Goal: Answer question/provide support: Share knowledge or assist other users

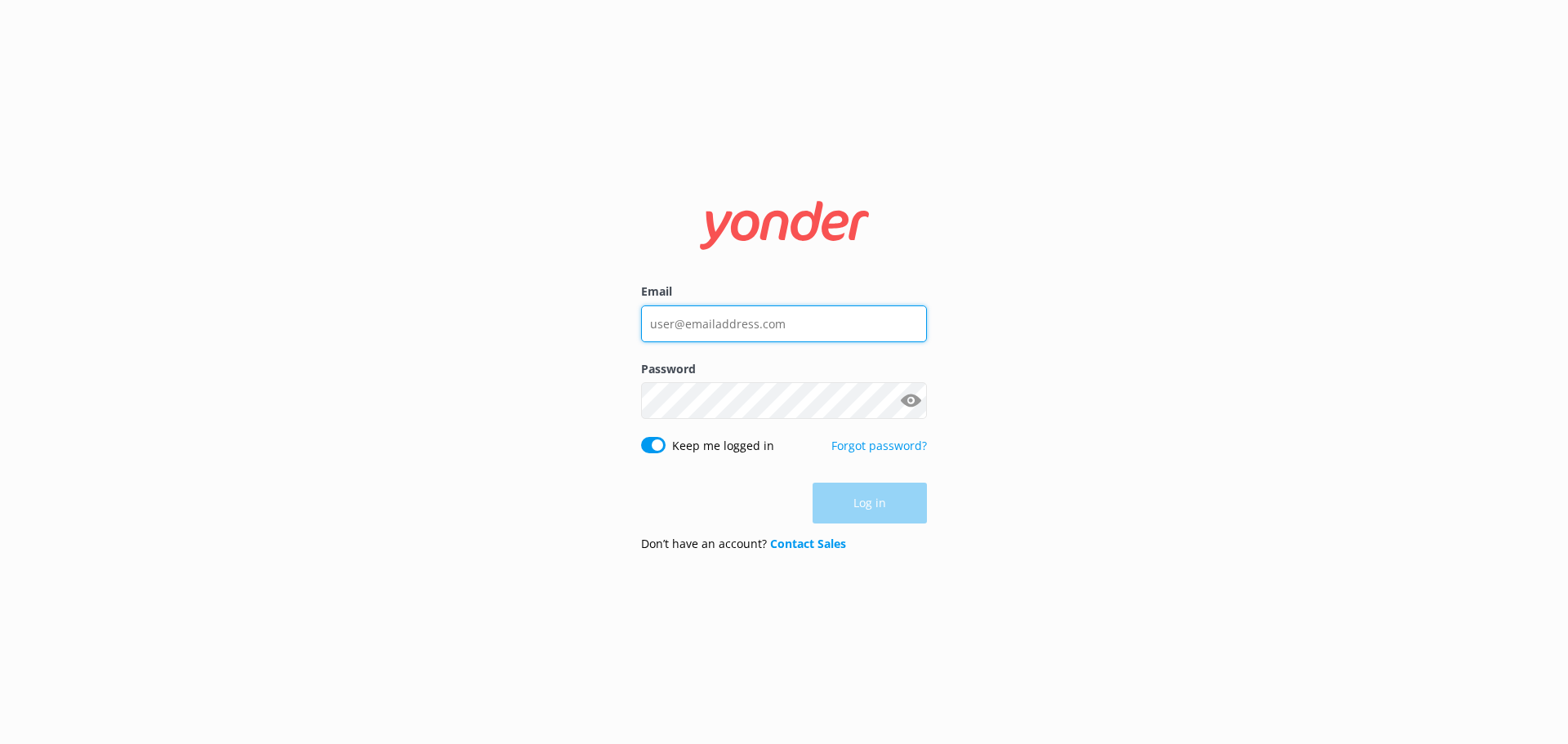
type input "[EMAIL_ADDRESS][DOMAIN_NAME]"
click at [876, 508] on div "Log in" at bounding box center [783, 504] width 286 height 41
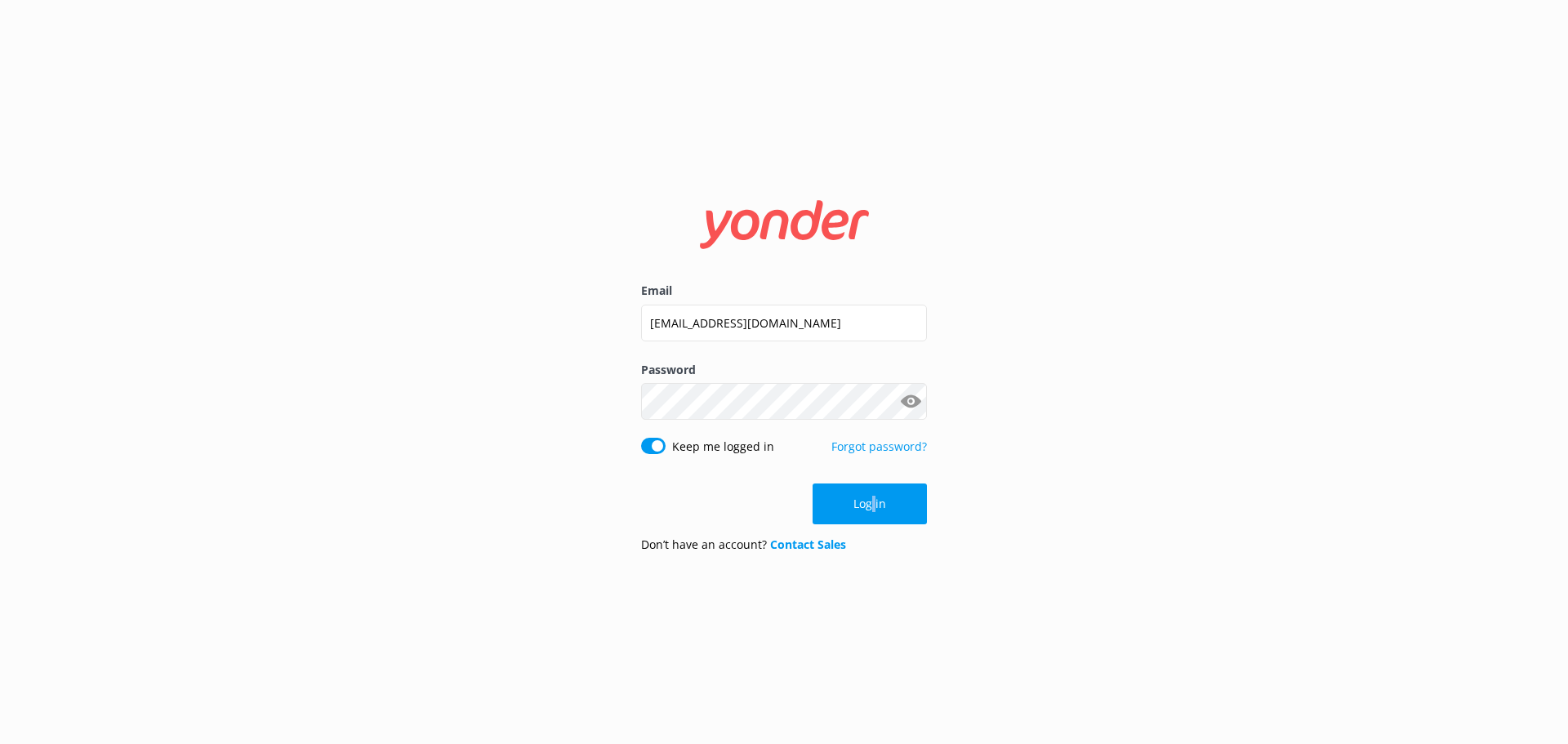
click at [892, 516] on button "Log in" at bounding box center [869, 505] width 114 height 41
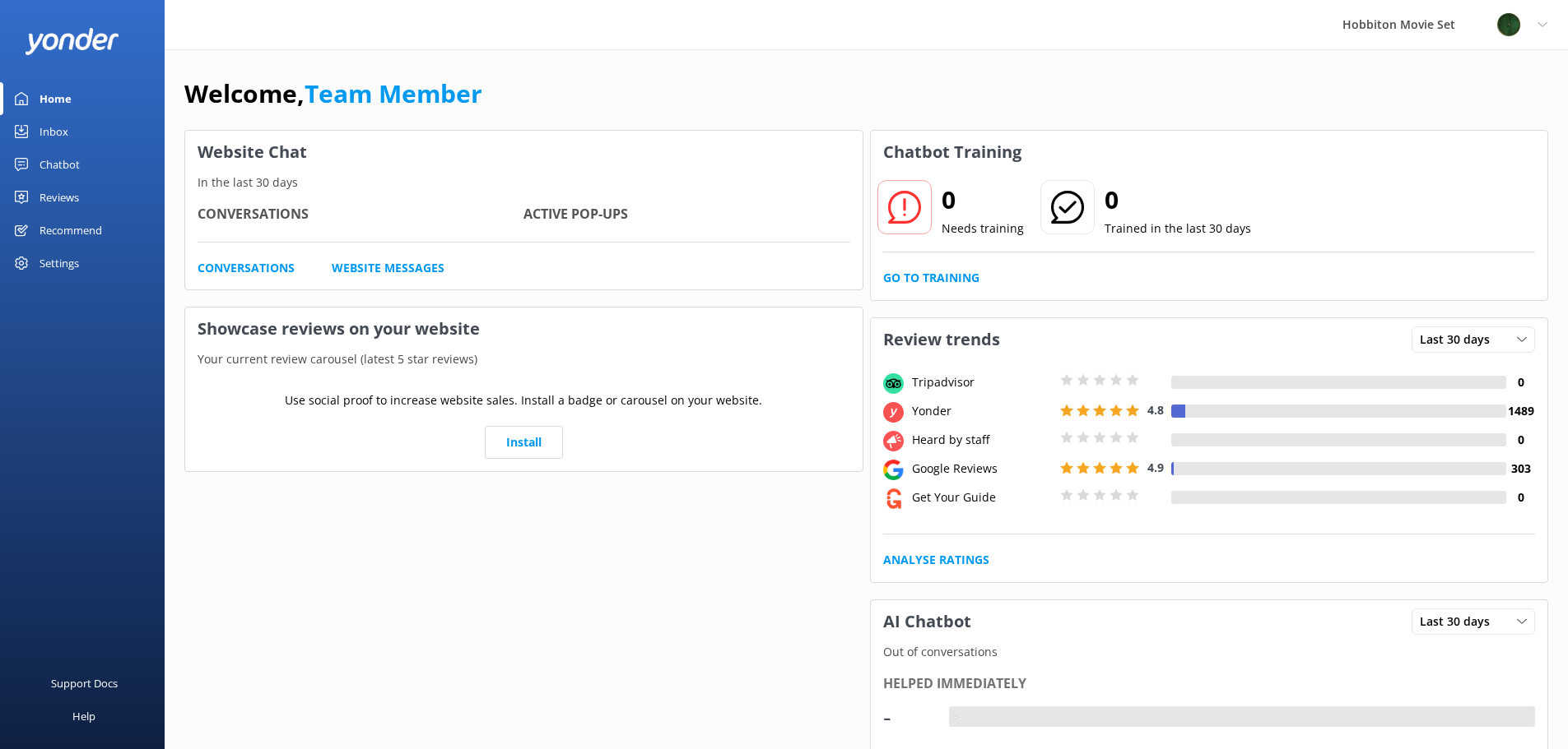
click at [100, 165] on link "Chatbot" at bounding box center [82, 164] width 164 height 33
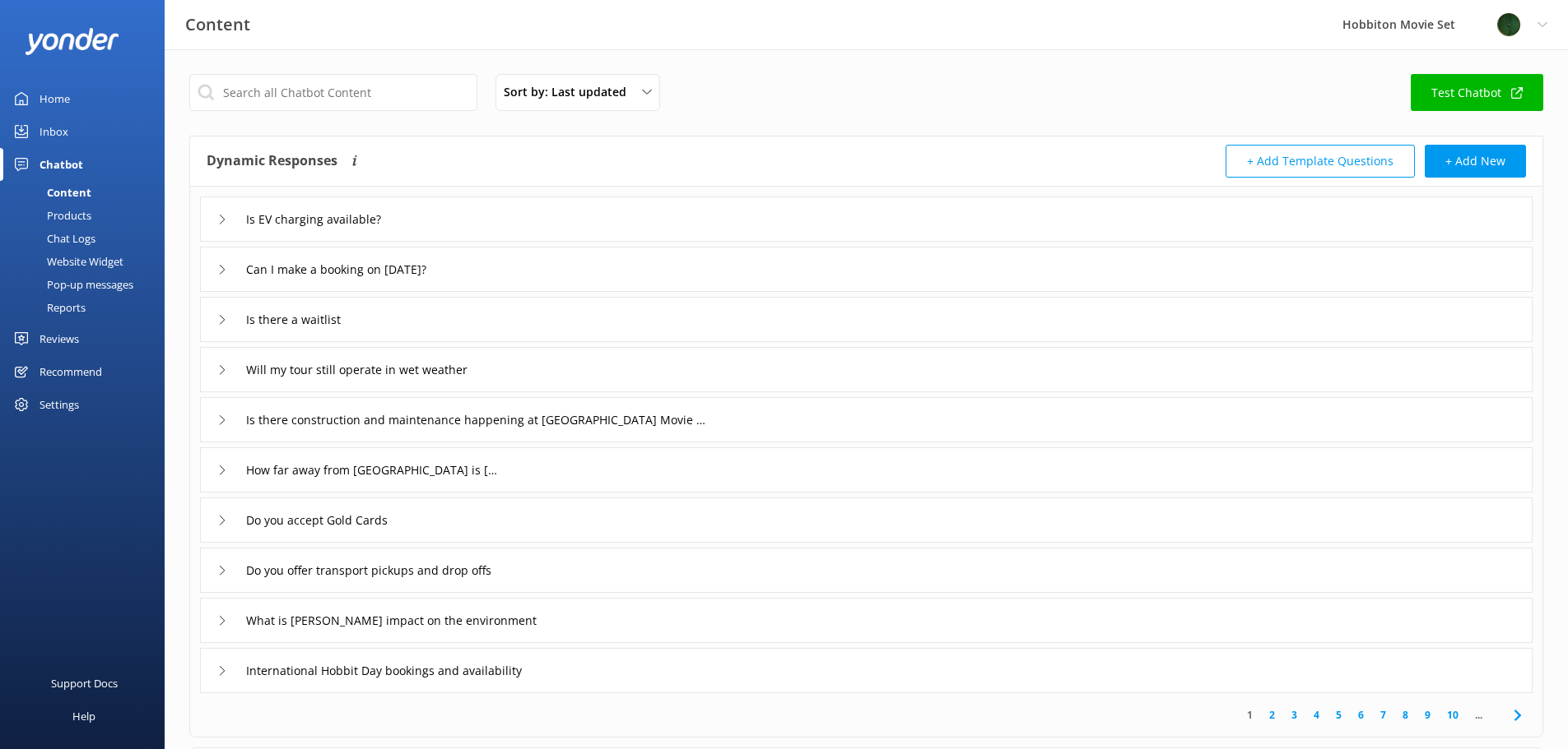
click at [36, 121] on link "Inbox" at bounding box center [82, 131] width 164 height 33
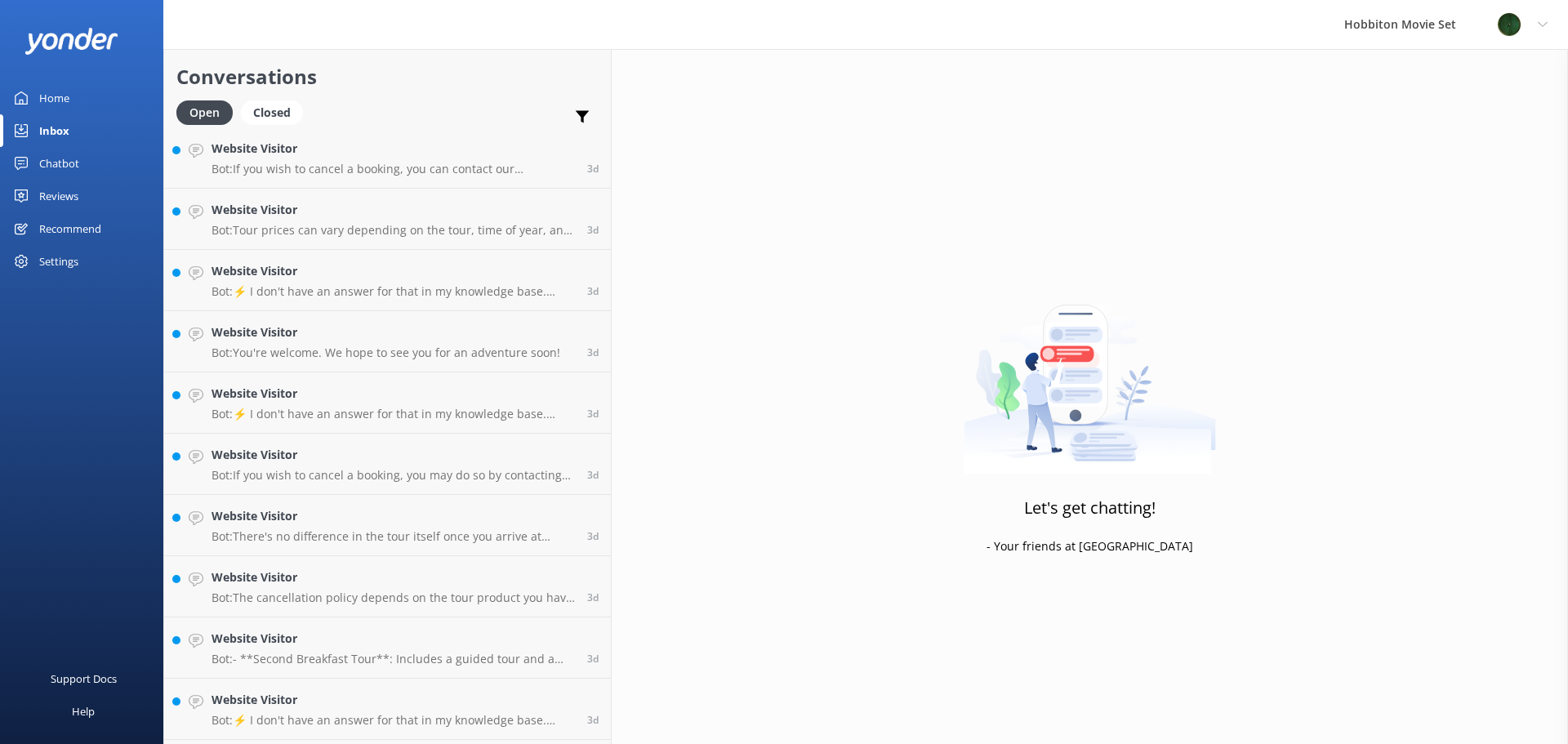
scroll to position [12689, 0]
click at [368, 711] on h4 "Website Visitor" at bounding box center [393, 704] width 363 height 18
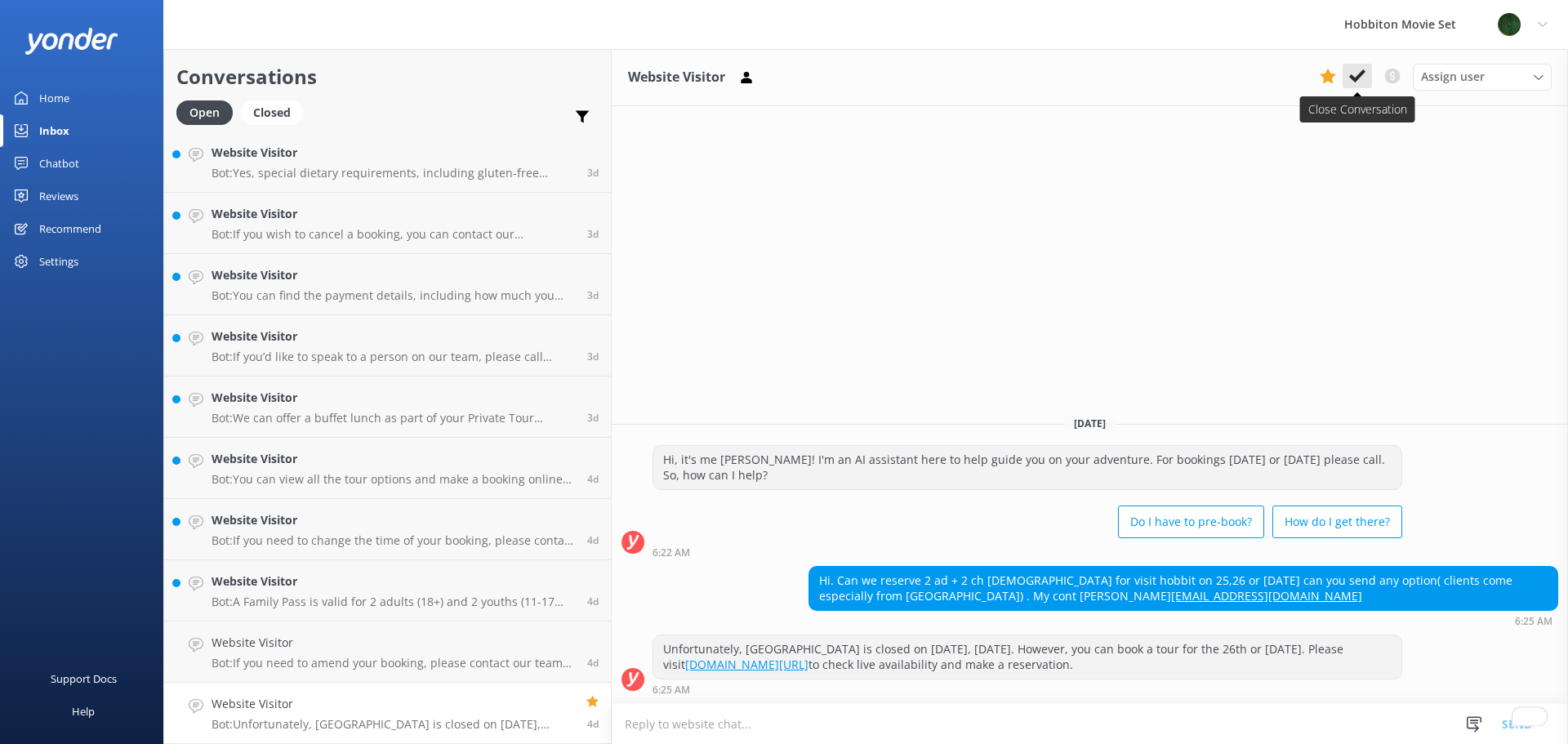
click at [1361, 77] on icon at bounding box center [1357, 76] width 16 height 16
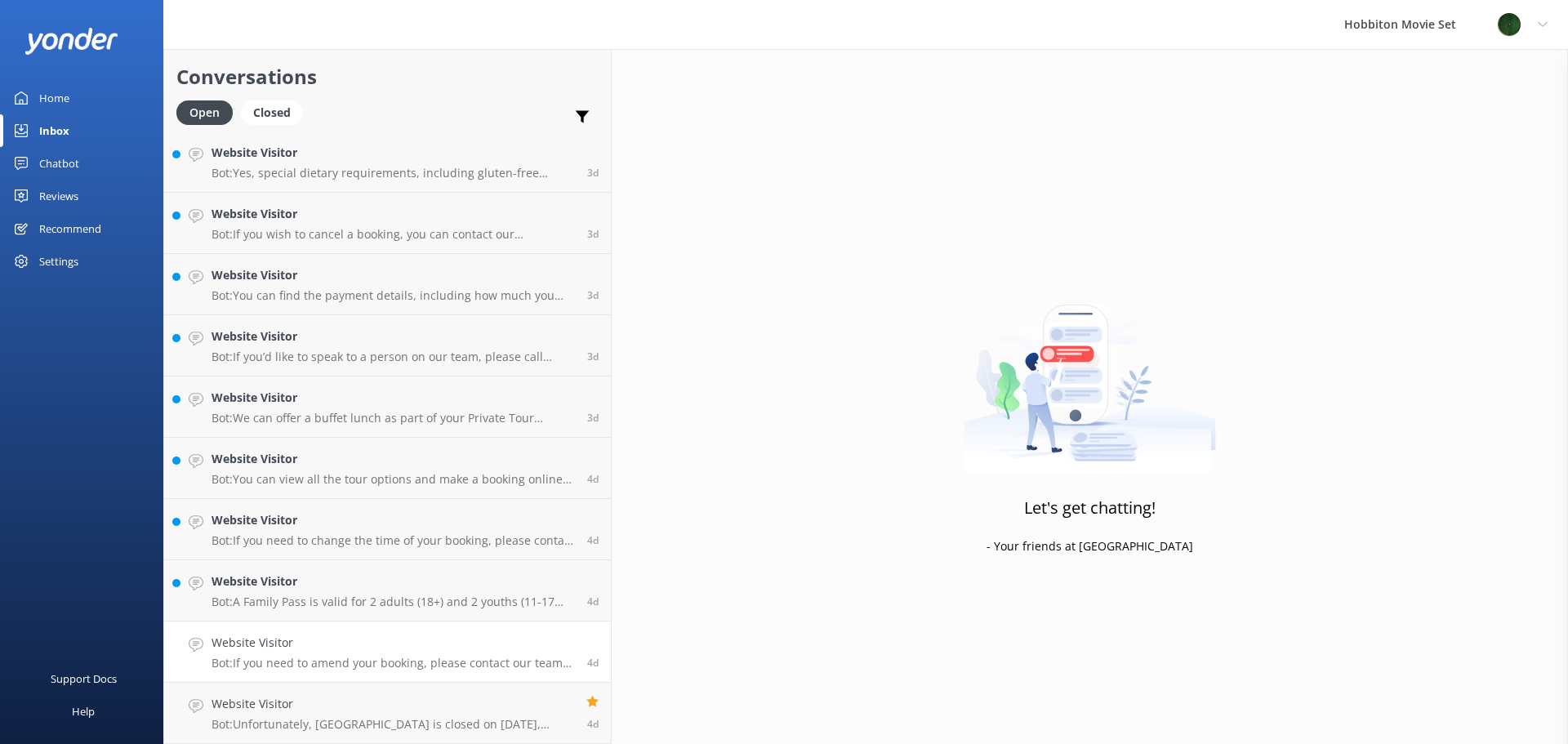
click at [281, 660] on p "Bot: If you need to amend your booking, please contact our team at [EMAIL_ADDRE…" at bounding box center [394, 663] width 364 height 15
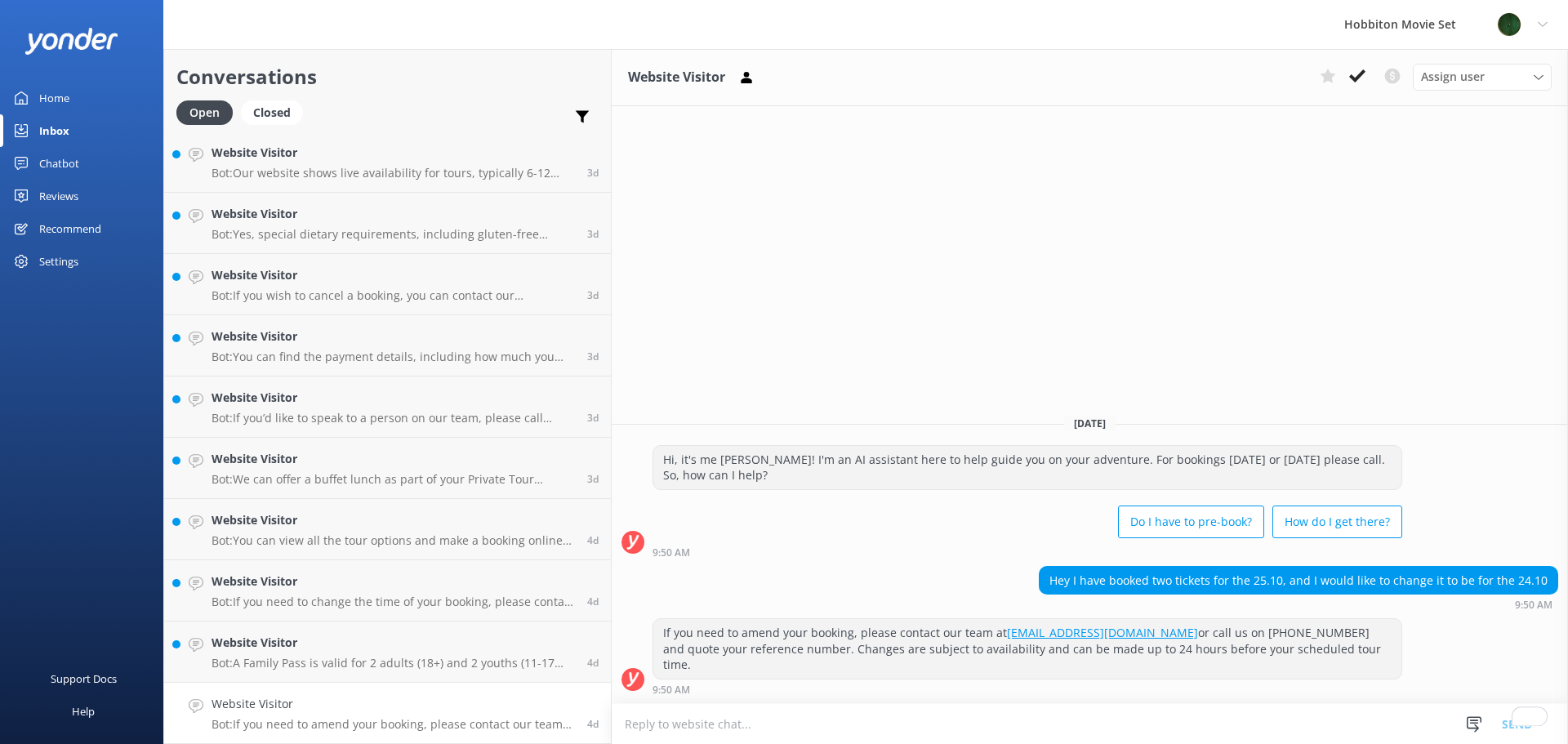
scroll to position [12627, 0]
click at [1362, 77] on icon at bounding box center [1357, 76] width 16 height 16
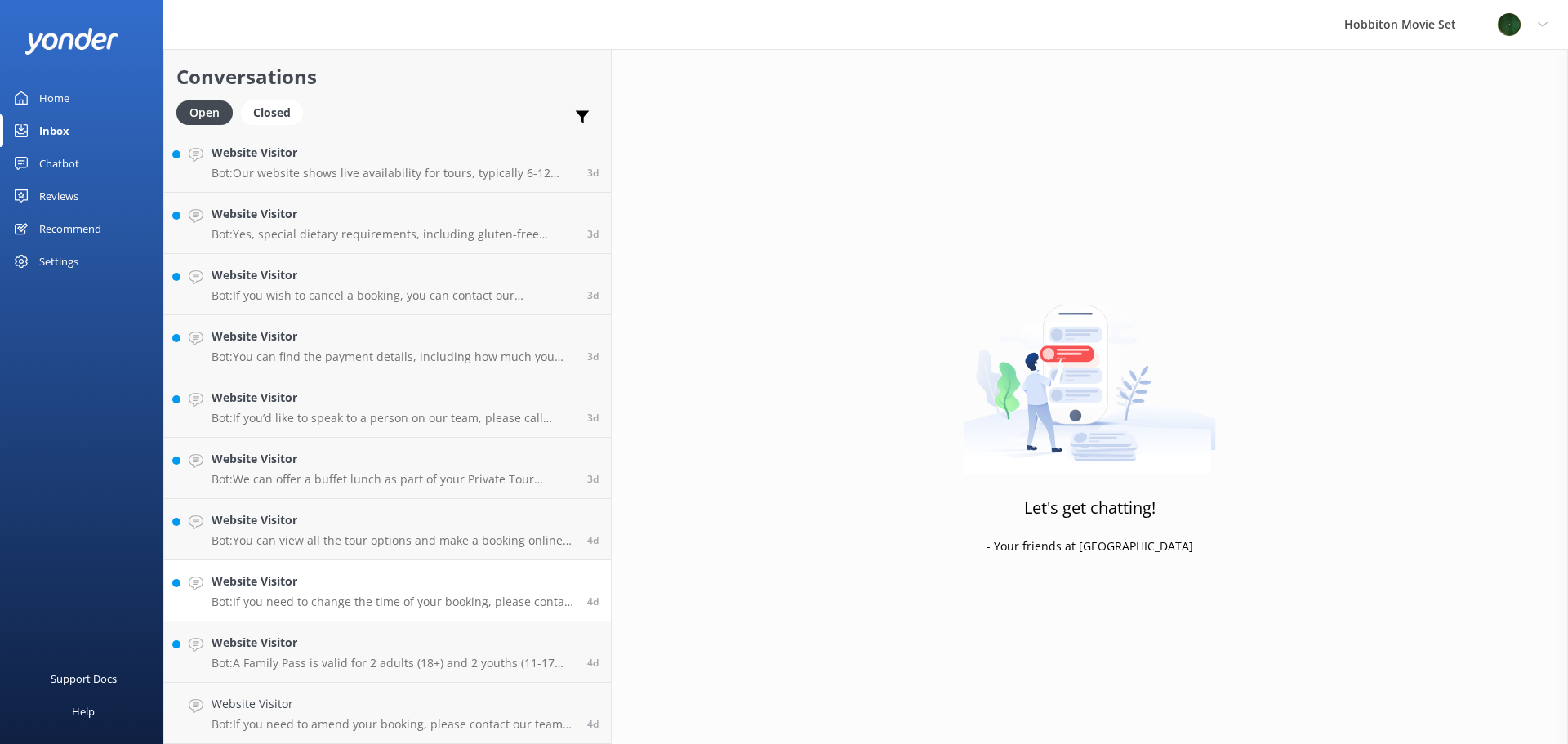
scroll to position [12566, 0]
click at [327, 723] on p "Bot: A Family Pass is valid for 2 adults (18+) and 2 youths (11-17 years)." at bounding box center [394, 724] width 364 height 15
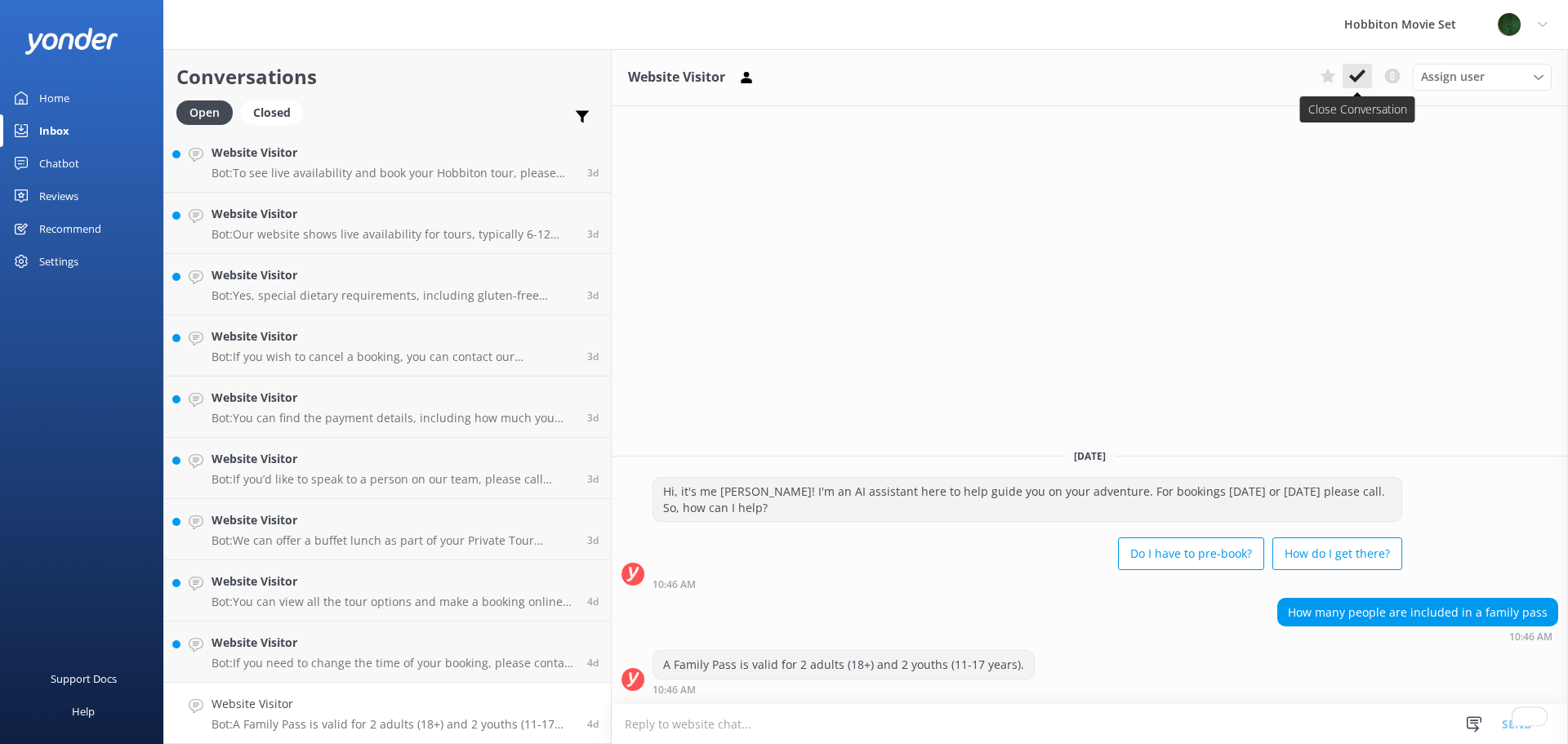
click at [1362, 72] on use at bounding box center [1357, 76] width 16 height 13
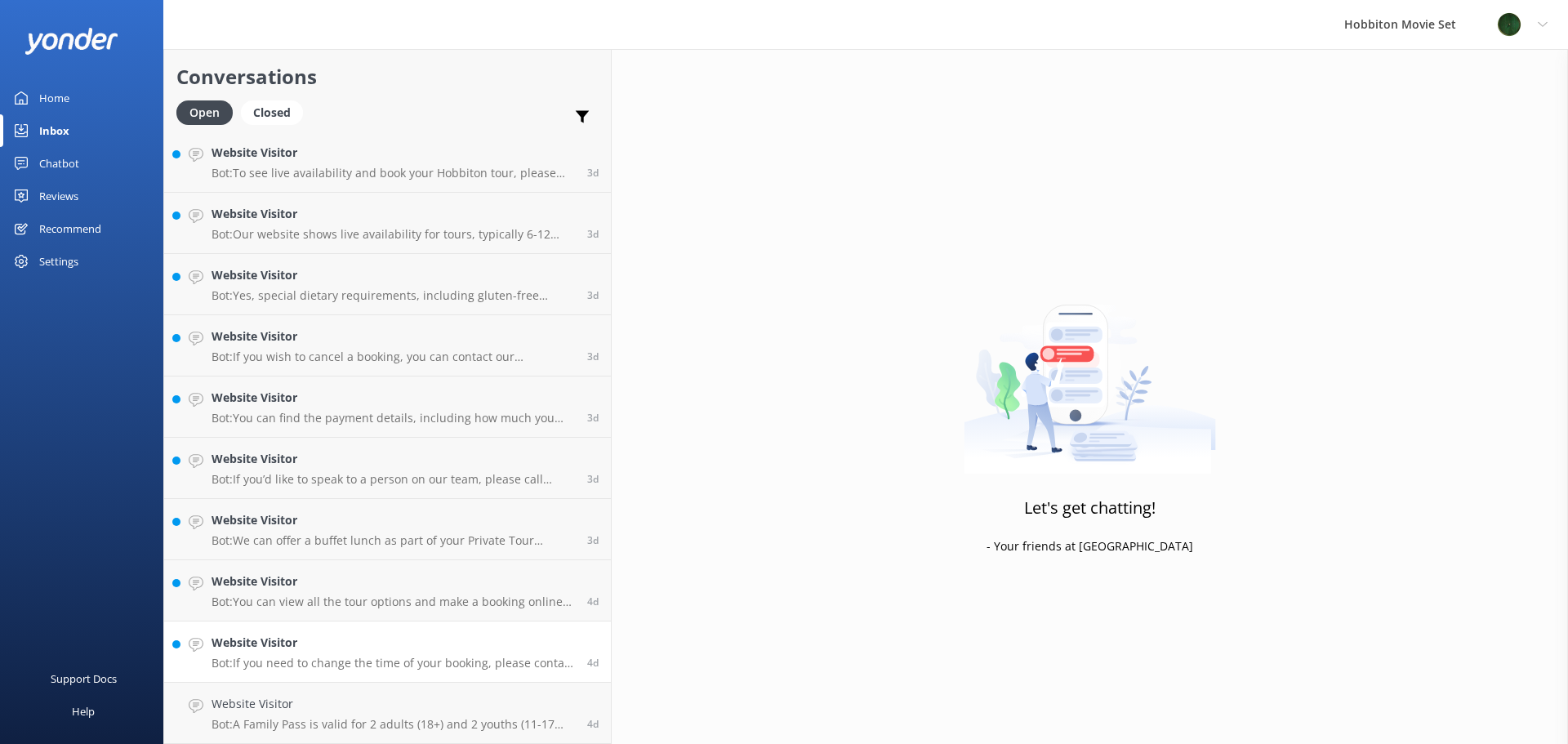
scroll to position [12506, 0]
click at [336, 717] on p "Bot: If you need to change the time of your booking, please contact our team at…" at bounding box center [394, 724] width 364 height 15
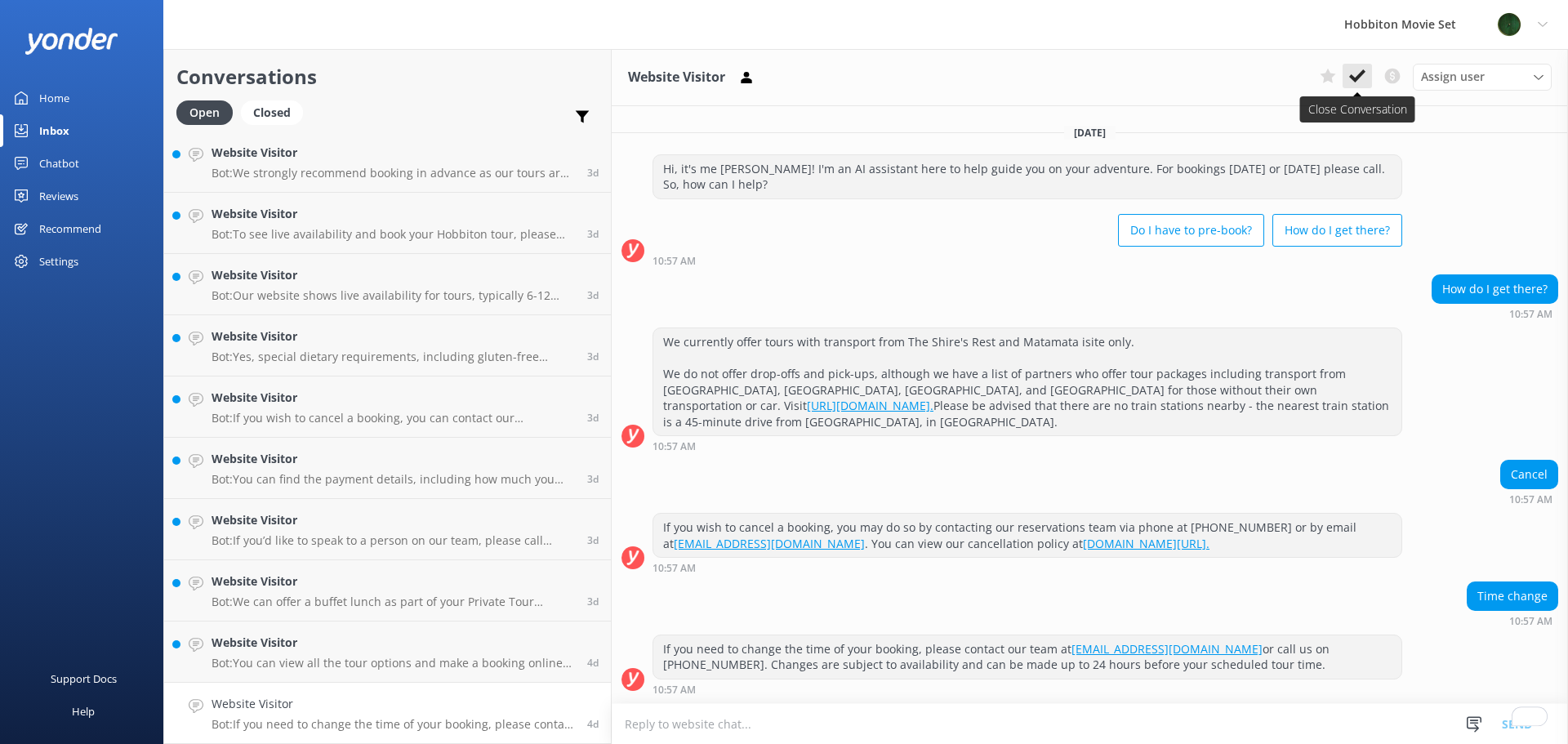
click at [1366, 77] on button at bounding box center [1357, 76] width 29 height 25
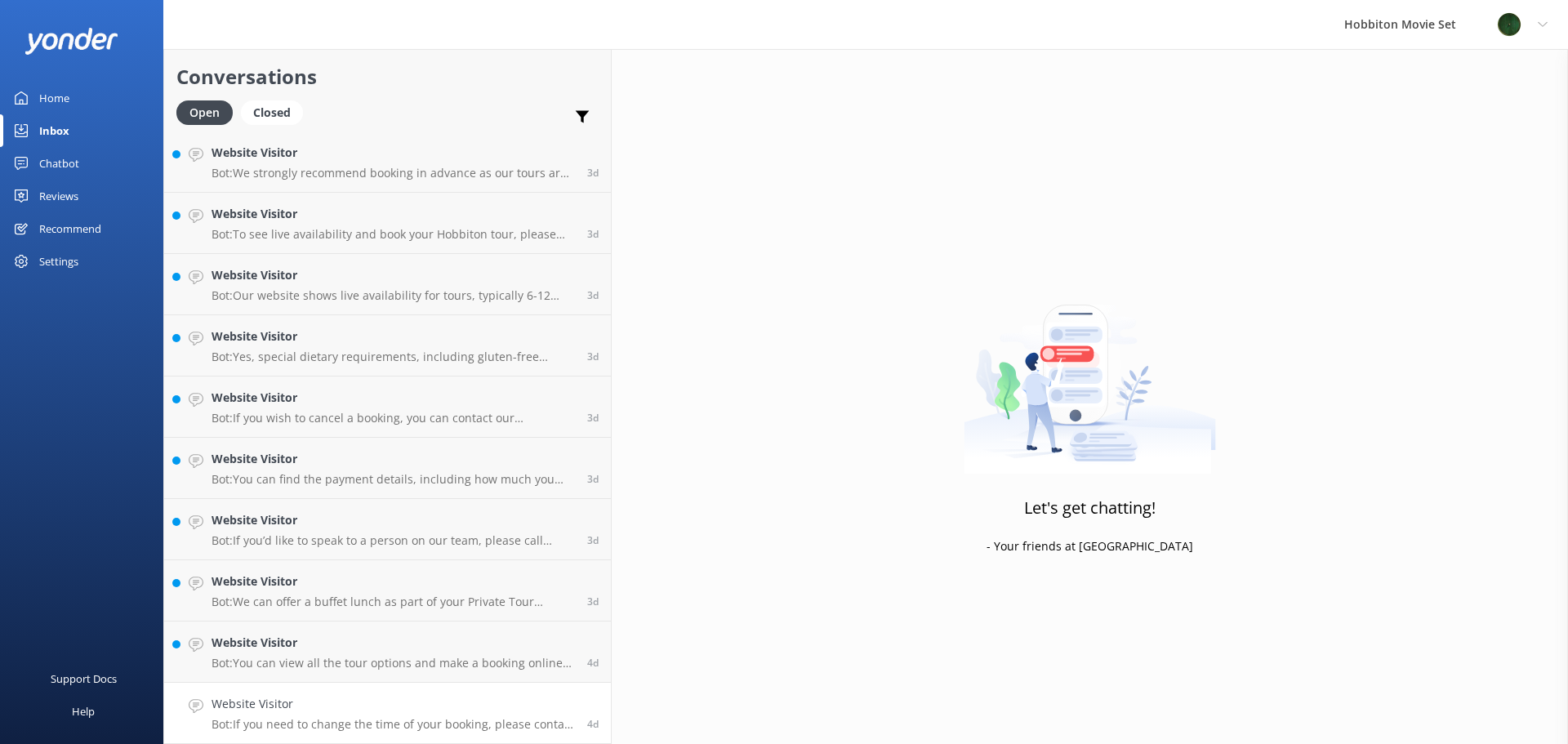
scroll to position [12444, 0]
click at [366, 716] on div "Website Visitor Bot: You can view all the tour options and make a booking onlin…" at bounding box center [394, 713] width 364 height 36
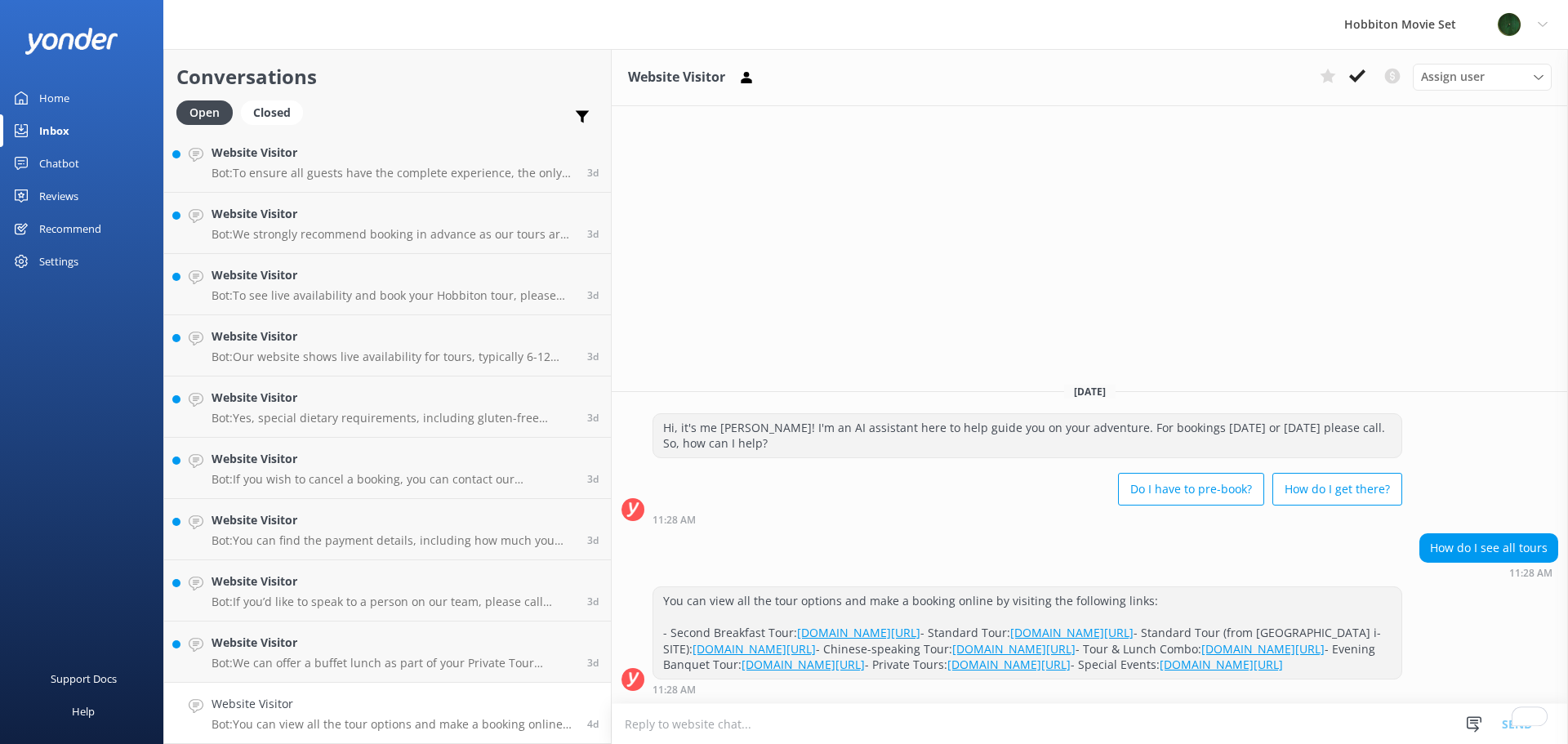
click at [283, 721] on p "Bot: You can view all the tour options and make a booking online by visiting th…" at bounding box center [394, 724] width 364 height 15
drag, startPoint x: 287, startPoint y: 709, endPoint x: 922, endPoint y: 243, distance: 787.6
click at [923, 243] on div "Website Visitor Assign user Hannah Team Member Lily Shayne Christian Mikayla So…" at bounding box center [1089, 396] width 956 height 695
click at [1350, 79] on icon at bounding box center [1357, 76] width 16 height 16
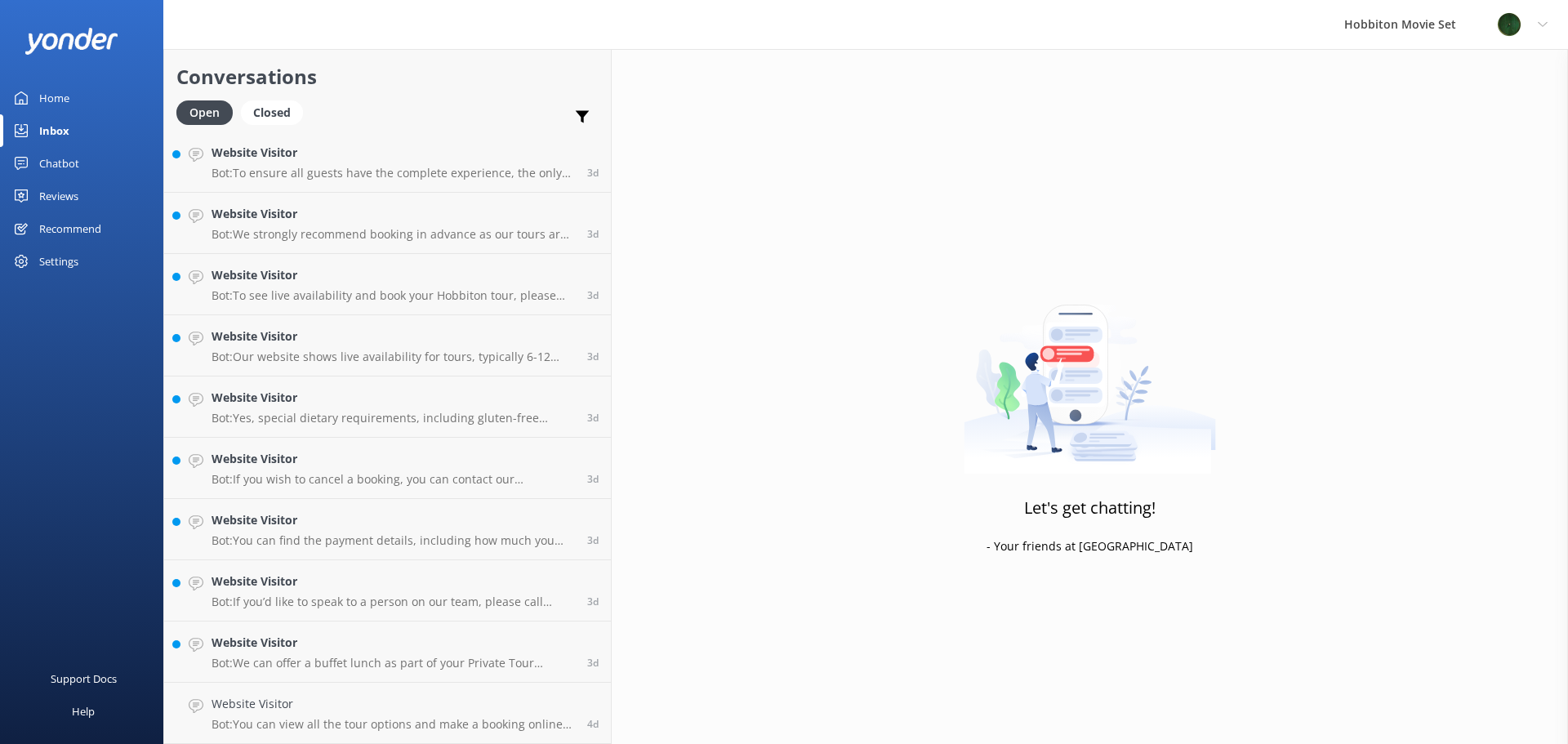
scroll to position [12383, 0]
click at [397, 697] on h4 "Website Visitor" at bounding box center [394, 704] width 364 height 18
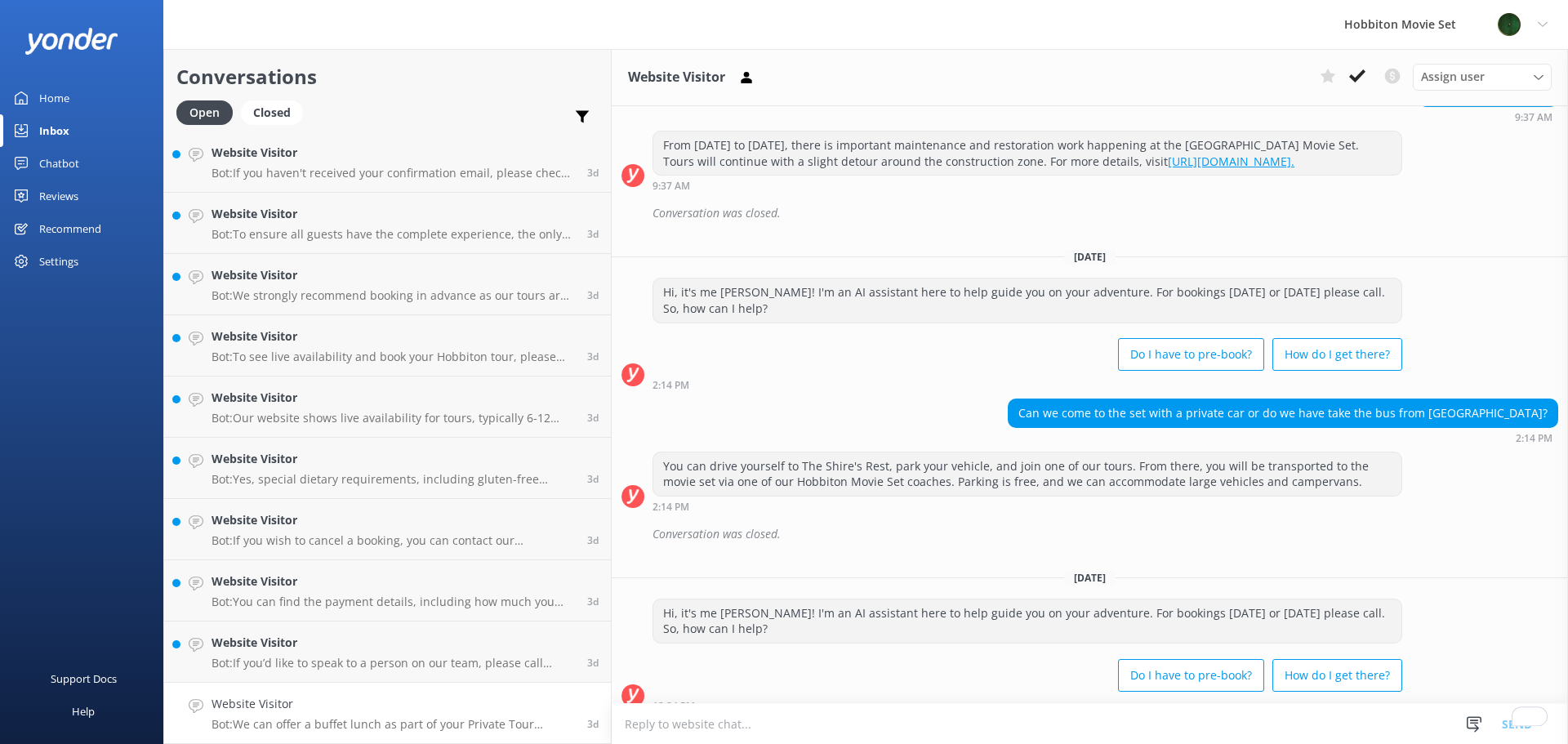
scroll to position [1269, 0]
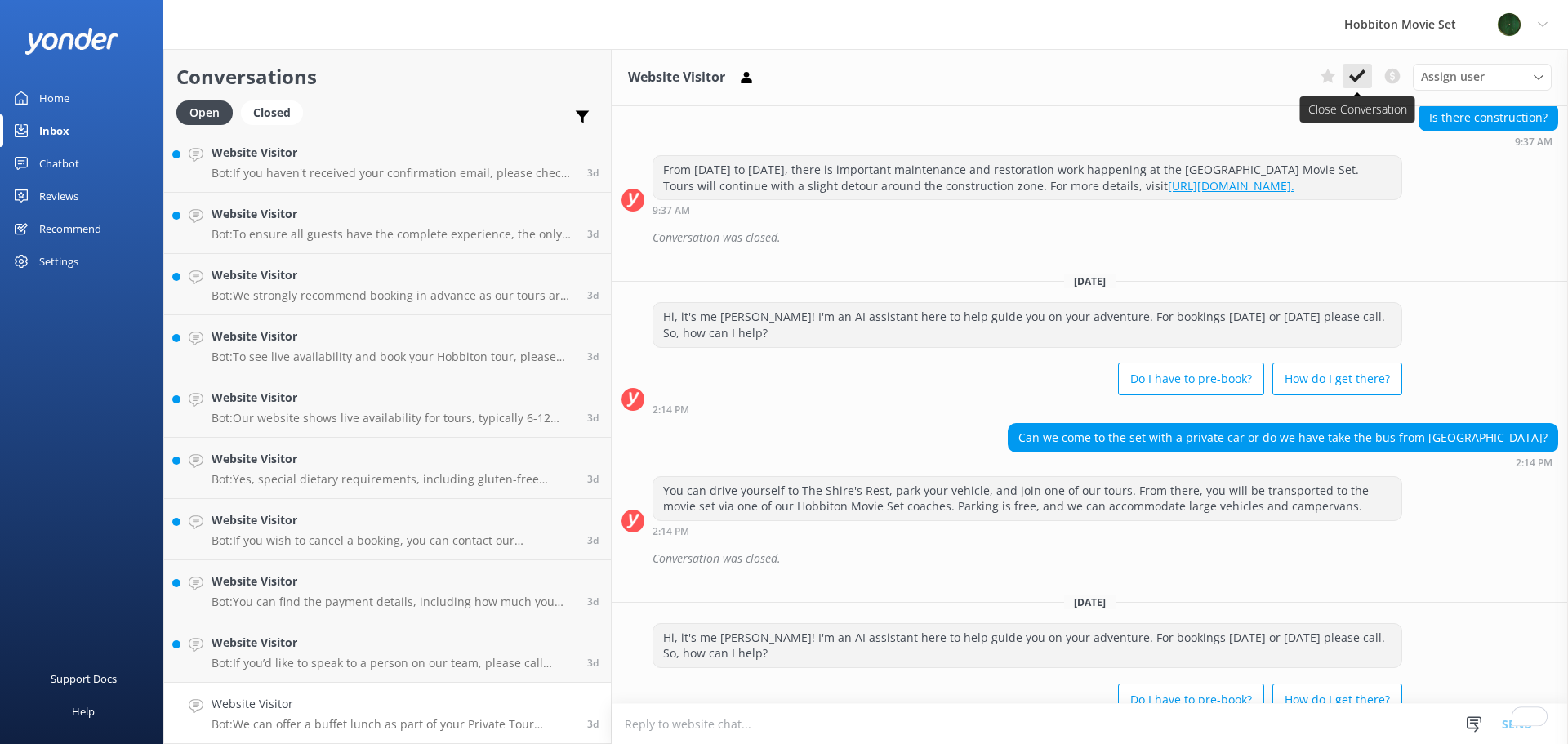
click at [1365, 82] on icon at bounding box center [1357, 76] width 16 height 16
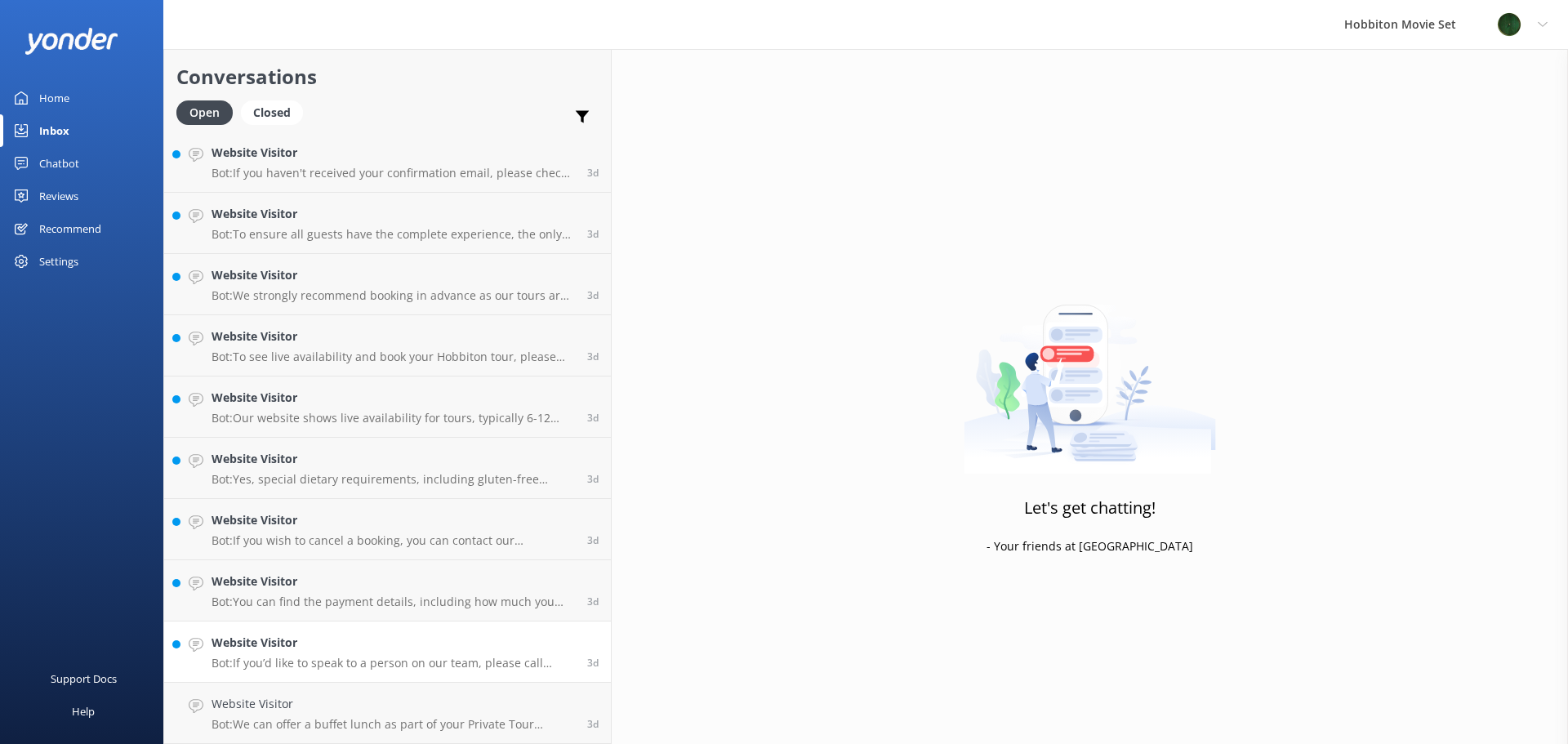
click at [344, 705] on h4 "Website Visitor" at bounding box center [394, 704] width 364 height 18
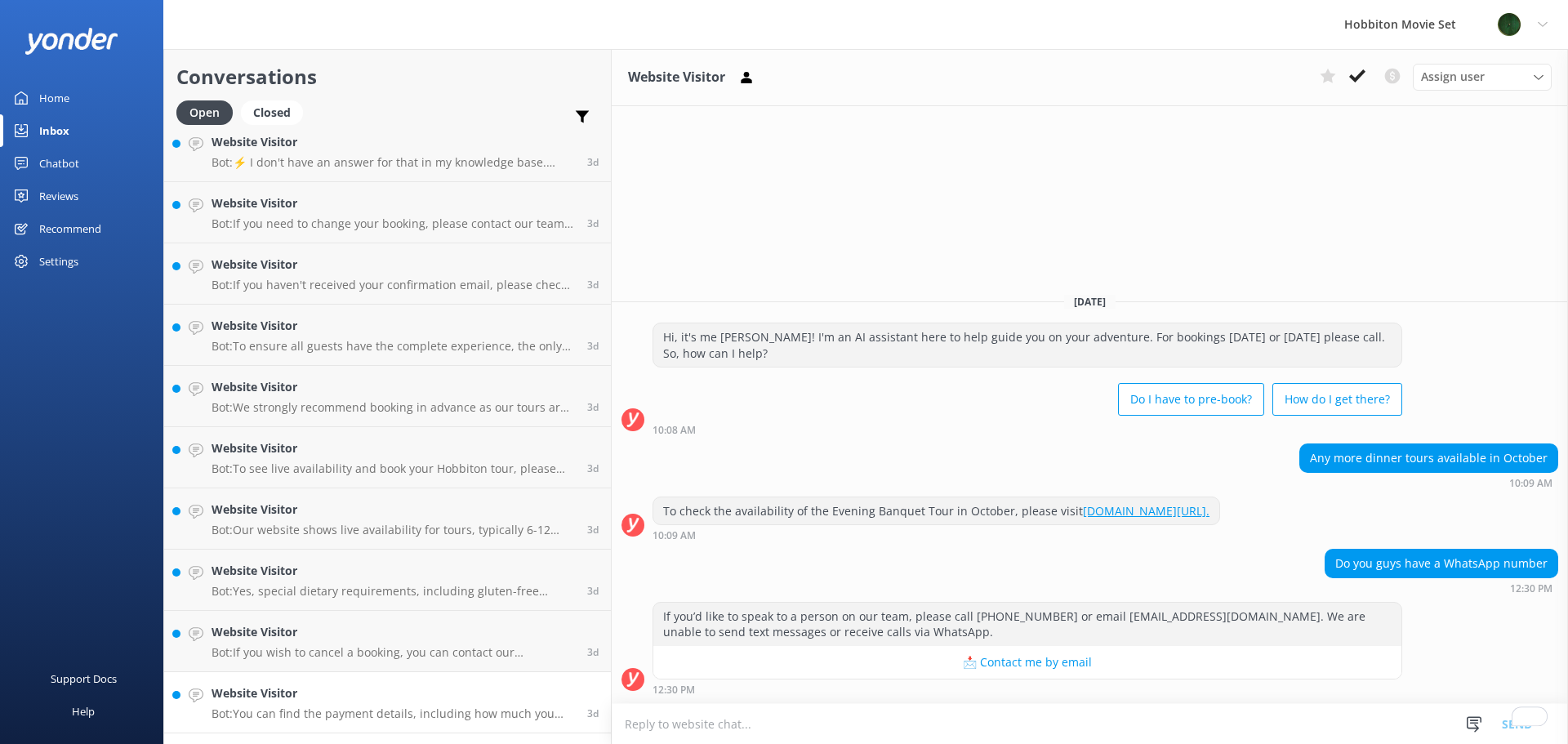
scroll to position [12321, 0]
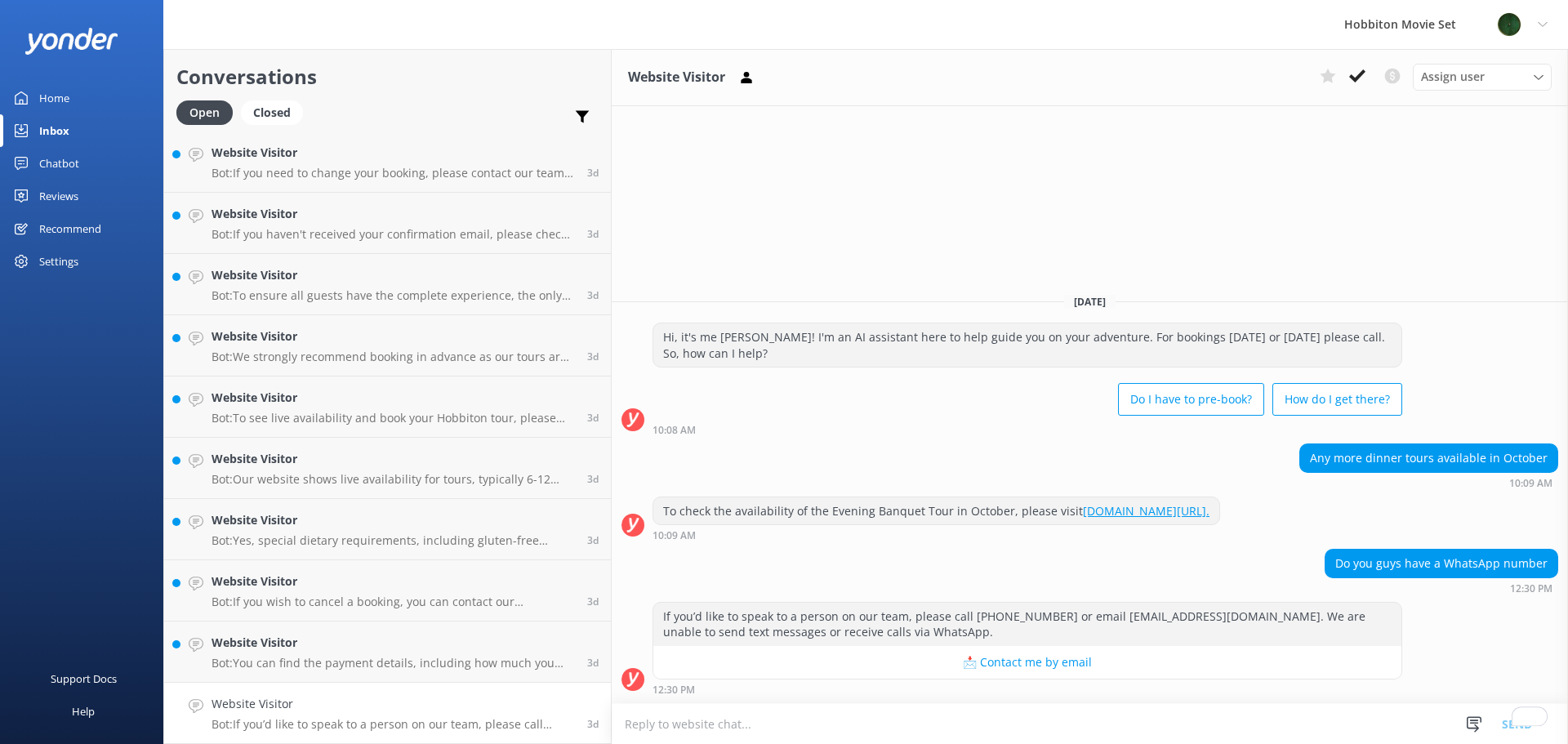
click at [1356, 77] on use at bounding box center [1357, 76] width 16 height 13
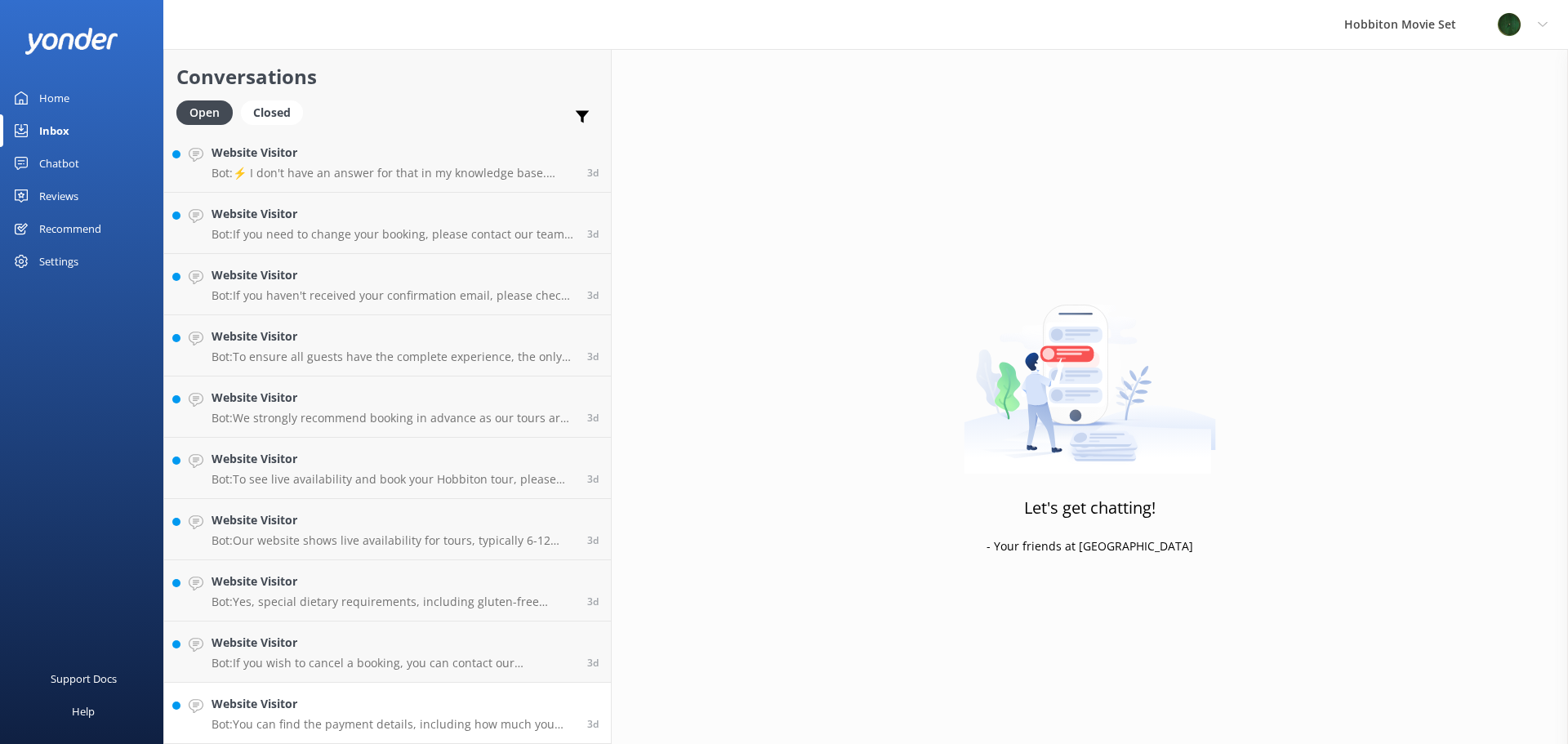
scroll to position [12260, 0]
click at [334, 726] on p "Bot: You can find the payment details, including how much you paid, in the conf…" at bounding box center [394, 724] width 364 height 15
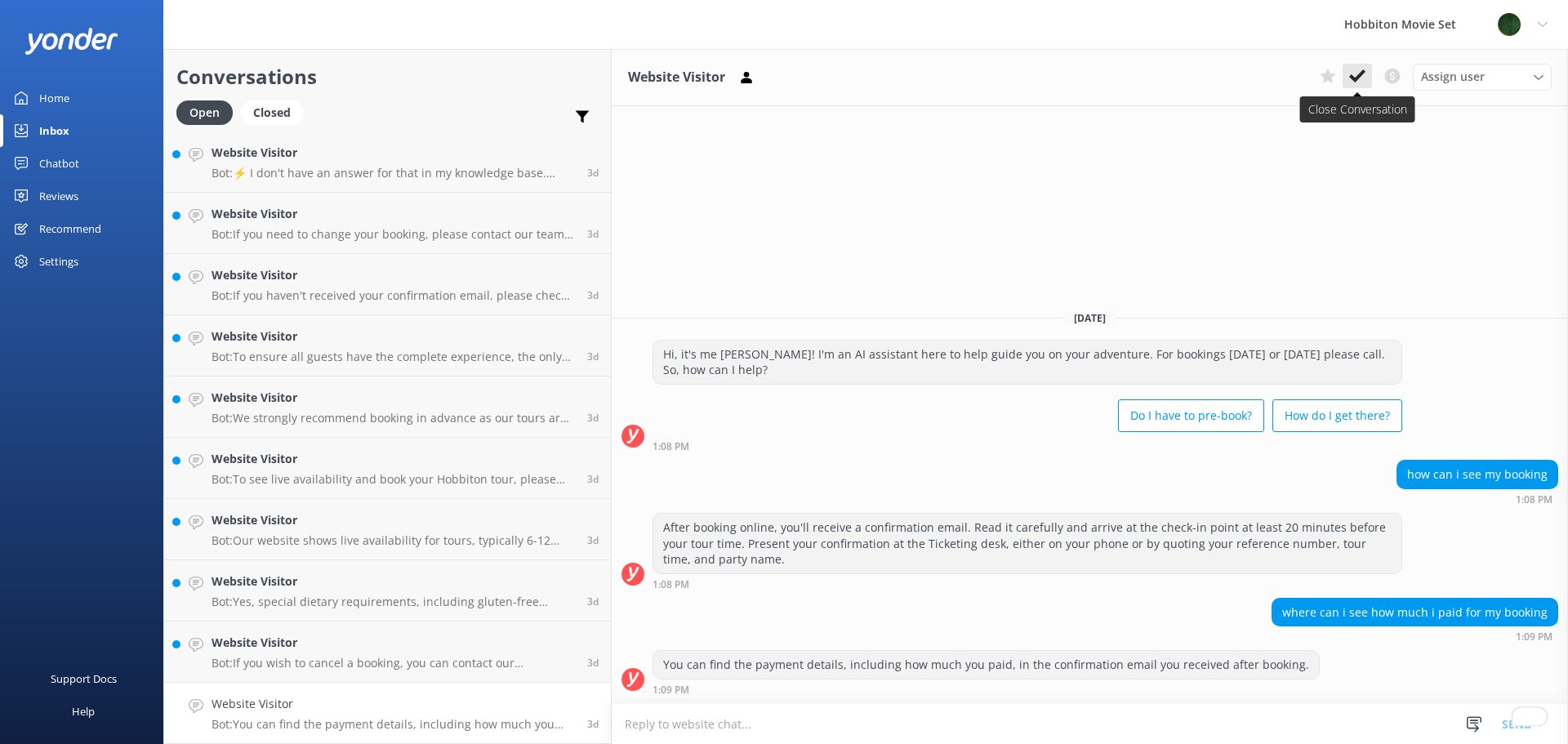
click at [1355, 74] on icon at bounding box center [1357, 76] width 16 height 16
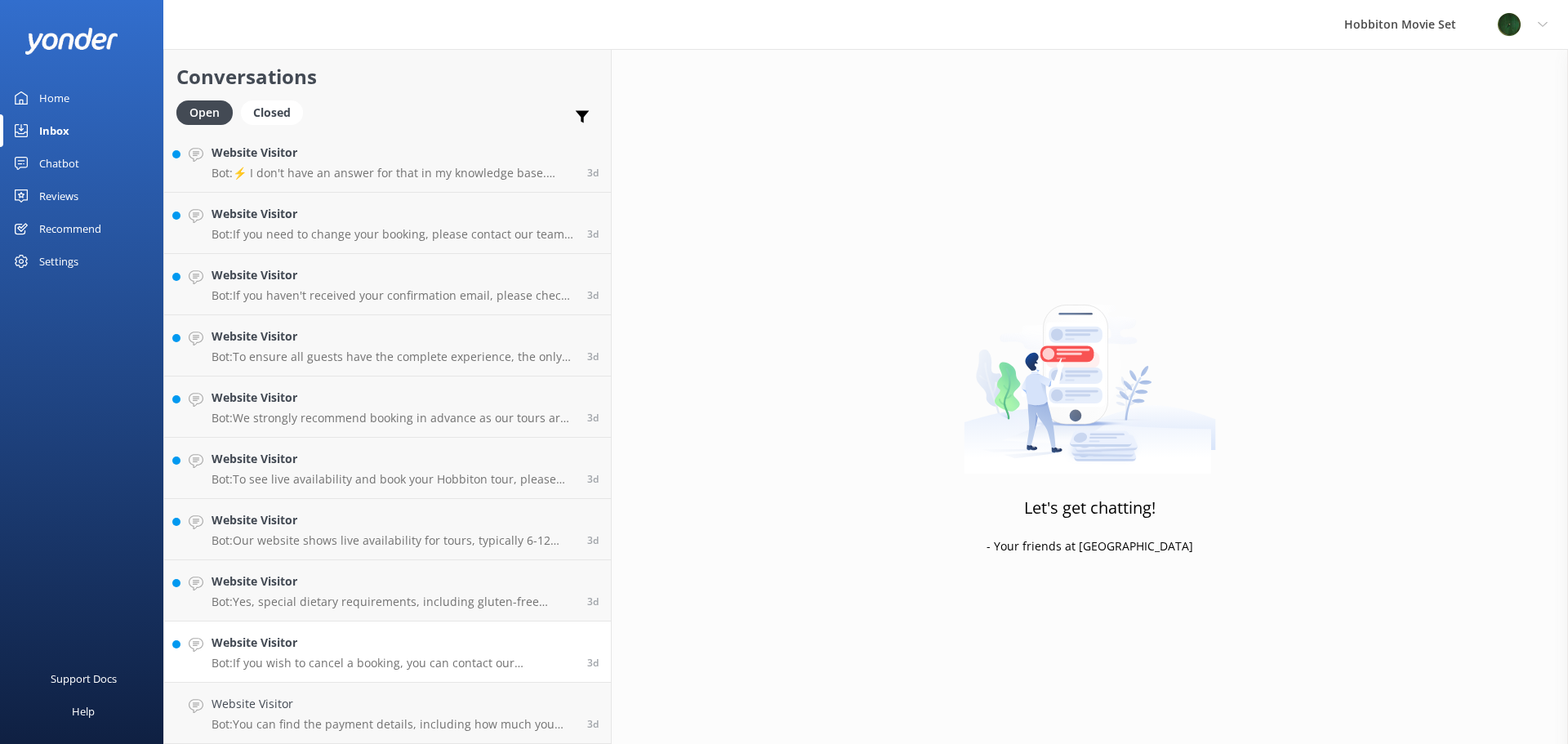
scroll to position [12199, 0]
click at [321, 710] on h4 "Website Visitor" at bounding box center [394, 704] width 364 height 18
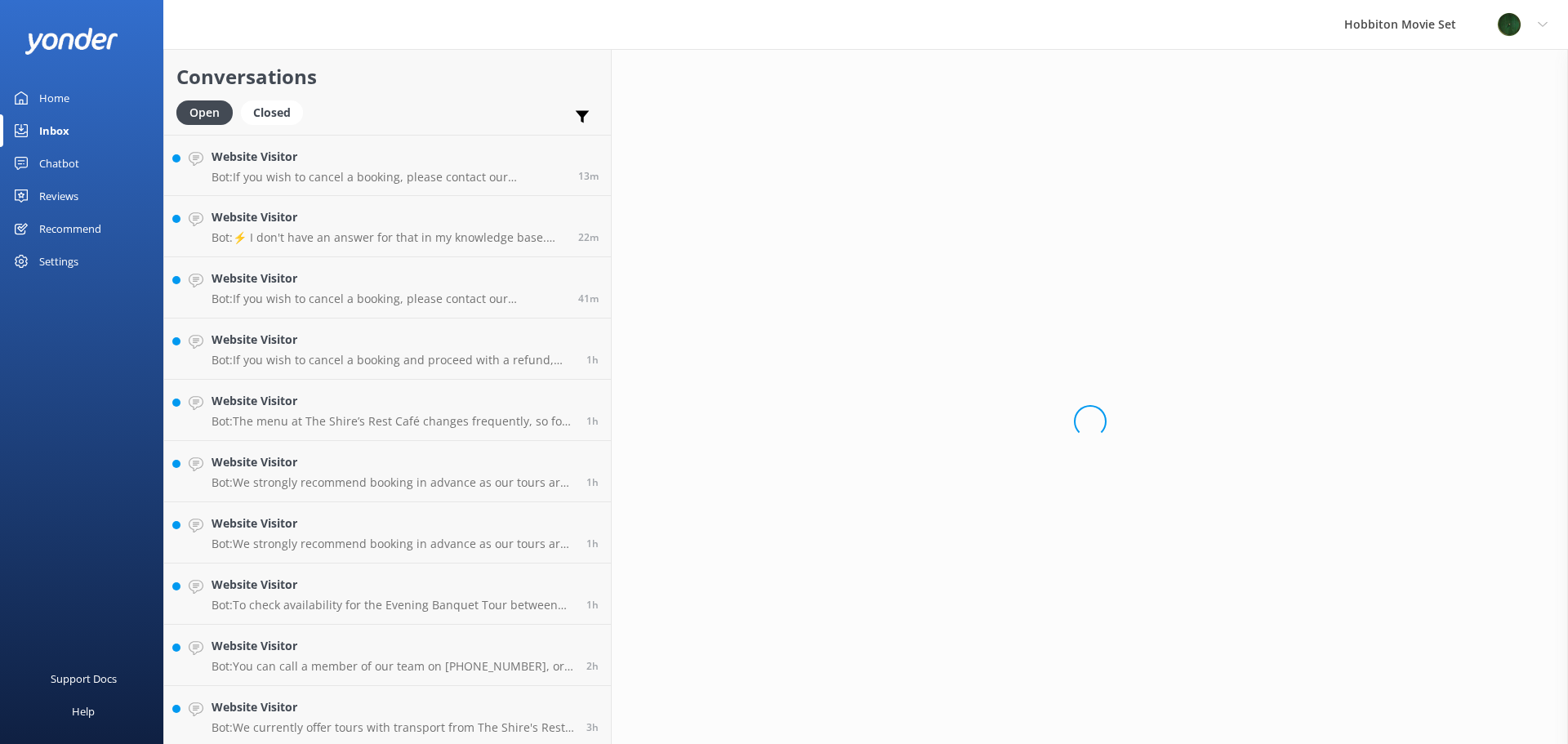
scroll to position [12076, 0]
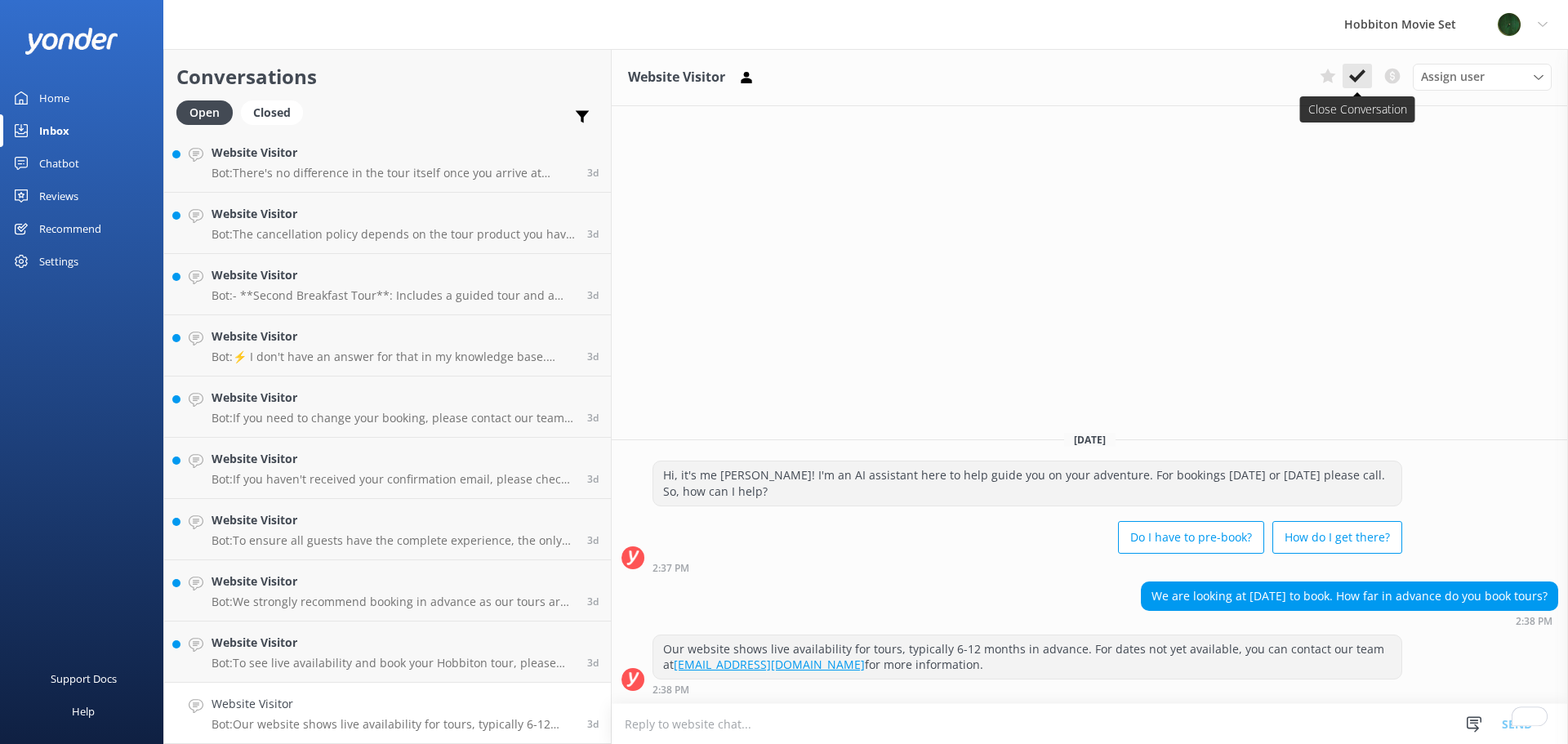
click at [1351, 69] on icon at bounding box center [1357, 76] width 16 height 16
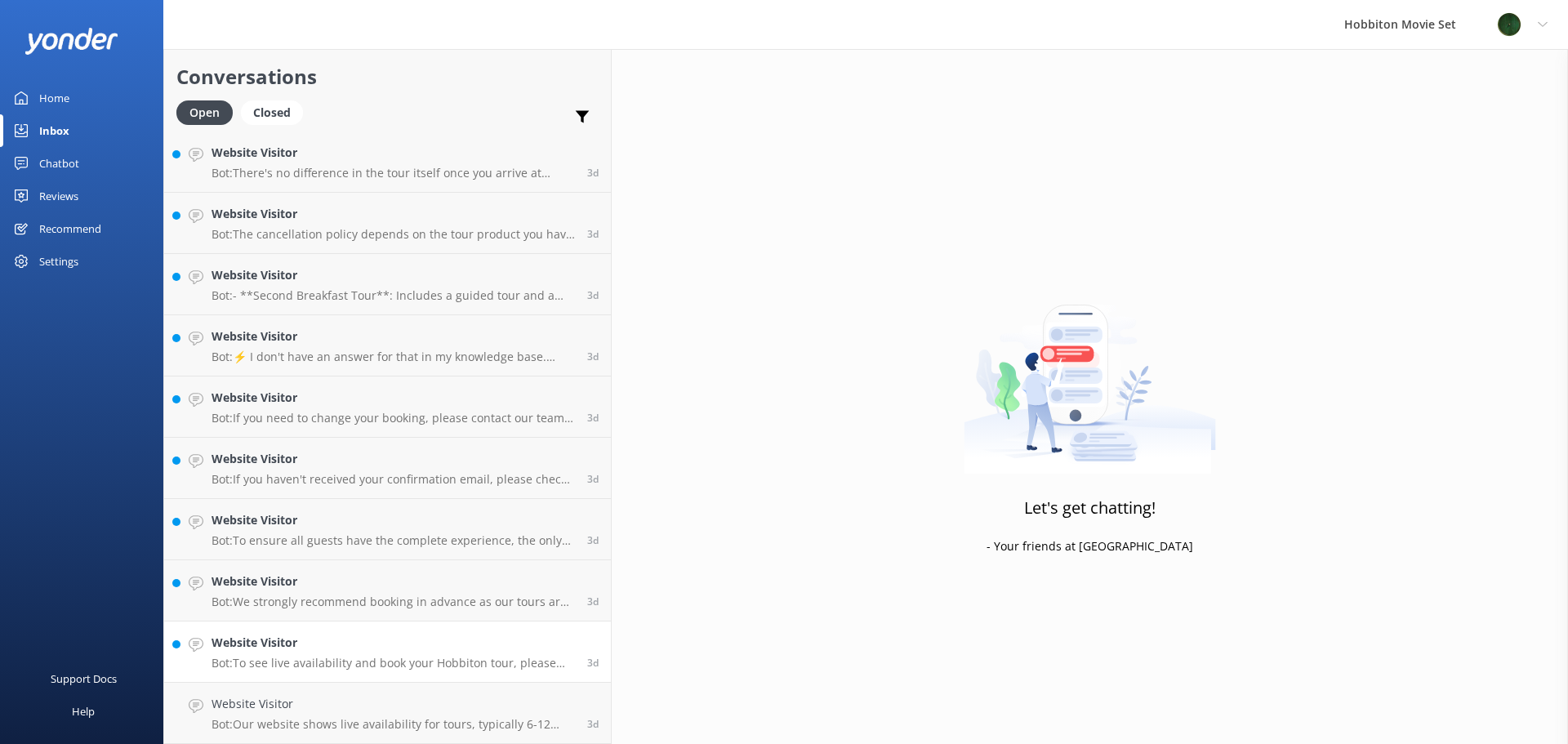
scroll to position [12015, 0]
click at [367, 732] on link "Website Visitor Bot: To see live availability and book your Hobbiton tour, plea…" at bounding box center [387, 713] width 447 height 61
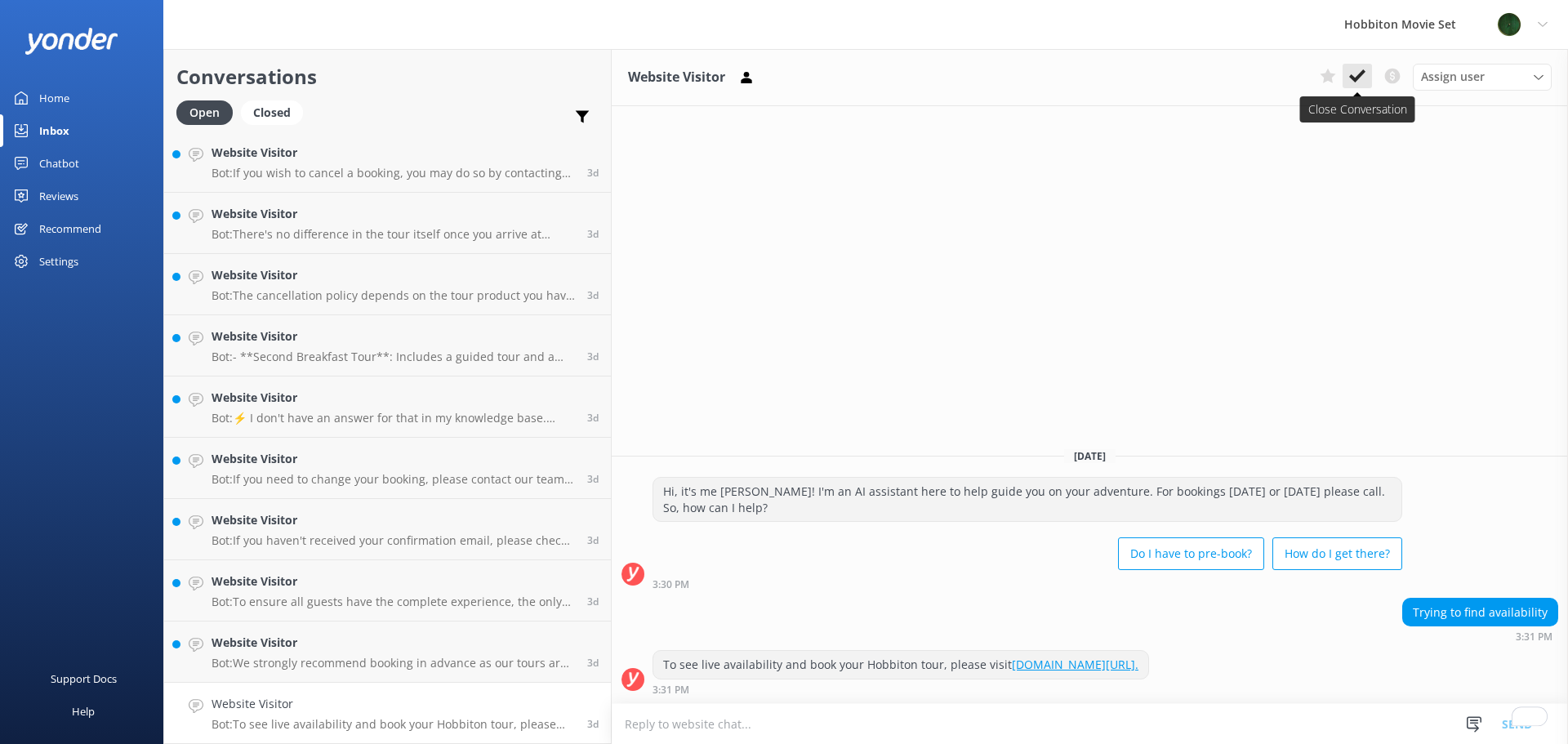
click at [1359, 83] on icon at bounding box center [1357, 76] width 16 height 16
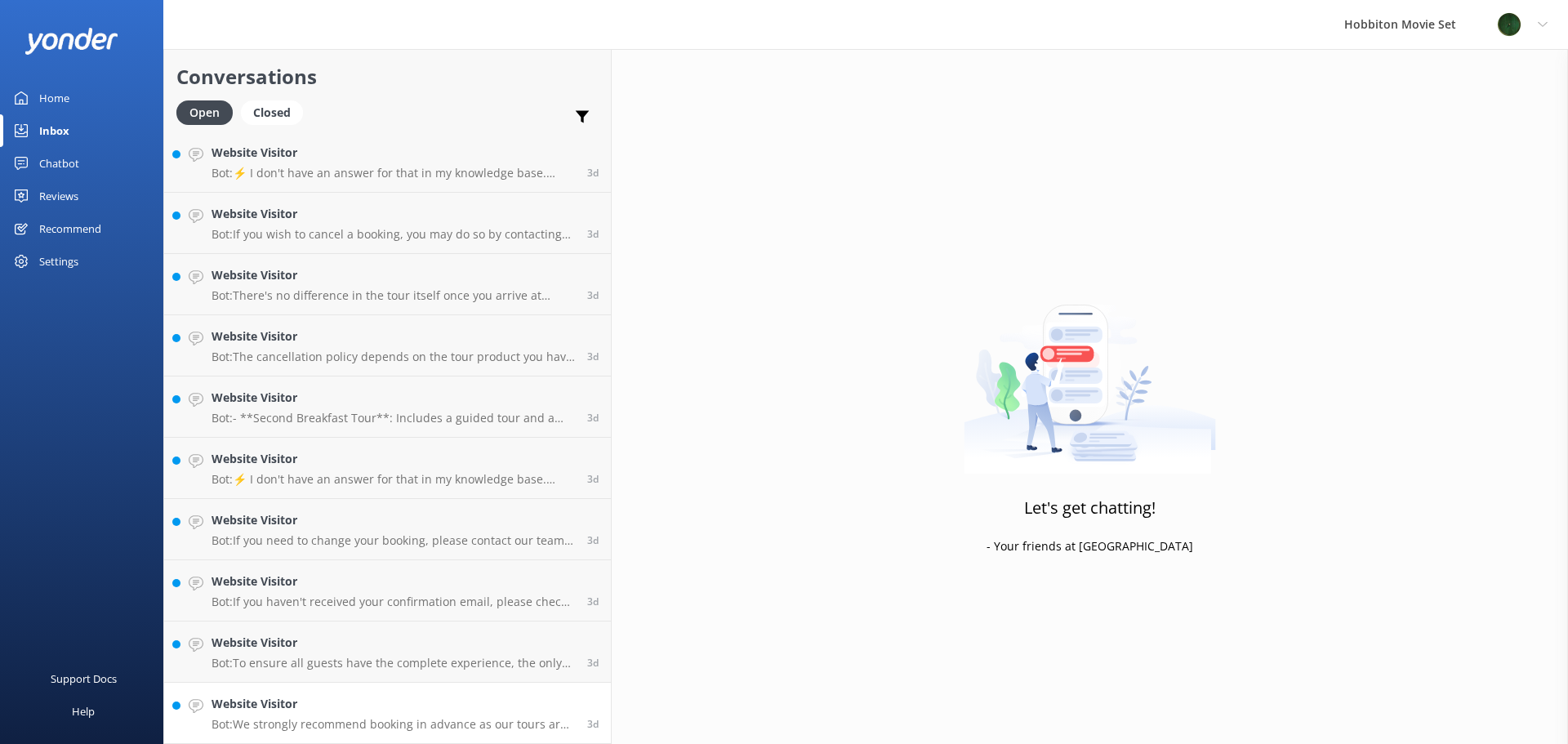
scroll to position [11954, 0]
click at [410, 715] on div "Website Visitor Bot: We strongly recommend booking in advance as our tours are …" at bounding box center [394, 713] width 364 height 36
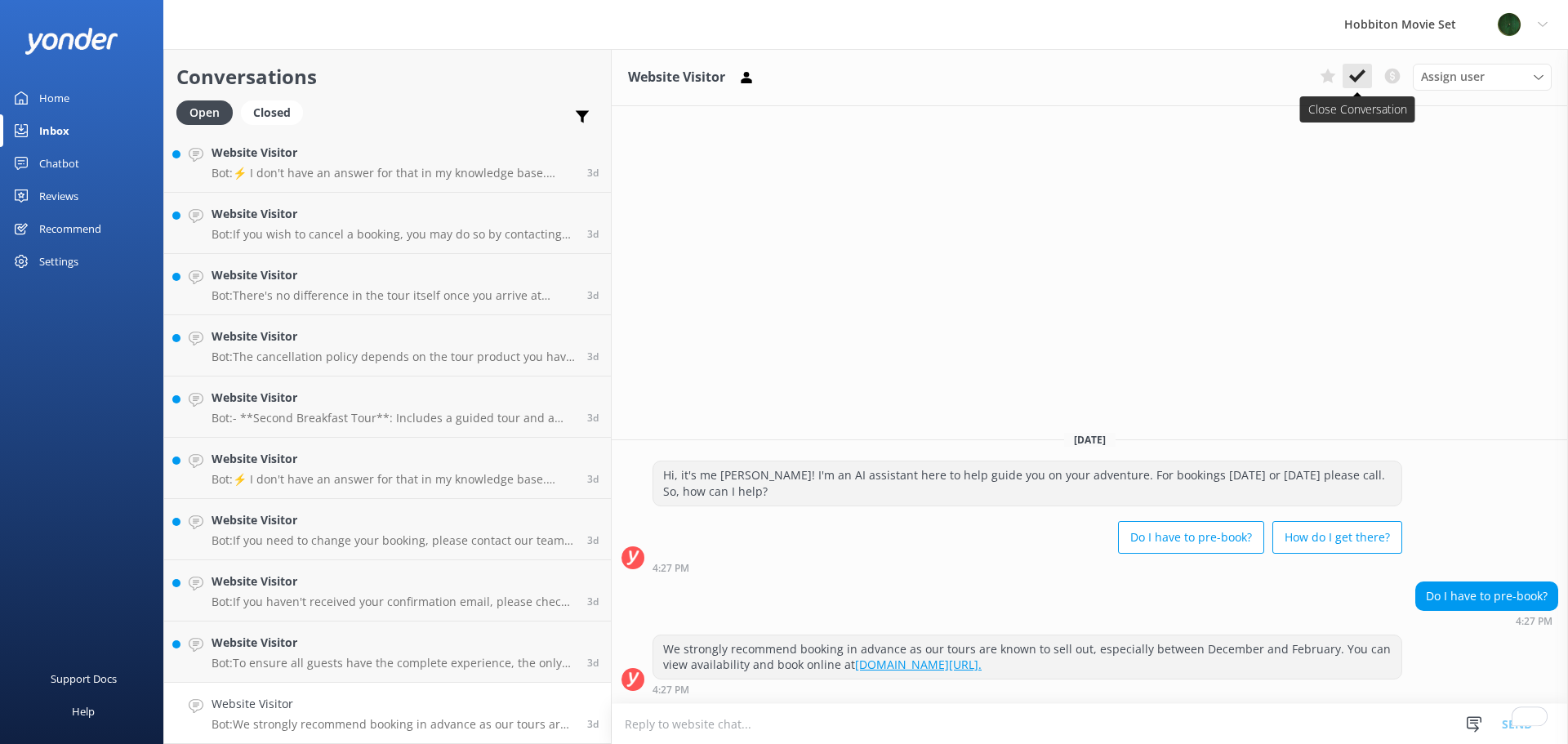
click at [1360, 68] on icon at bounding box center [1357, 76] width 16 height 16
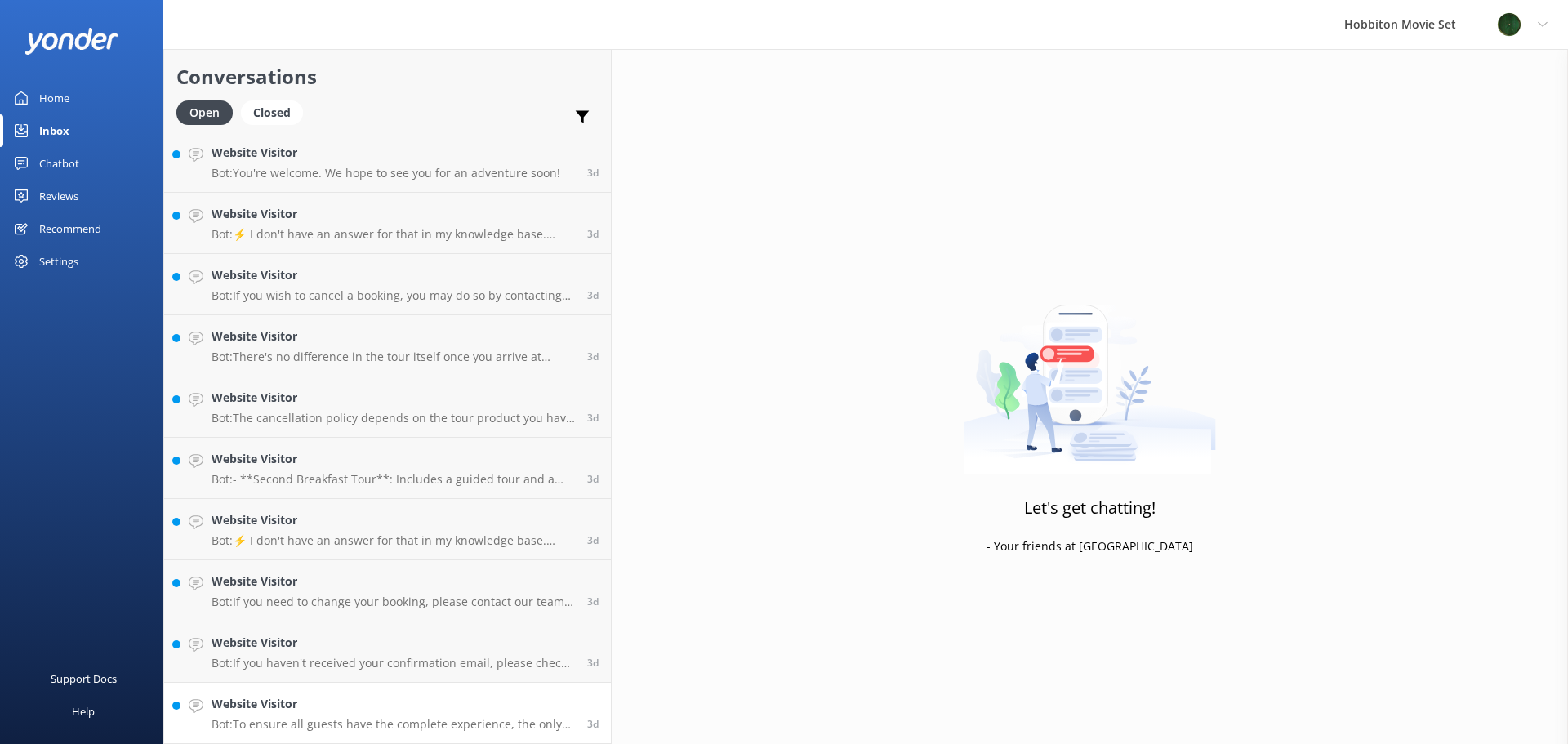
scroll to position [11892, 0]
click at [407, 708] on h4 "Website Visitor" at bounding box center [394, 704] width 364 height 18
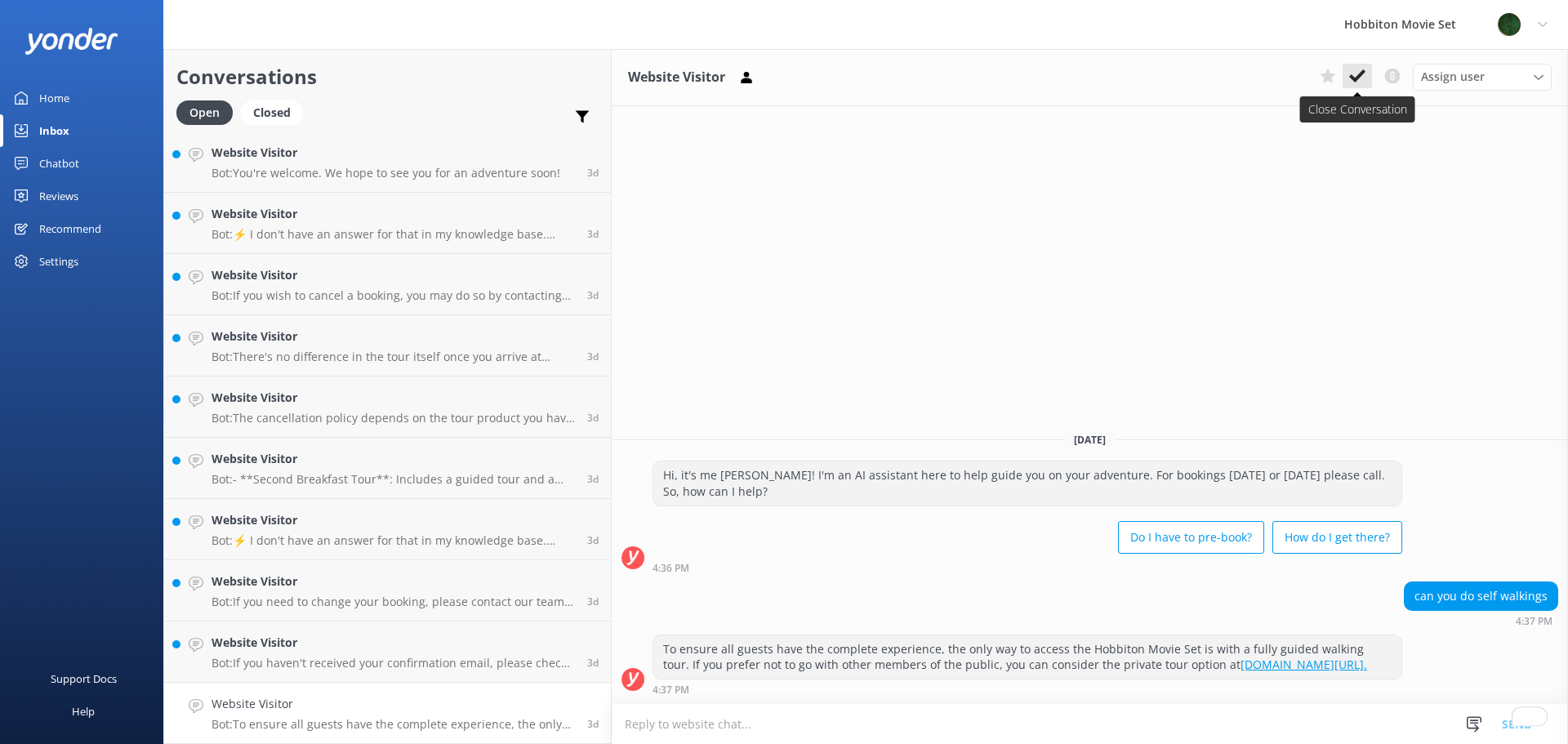
click at [1357, 79] on use at bounding box center [1357, 76] width 16 height 13
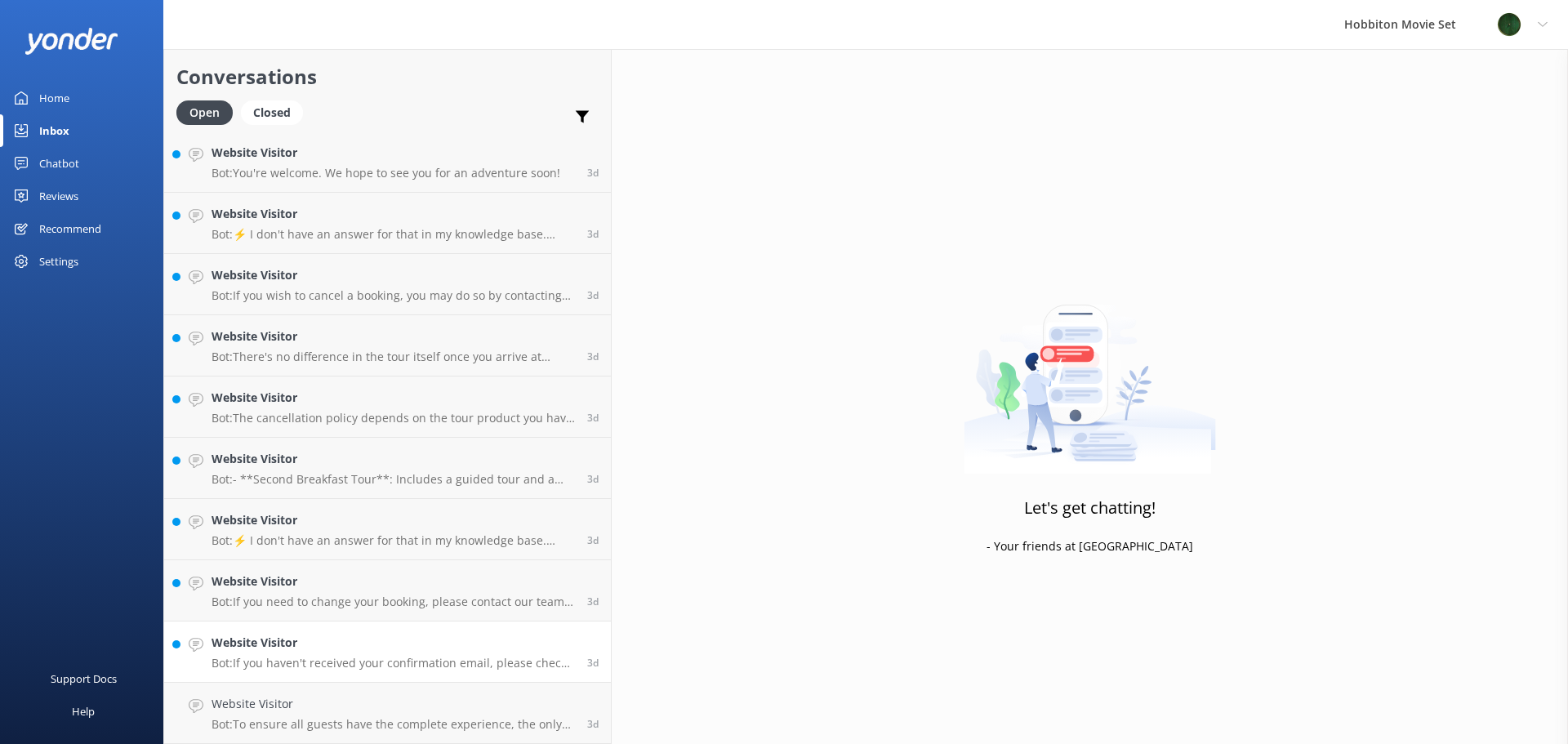
click at [318, 654] on div "Website Visitor Bot: If you haven't received your confirmation email, please ch…" at bounding box center [394, 652] width 364 height 36
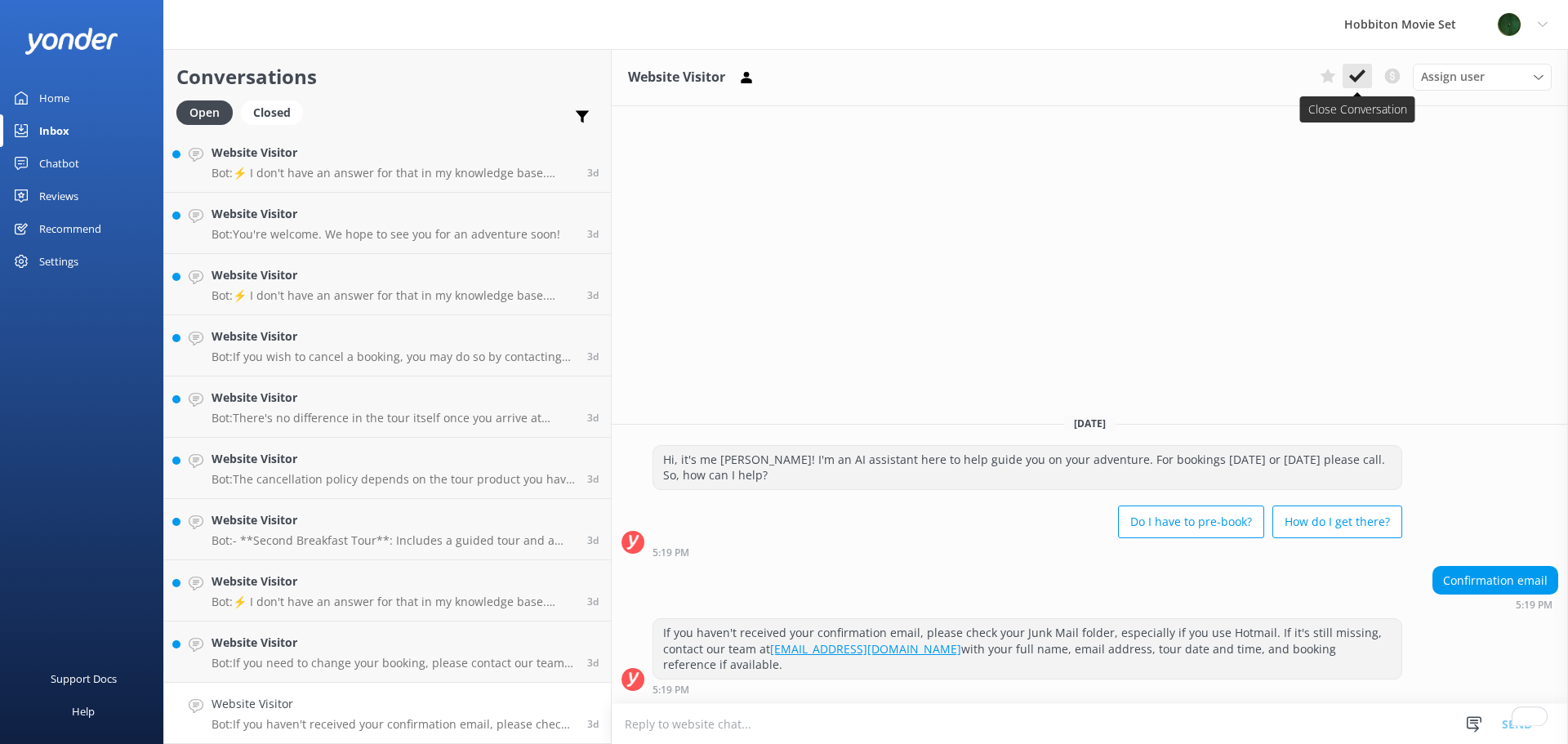
scroll to position [11831, 0]
click at [1369, 71] on button at bounding box center [1357, 76] width 29 height 25
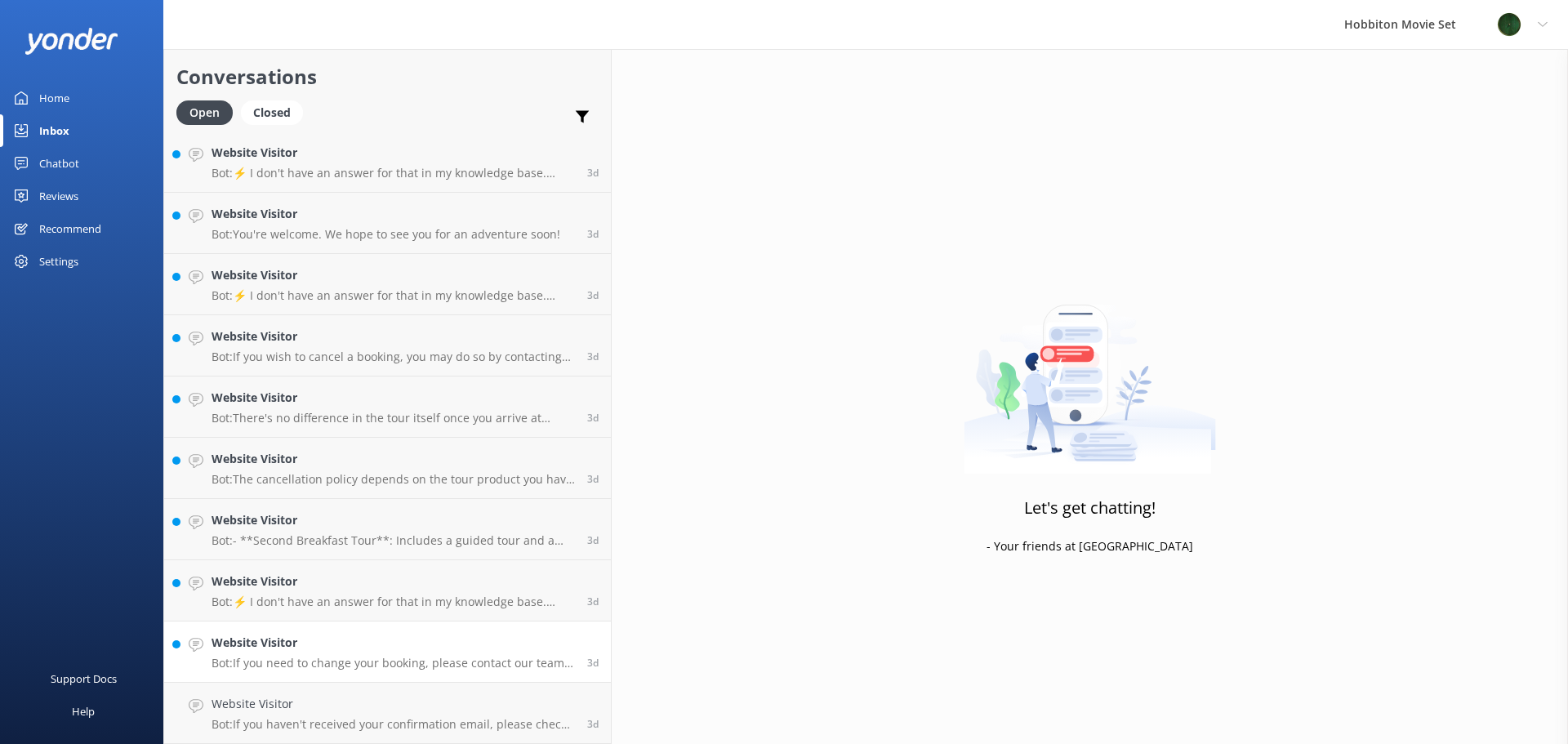
click at [338, 668] on p "Bot: If you need to change your booking, please contact our team at office@hobb…" at bounding box center [394, 663] width 364 height 15
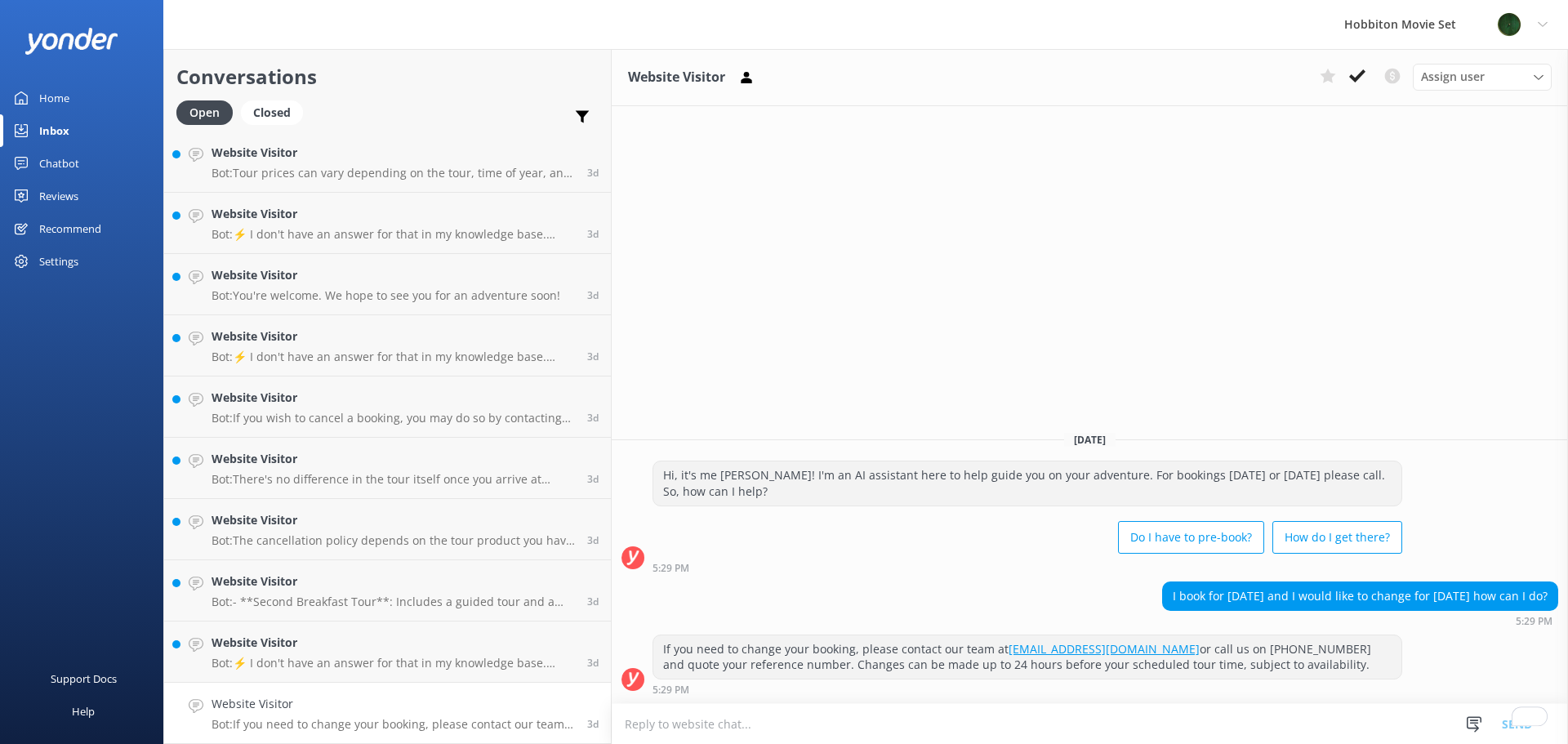
scroll to position [11770, 0]
click at [1360, 70] on icon at bounding box center [1357, 76] width 16 height 16
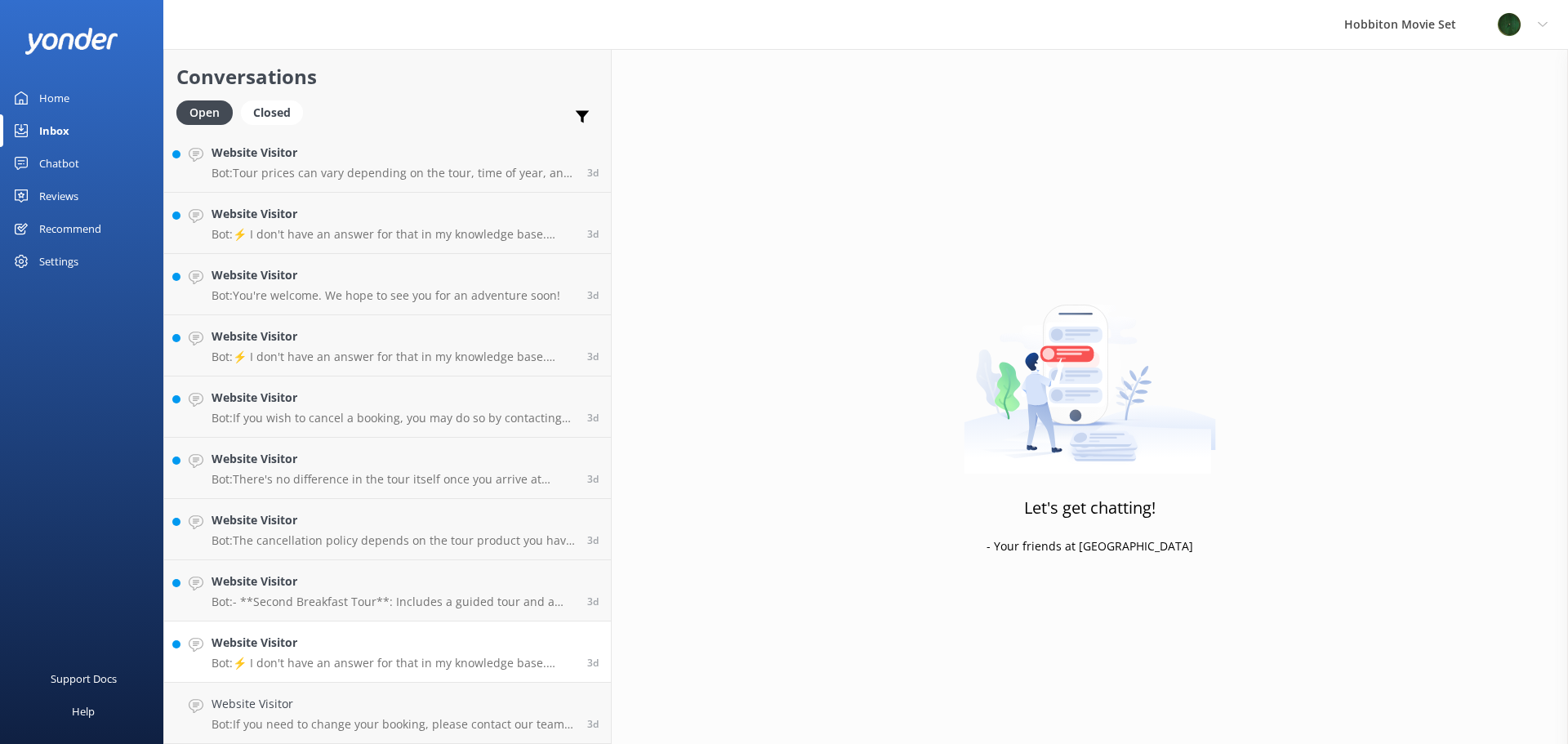
click at [258, 641] on h4 "Website Visitor" at bounding box center [394, 643] width 364 height 18
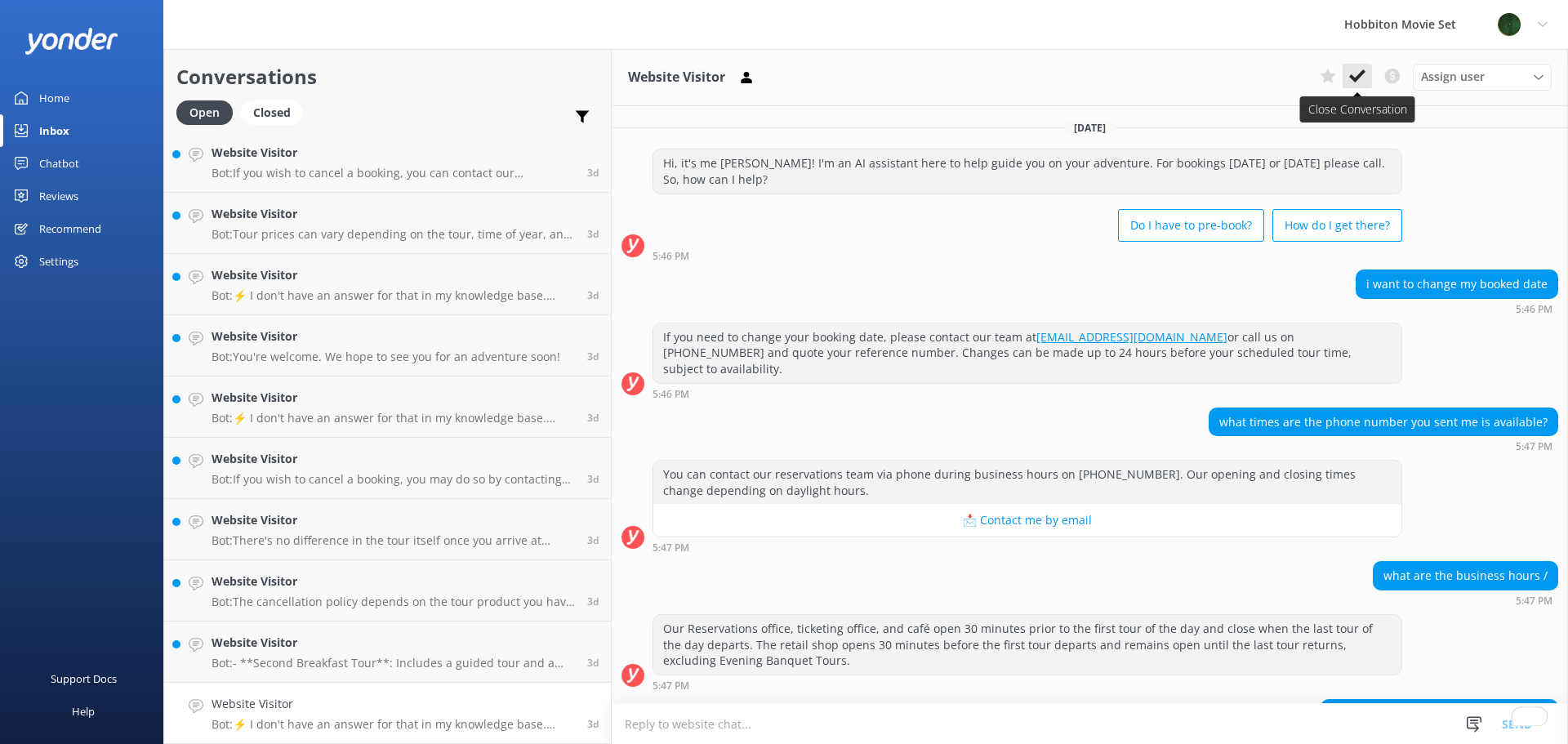
click at [1362, 64] on button at bounding box center [1357, 76] width 29 height 25
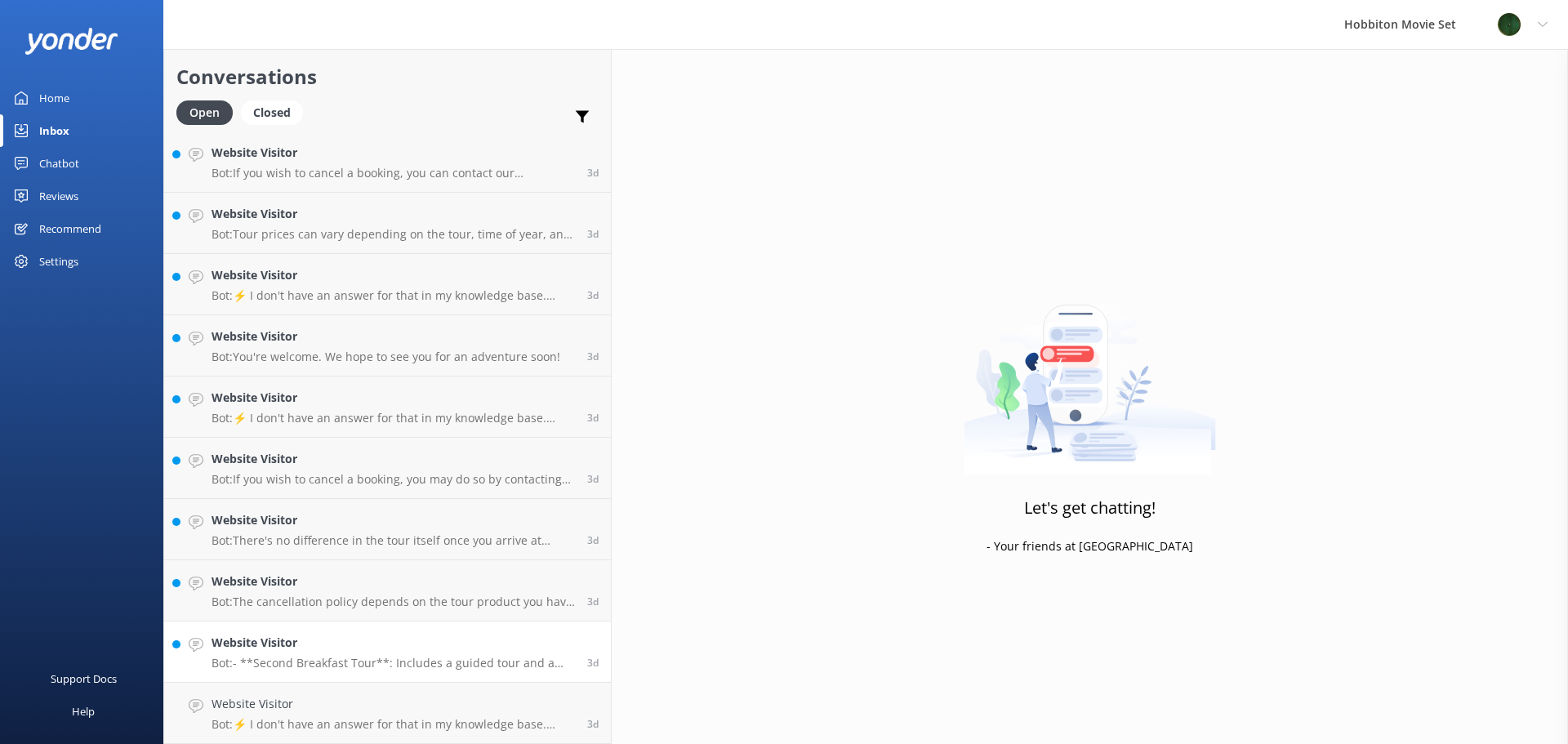
click at [251, 664] on p "Bot: - **Second Breakfast Tour**: Includes a guided tour and a breakfast experi…" at bounding box center [394, 663] width 364 height 15
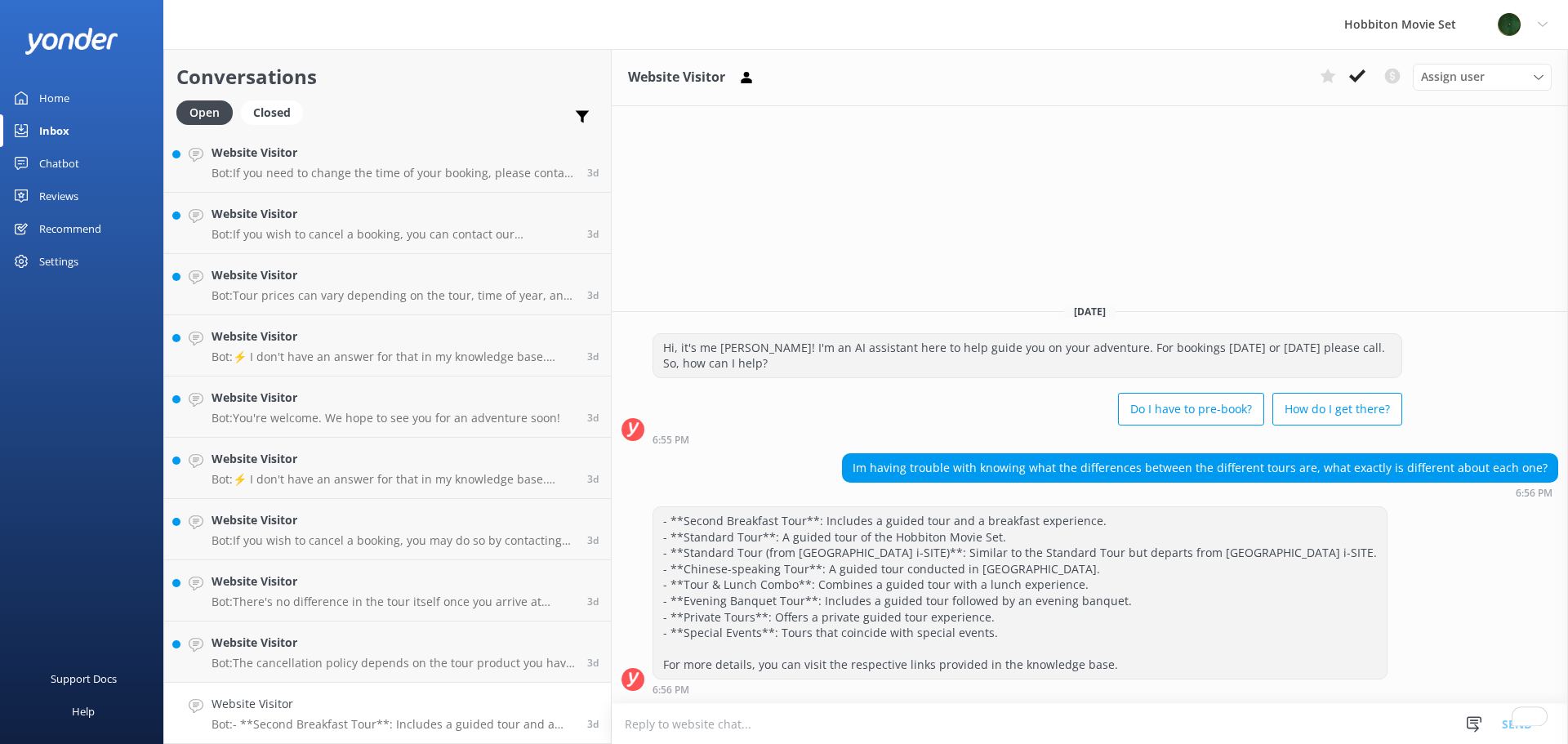
scroll to position [11647, 0]
click at [1359, 82] on icon at bounding box center [1357, 76] width 16 height 16
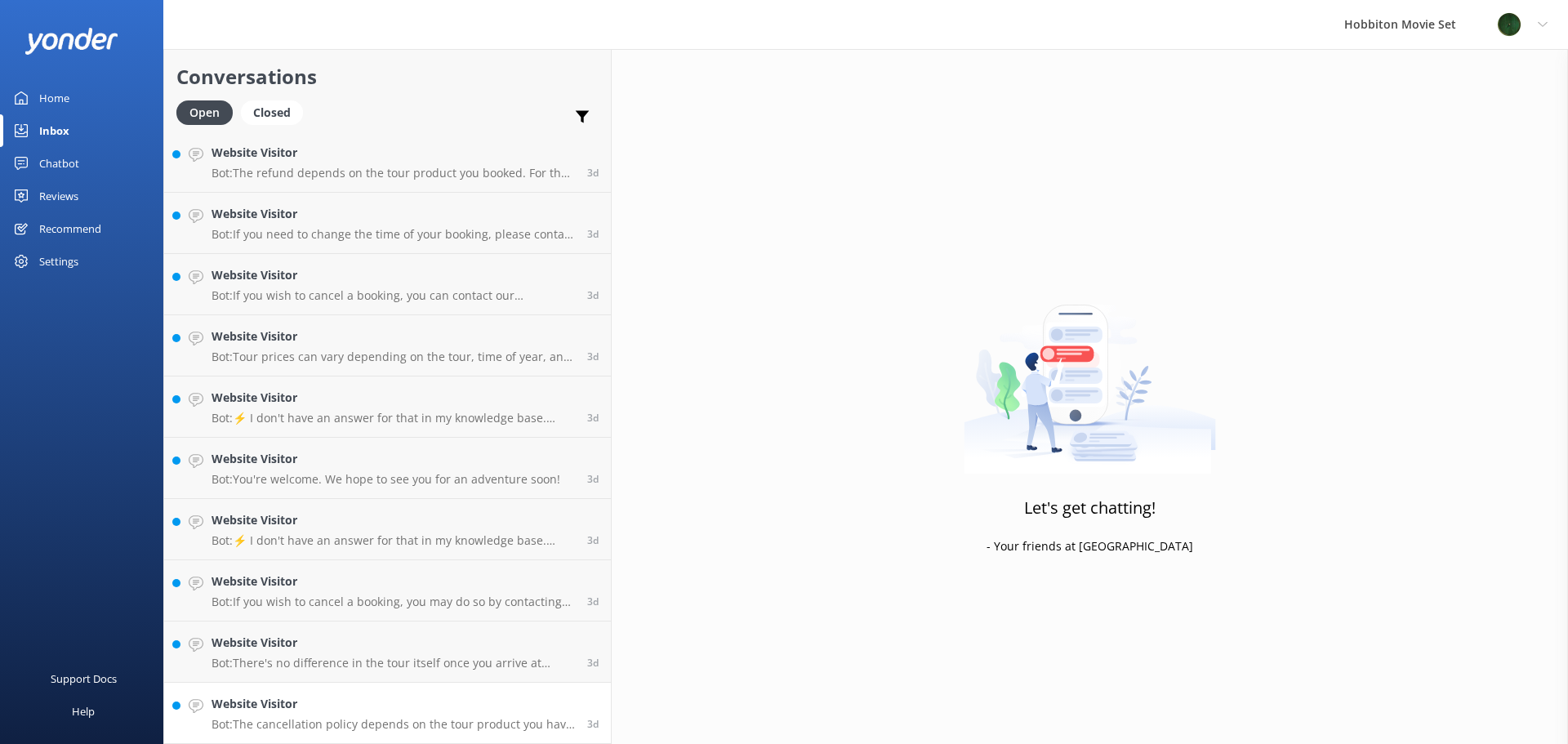
scroll to position [11586, 0]
click at [291, 691] on link "Website Visitor Bot: The cancellation policy depends on the tour product you ha…" at bounding box center [387, 713] width 447 height 61
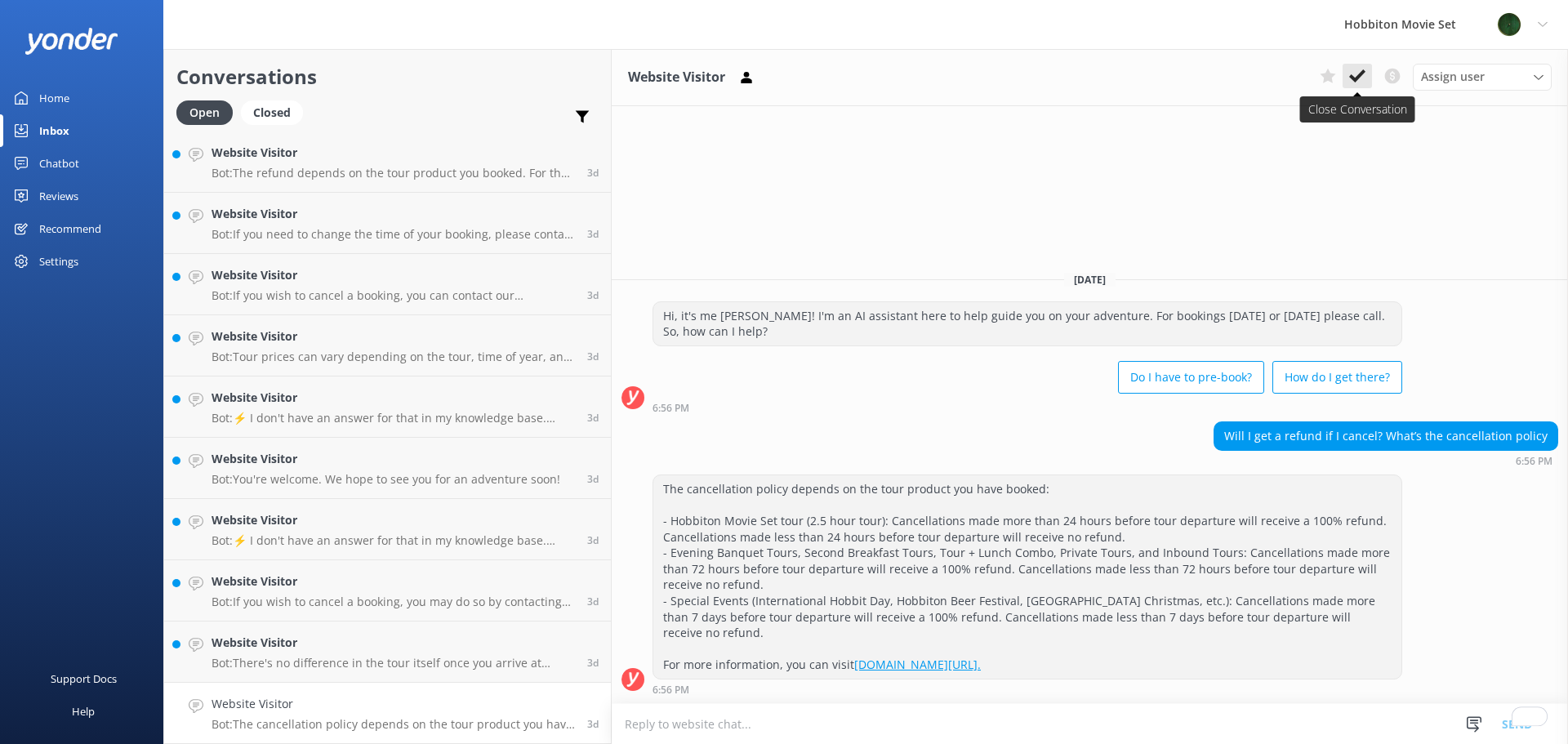
click at [1360, 73] on icon at bounding box center [1357, 76] width 16 height 16
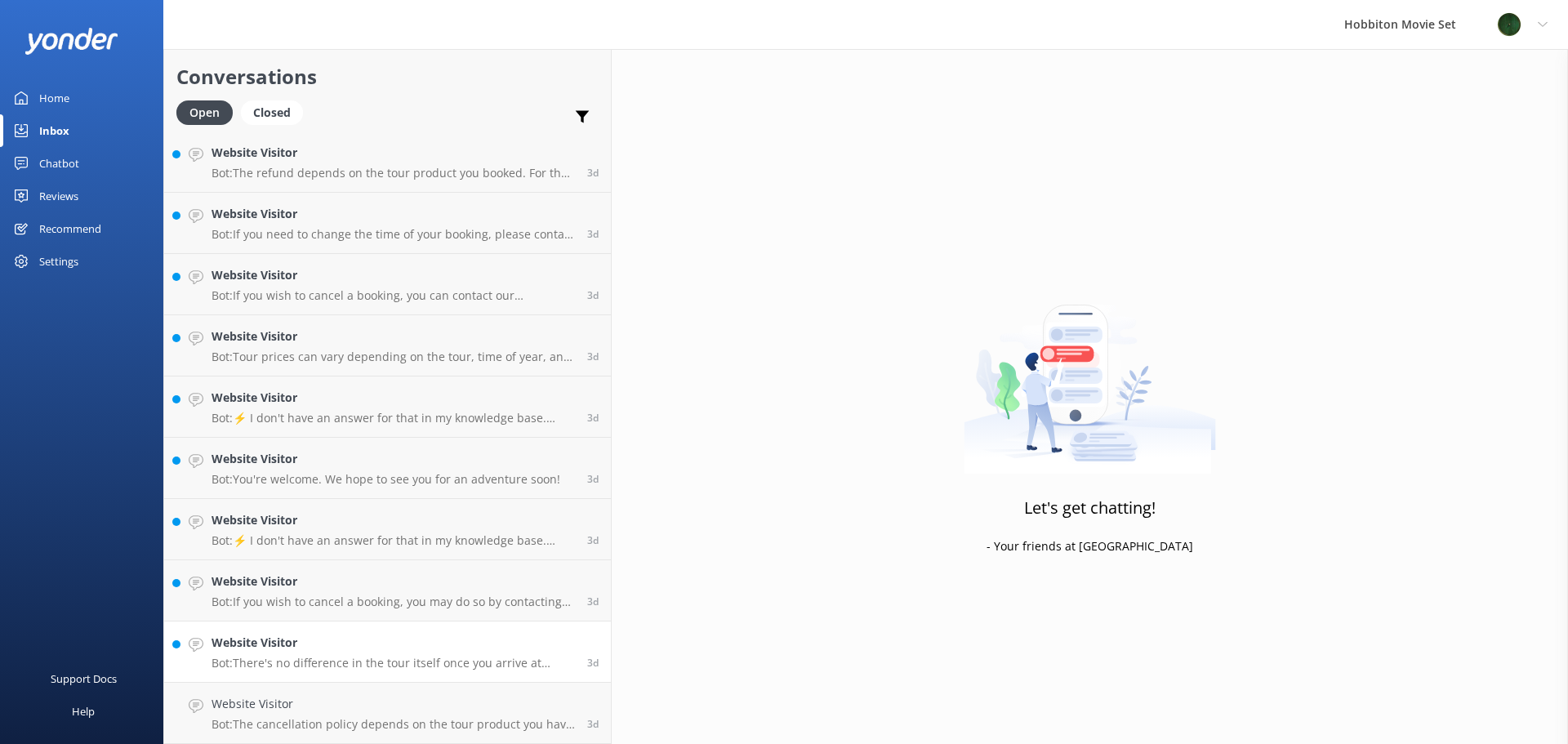
click at [316, 656] on div "Website Visitor Bot: There's no difference in the tour itself once you arrive a…" at bounding box center [394, 652] width 364 height 36
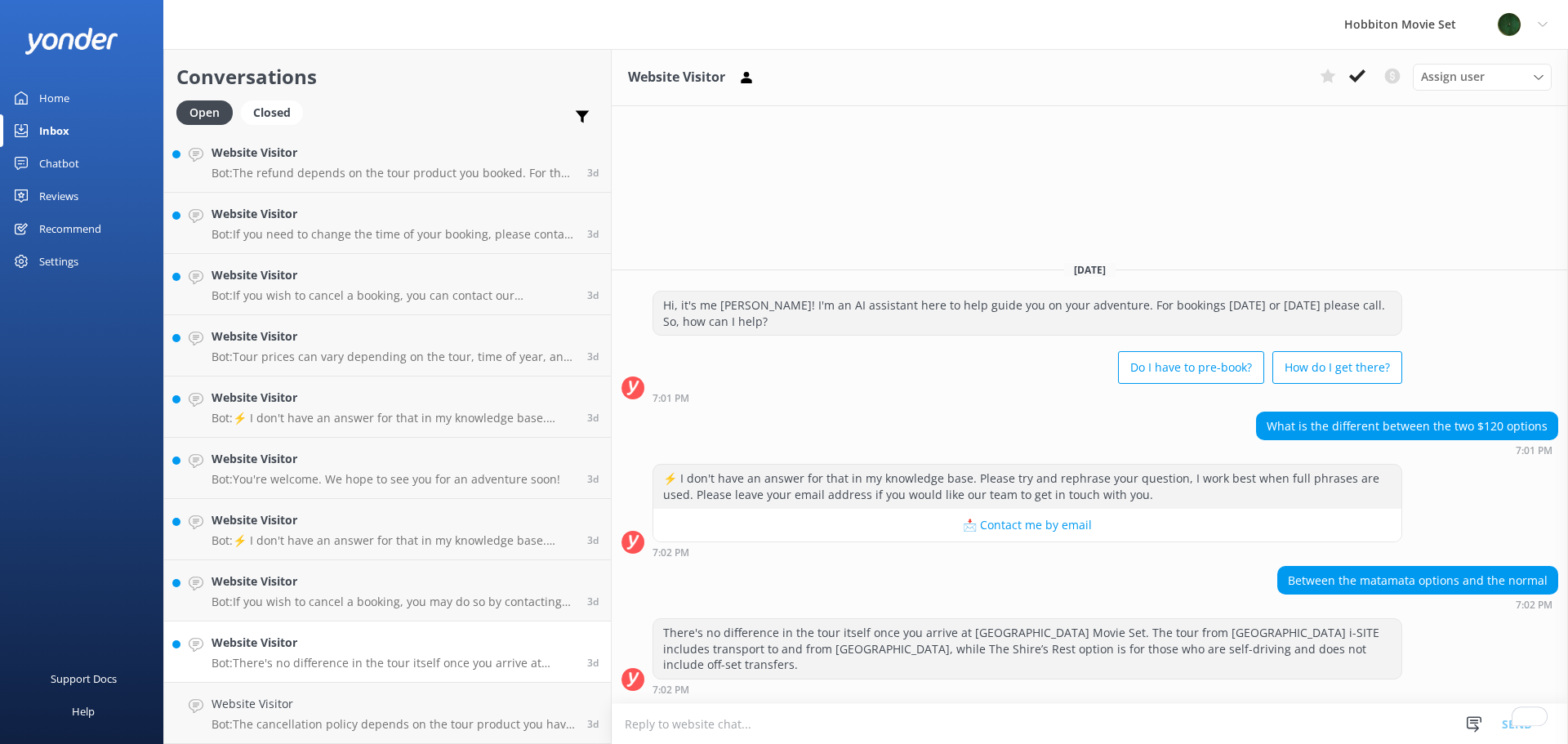
scroll to position [11525, 0]
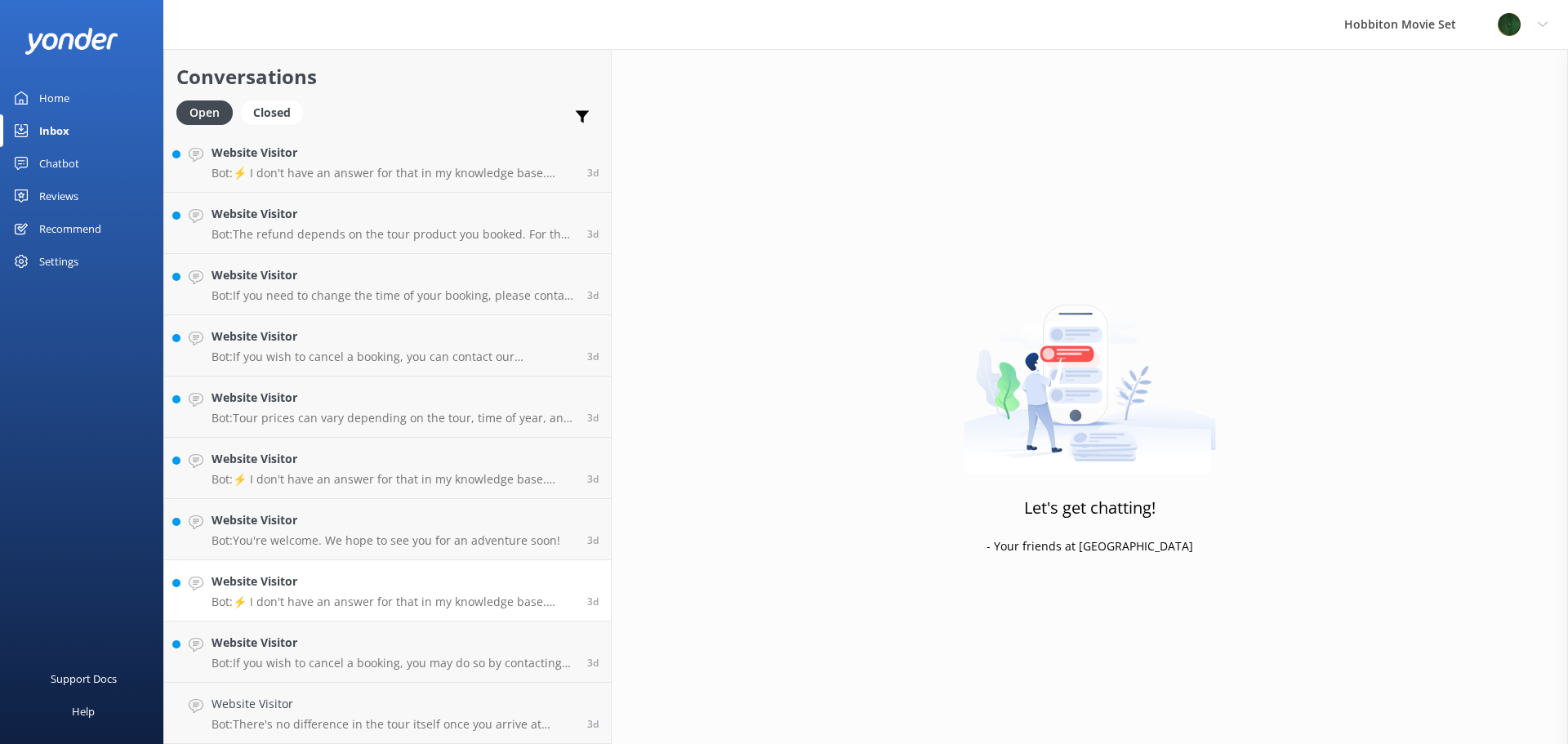
scroll to position [11464, 0]
click at [294, 662] on p "Bot: ⚡ I don't have an answer for that in my knowledge base. Please try and rep…" at bounding box center [394, 663] width 364 height 15
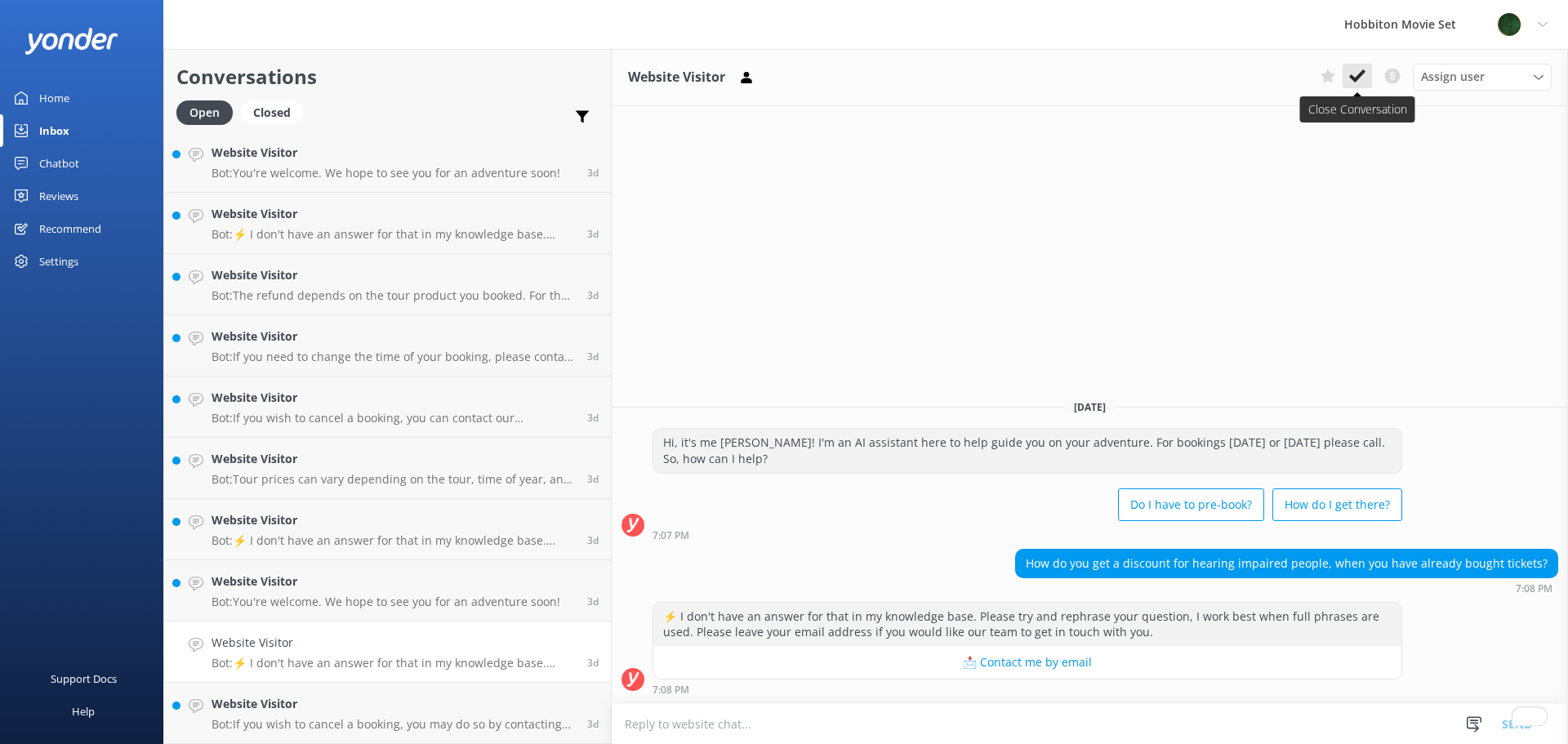
click at [1362, 74] on use at bounding box center [1357, 76] width 16 height 13
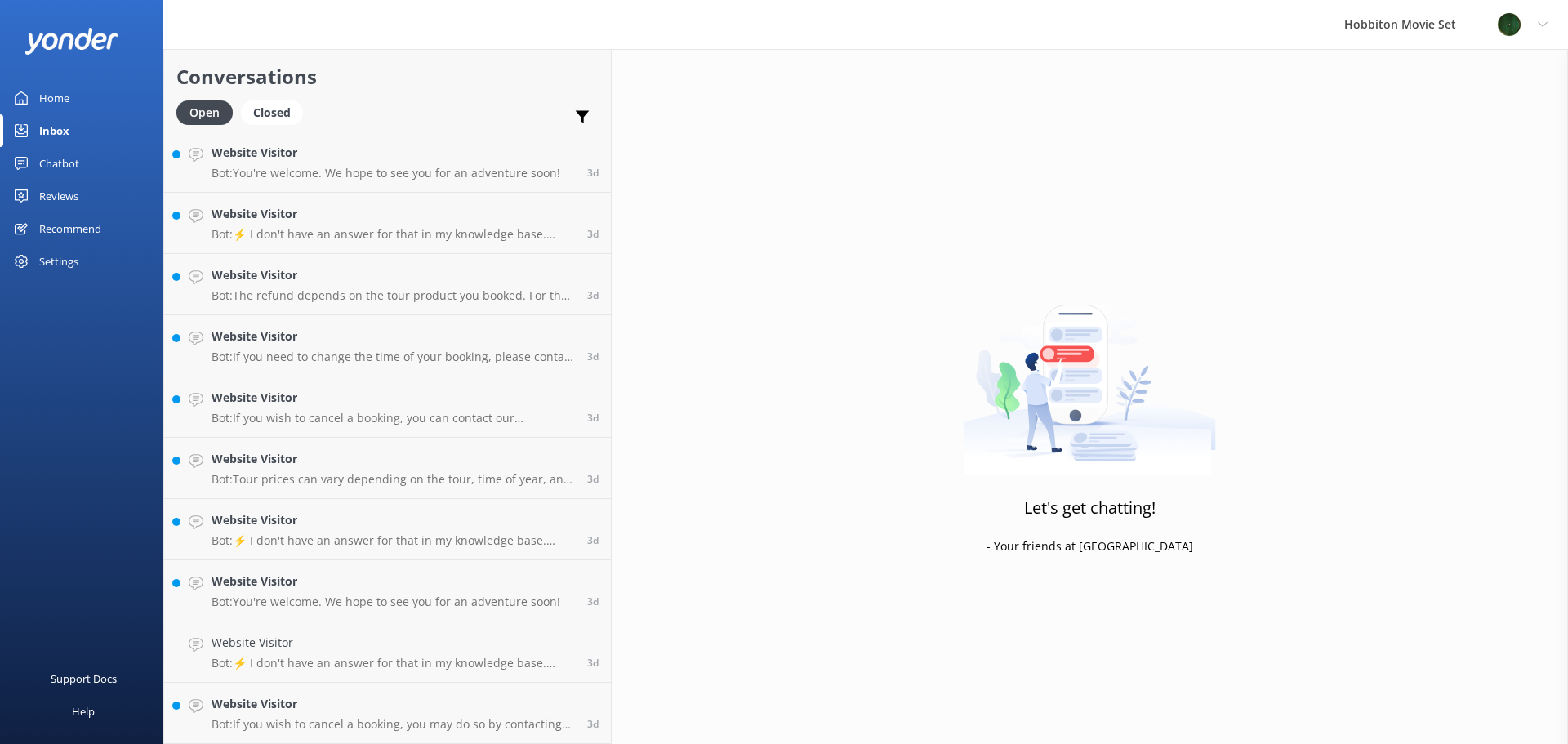
scroll to position [11402, 0]
click at [243, 729] on p "Bot: If you wish to cancel a booking, you may do so by contacting our reservati…" at bounding box center [394, 724] width 364 height 15
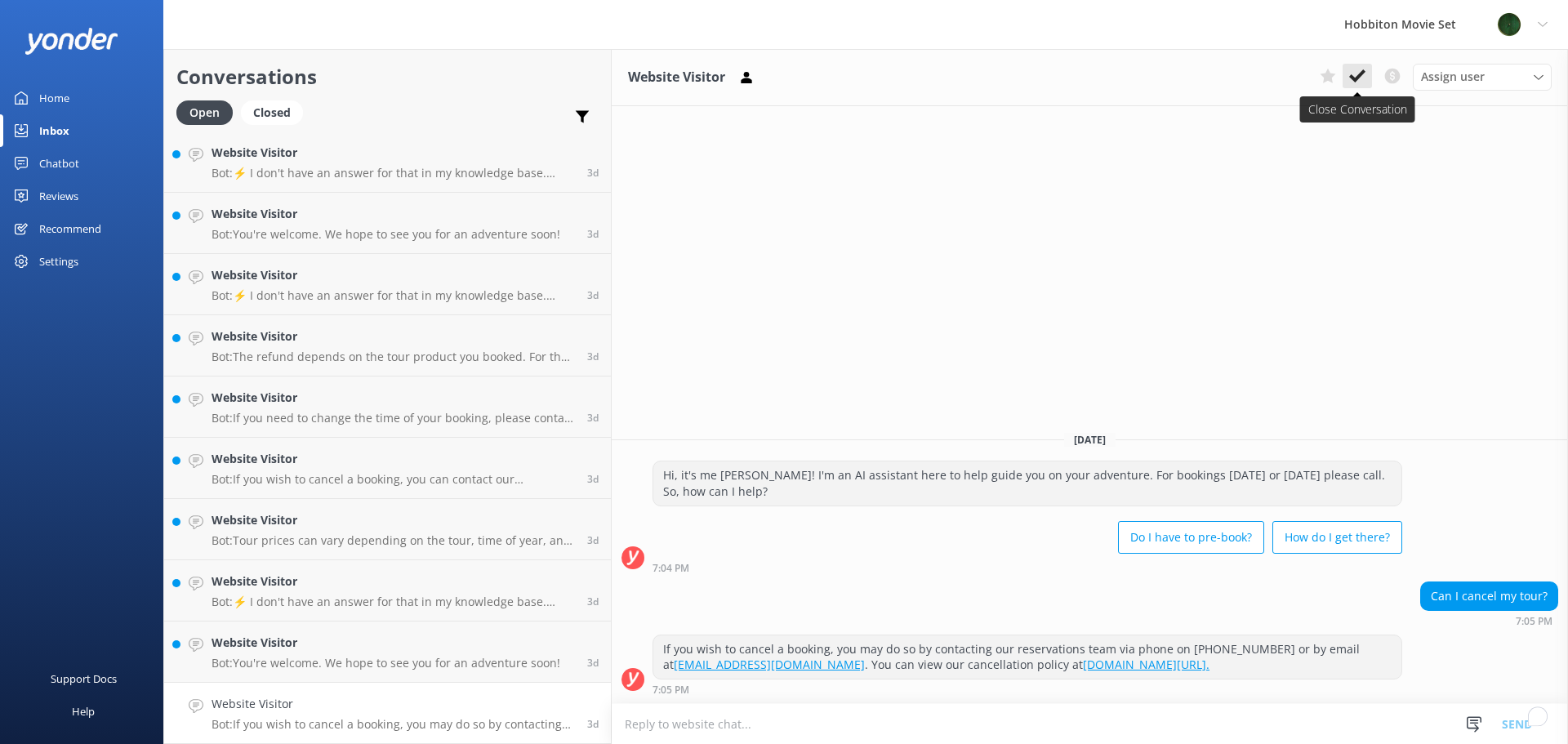
click at [1362, 87] on button at bounding box center [1357, 76] width 29 height 25
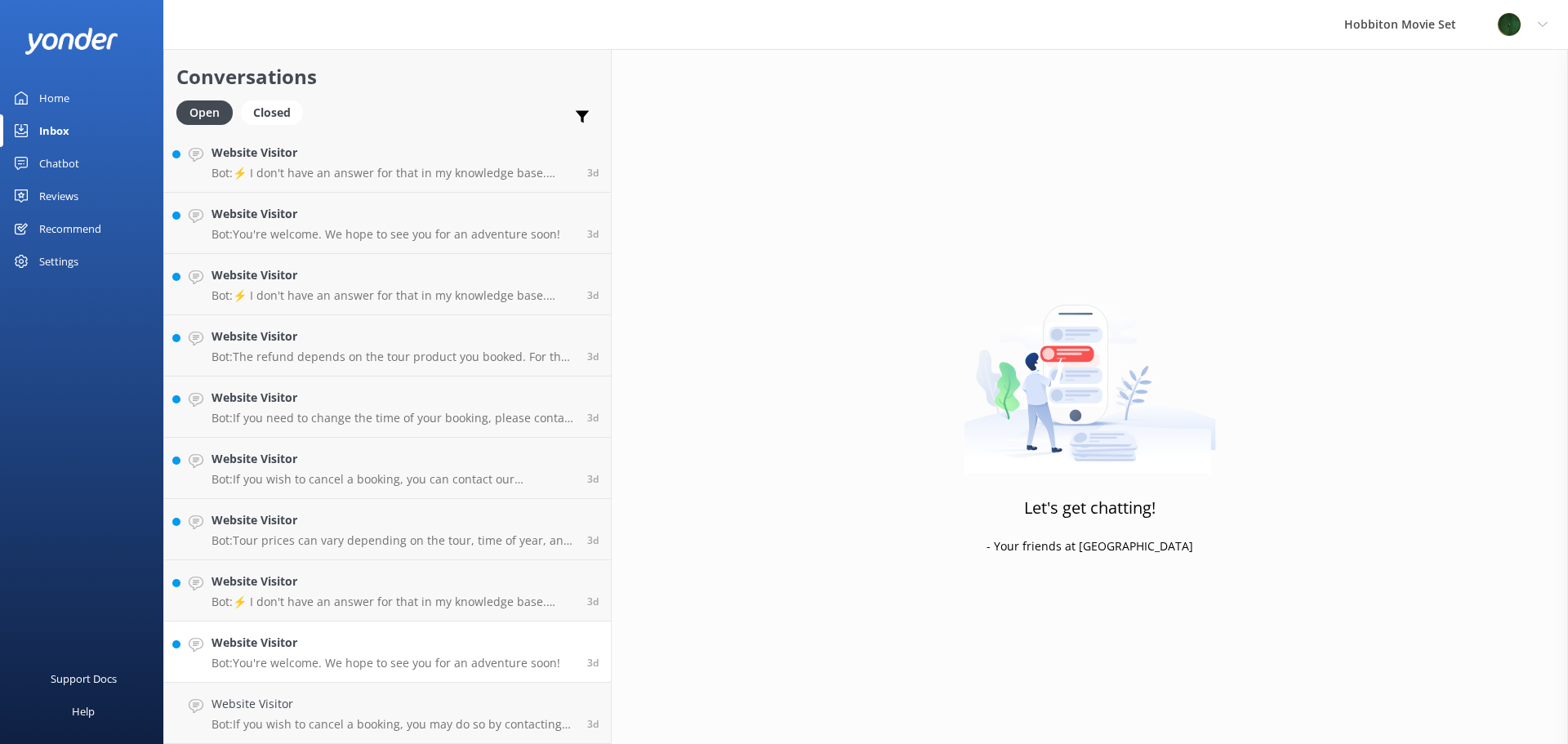
click at [351, 646] on h4 "Website Visitor" at bounding box center [386, 643] width 349 height 18
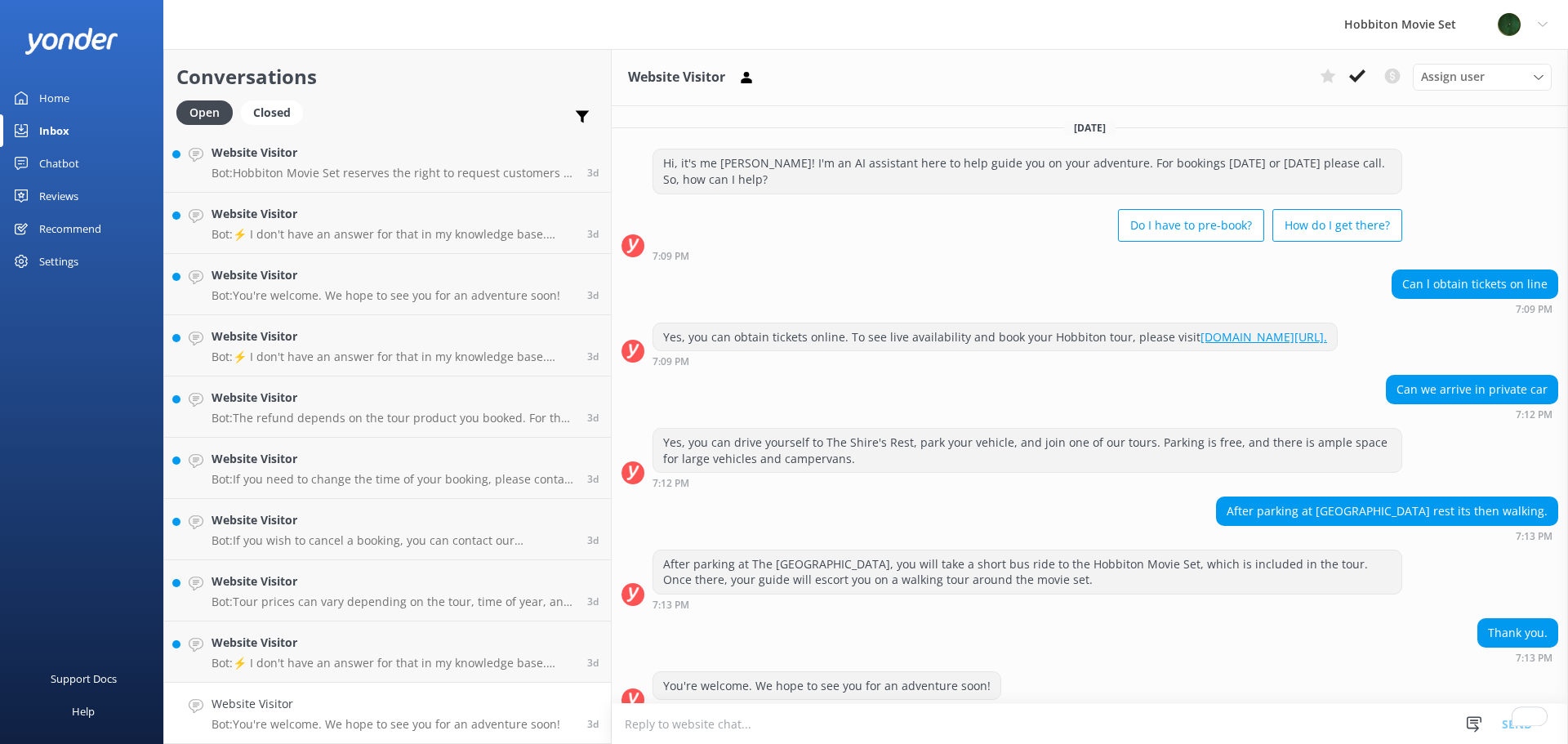
scroll to position [11341, 0]
click at [1345, 83] on button at bounding box center [1357, 76] width 29 height 25
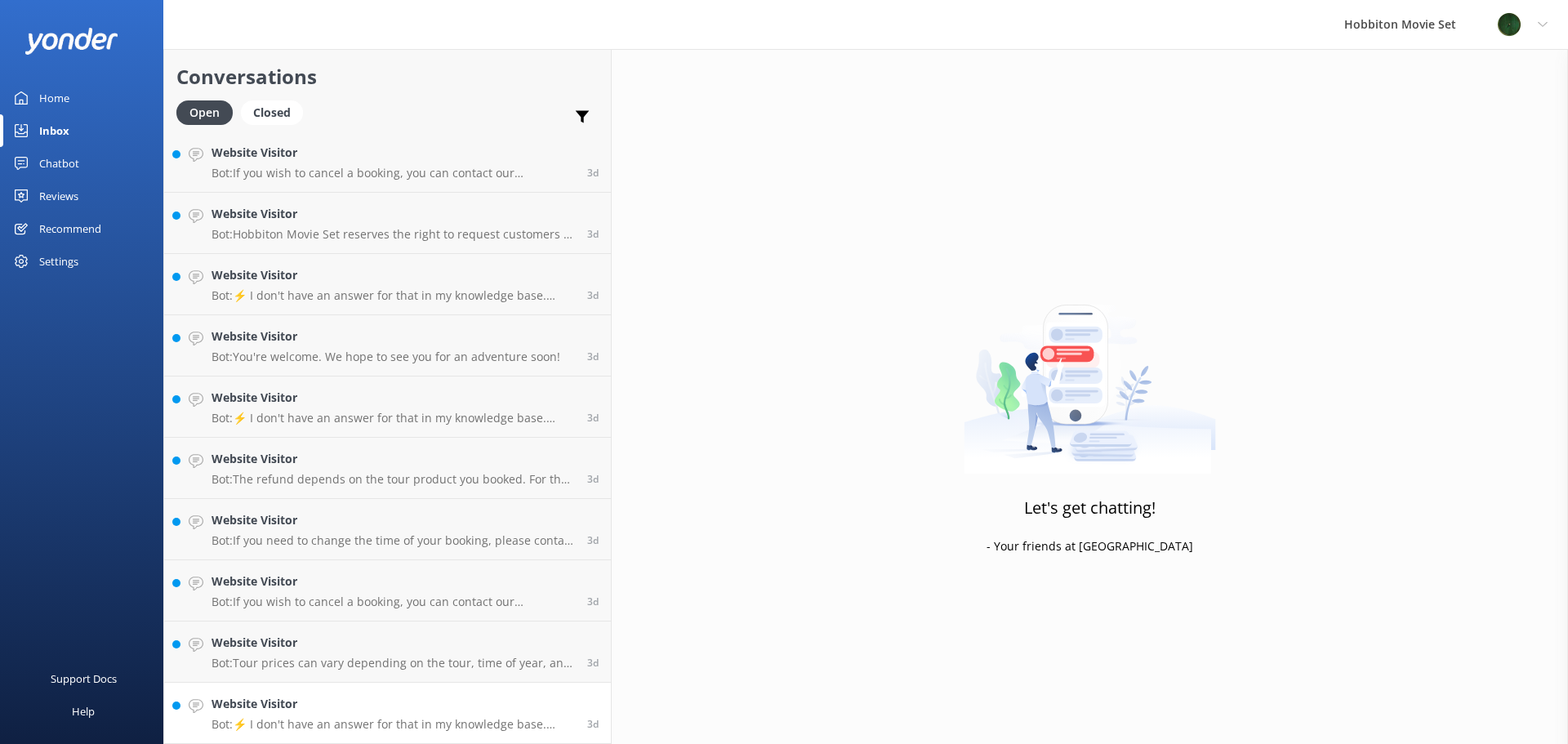
scroll to position [11279, 0]
click at [350, 725] on p "Bot: ⚡ I don't have an answer for that in my knowledge base. Please try and rep…" at bounding box center [394, 724] width 364 height 15
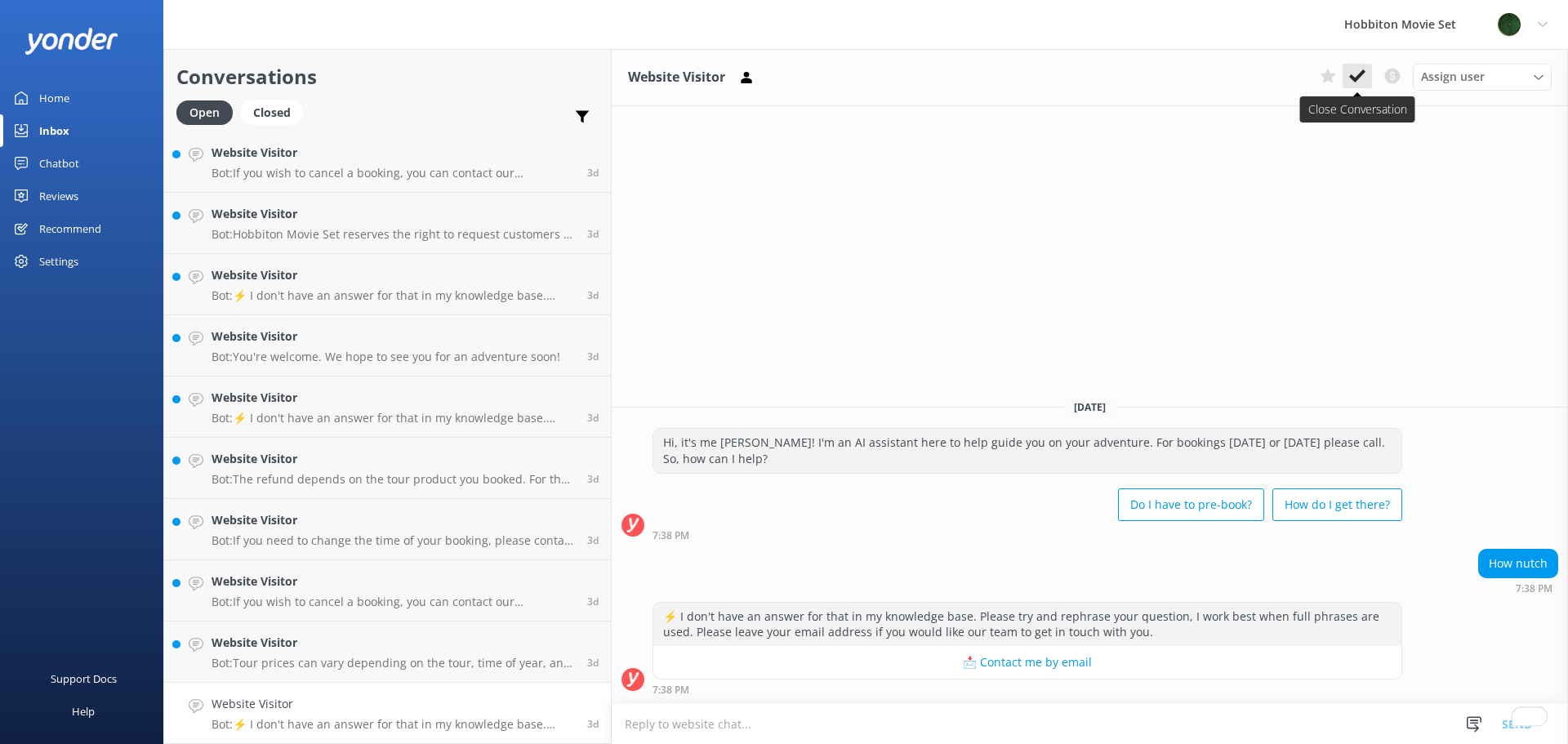
click at [1354, 85] on button at bounding box center [1357, 76] width 29 height 25
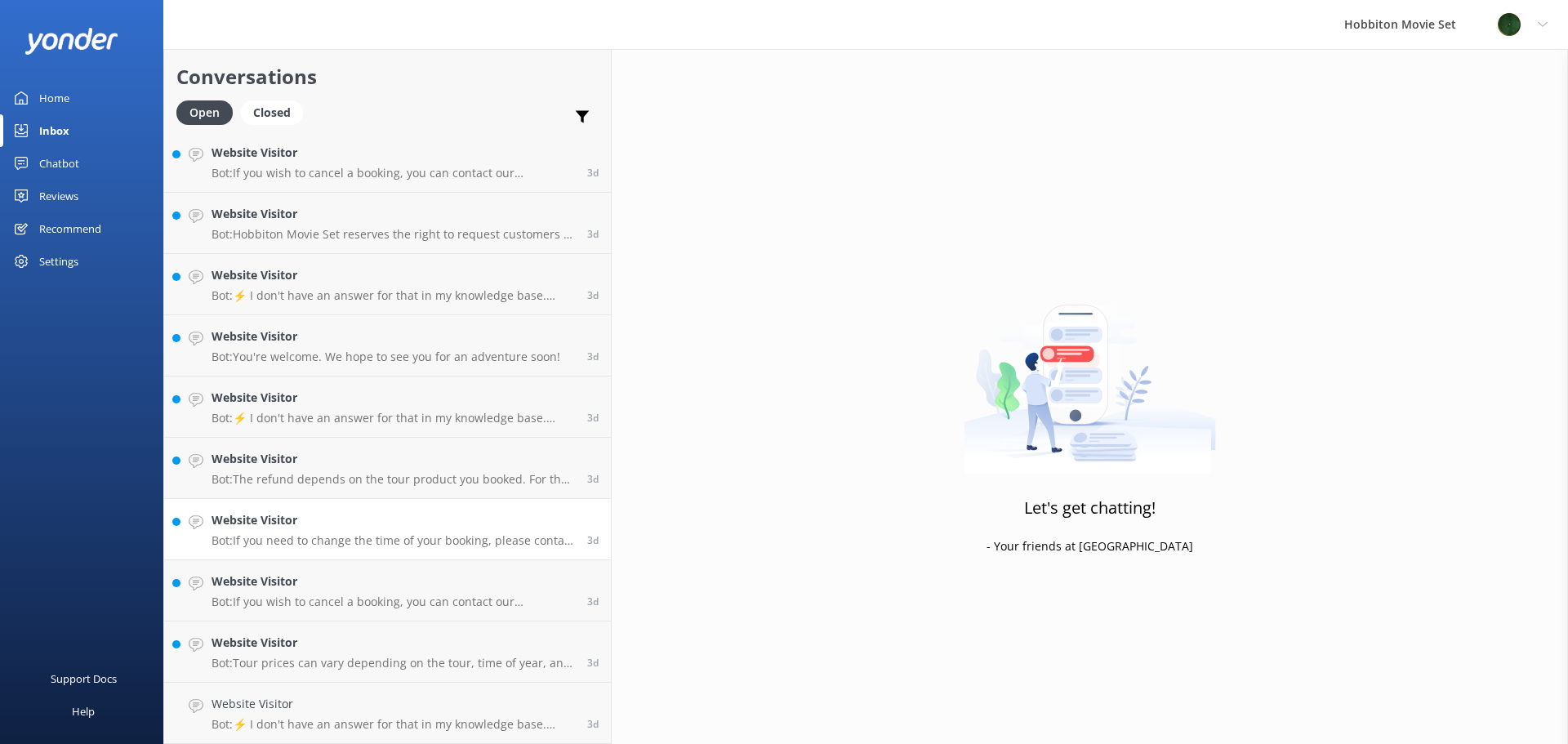
scroll to position [11218, 0]
click at [329, 692] on link "Website Visitor Bot: Tour prices can vary depending on the tour, time of year, …" at bounding box center [387, 713] width 447 height 61
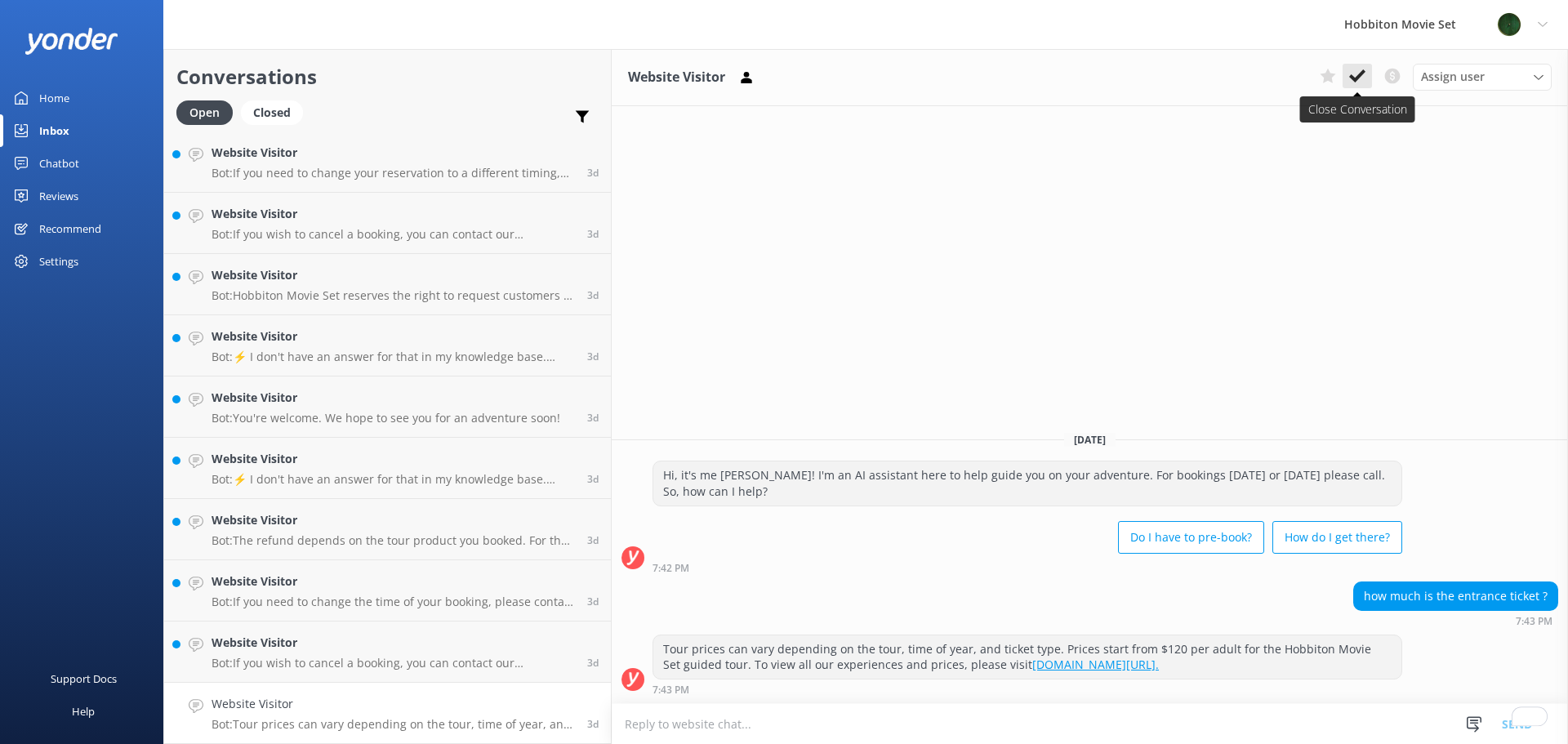
click at [1359, 76] on use at bounding box center [1357, 76] width 16 height 13
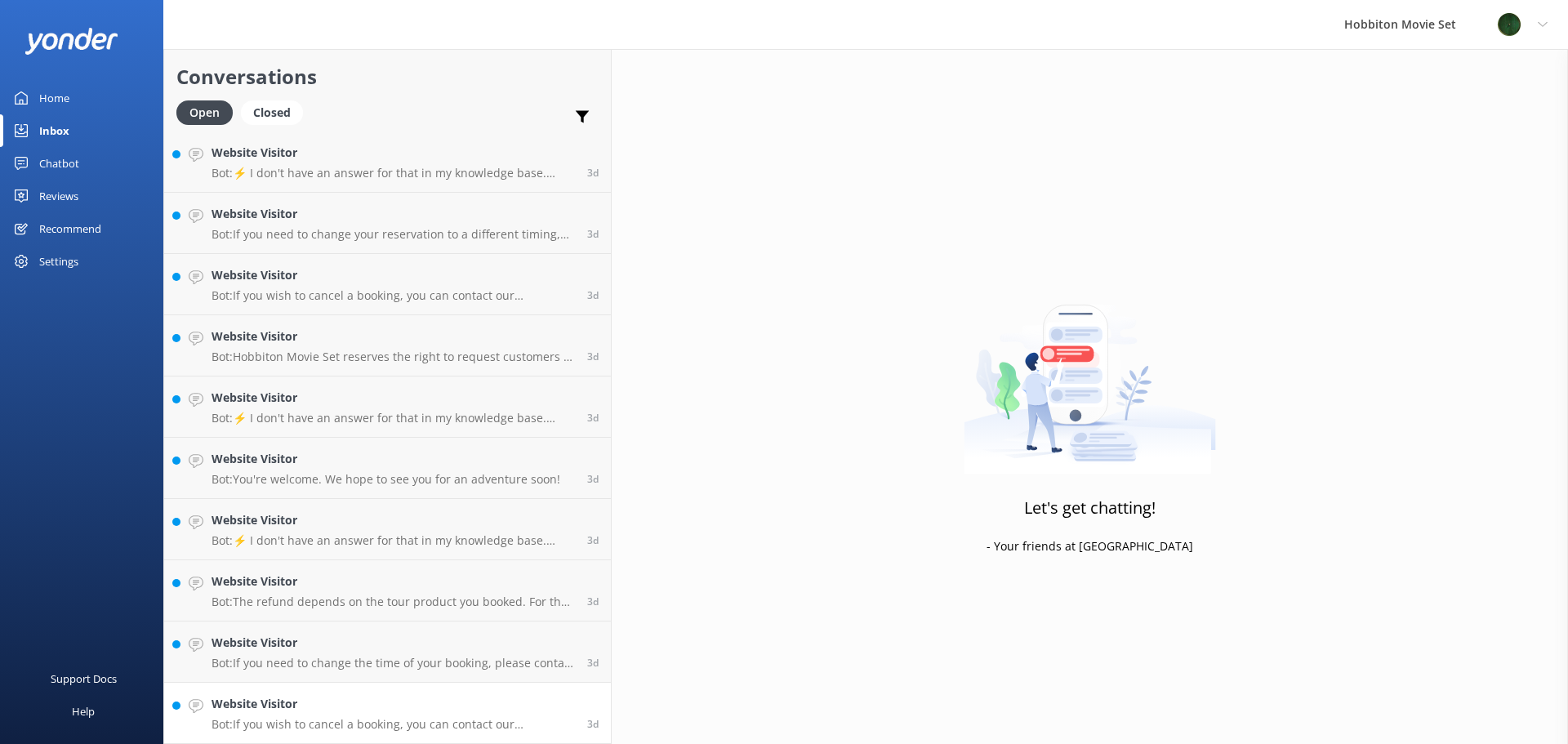
scroll to position [11157, 0]
click at [329, 709] on h4 "Website Visitor" at bounding box center [394, 704] width 364 height 18
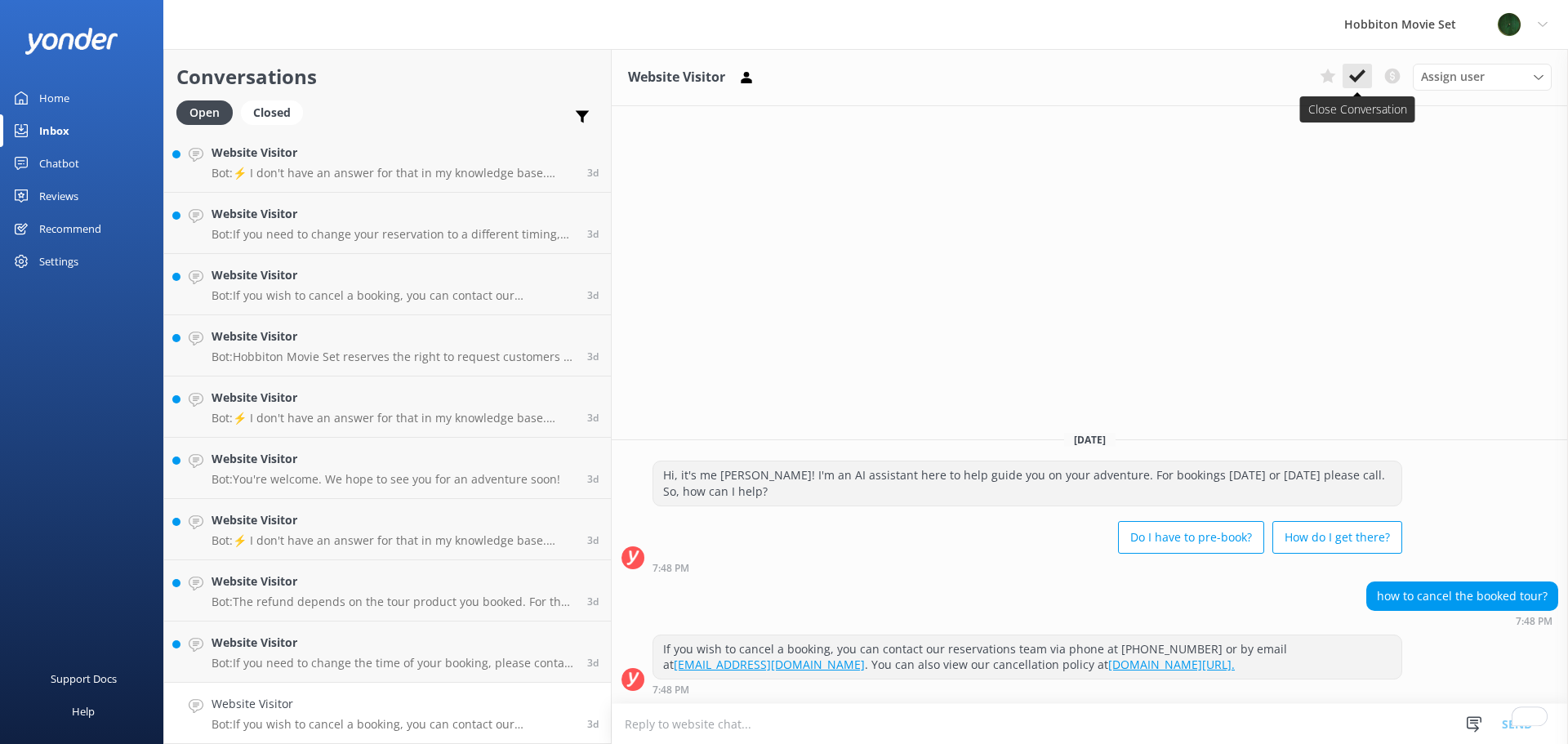
click at [1367, 74] on button at bounding box center [1357, 76] width 29 height 25
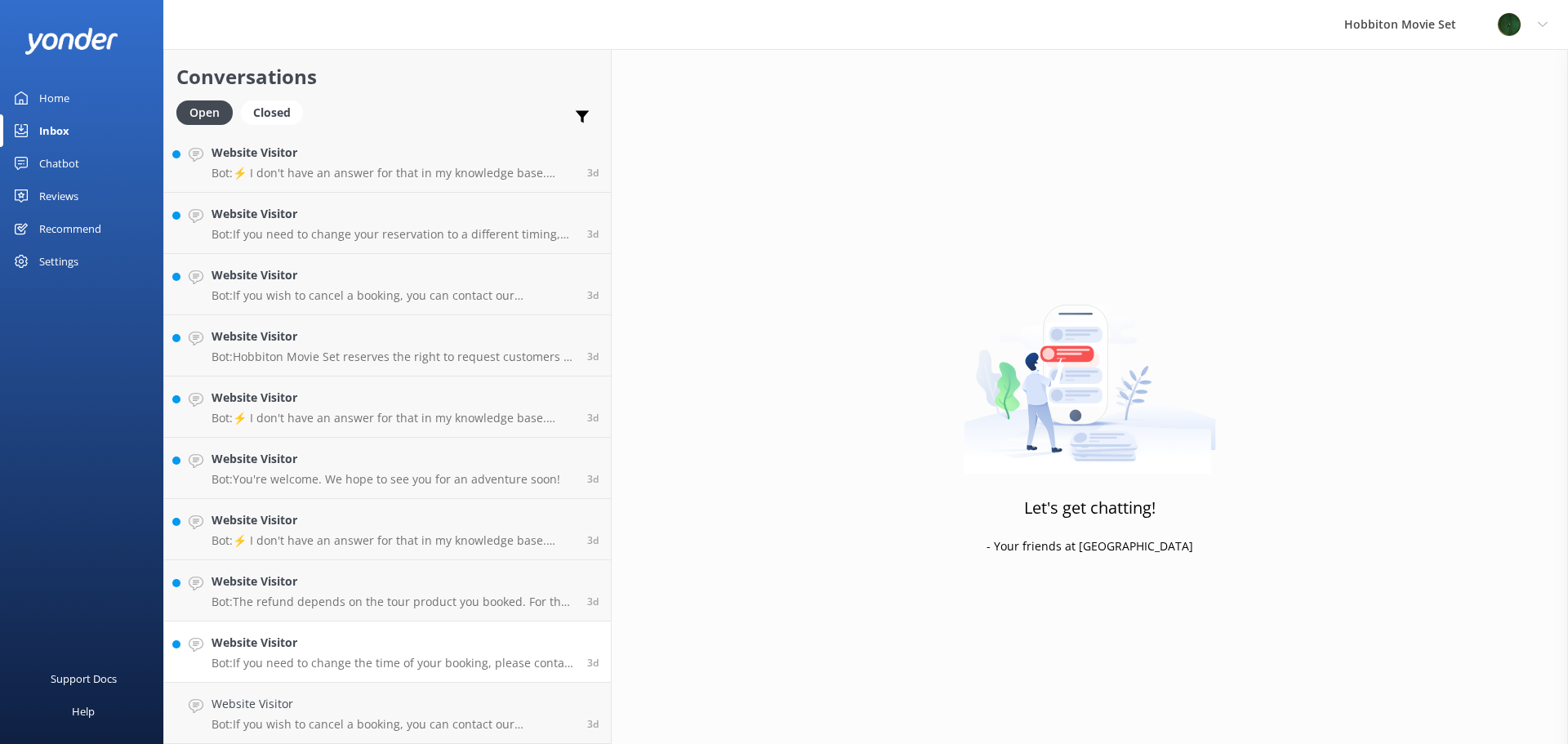
click at [334, 663] on p "Bot: If you need to change the time of your booking, please contact our team at…" at bounding box center [394, 663] width 364 height 15
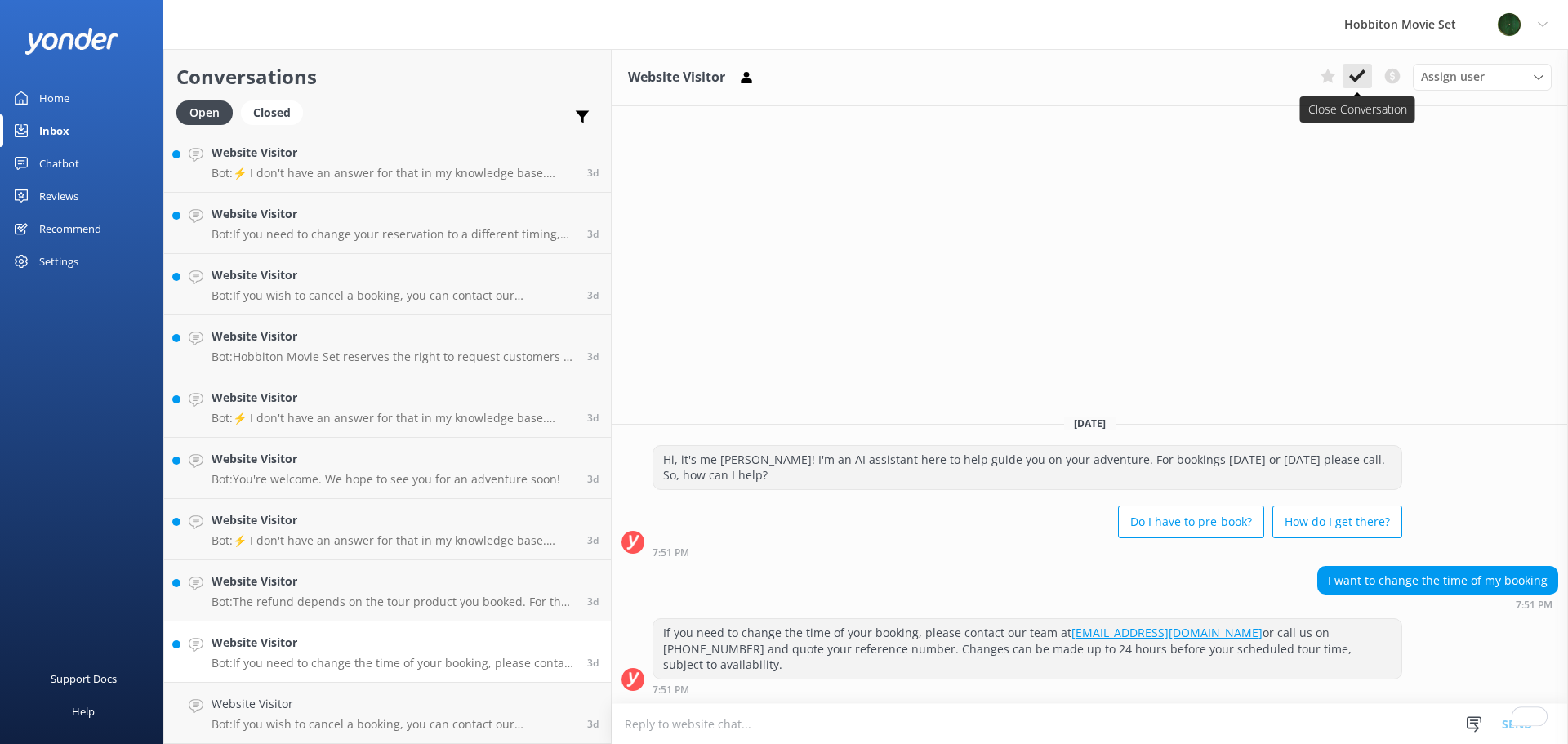
click at [1355, 68] on icon at bounding box center [1357, 76] width 16 height 16
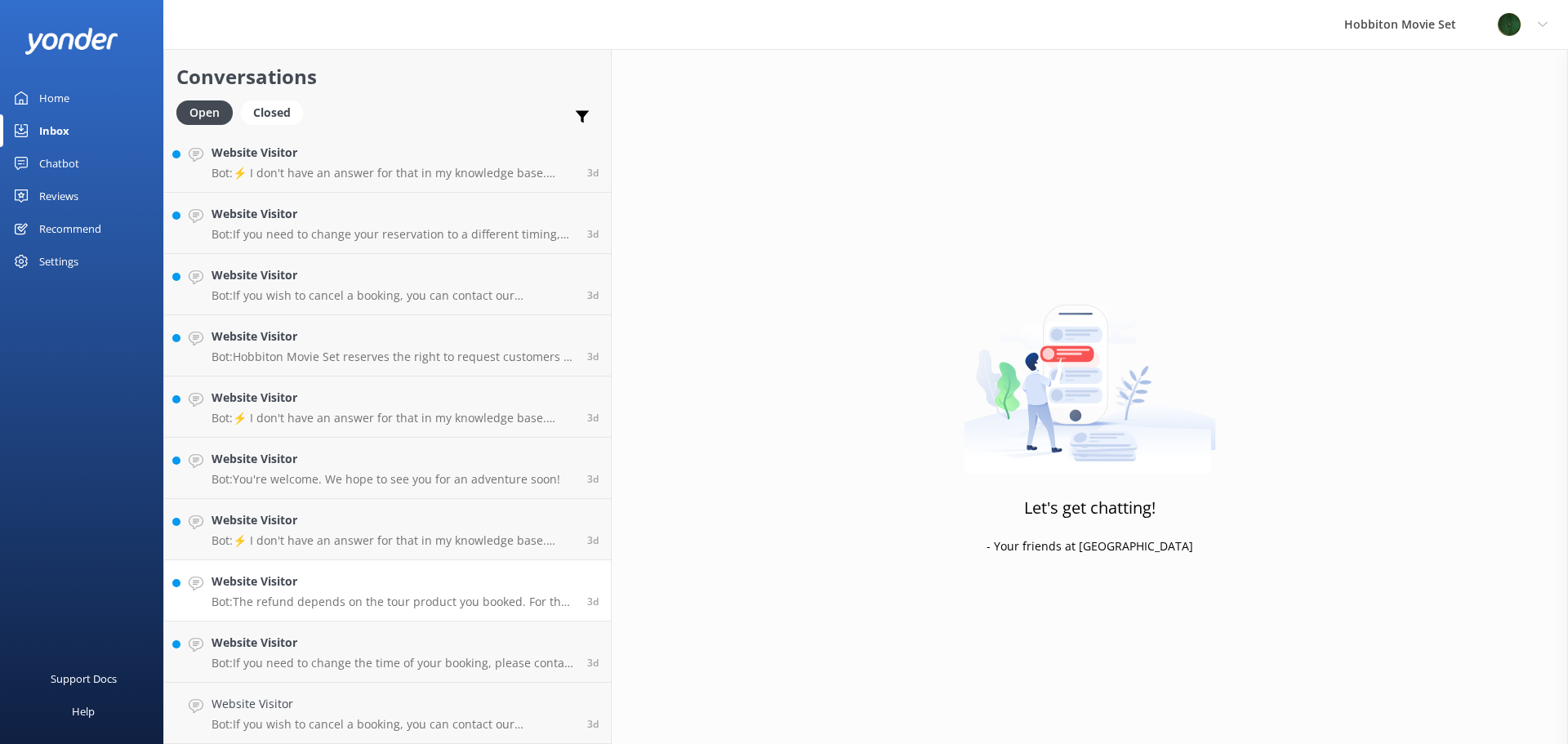
click at [409, 607] on p "Bot: The refund depends on the tour product you booked. For the Hobbiton Movie …" at bounding box center [394, 602] width 364 height 15
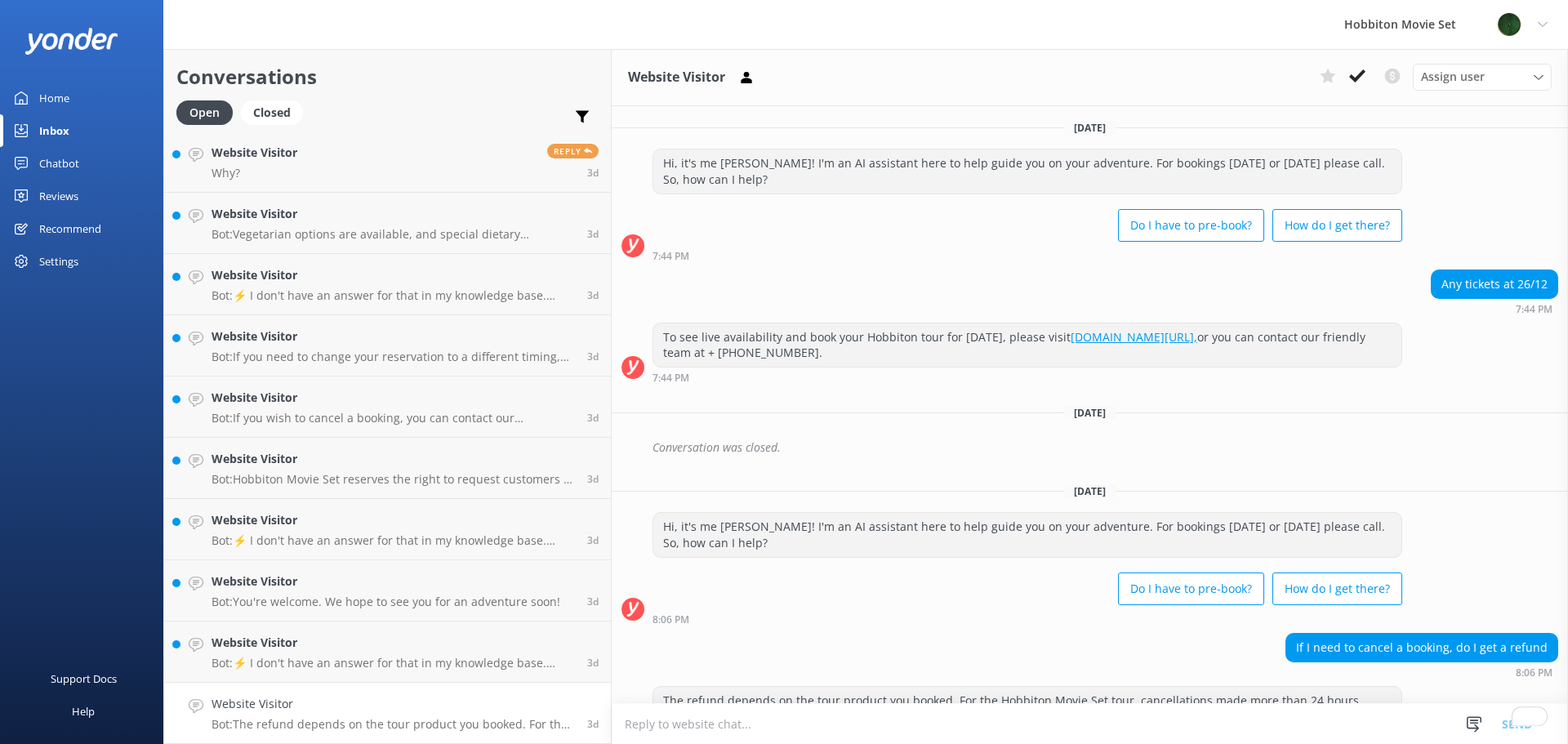
scroll to position [35, 0]
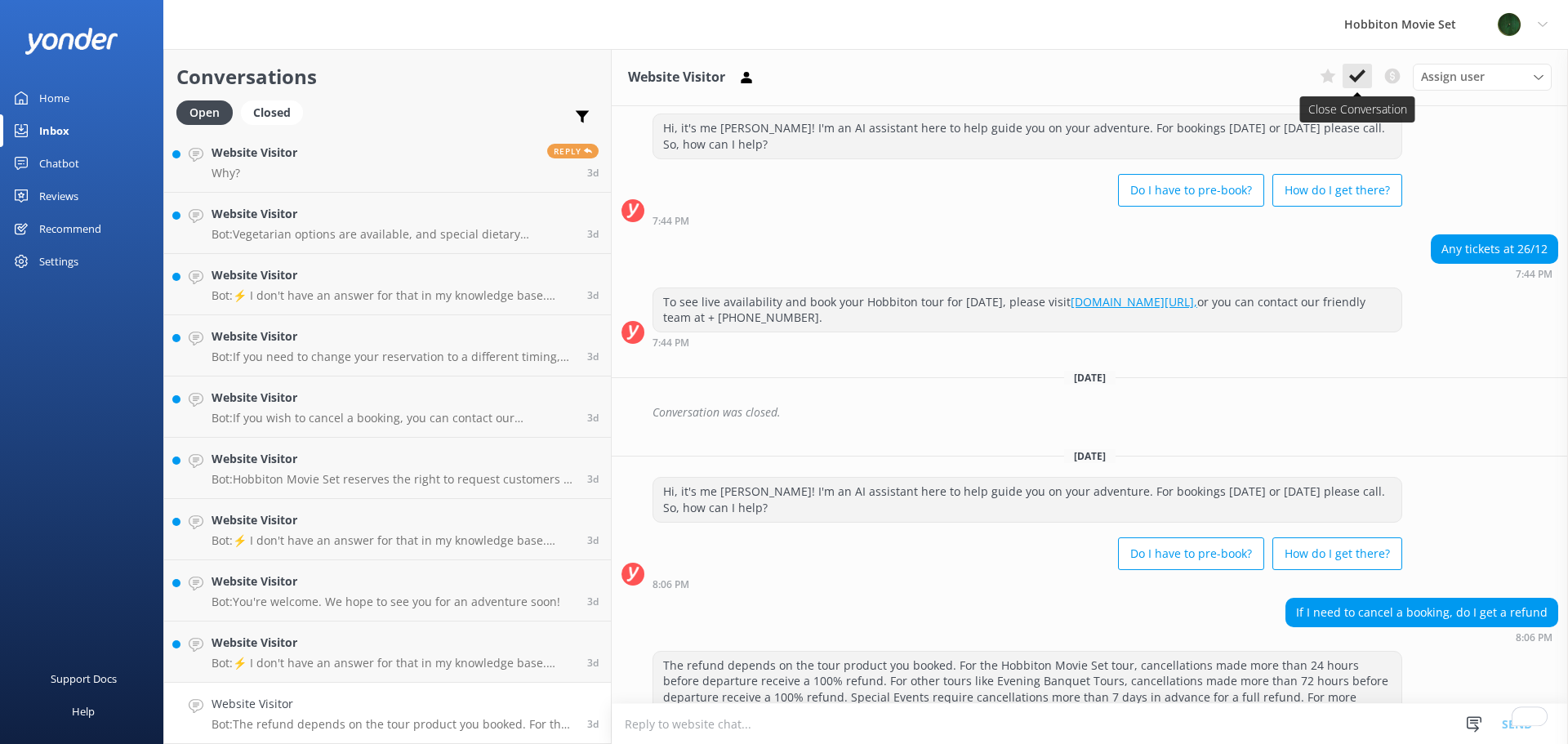
click at [1364, 76] on icon at bounding box center [1357, 76] width 16 height 16
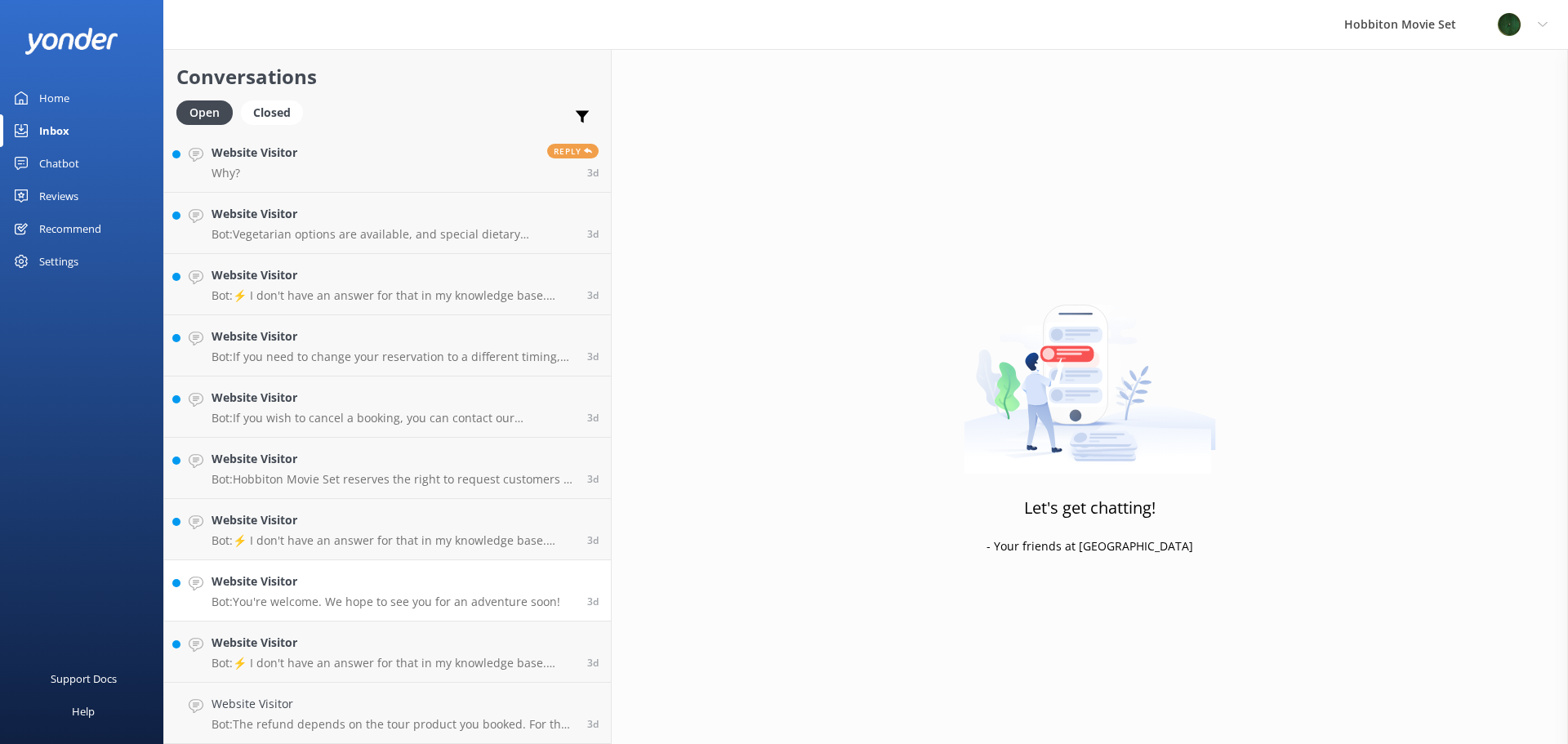
click at [282, 598] on p "Bot: You're welcome. We hope to see you for an adventure soon!" at bounding box center [386, 602] width 349 height 15
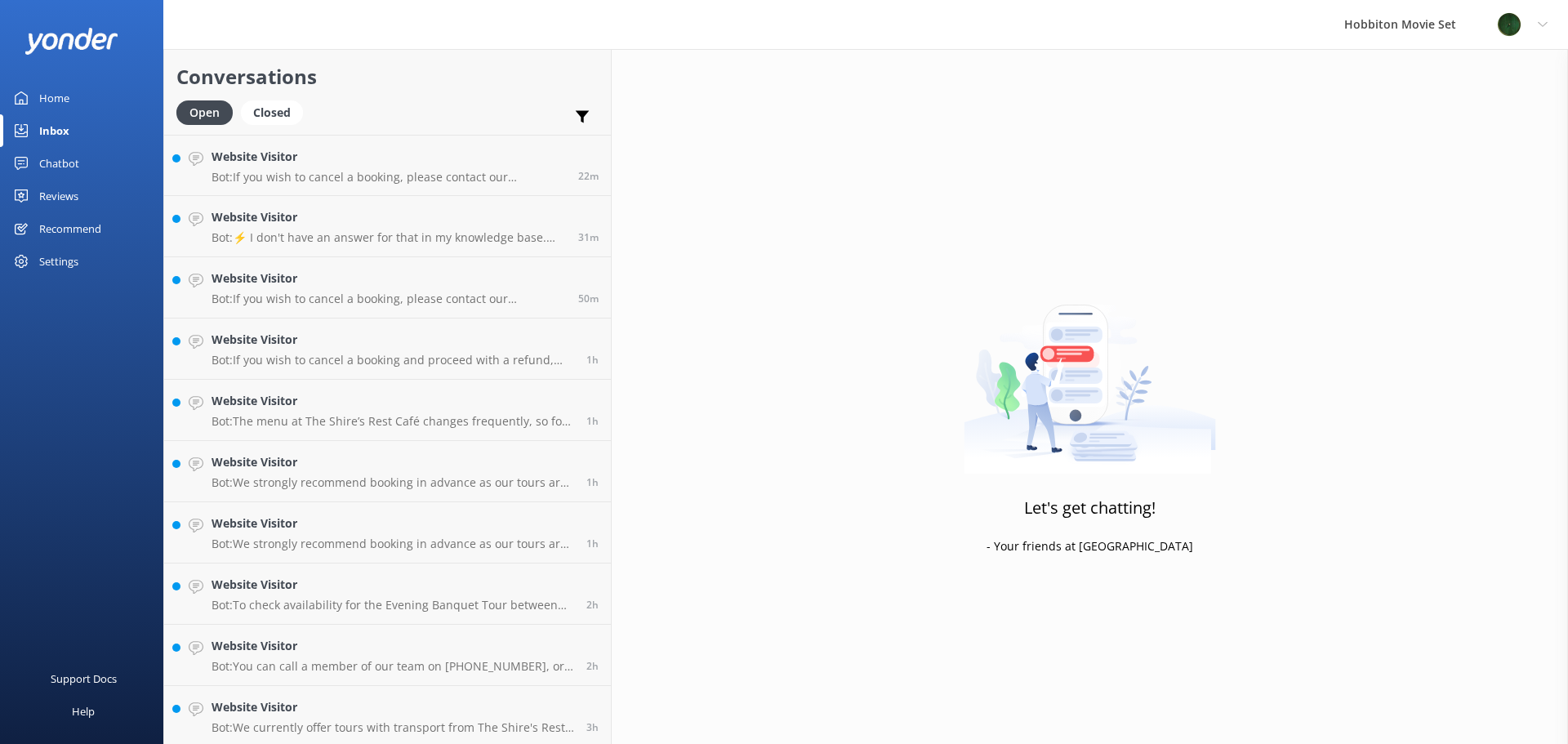
scroll to position [10789, 0]
click at [371, 716] on div "Website Visitor Bot: Hobbiton Movie Set reserves the right to request customers…" at bounding box center [394, 713] width 364 height 36
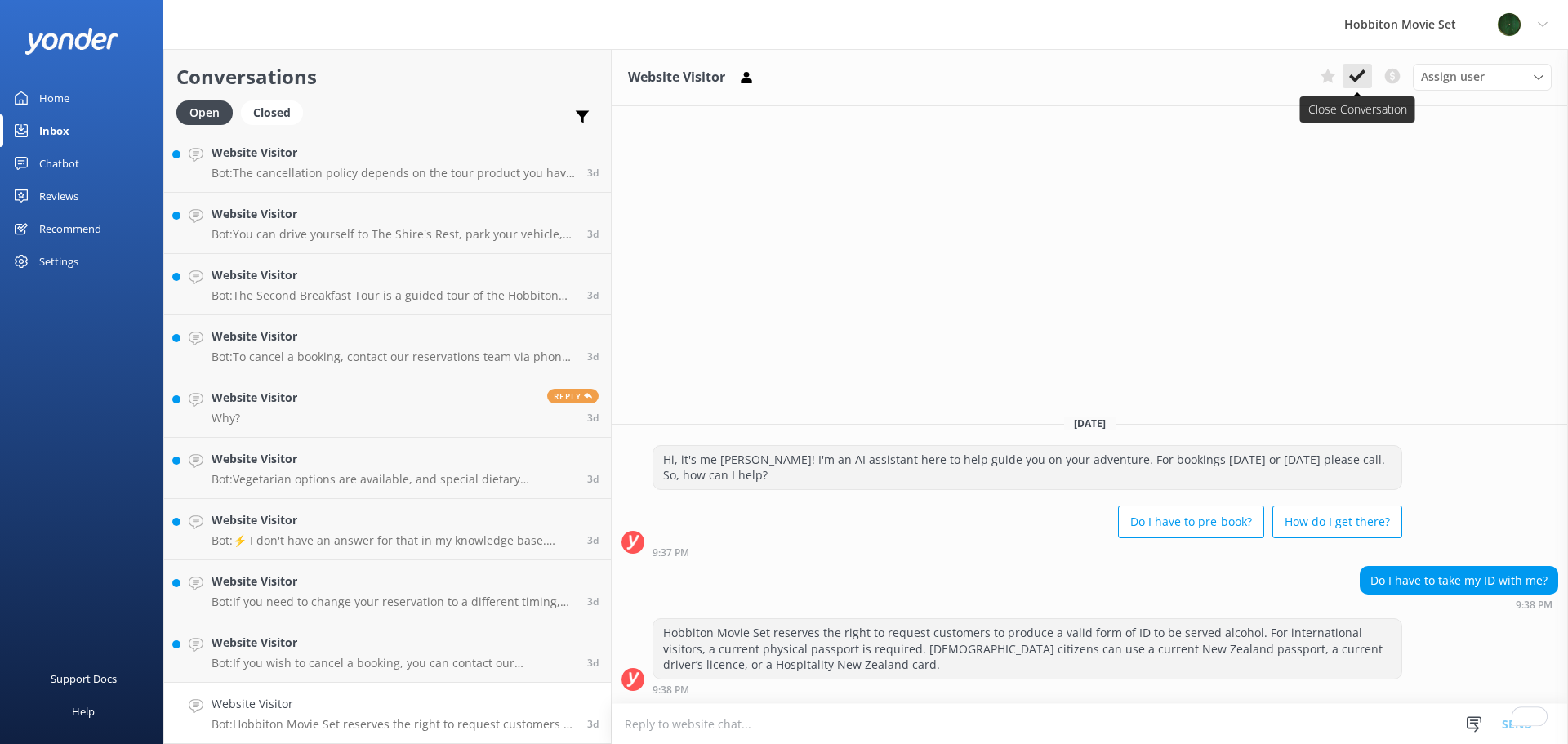
click at [1360, 81] on icon at bounding box center [1357, 76] width 16 height 16
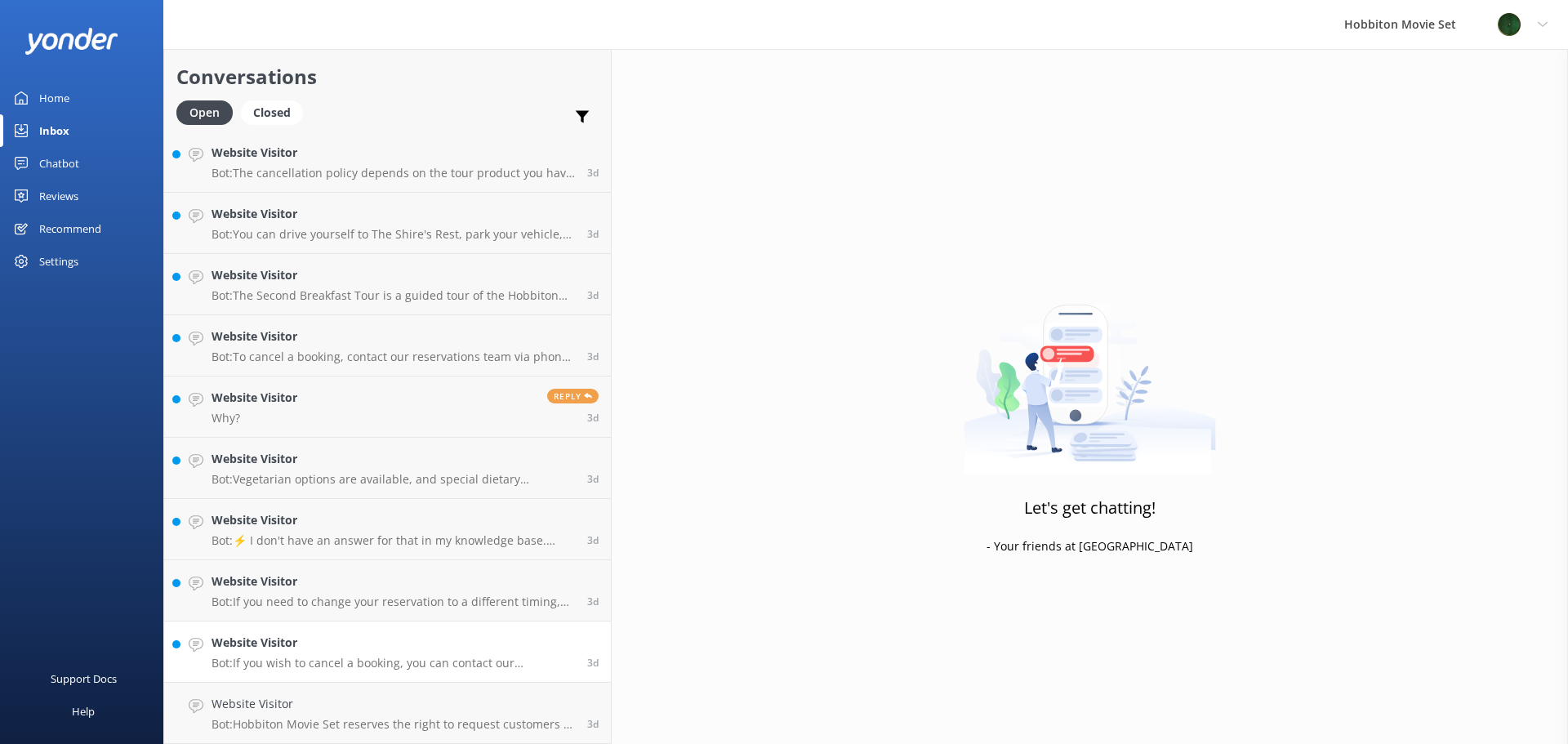
click at [366, 658] on p "Bot: If you wish to cancel a booking, you can contact our reservations team via…" at bounding box center [394, 663] width 364 height 15
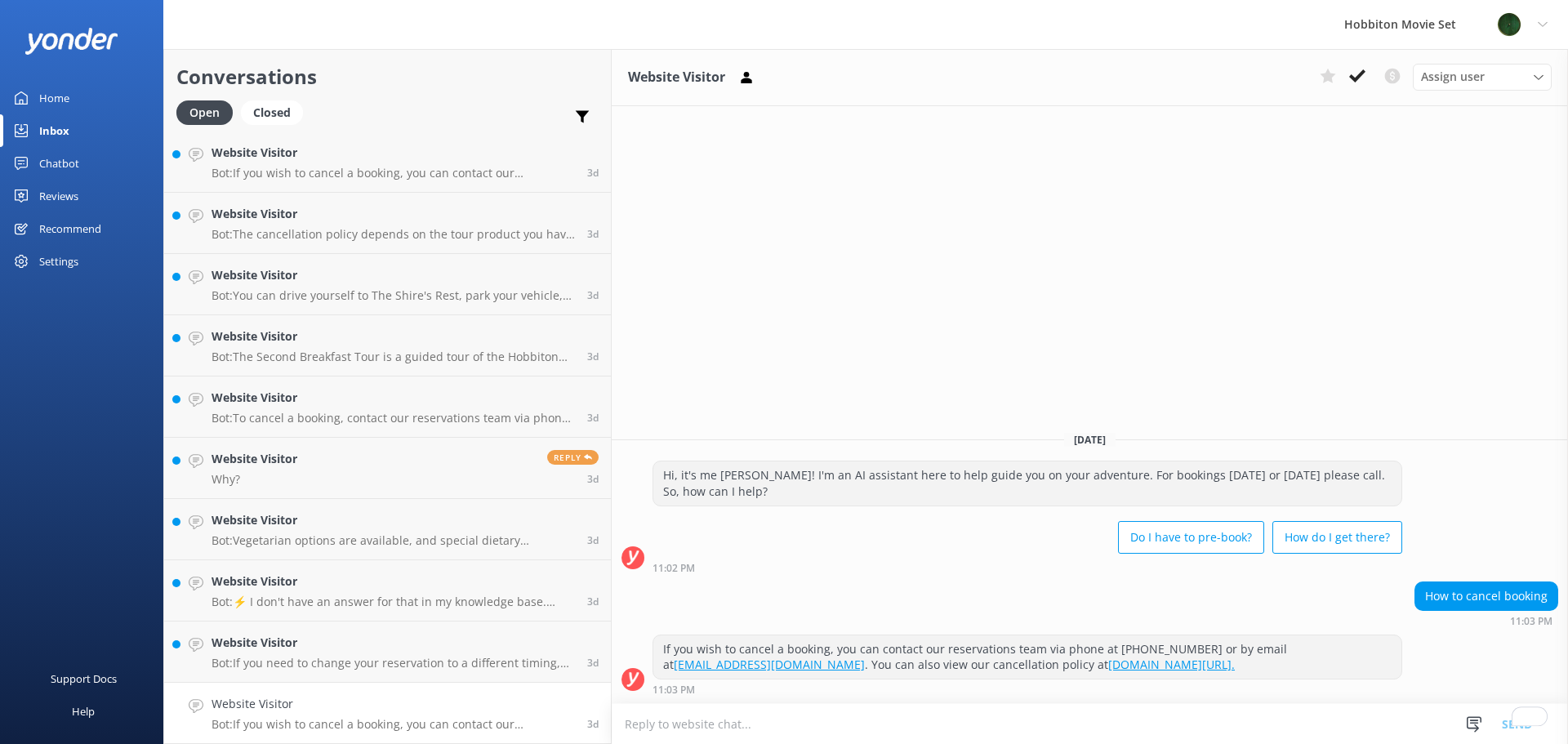
scroll to position [10728, 0]
click at [1359, 78] on use at bounding box center [1357, 76] width 16 height 13
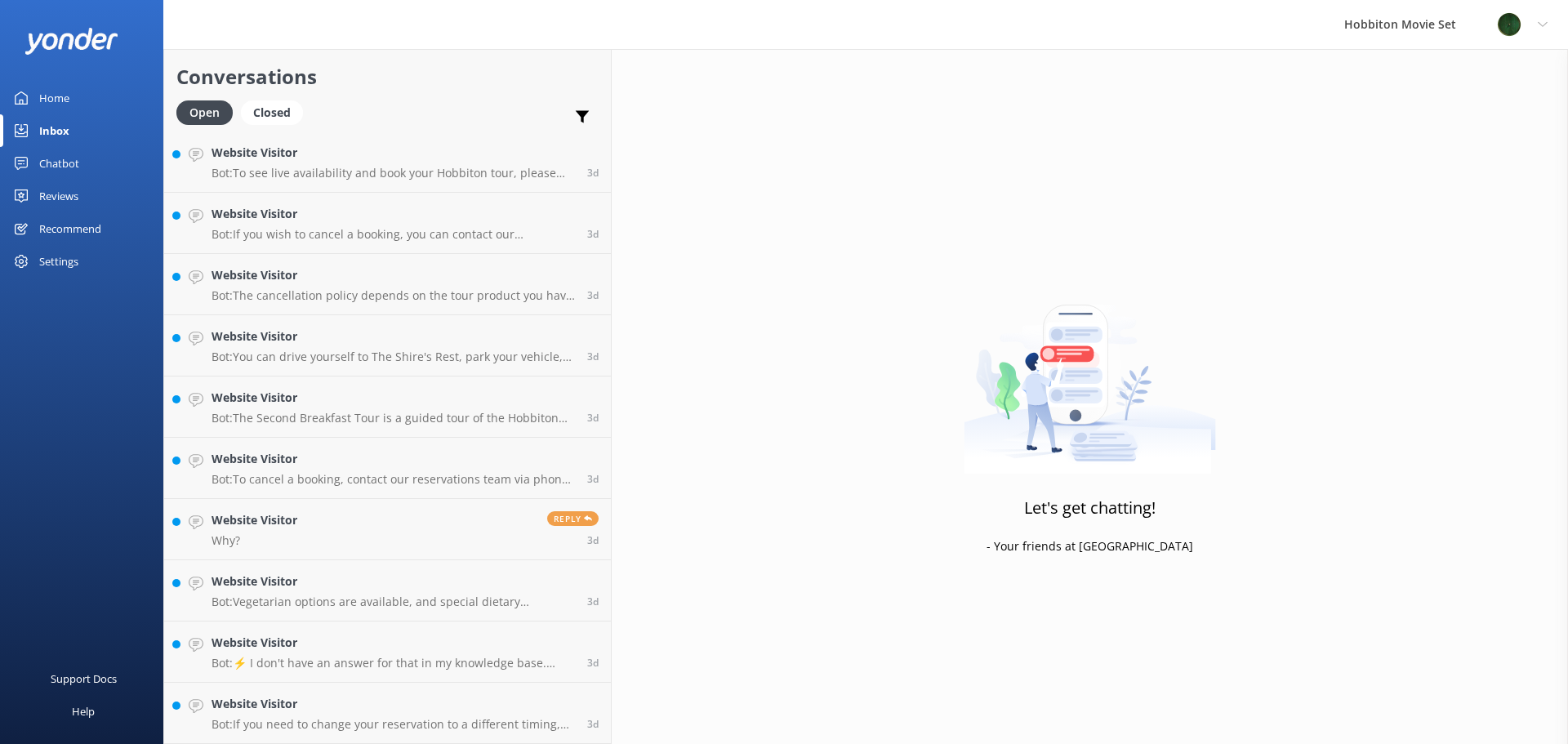
scroll to position [10667, 0]
click at [294, 717] on p "Bot: If you need to change your reservation to a different timing, please conta…" at bounding box center [394, 724] width 364 height 15
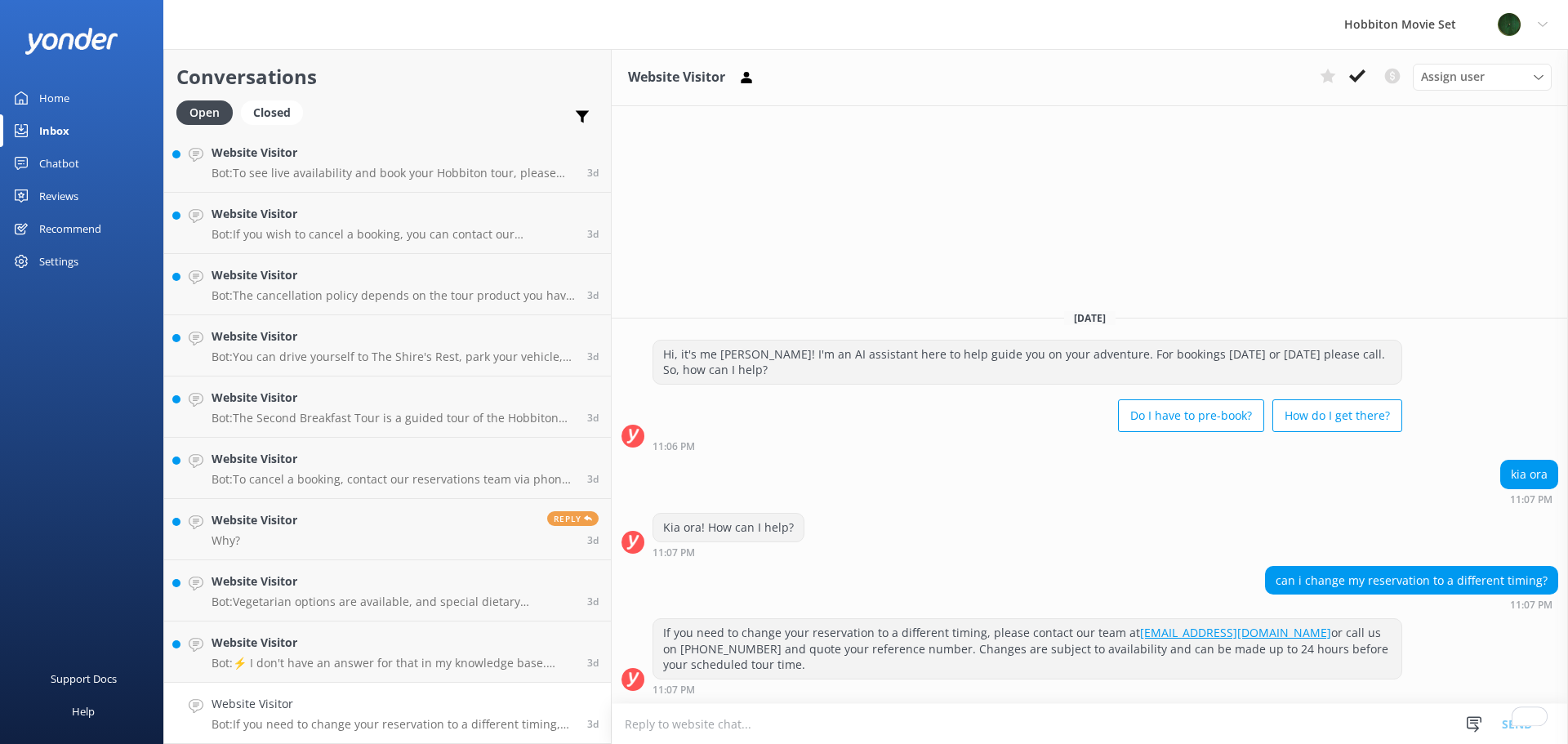
drag, startPoint x: 1359, startPoint y: 66, endPoint x: 1351, endPoint y: 60, distance: 10.0
click at [1359, 62] on div "Website Visitor Assign user Hannah Team Member Lily Shayne Christian Mikayla So…" at bounding box center [1089, 77] width 956 height 57
click at [1357, 77] on icon at bounding box center [1357, 76] width 16 height 16
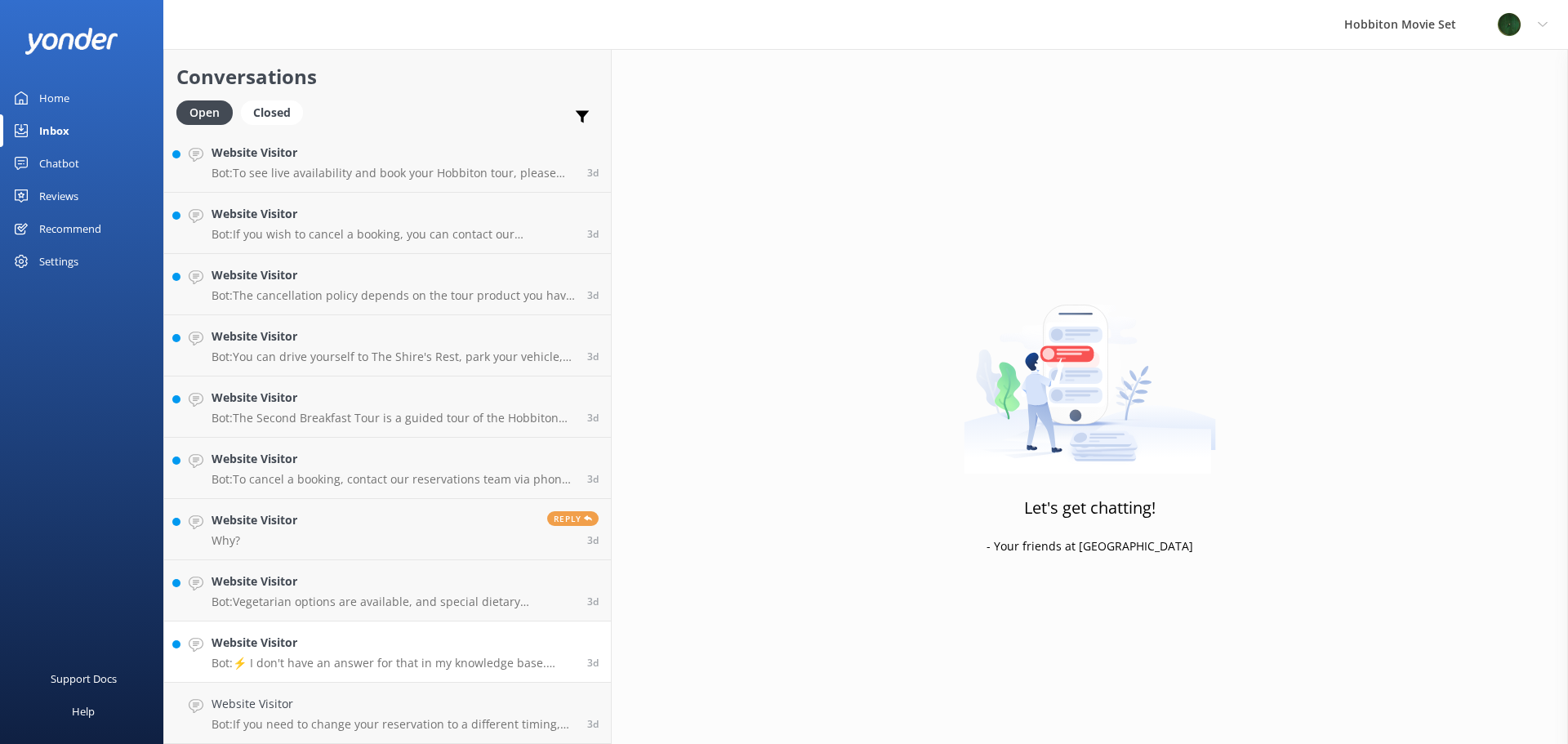
click at [311, 662] on p "Bot: ⚡ I don't have an answer for that in my knowledge base. Please try and rep…" at bounding box center [394, 663] width 364 height 15
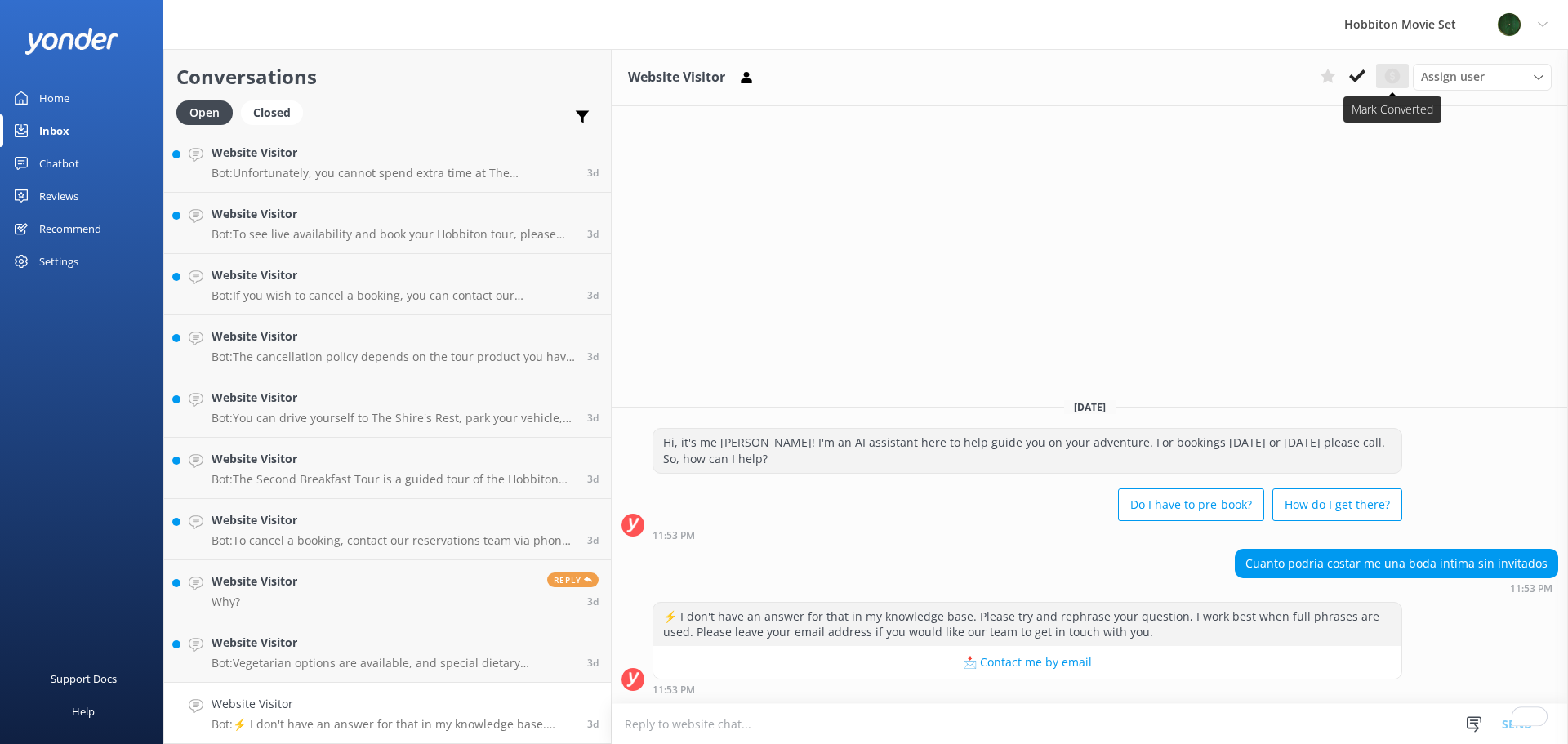
scroll to position [10606, 0]
click at [1361, 85] on button at bounding box center [1357, 76] width 29 height 25
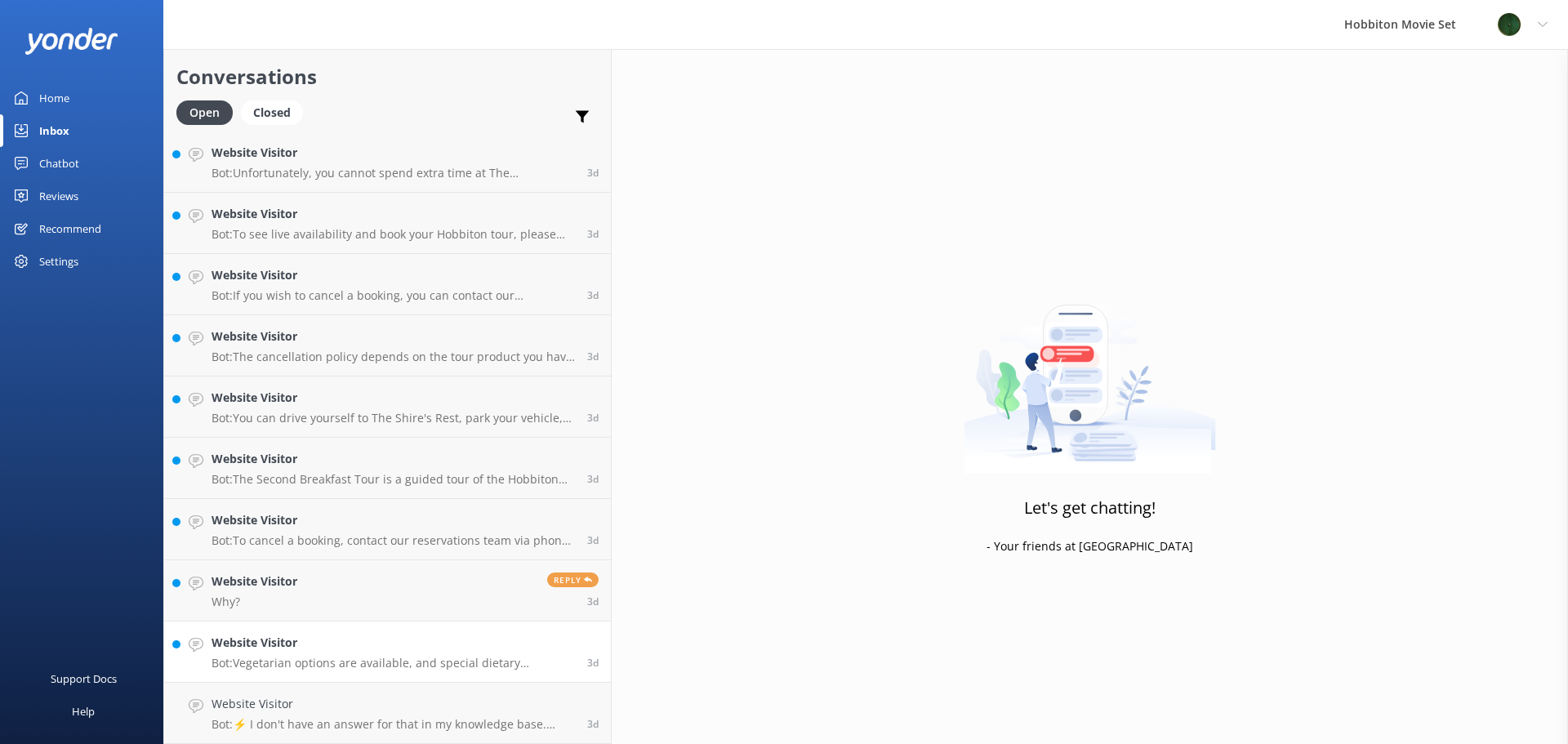
click at [255, 660] on p "Bot: Vegetarian options are available, and special dietary requirements can be …" at bounding box center [394, 663] width 364 height 15
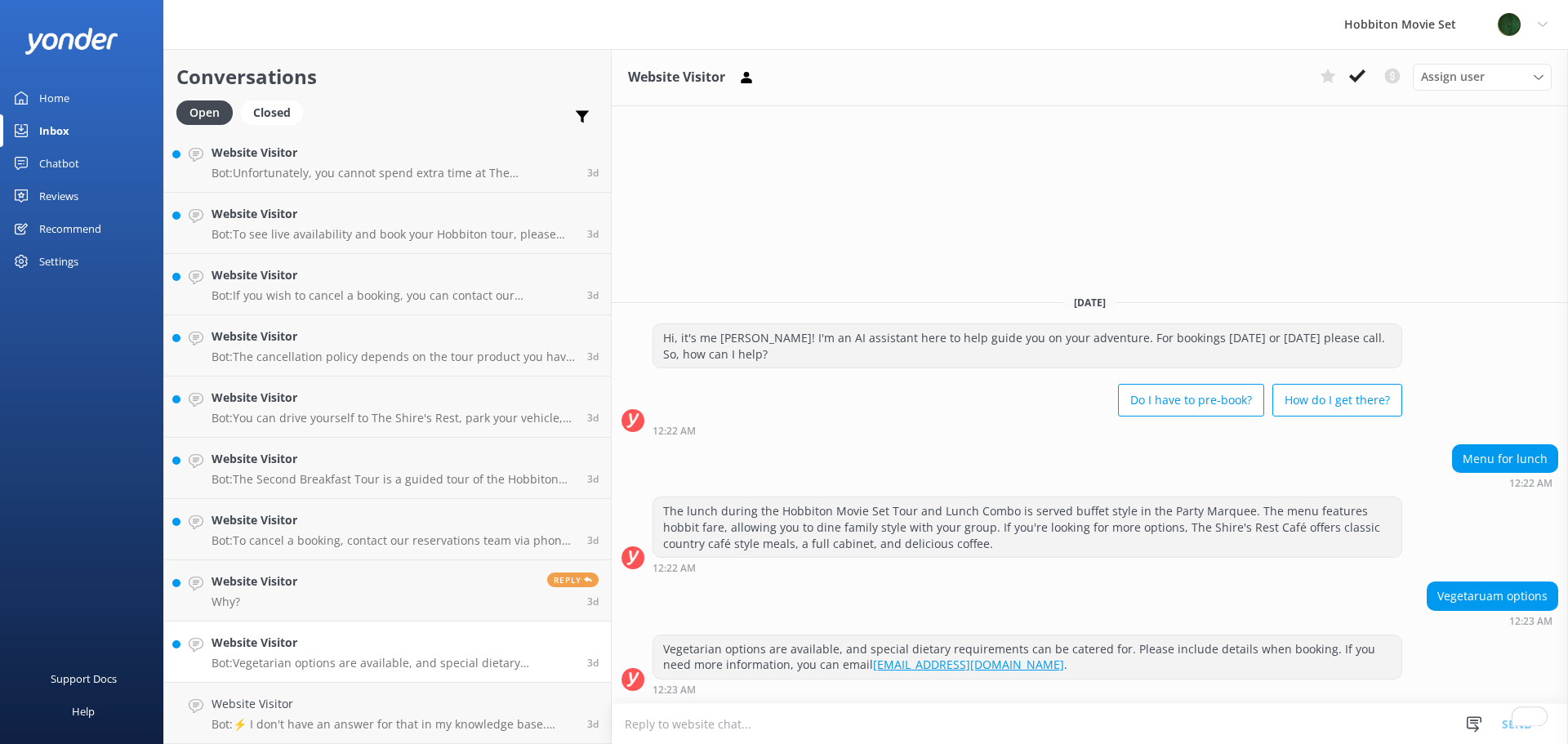
scroll to position [10544, 0]
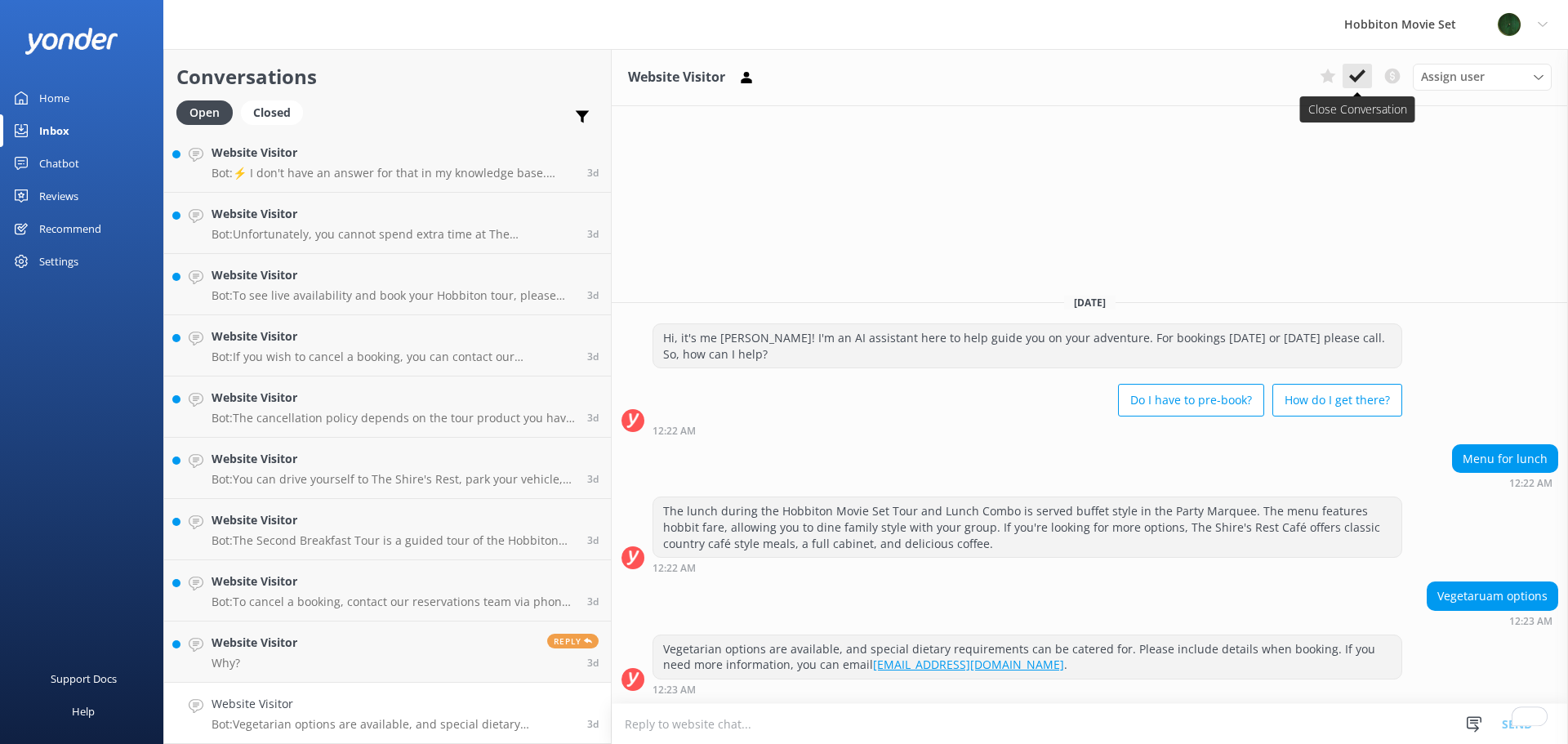
click at [1360, 76] on use at bounding box center [1357, 76] width 16 height 13
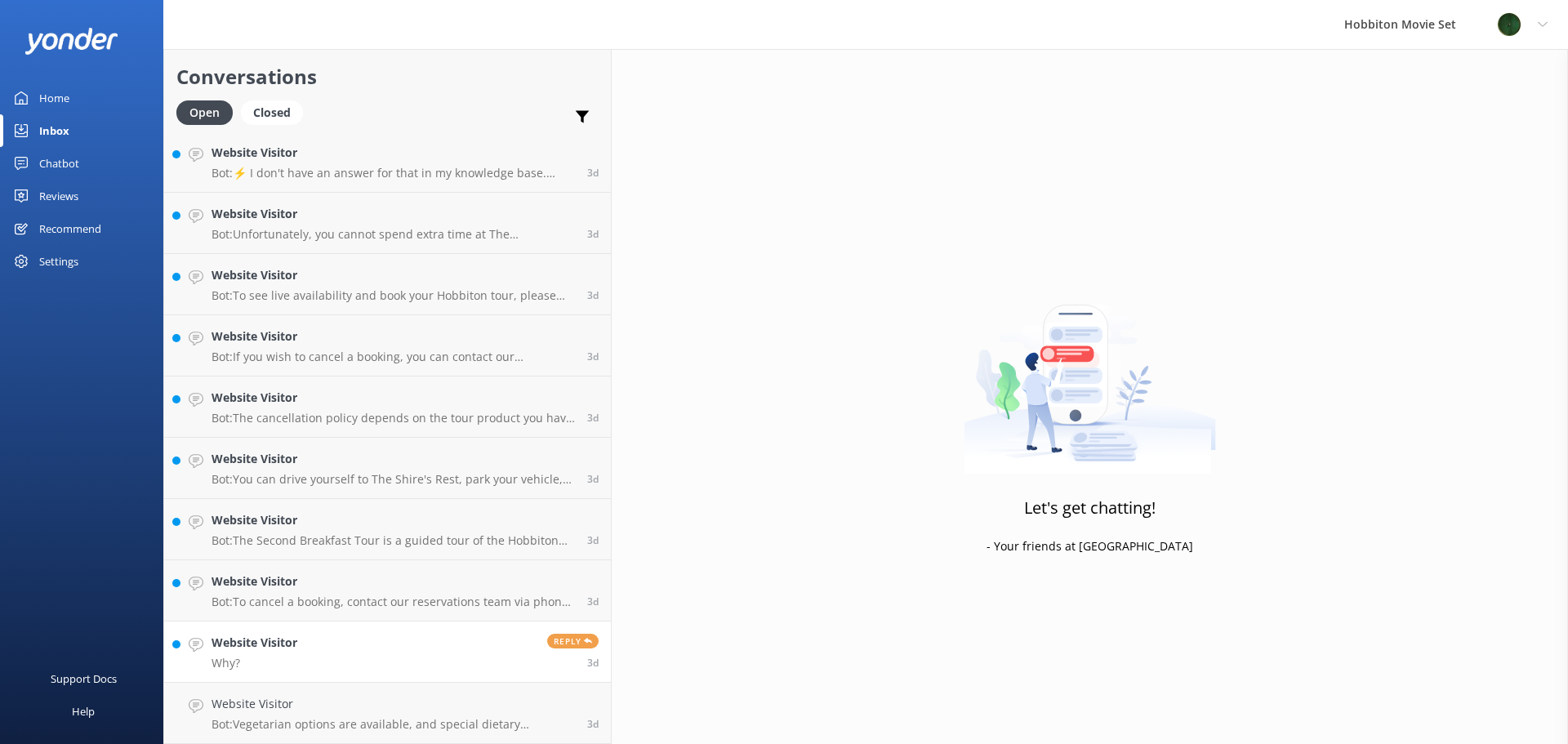
click at [321, 652] on link "Website Visitor Why? Reply 3d" at bounding box center [387, 652] width 447 height 61
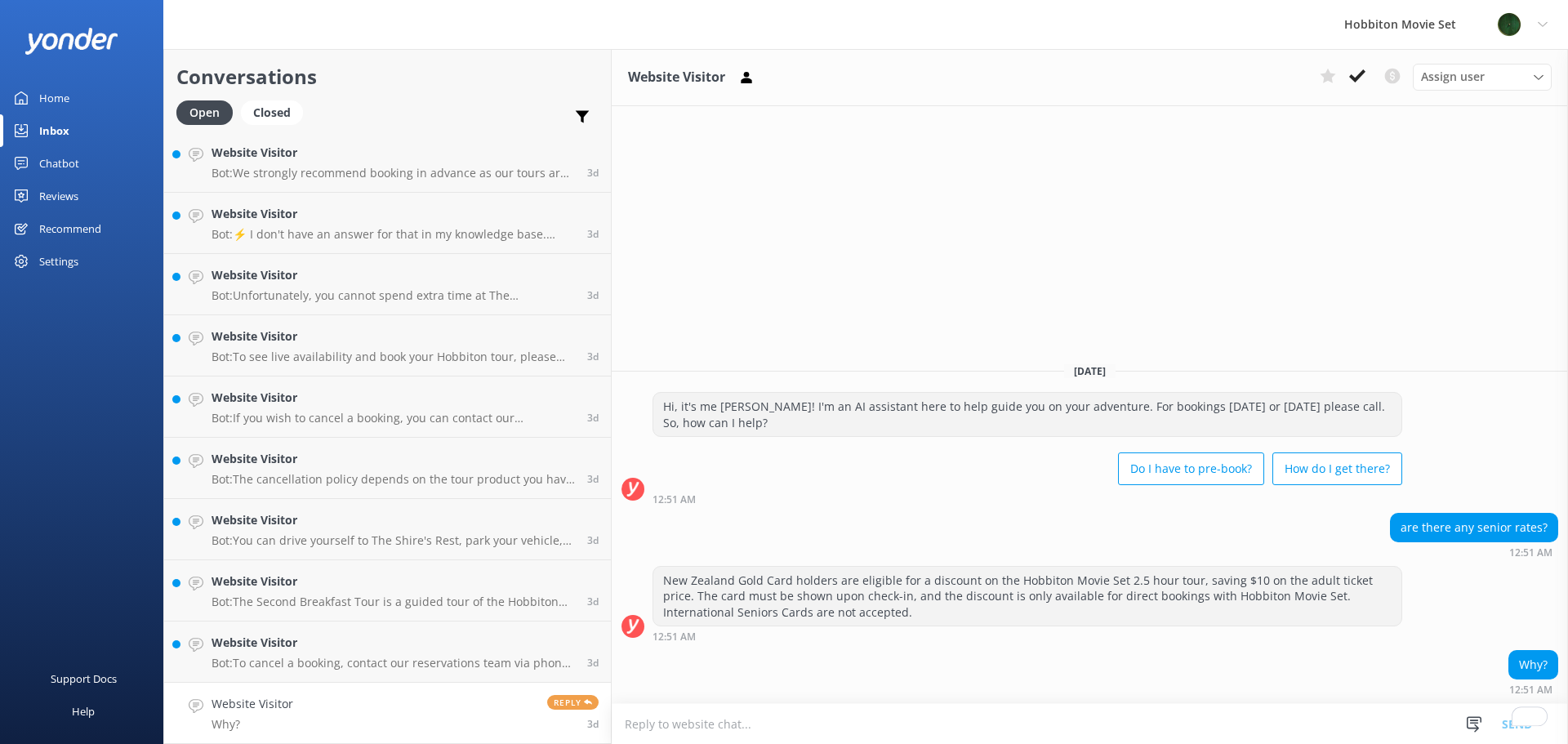
scroll to position [10483, 0]
click at [1349, 74] on icon at bounding box center [1357, 76] width 16 height 16
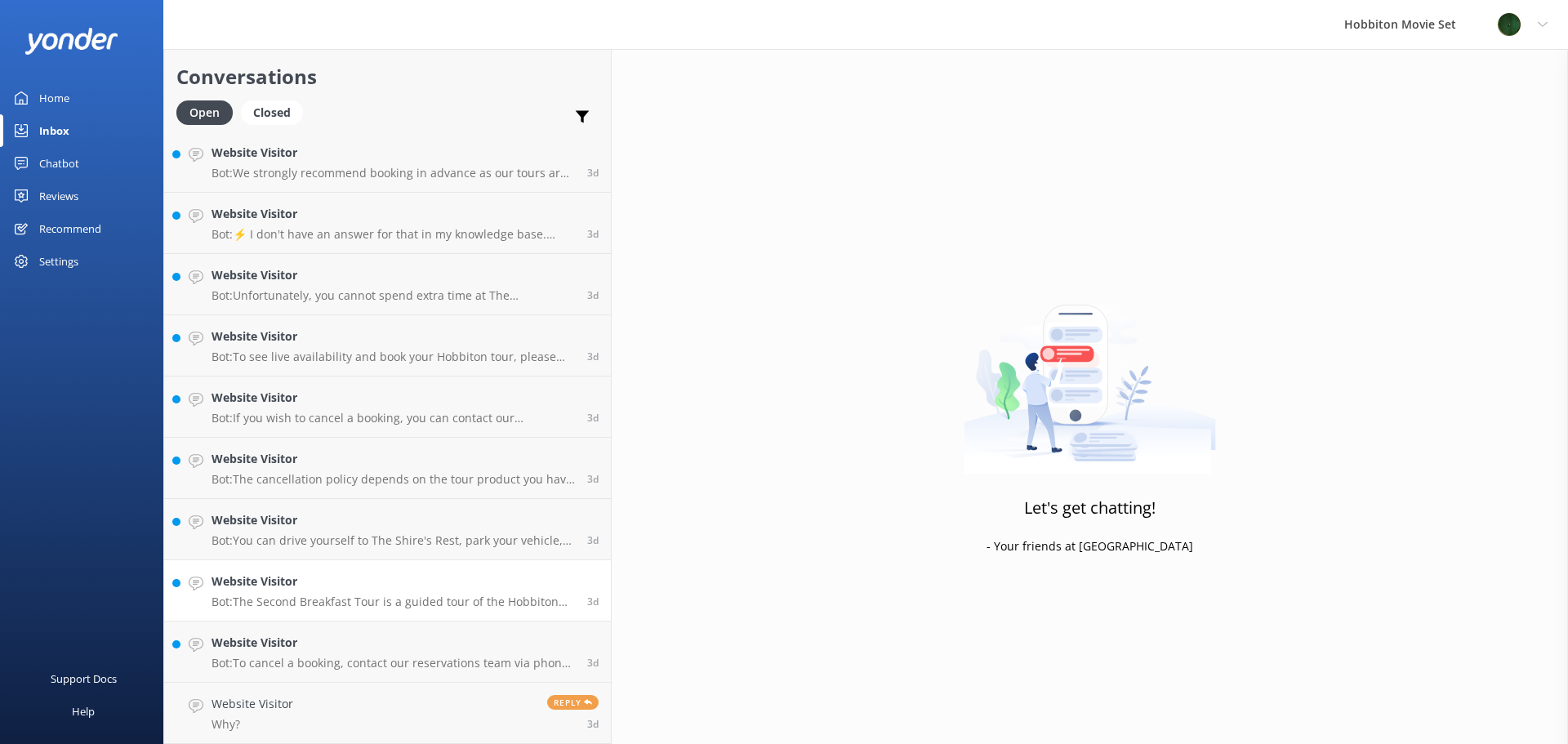
scroll to position [10422, 0]
click at [359, 685] on link "Website Visitor Bot: To cancel a booking, contact our reservations team via pho…" at bounding box center [387, 713] width 447 height 61
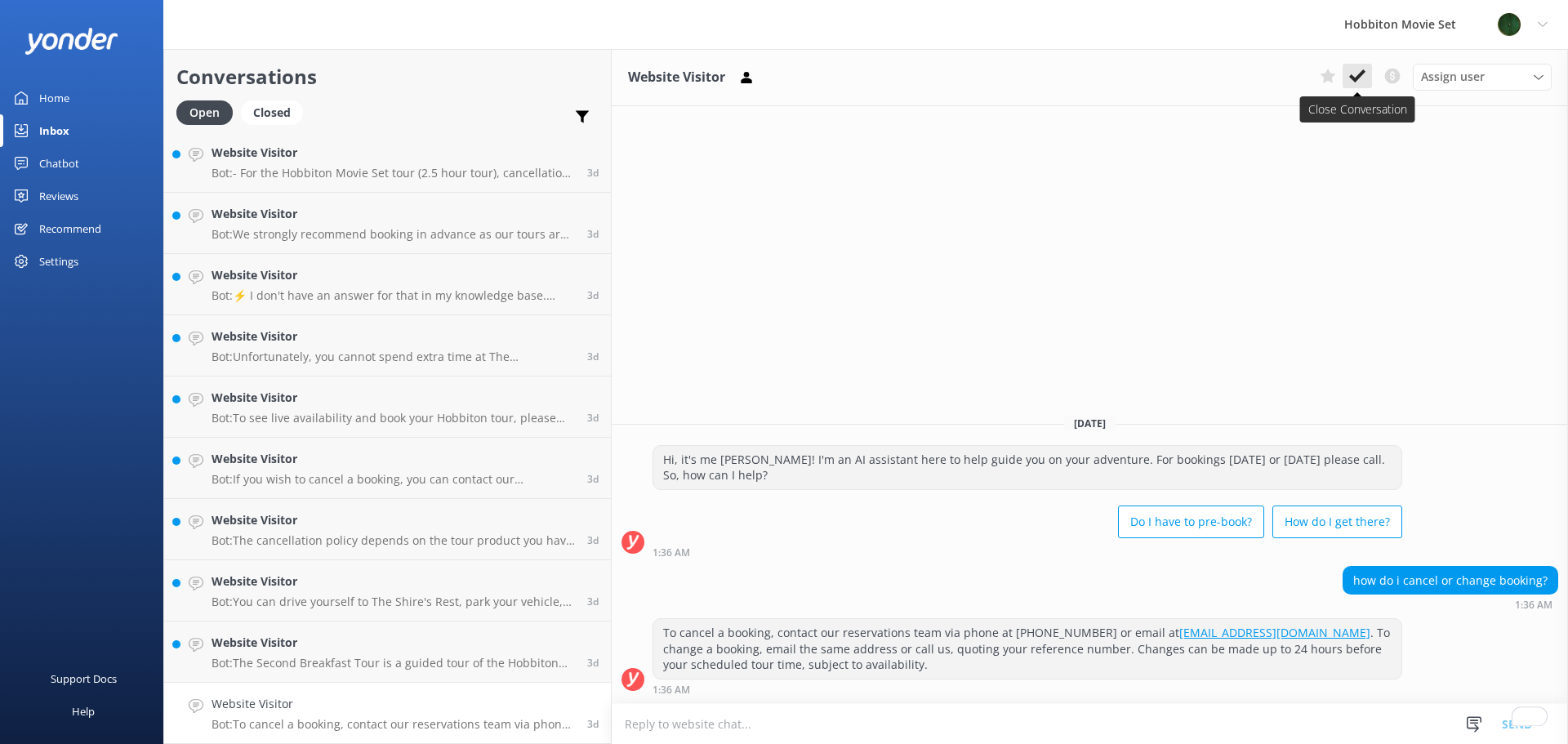
click at [1366, 77] on button at bounding box center [1357, 76] width 29 height 25
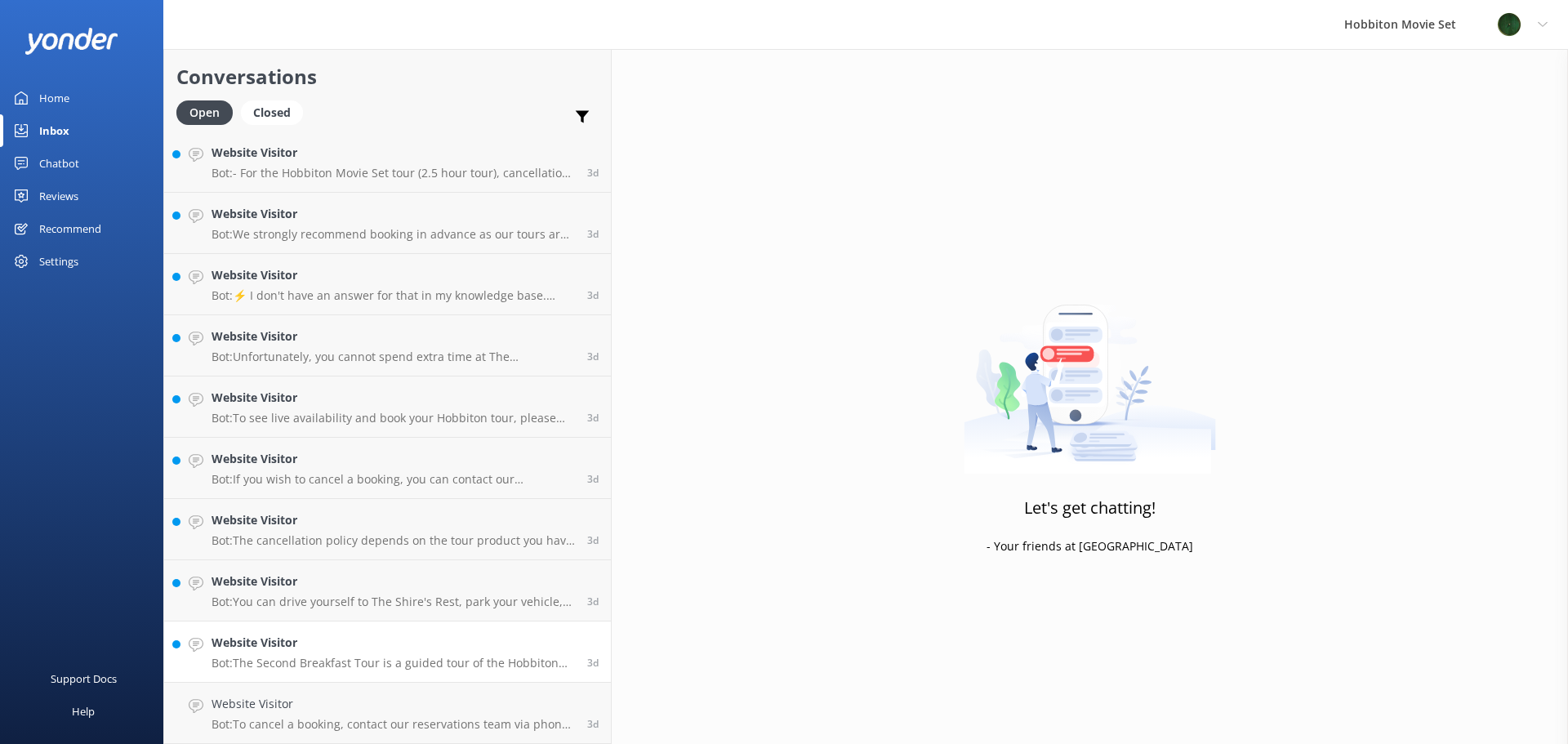
click at [283, 658] on p "Bot: The Second Breakfast Tour is a guided tour of the Hobbiton Movie Set, incl…" at bounding box center [394, 663] width 364 height 15
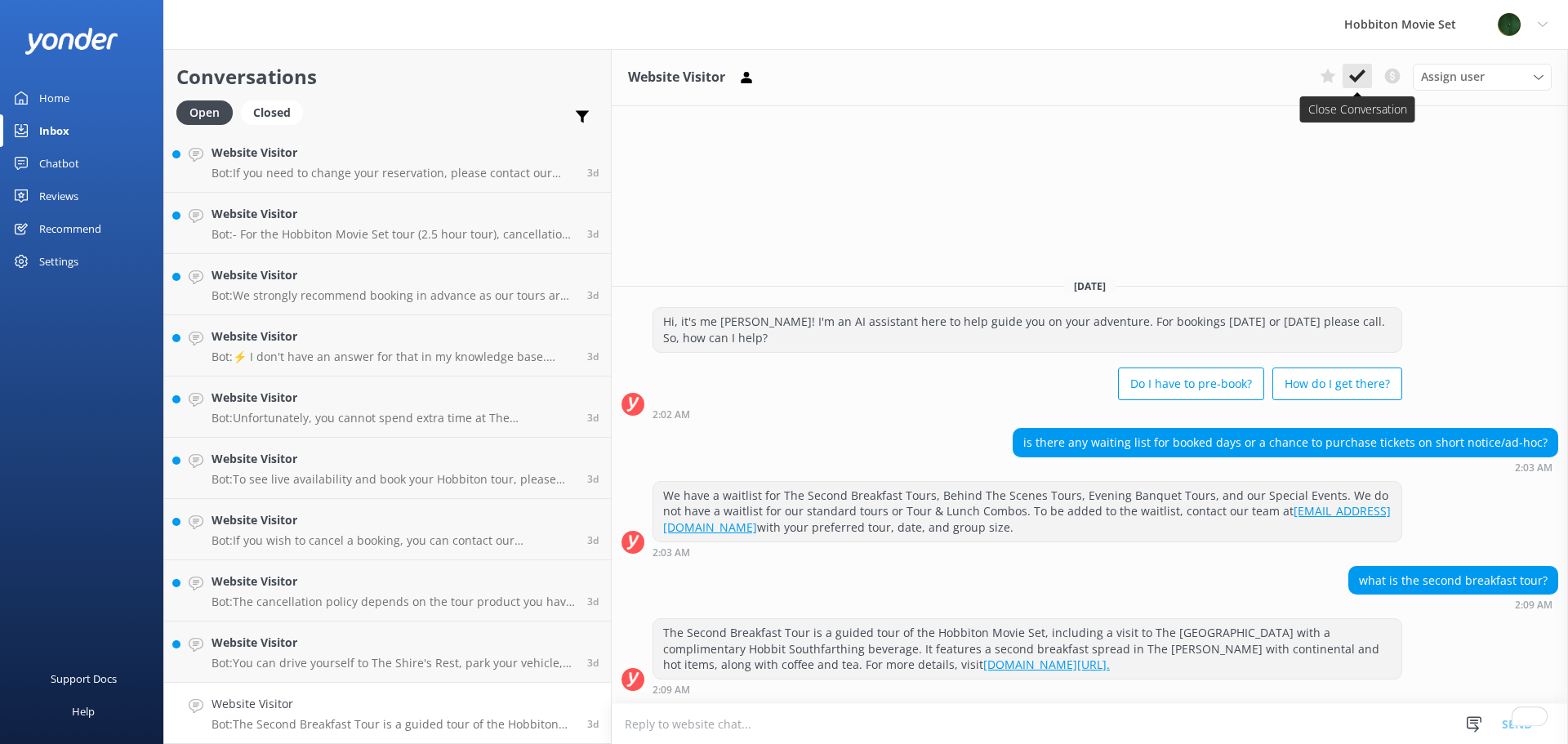
scroll to position [10360, 0]
click at [1354, 67] on button at bounding box center [1357, 76] width 29 height 25
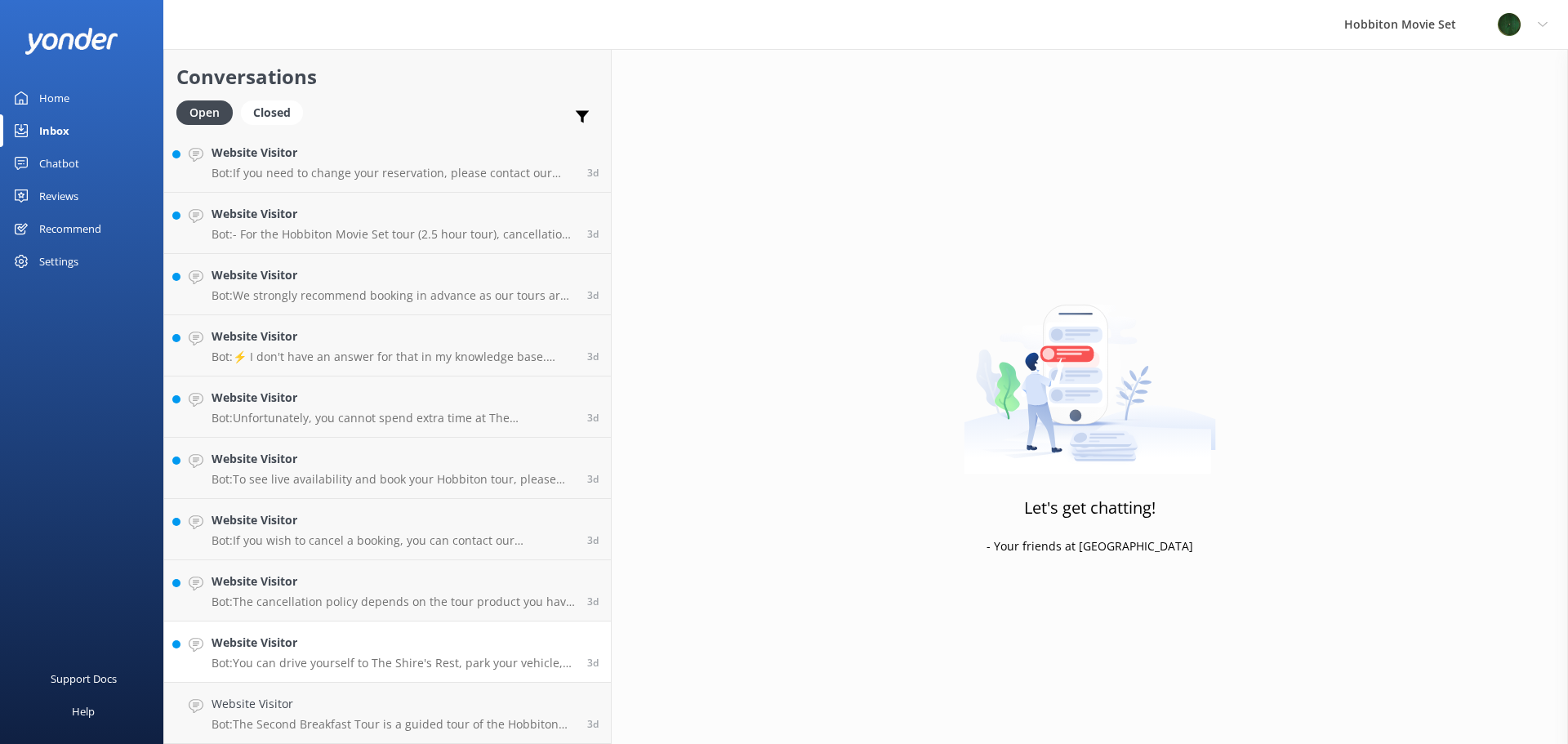
click at [369, 663] on p "Bot: You can drive yourself to The Shire's Rest, park your vehicle, and join on…" at bounding box center [394, 663] width 364 height 15
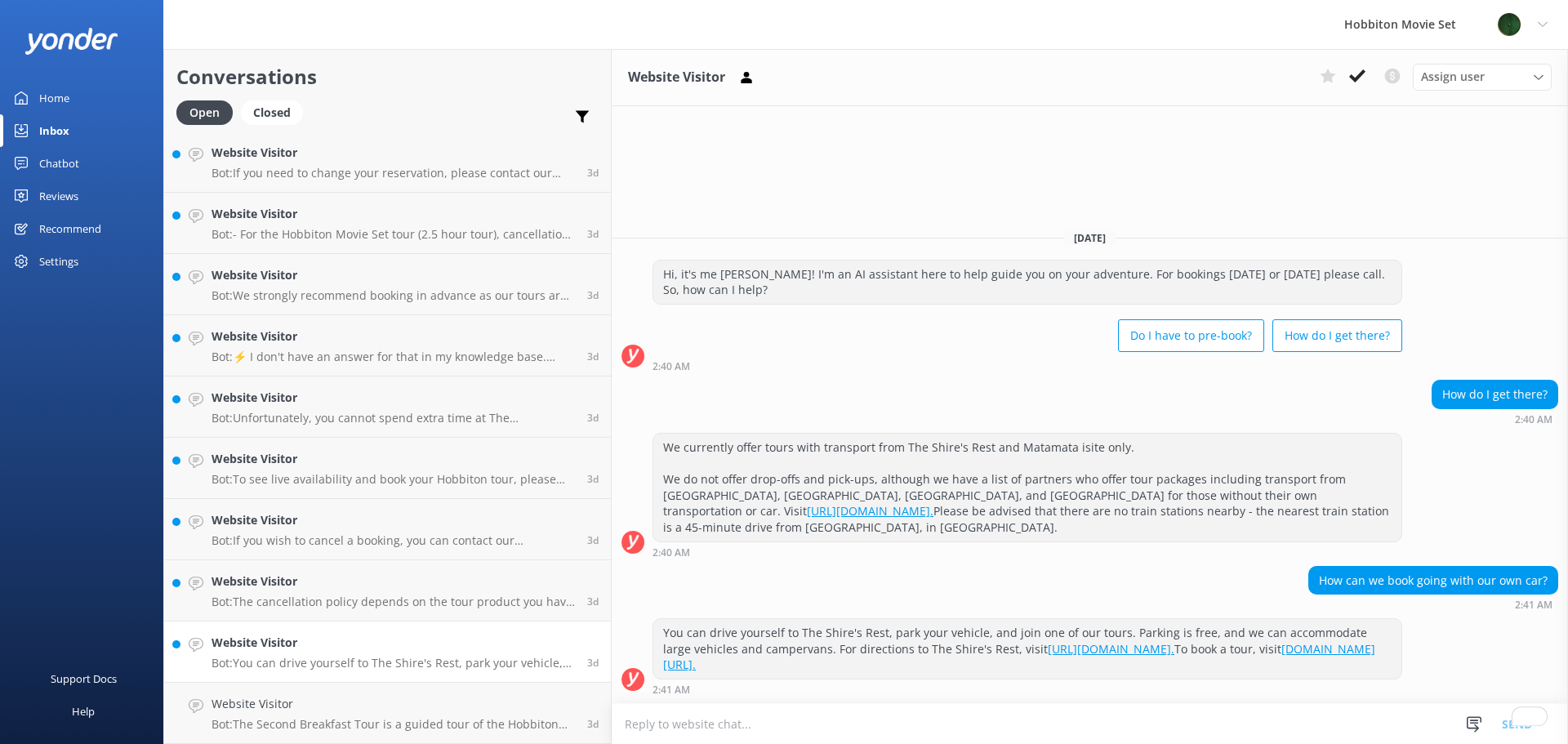
scroll to position [10299, 0]
click at [1365, 78] on icon at bounding box center [1357, 76] width 16 height 16
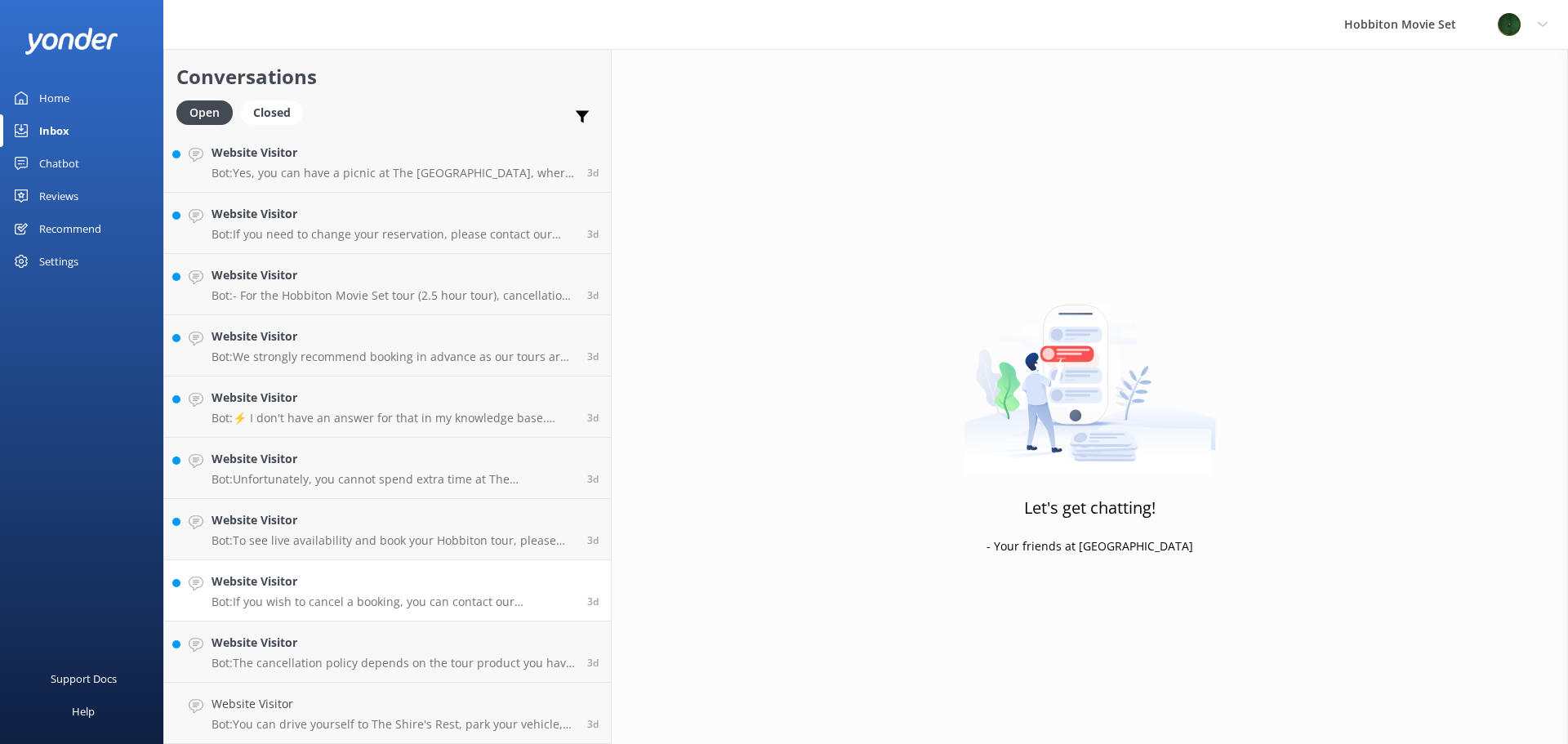
click at [232, 573] on h4 "Website Visitor" at bounding box center [394, 582] width 364 height 18
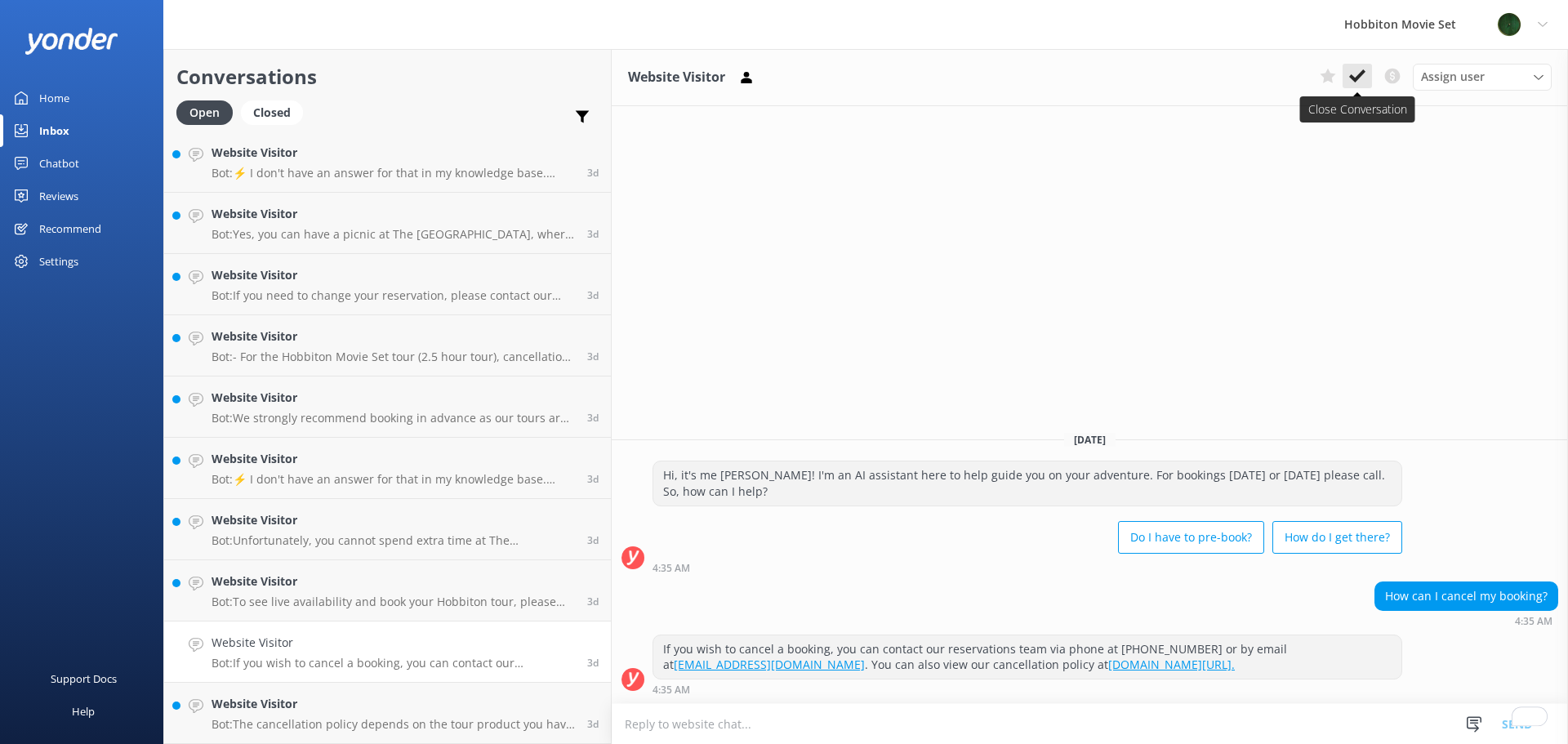
click at [1348, 80] on button at bounding box center [1357, 76] width 29 height 25
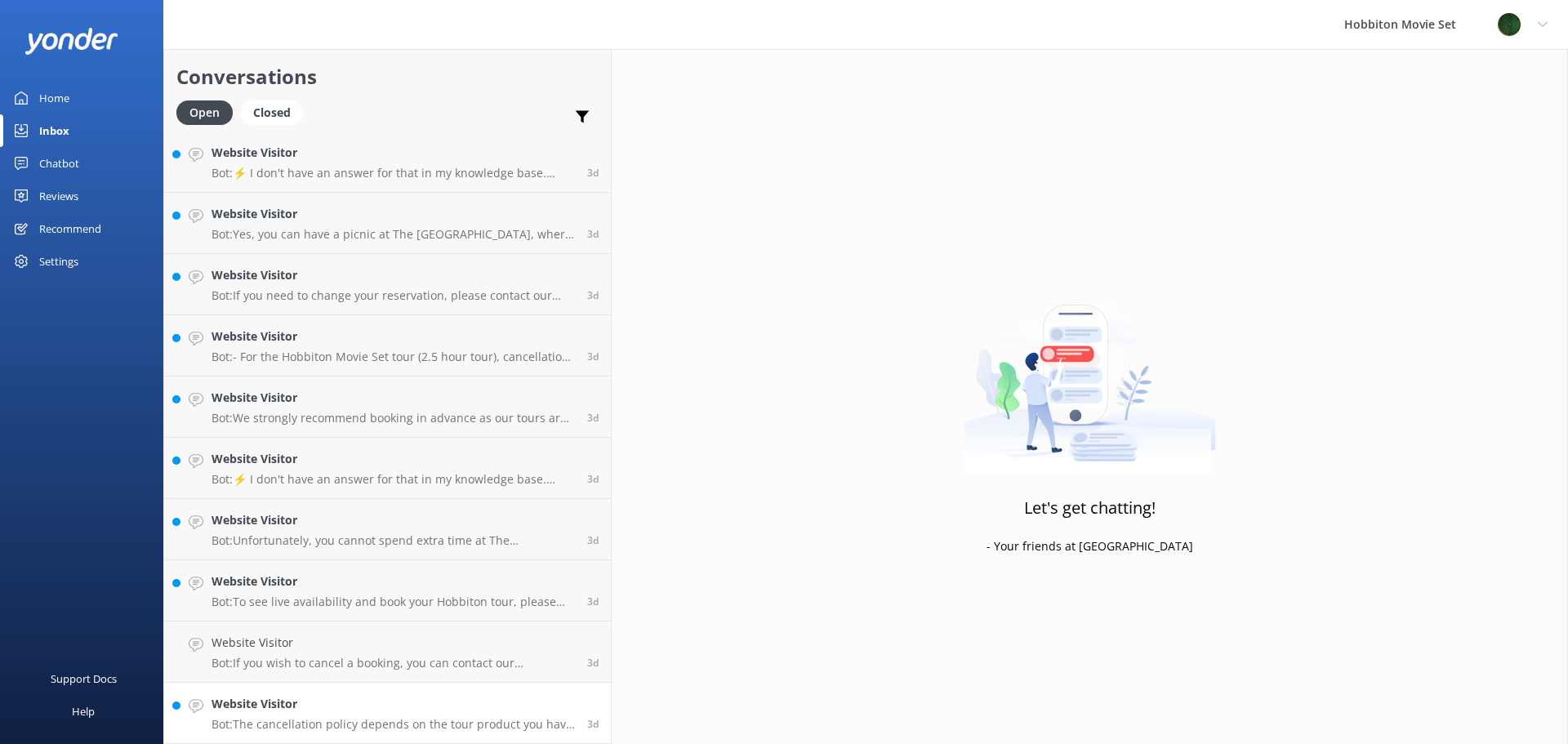
click at [251, 736] on link "Website Visitor Bot: The cancellation policy depends on the tour product you ha…" at bounding box center [387, 713] width 447 height 61
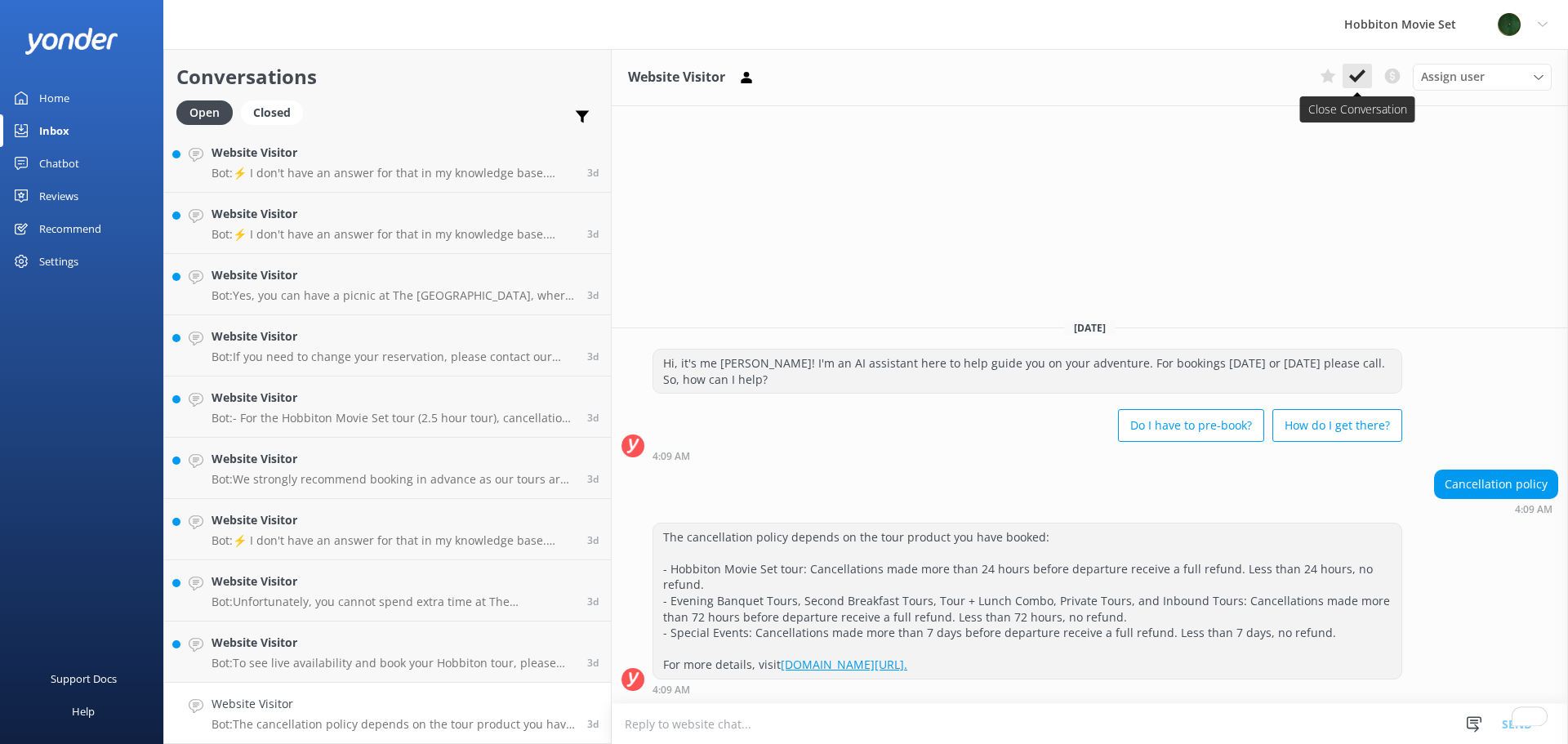
scroll to position [10177, 0]
click at [1347, 73] on button at bounding box center [1357, 76] width 29 height 25
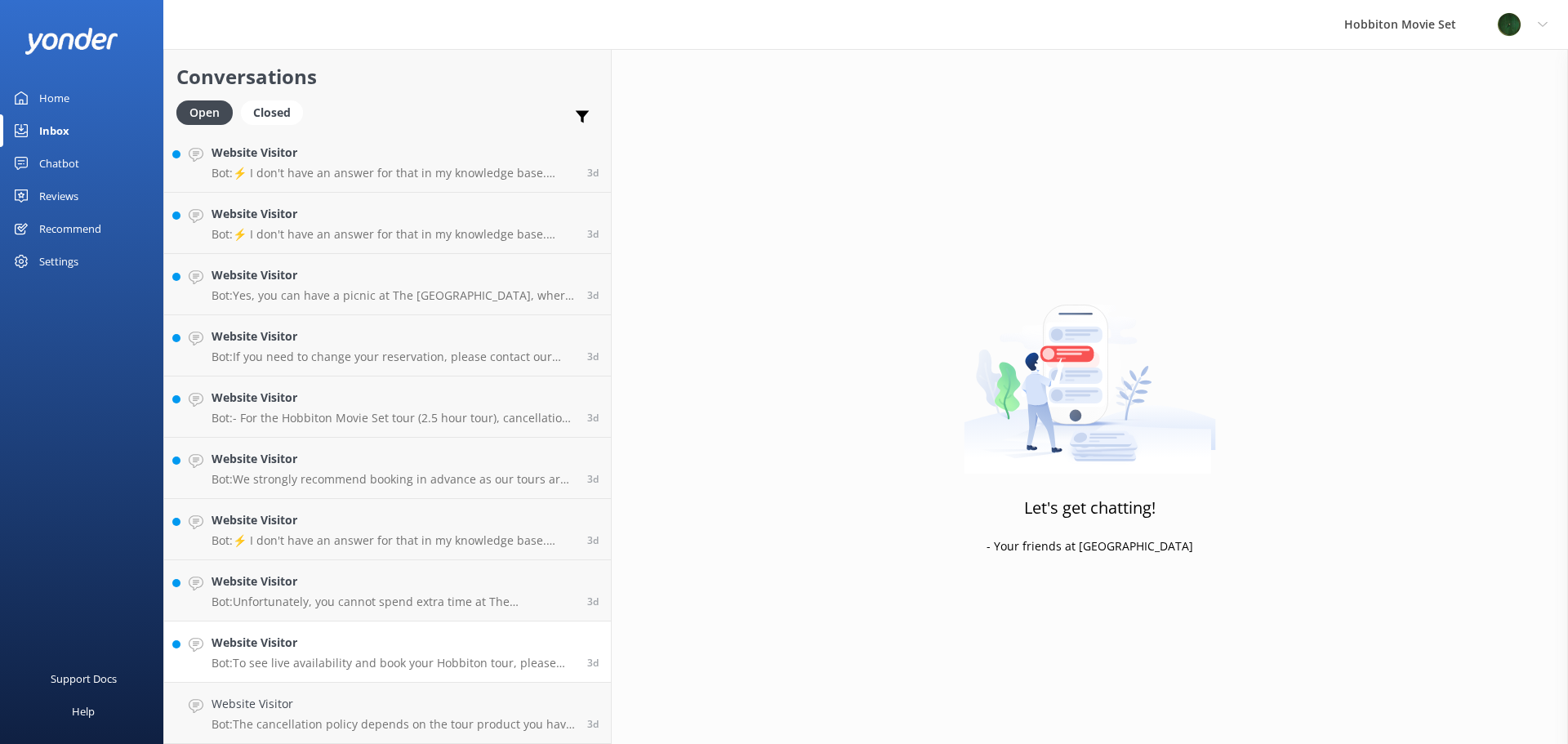
click at [327, 651] on h4 "Website Visitor" at bounding box center [394, 643] width 364 height 18
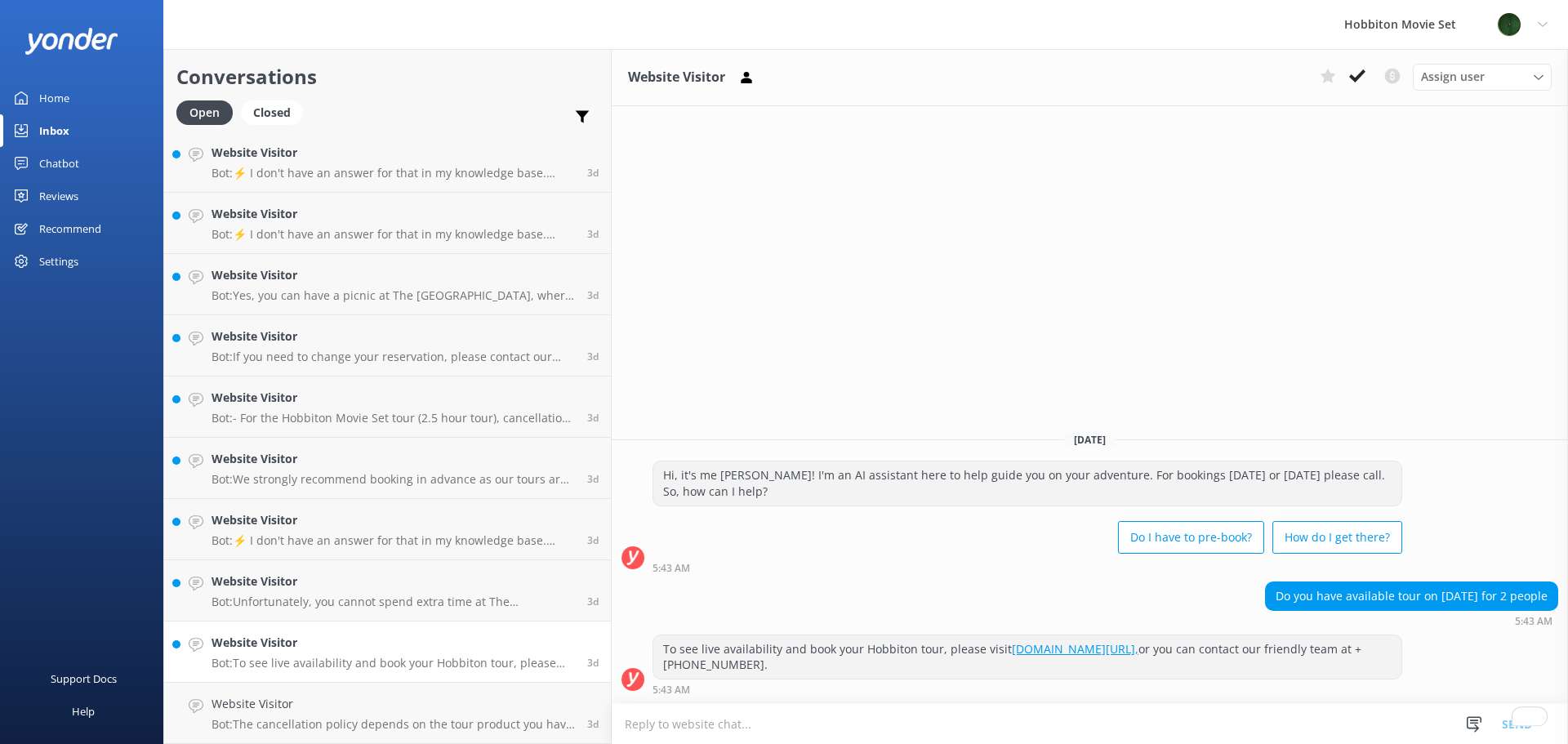
scroll to position [10115, 0]
click at [1357, 82] on icon at bounding box center [1357, 76] width 16 height 16
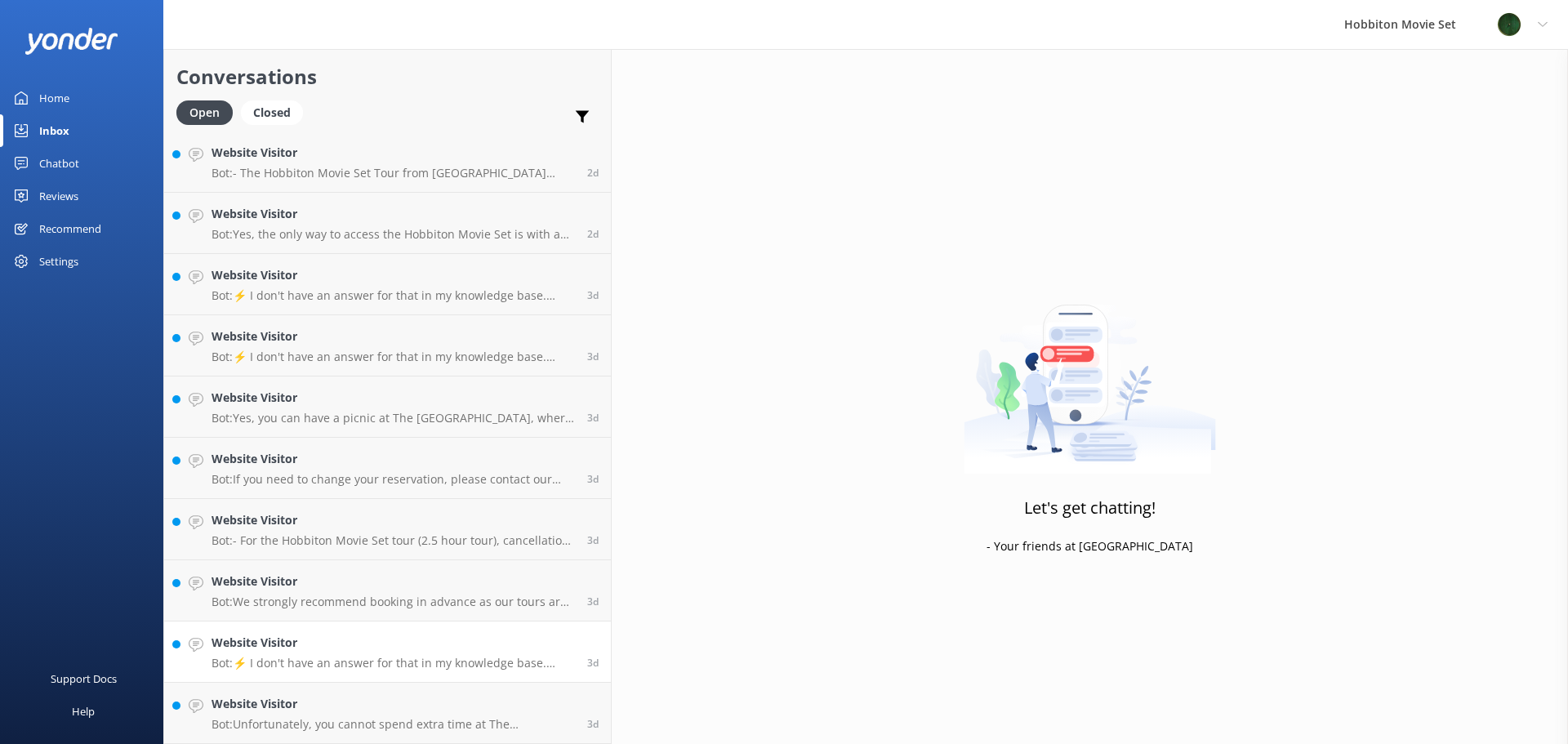
scroll to position [10054, 0]
click at [288, 712] on h4 "Website Visitor" at bounding box center [394, 704] width 364 height 18
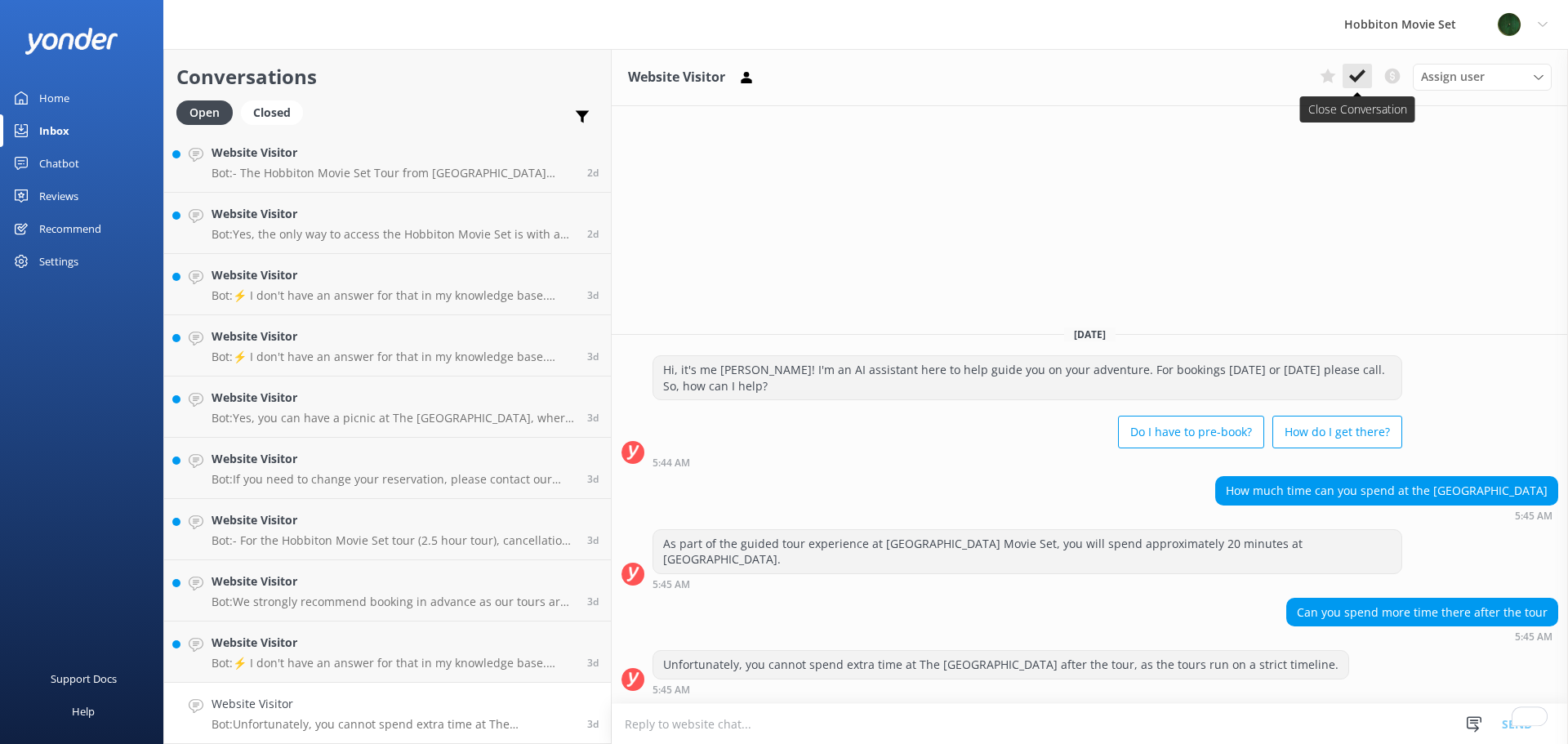
click at [1362, 82] on icon at bounding box center [1357, 76] width 16 height 16
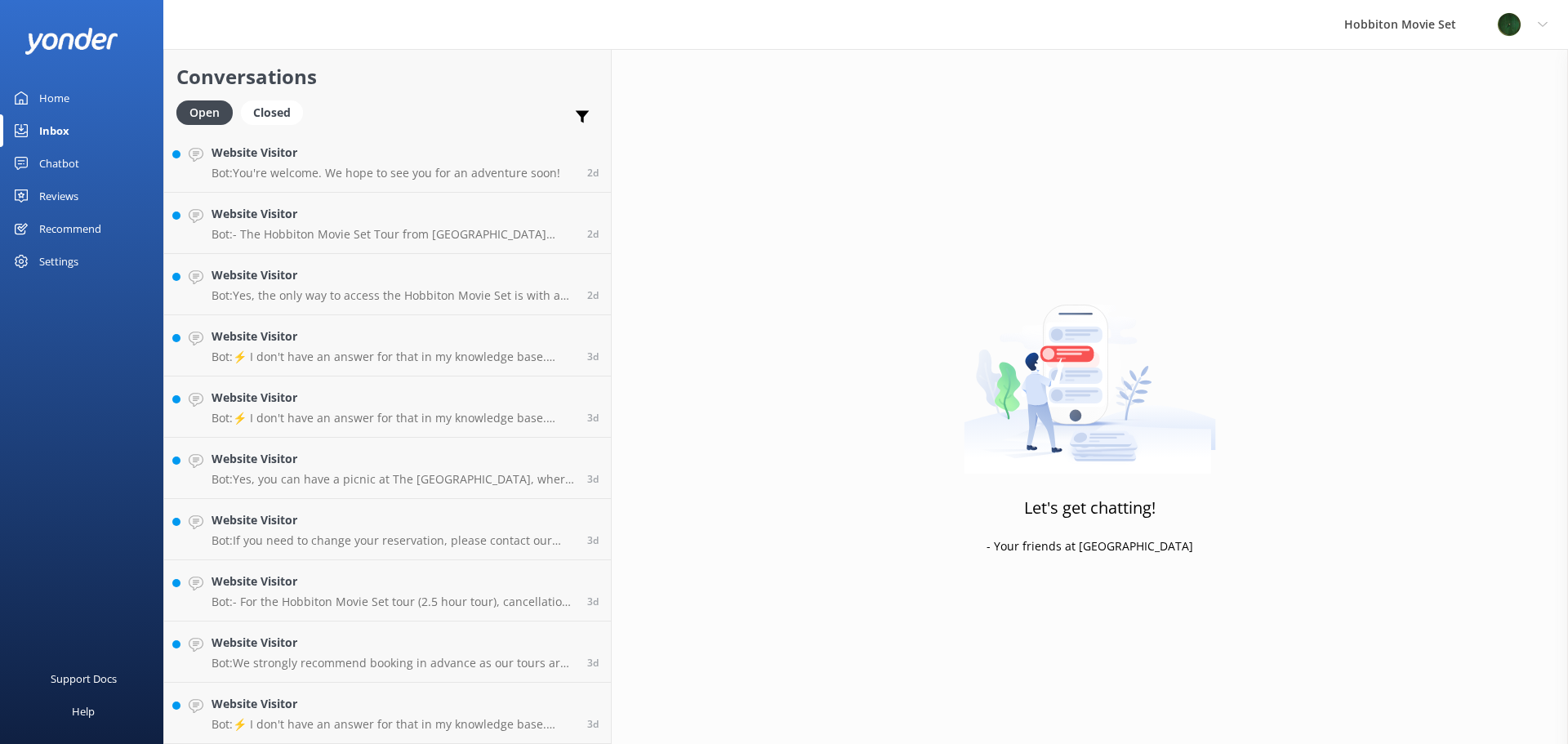
scroll to position [9993, 0]
click at [367, 714] on div "Website Visitor Bot: ⚡ I don't have an answer for that in my knowledge base. Pl…" at bounding box center [394, 713] width 364 height 36
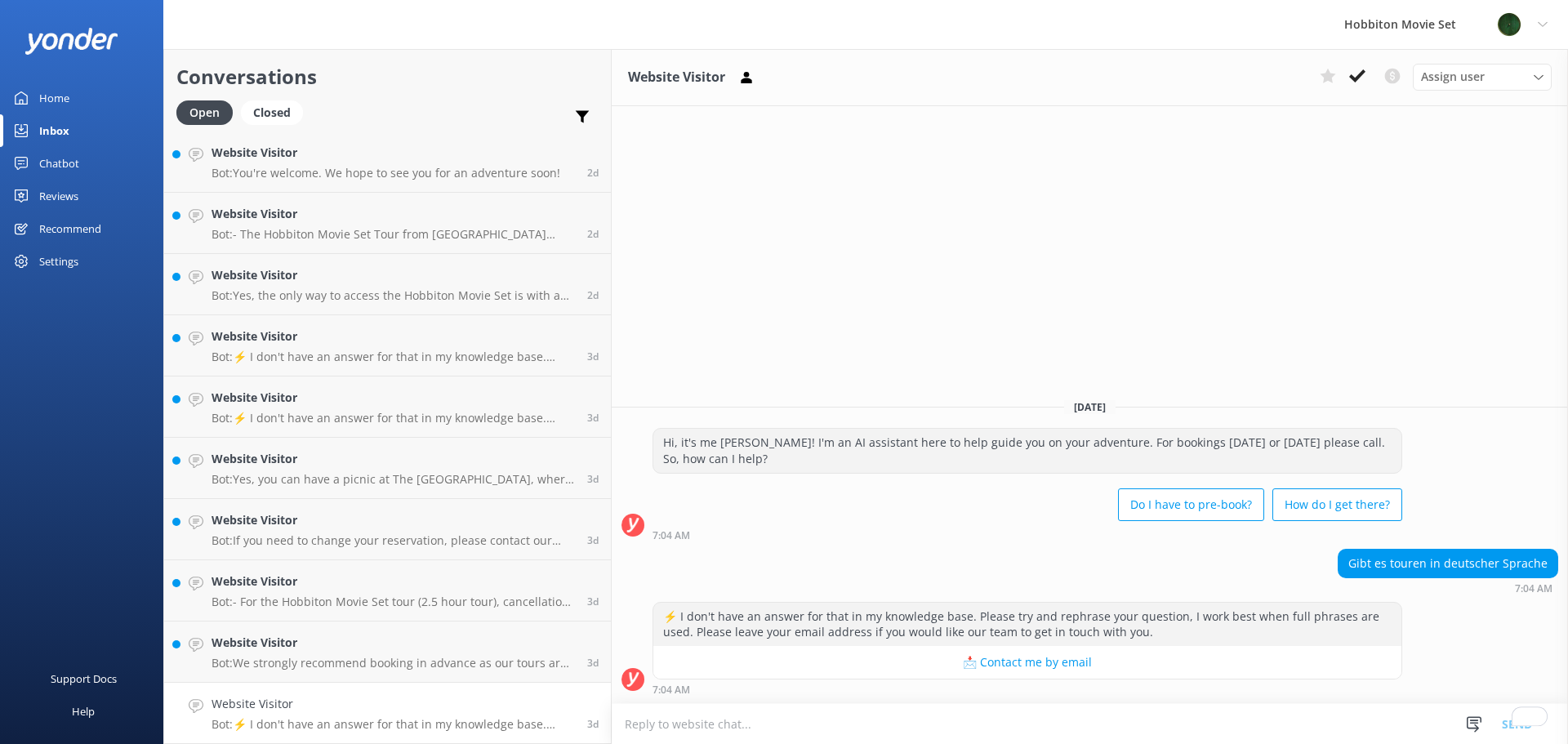
drag, startPoint x: 406, startPoint y: 716, endPoint x: 1355, endPoint y: 69, distance: 1148.6
click at [1355, 69] on icon at bounding box center [1357, 76] width 16 height 16
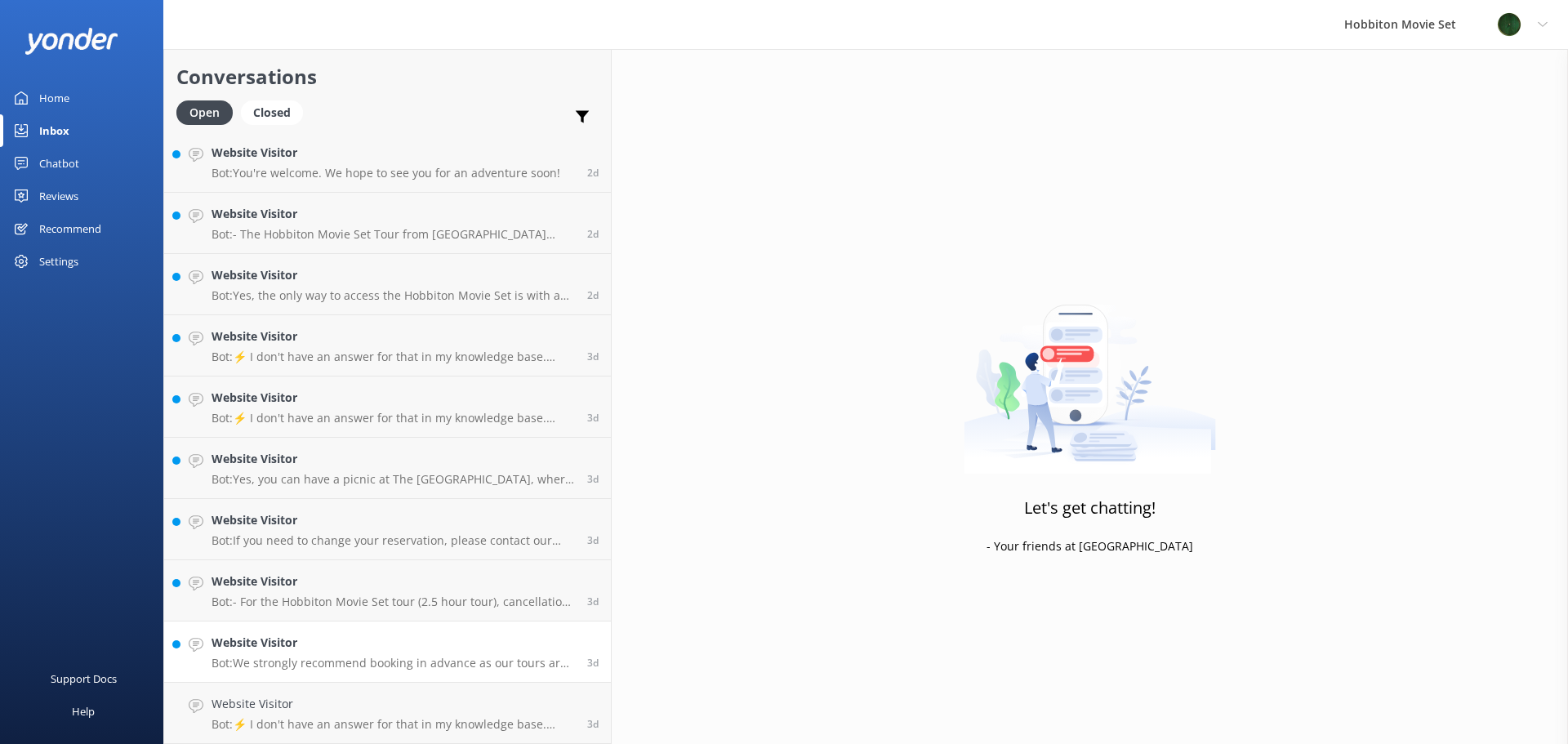
click at [299, 650] on h4 "Website Visitor" at bounding box center [394, 643] width 364 height 18
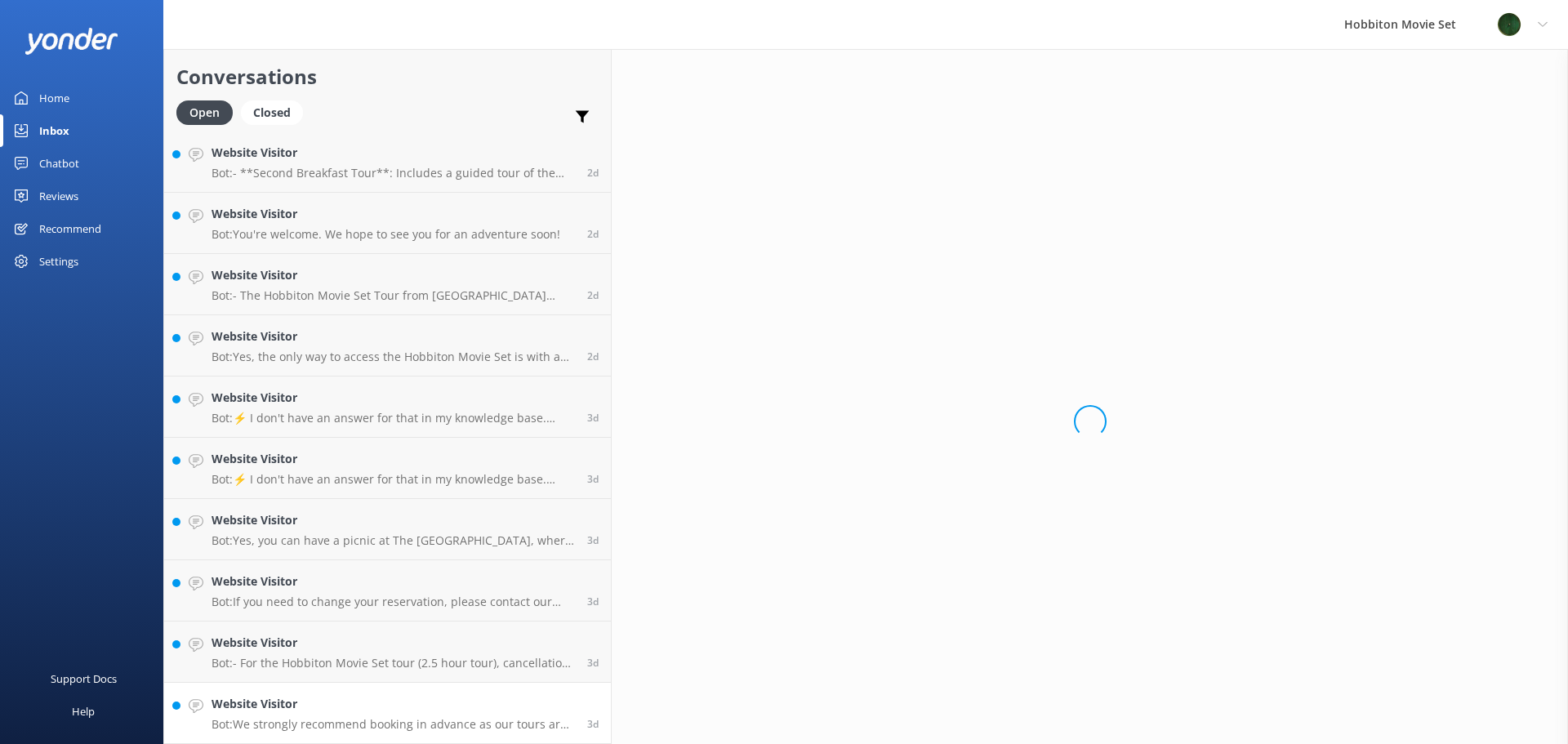
scroll to position [9931, 0]
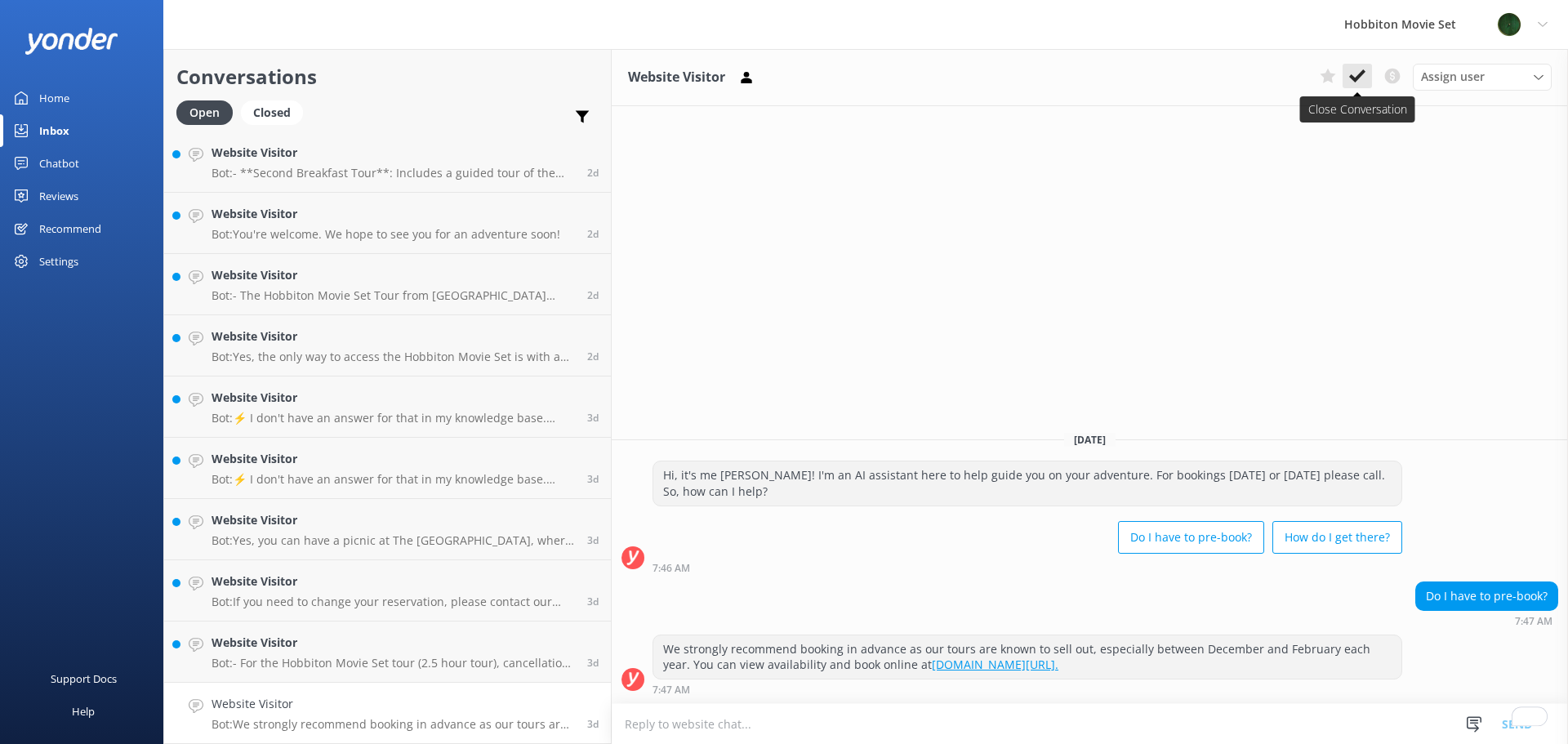
click at [1359, 71] on icon at bounding box center [1357, 76] width 16 height 16
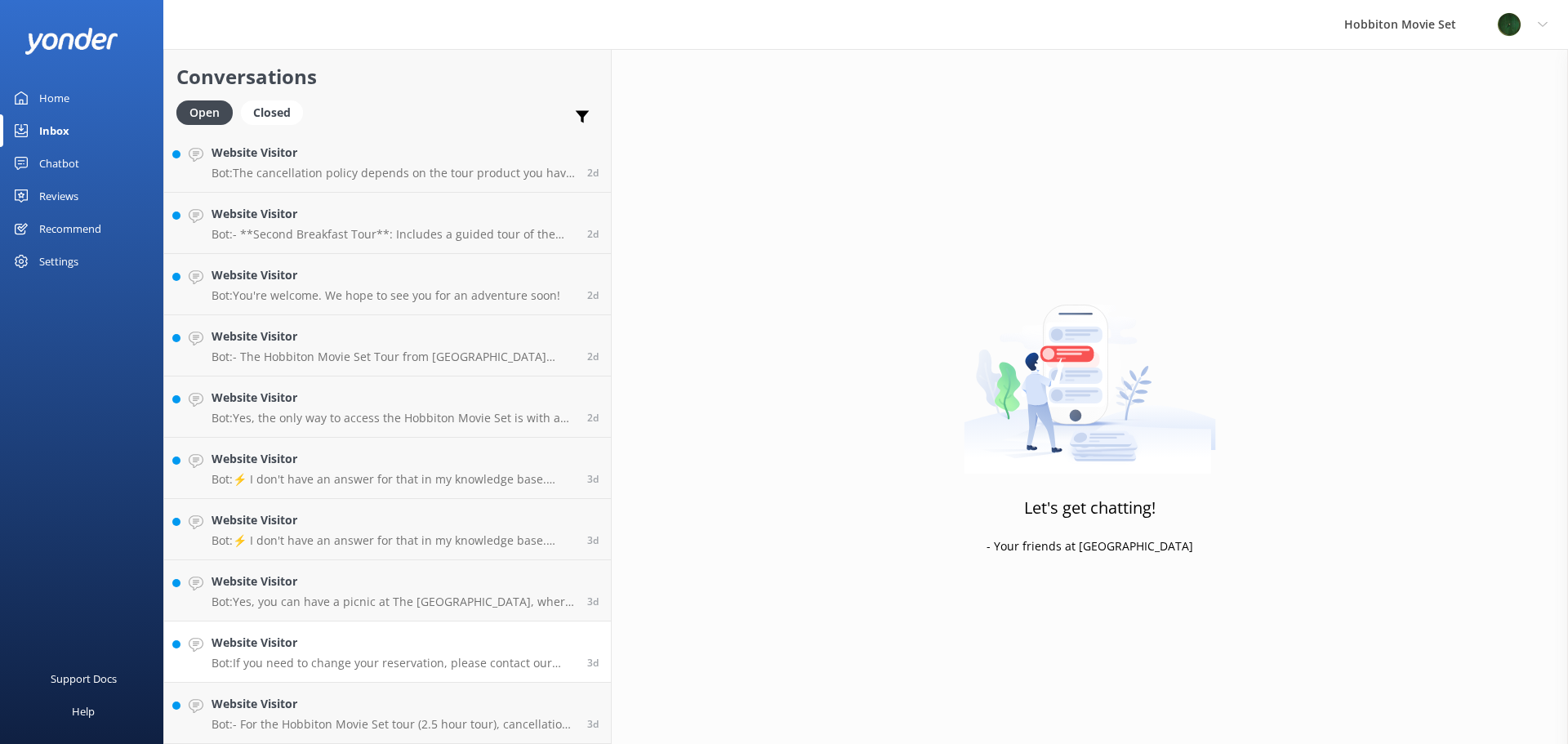
scroll to position [9870, 0]
click at [323, 715] on div "Website Visitor Bot: - For the Hobbiton Movie Set tour (2.5 hour tour), cancell…" at bounding box center [394, 713] width 364 height 36
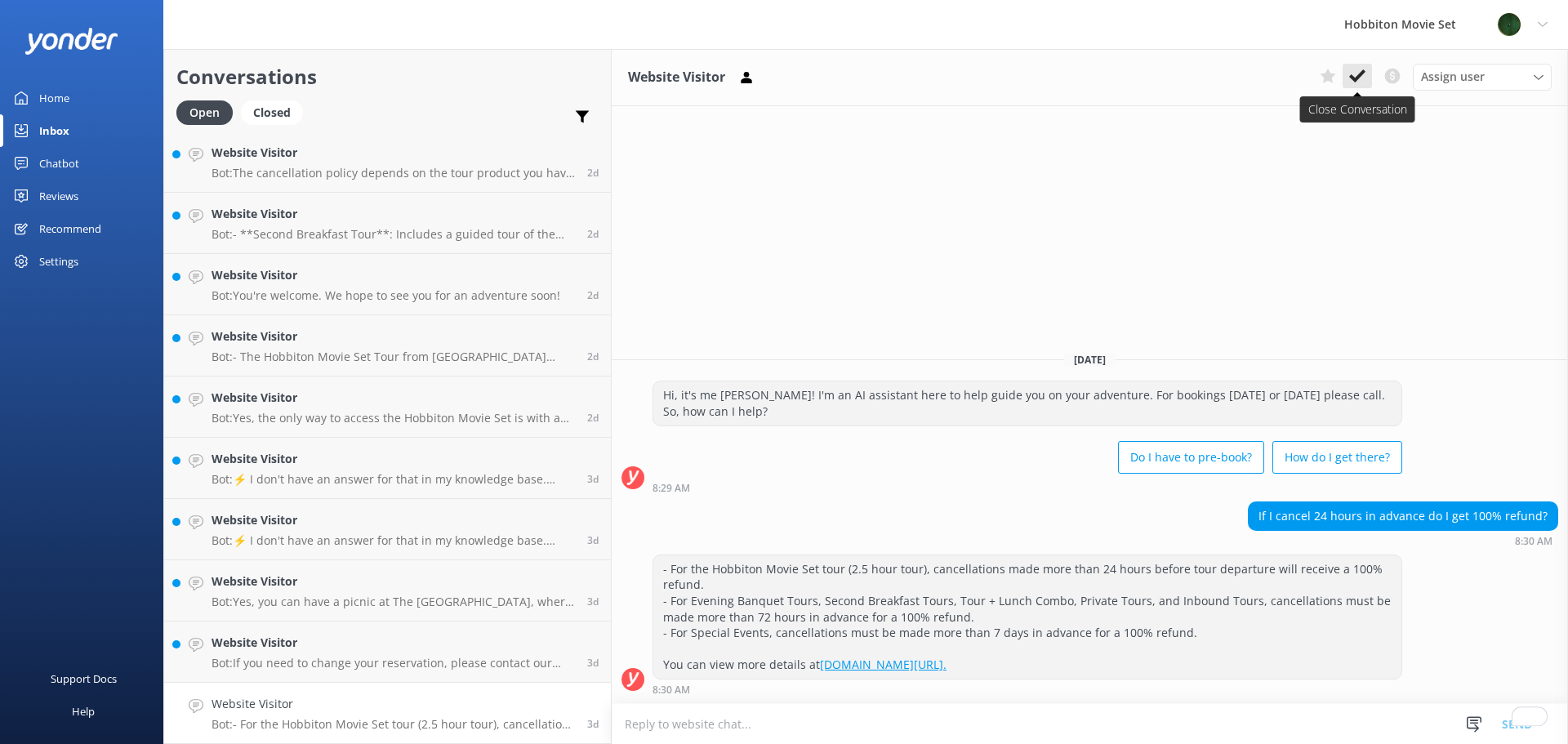
click at [1360, 75] on use at bounding box center [1357, 76] width 16 height 13
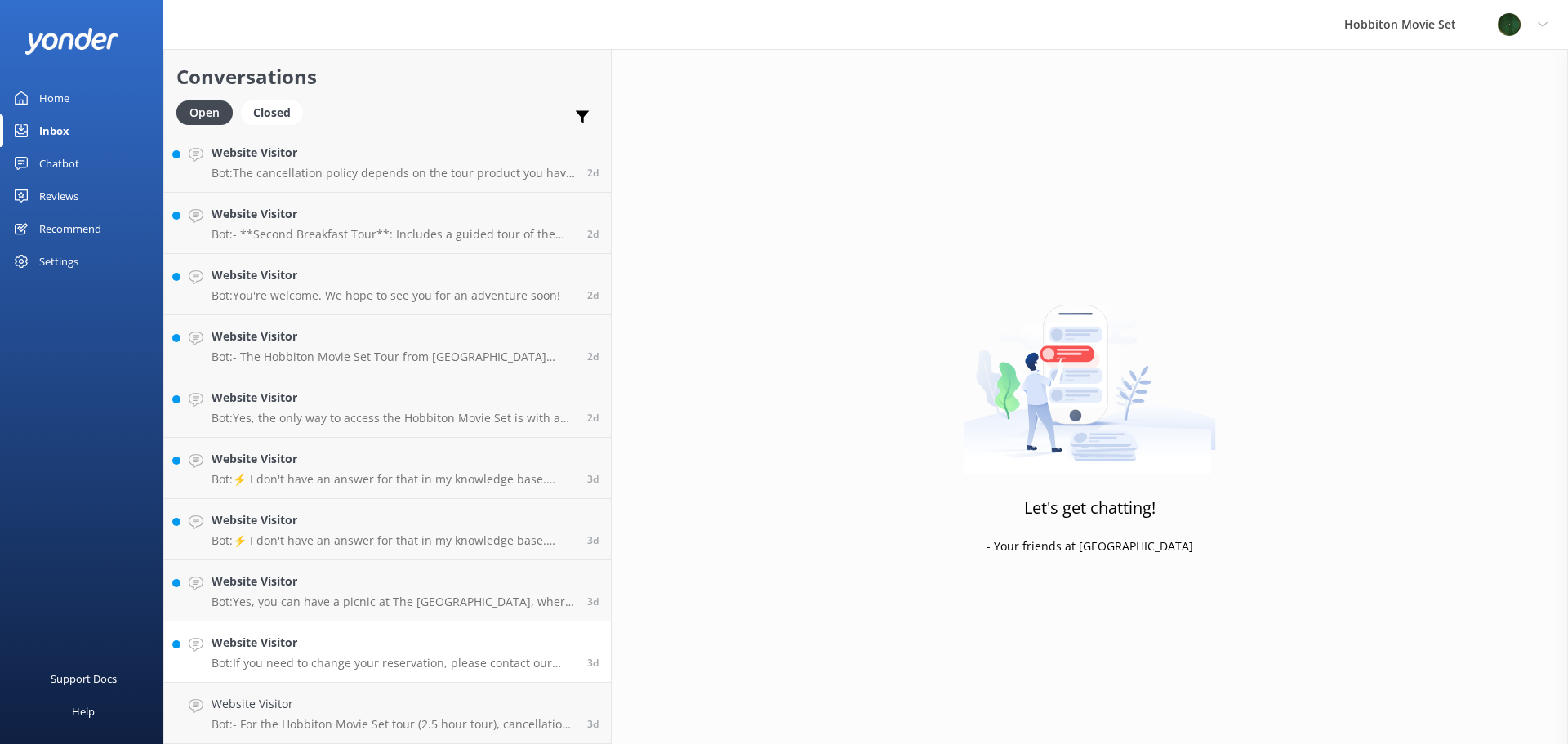
click at [218, 658] on p "Bot: If you need to change your reservation, please contact our team at office@…" at bounding box center [394, 663] width 364 height 15
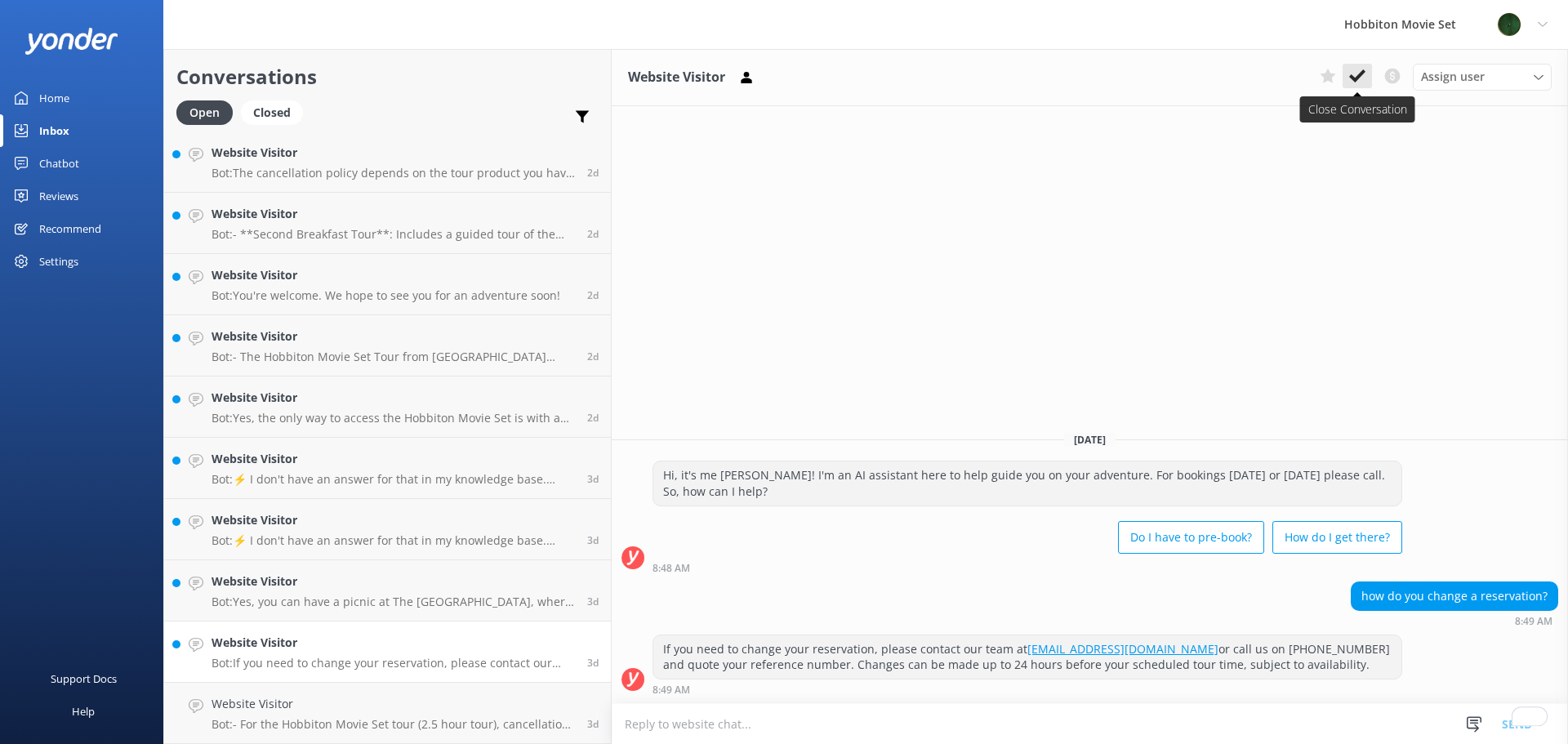
click at [1357, 78] on use at bounding box center [1357, 76] width 16 height 13
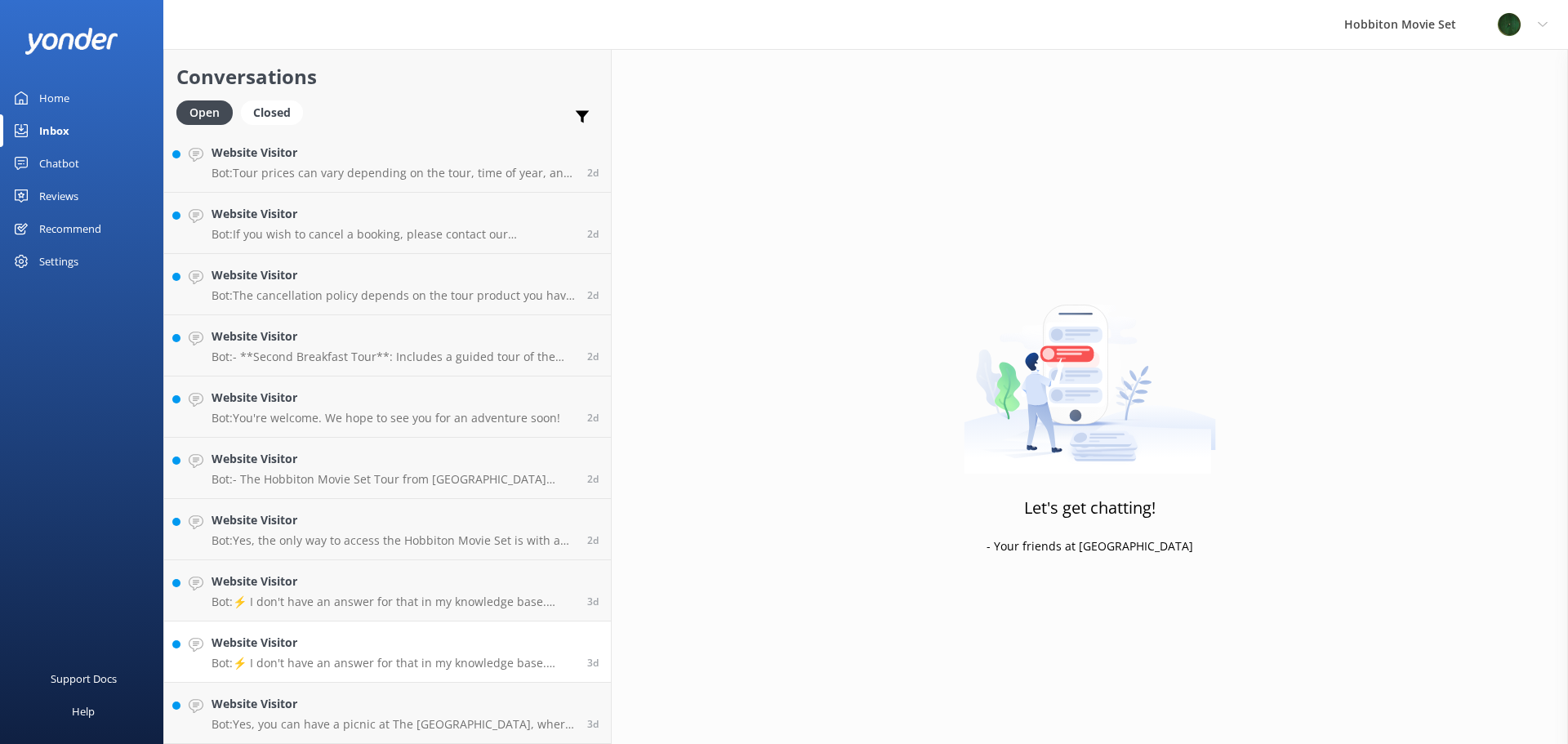
scroll to position [9748, 0]
click at [365, 707] on h4 "Website Visitor" at bounding box center [394, 704] width 364 height 18
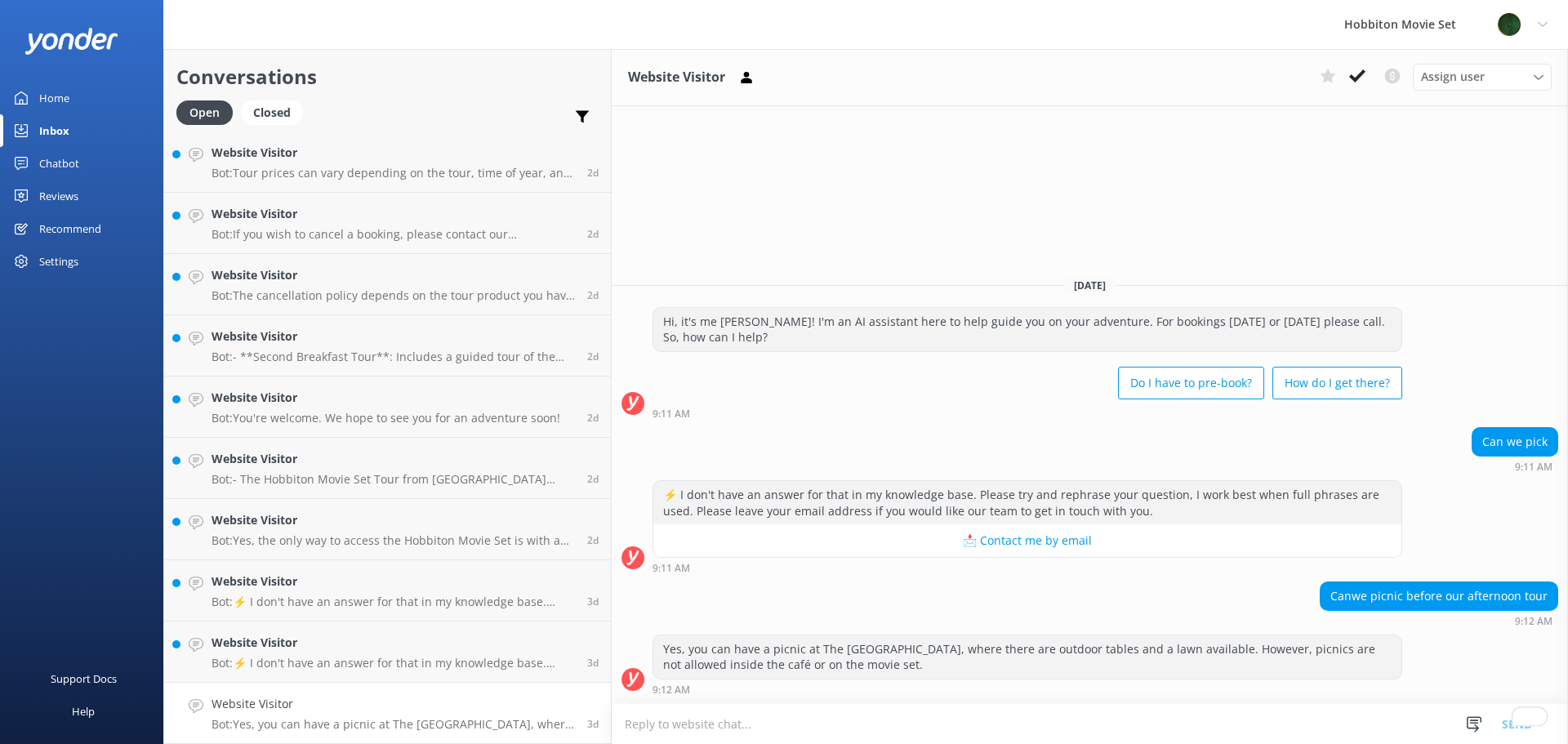
click at [1357, 73] on icon at bounding box center [1357, 76] width 16 height 16
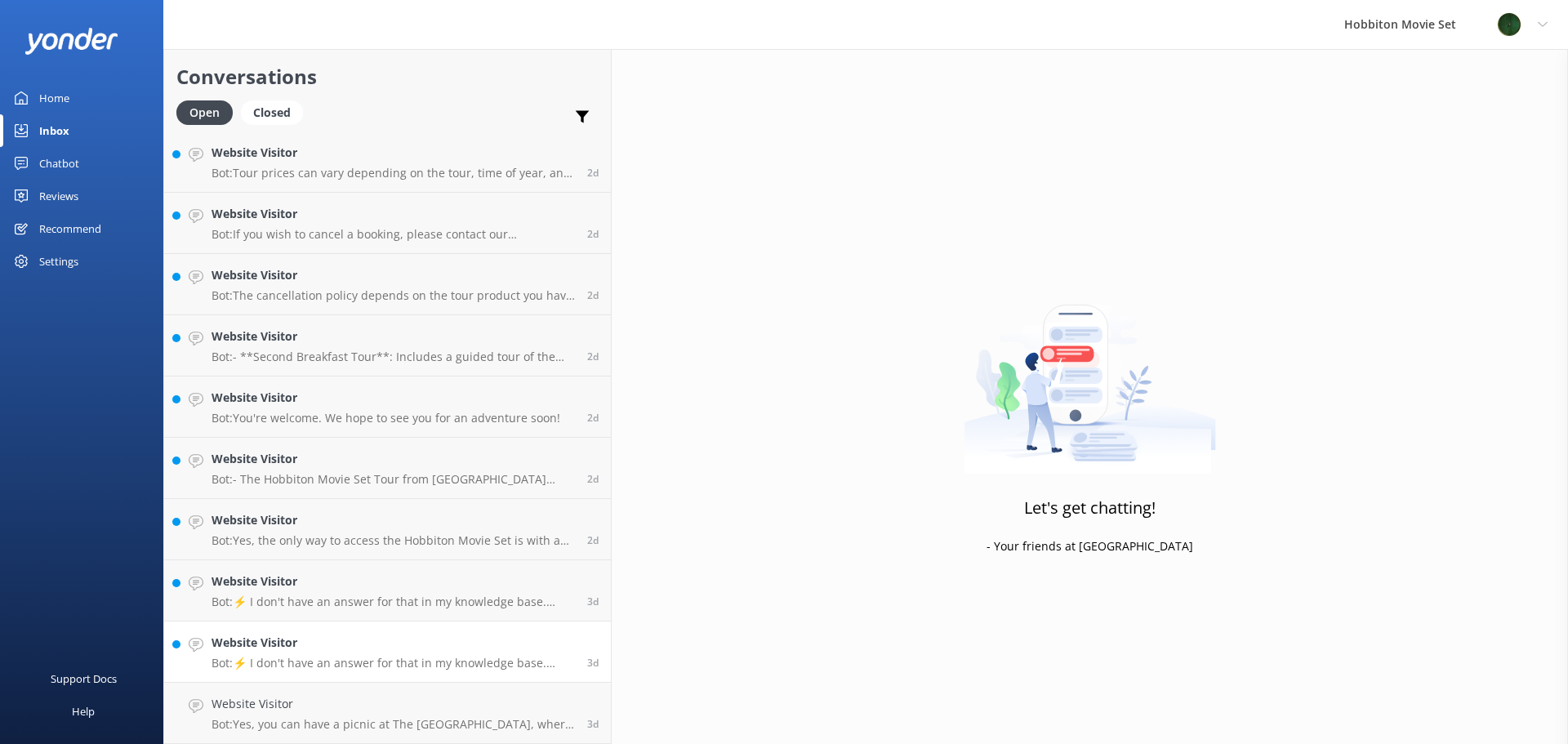
click at [214, 666] on p "Bot: ⚡ I don't have an answer for that in my knowledge base. Please try and rep…" at bounding box center [394, 663] width 364 height 15
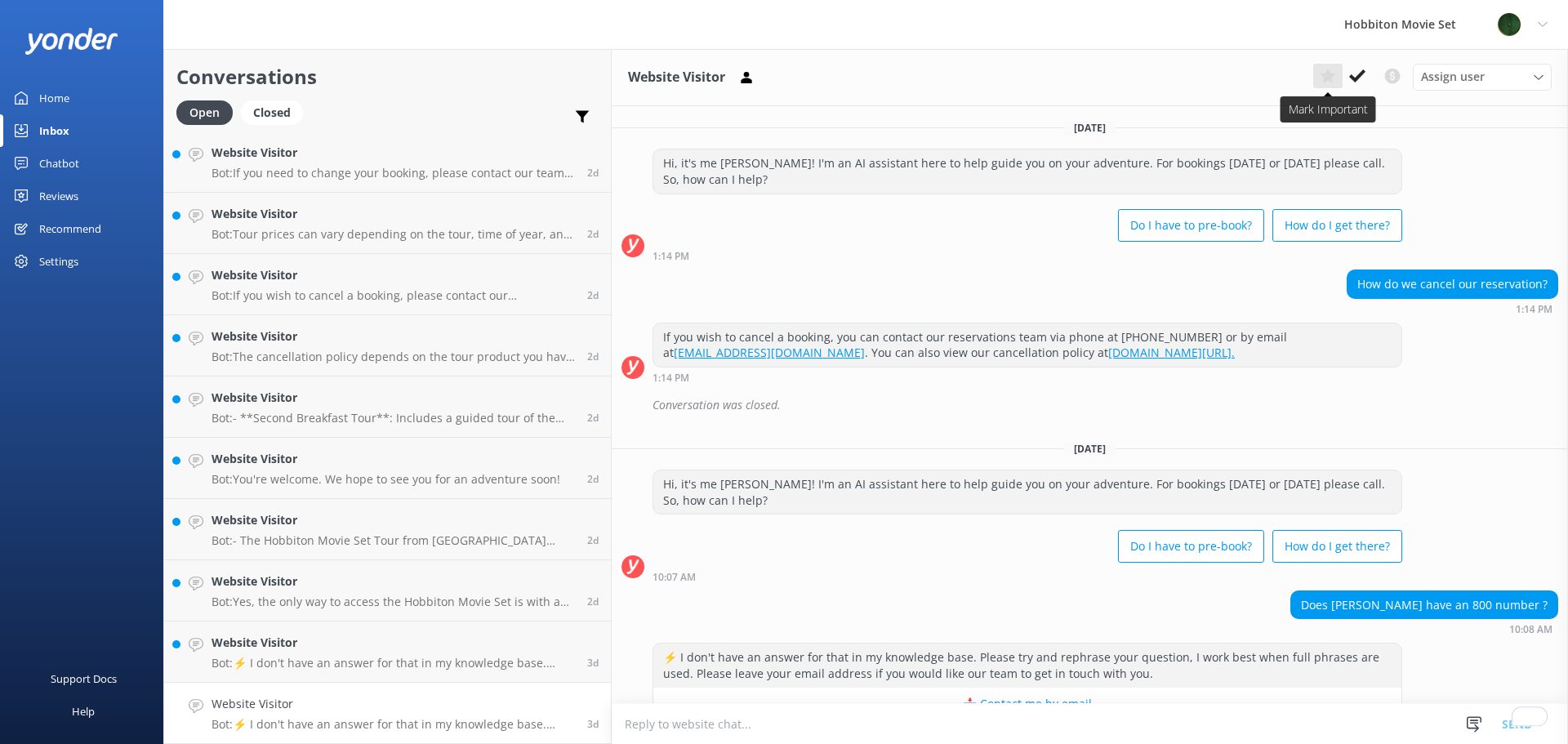
drag, startPoint x: 1352, startPoint y: 77, endPoint x: 1342, endPoint y: 79, distance: 10.2
click at [1353, 77] on use at bounding box center [1357, 76] width 16 height 13
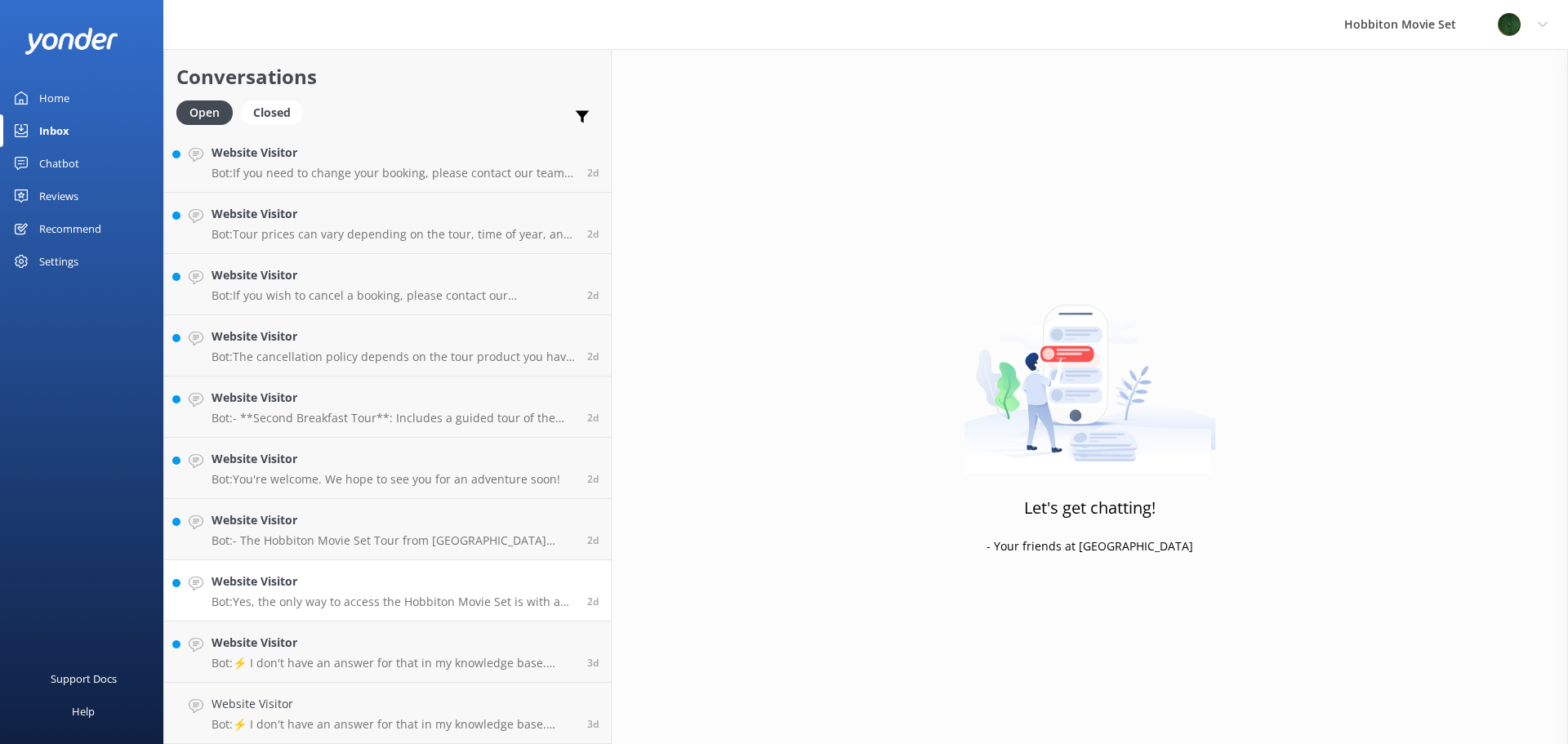
click at [361, 603] on p "Bot: Yes, the only way to access the Hobbiton Movie Set is with a fully guided …" at bounding box center [394, 602] width 364 height 15
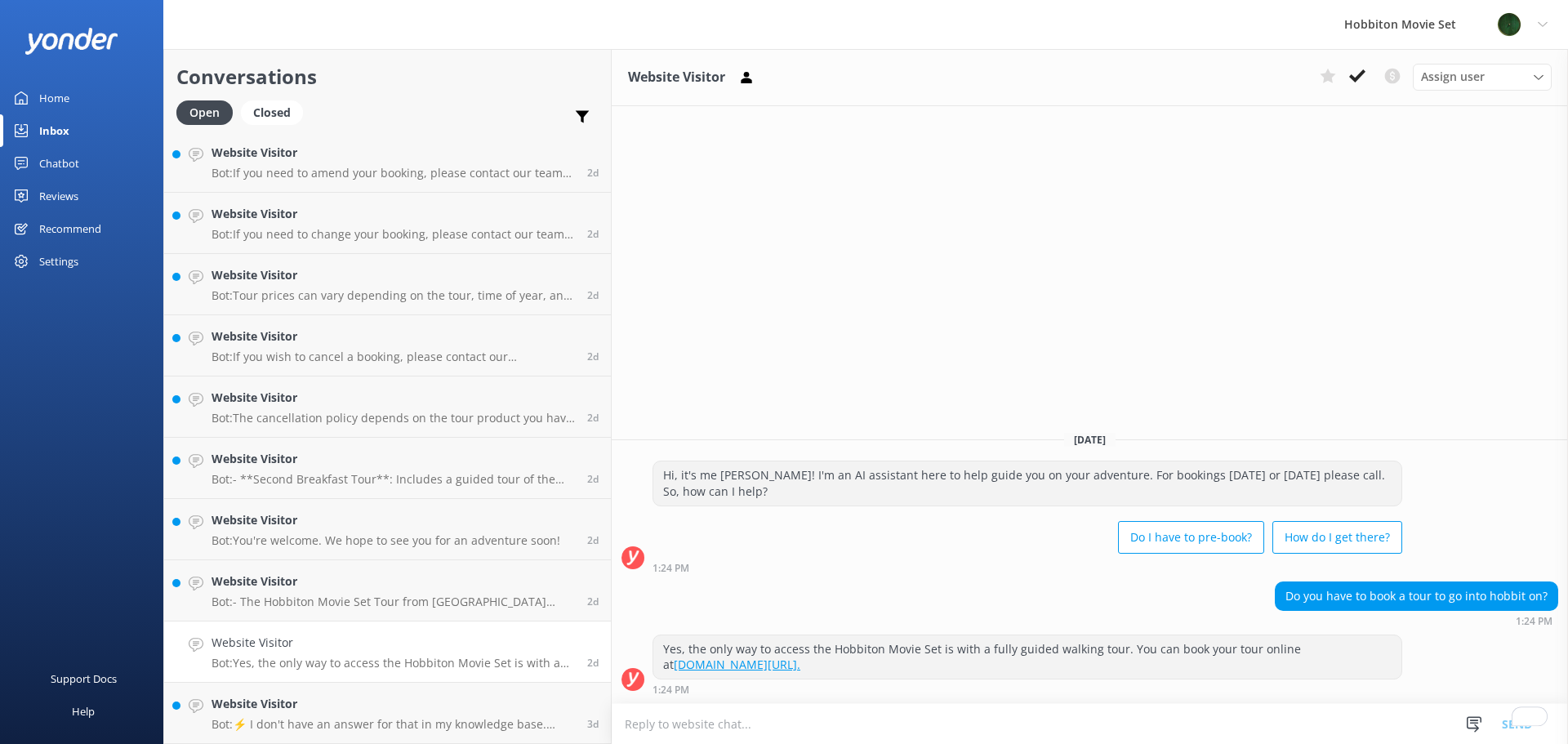
scroll to position [9625, 0]
click at [1350, 83] on icon at bounding box center [1357, 76] width 16 height 16
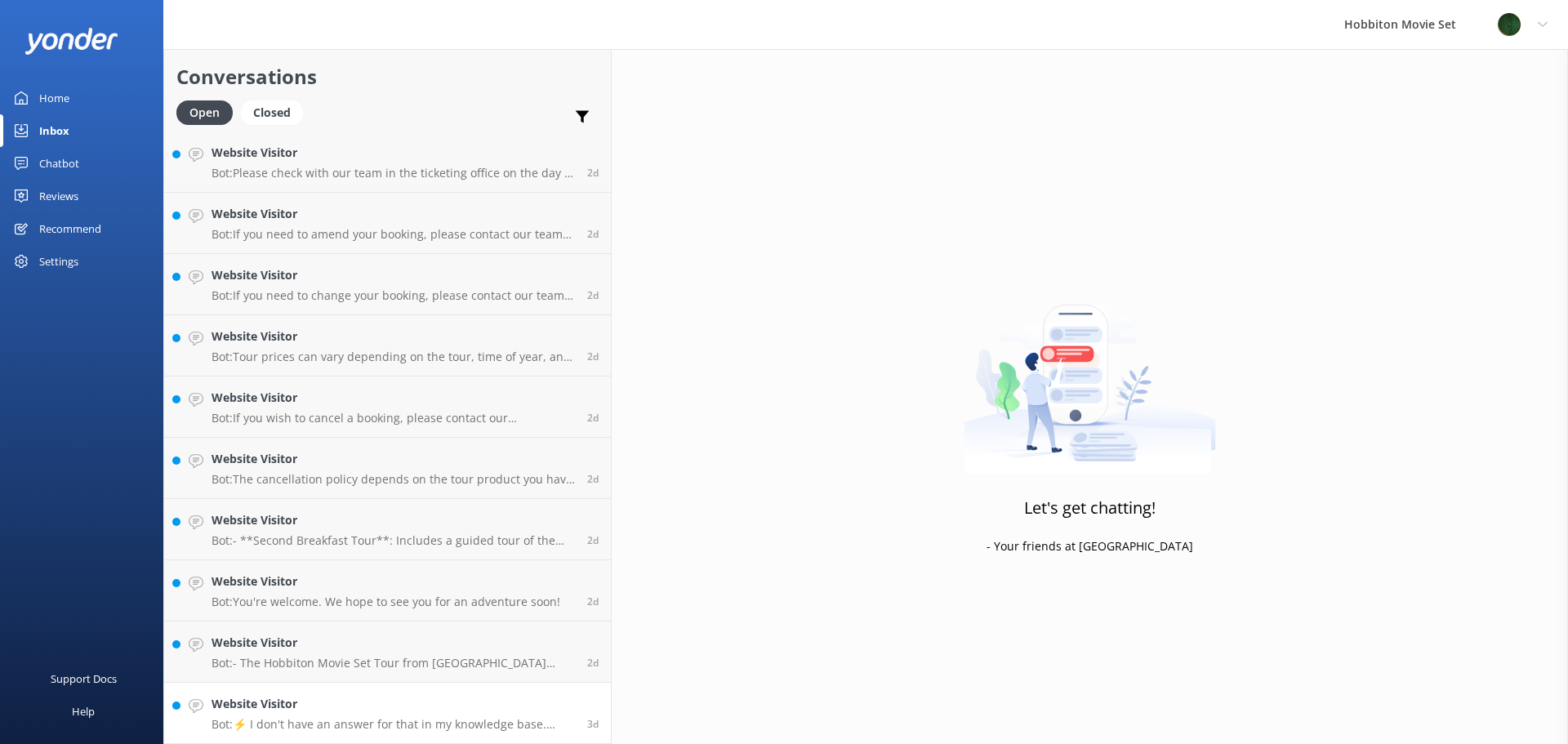
scroll to position [9564, 0]
click at [321, 702] on h4 "Website Visitor" at bounding box center [394, 704] width 364 height 18
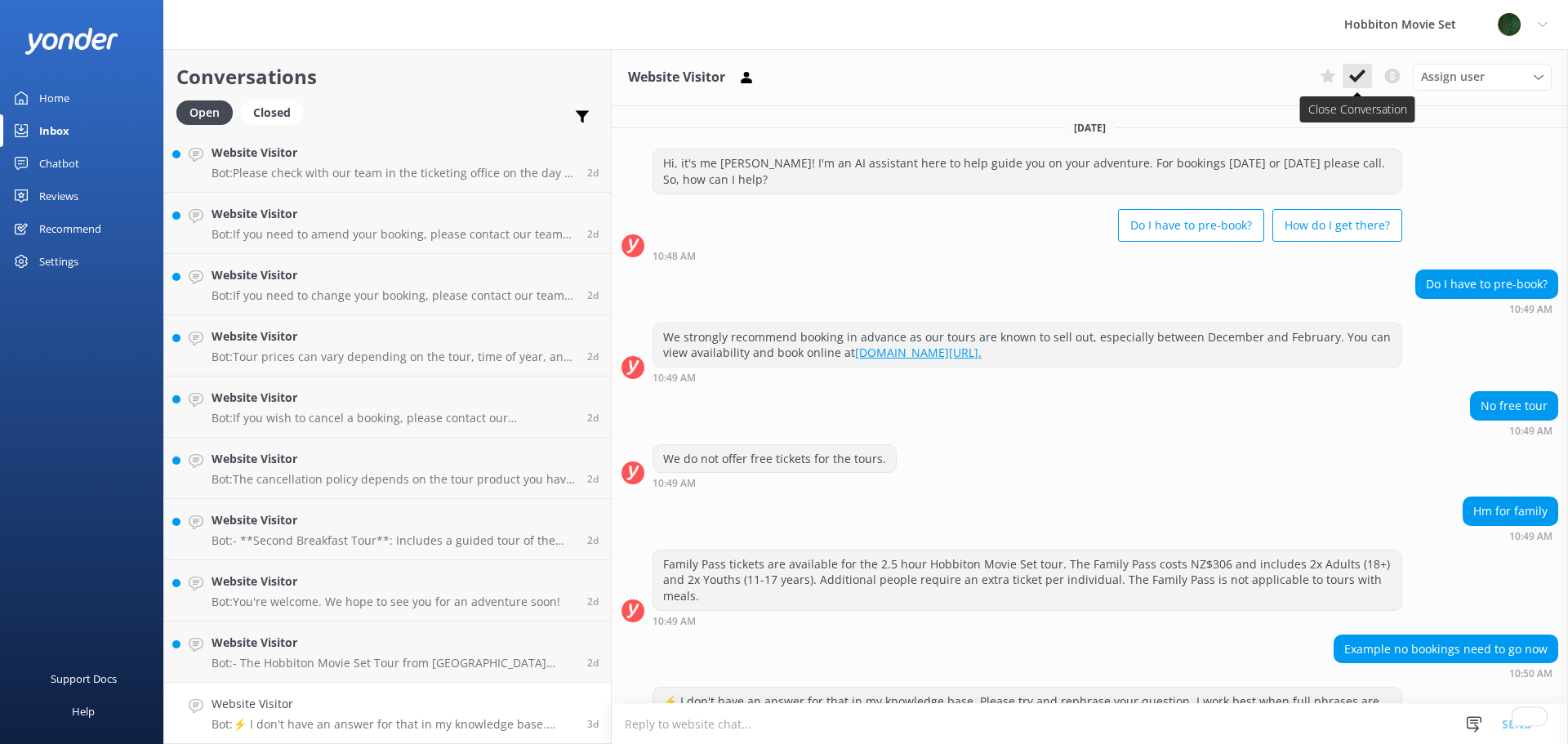
click at [1352, 82] on icon at bounding box center [1357, 76] width 16 height 16
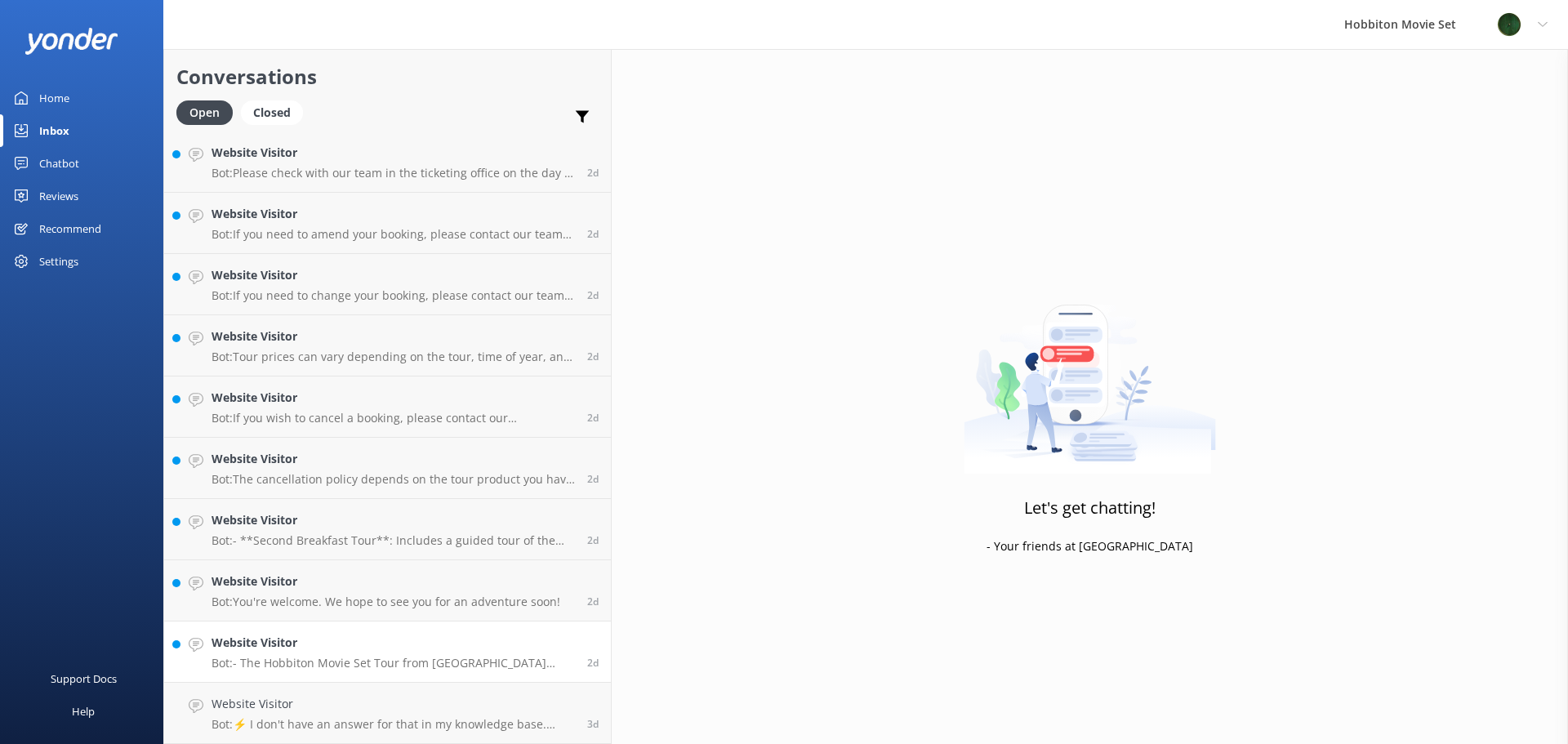
click at [337, 666] on p "Bot: - The Hobbiton Movie Set Tour from Matamata Information Centre includes re…" at bounding box center [394, 663] width 364 height 15
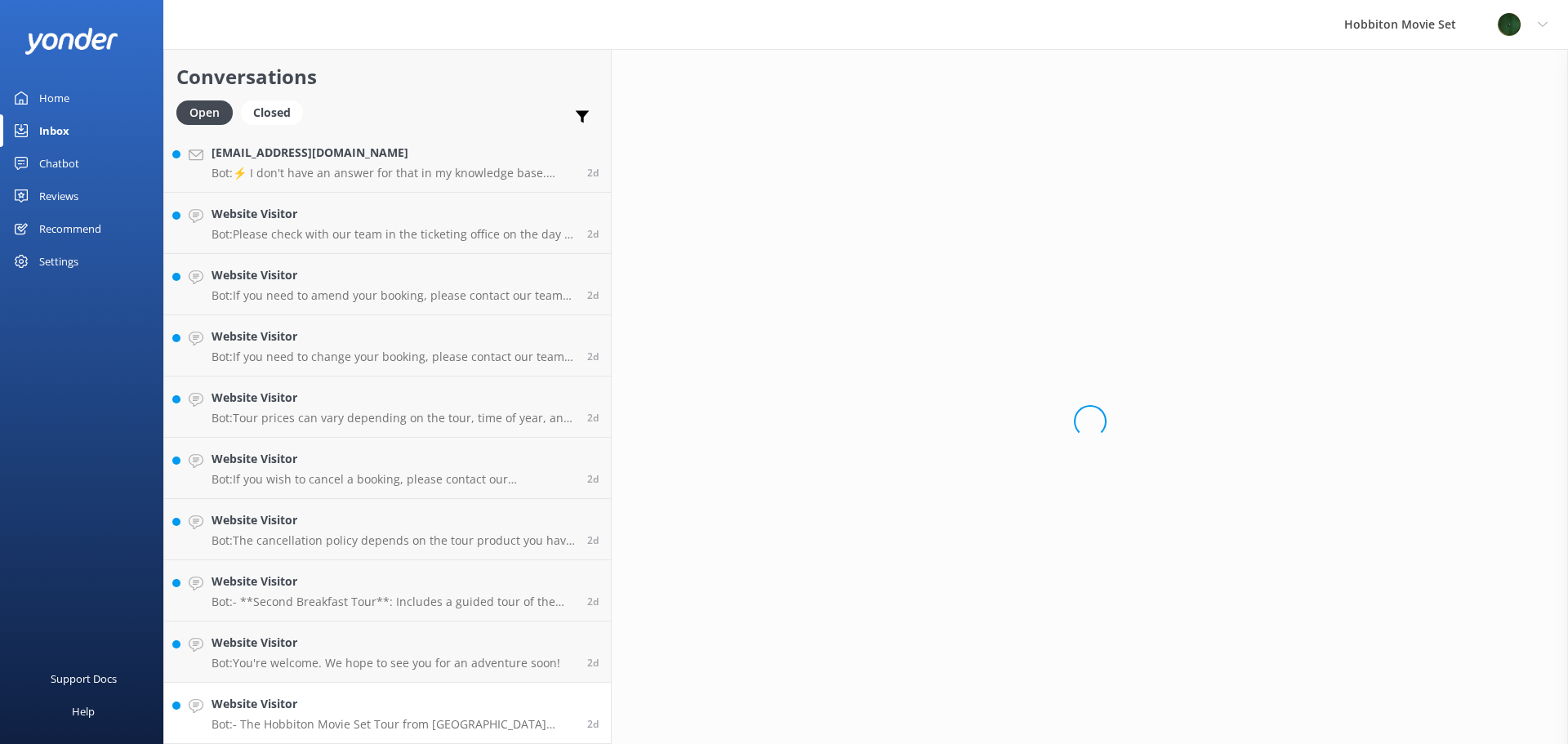
scroll to position [9502, 0]
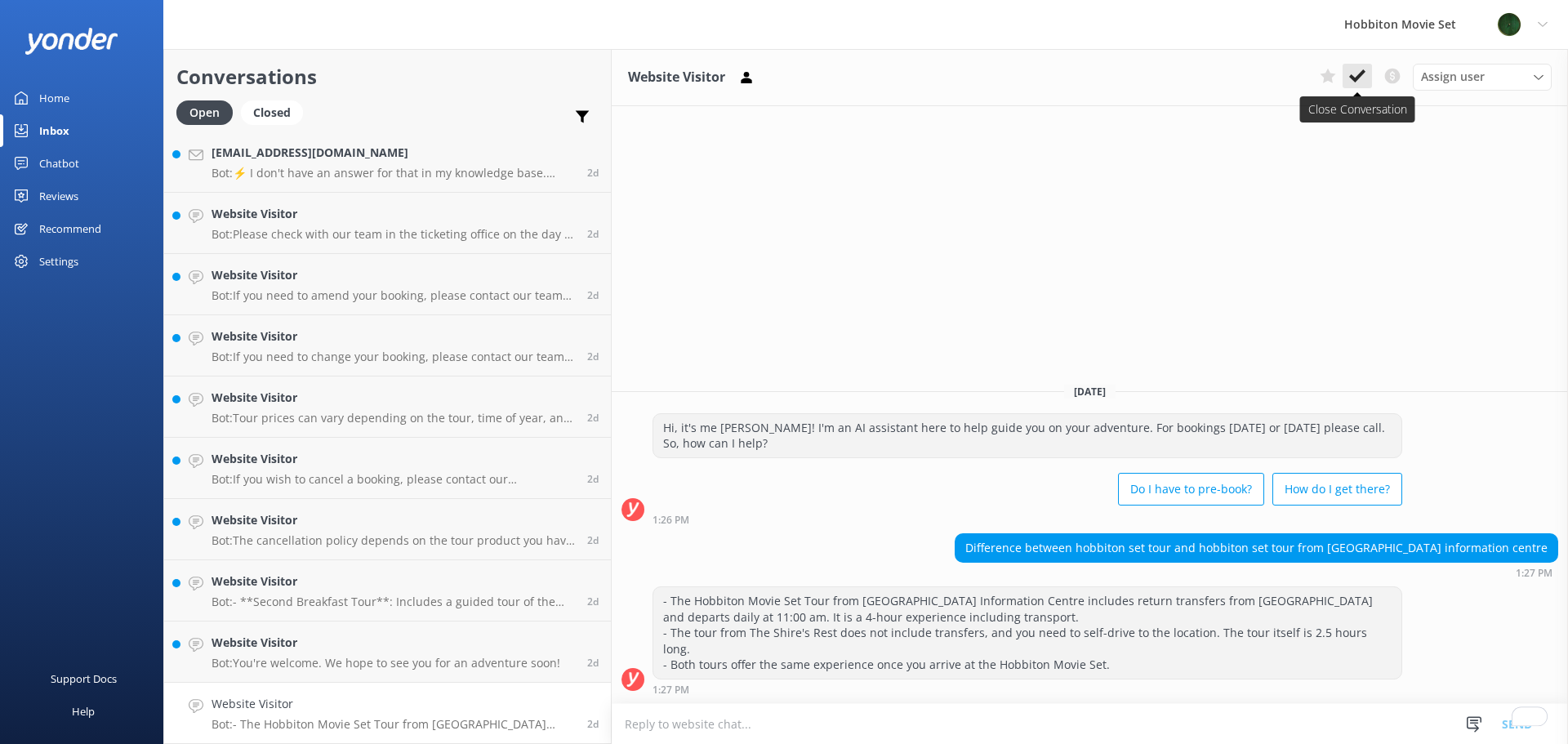
click at [1351, 86] on button at bounding box center [1357, 76] width 29 height 25
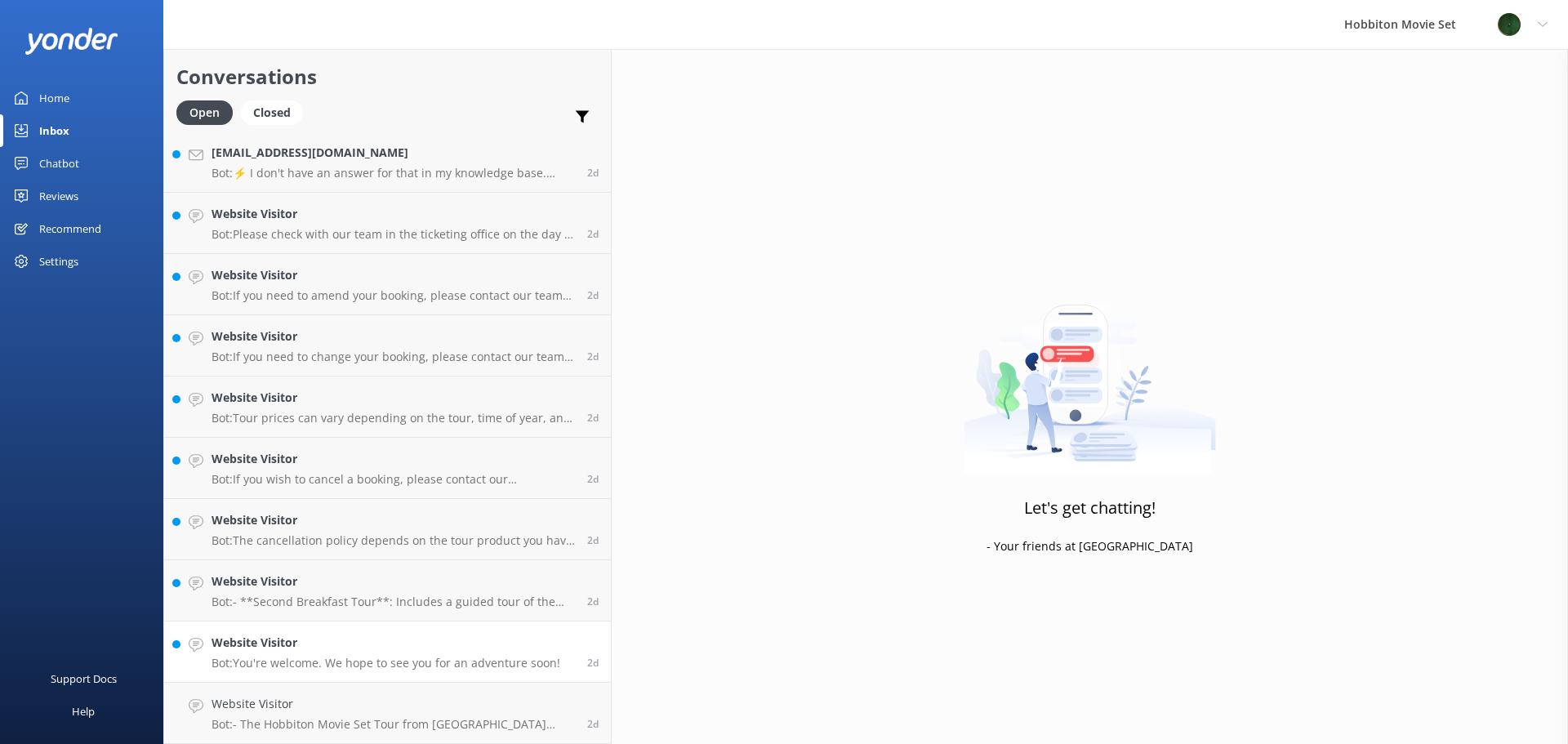
scroll to position [9441, 0]
click at [338, 716] on div "Website Visitor Bot: You're welcome. We hope to see you for an adventure soon!" at bounding box center [386, 713] width 349 height 36
click at [403, 710] on h4 "Website Visitor" at bounding box center [394, 704] width 364 height 18
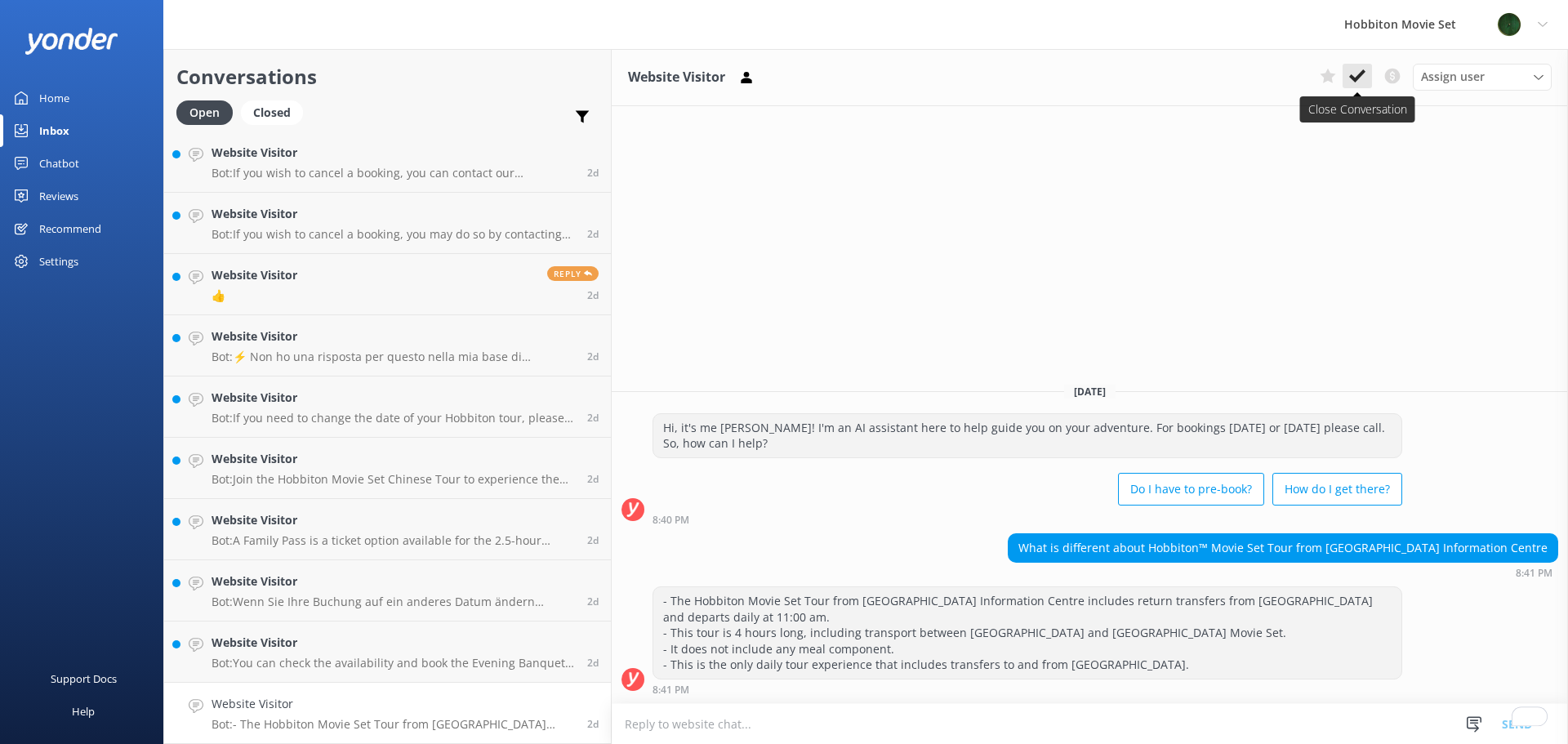
click at [1352, 86] on button at bounding box center [1357, 76] width 29 height 25
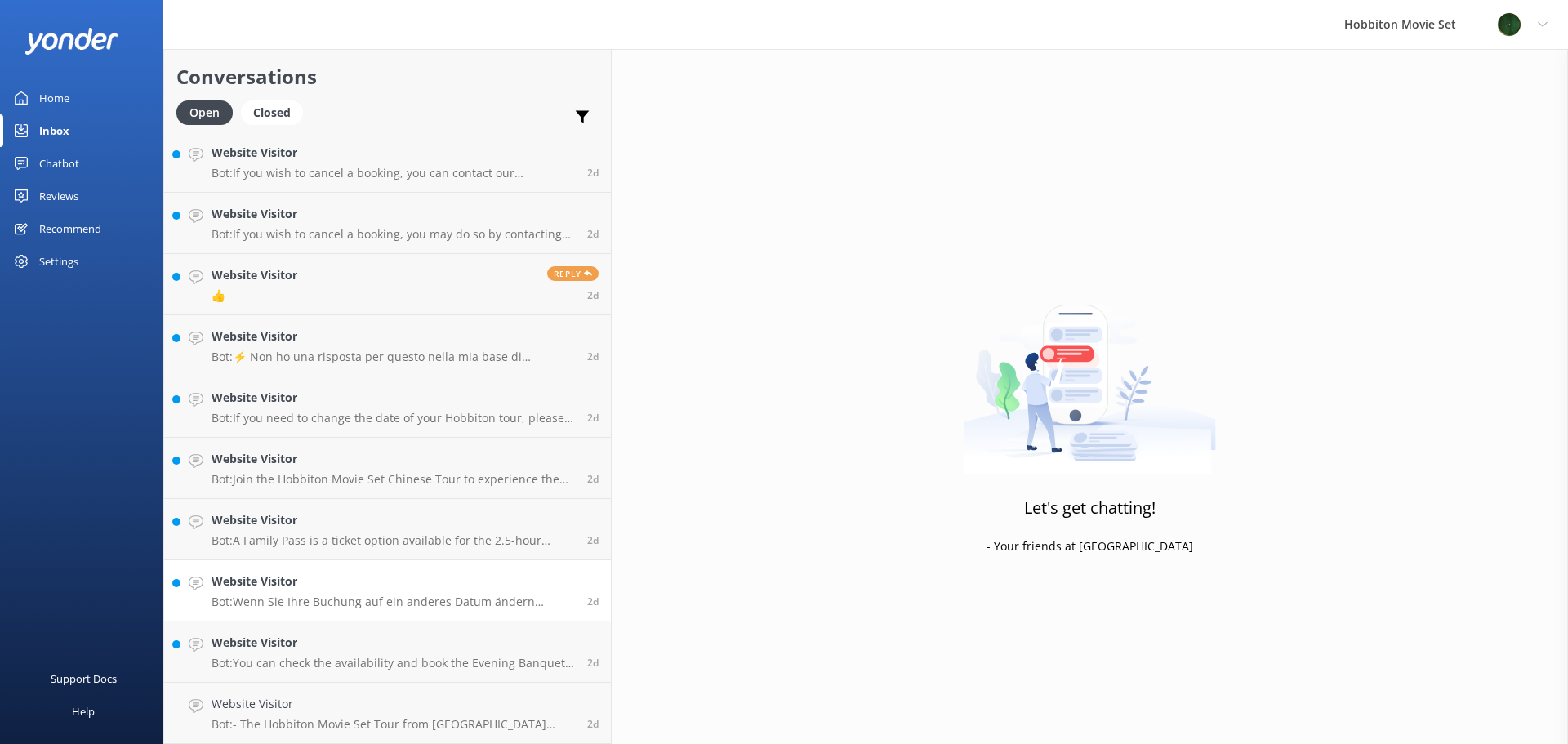
scroll to position [8460, 0]
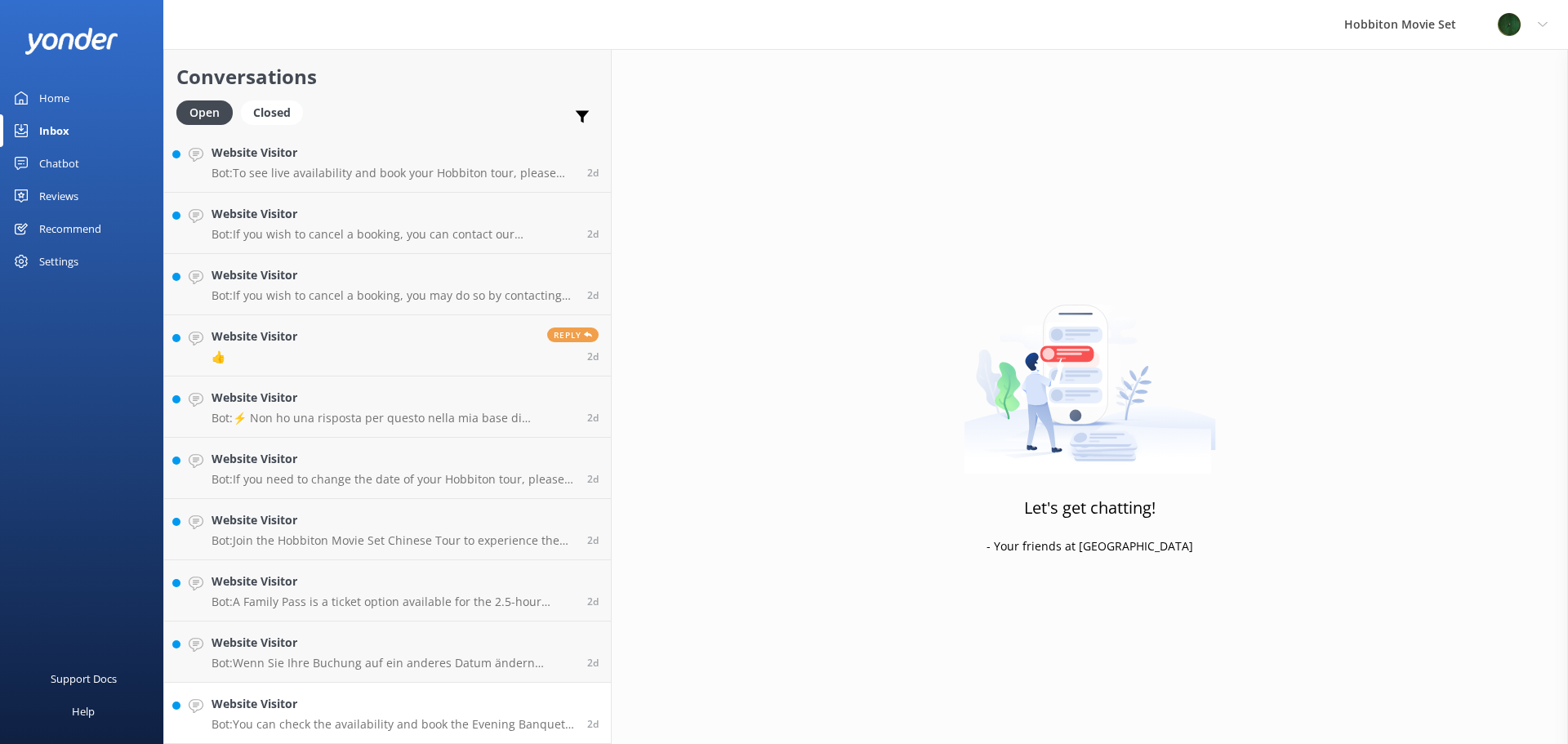
click at [333, 722] on p "Bot: You can check the availability and book the Evening Banquet Tour for Janua…" at bounding box center [394, 724] width 364 height 15
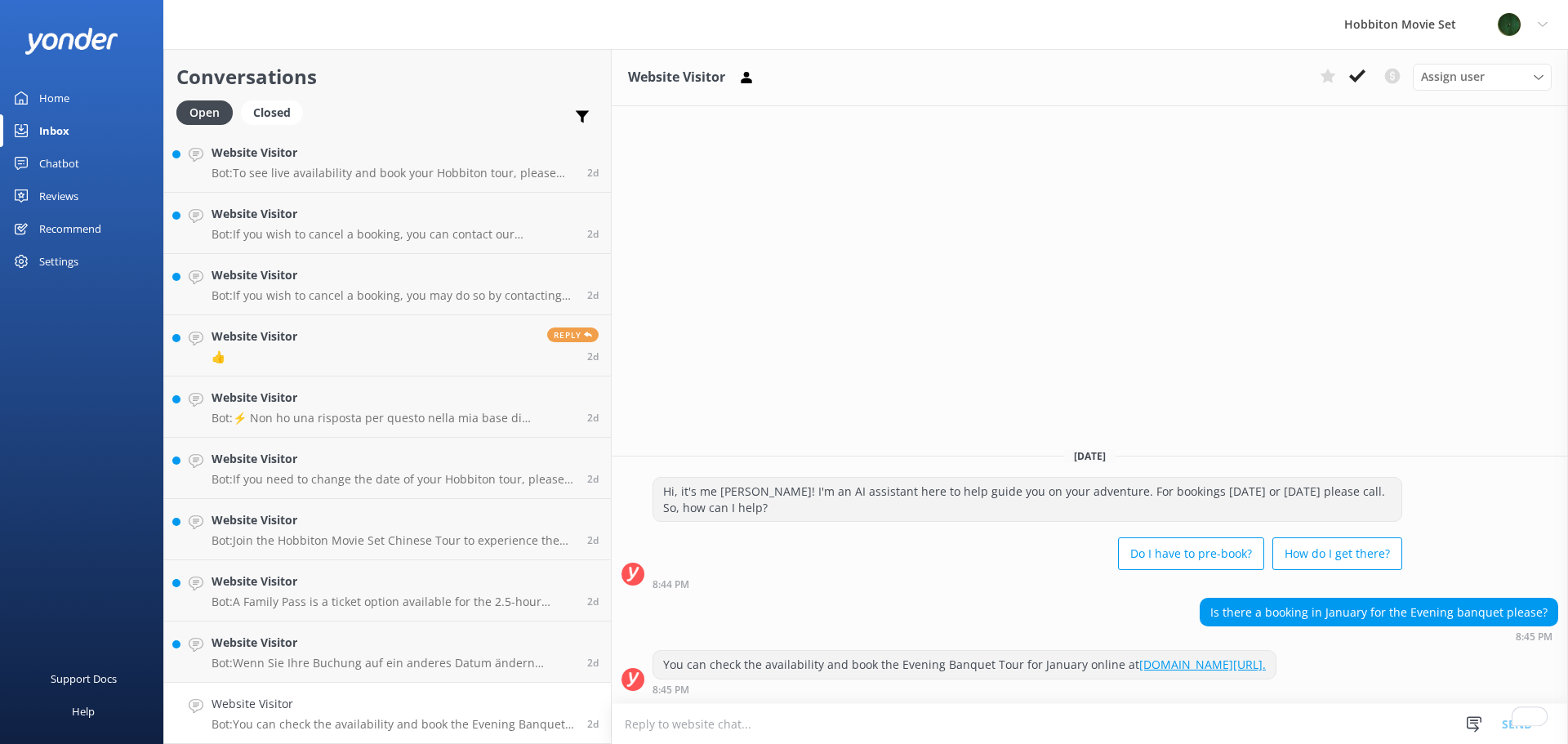
click at [1347, 82] on button at bounding box center [1357, 76] width 29 height 25
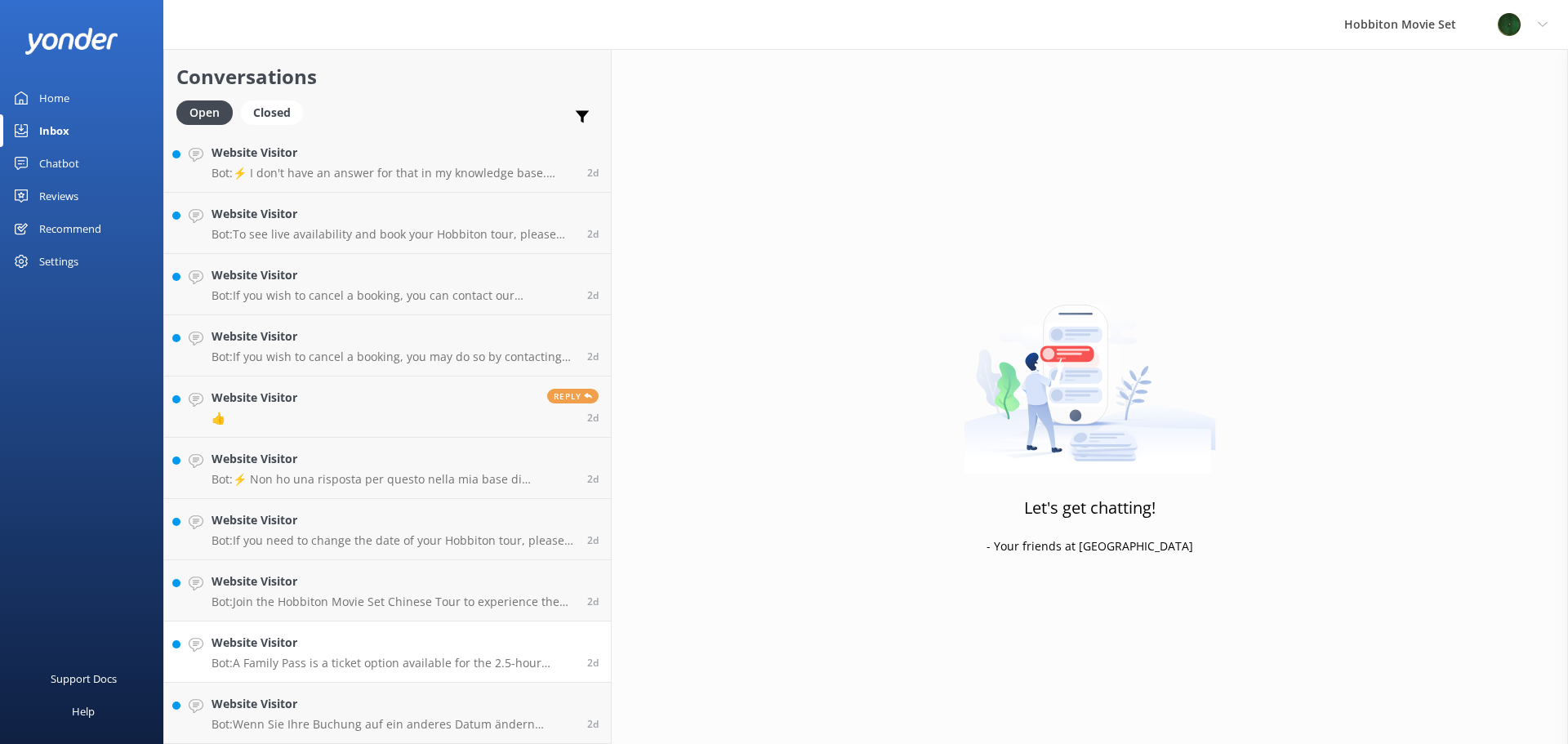
scroll to position [8399, 0]
click at [308, 701] on h4 "Website Visitor" at bounding box center [394, 704] width 364 height 18
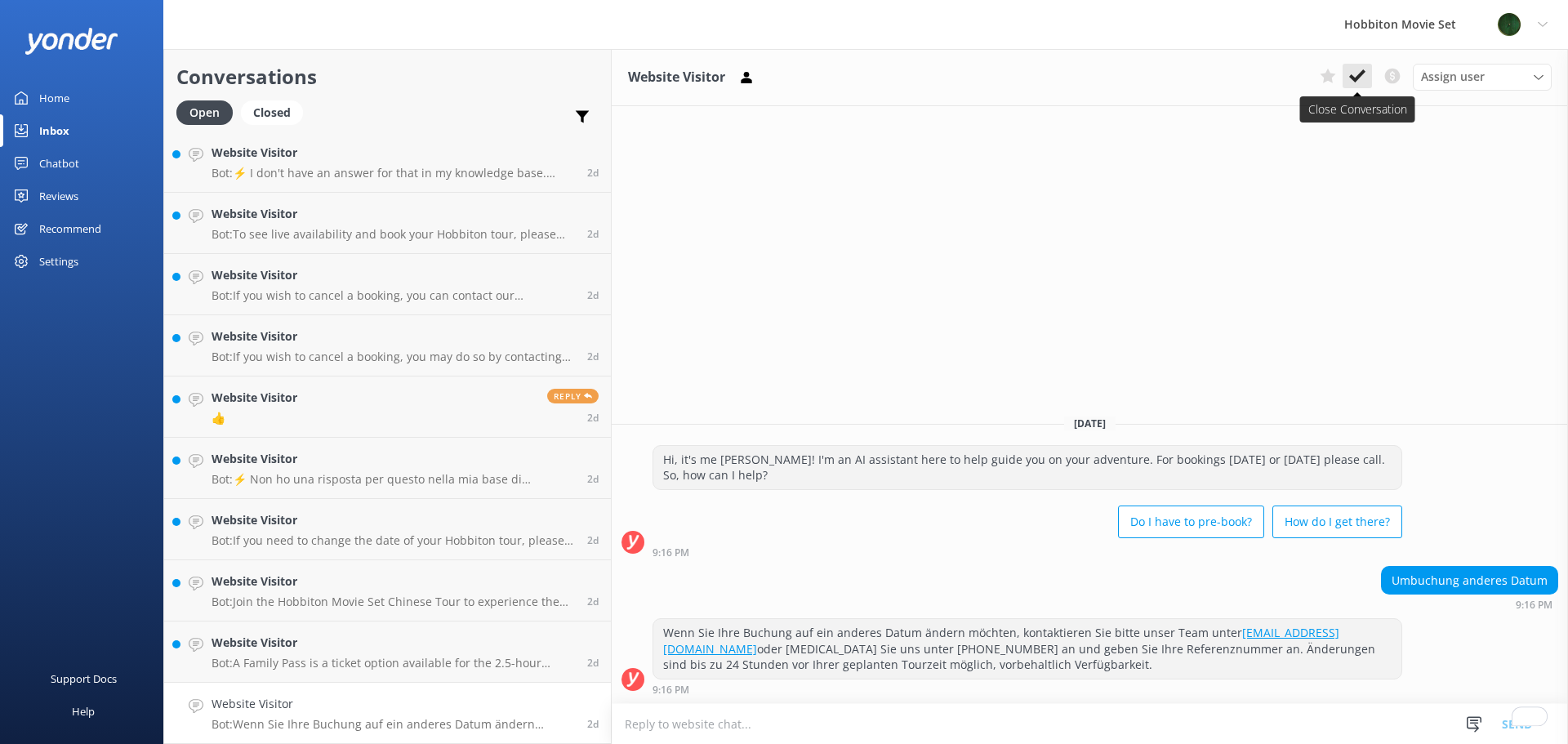
click at [1345, 80] on button at bounding box center [1357, 76] width 29 height 25
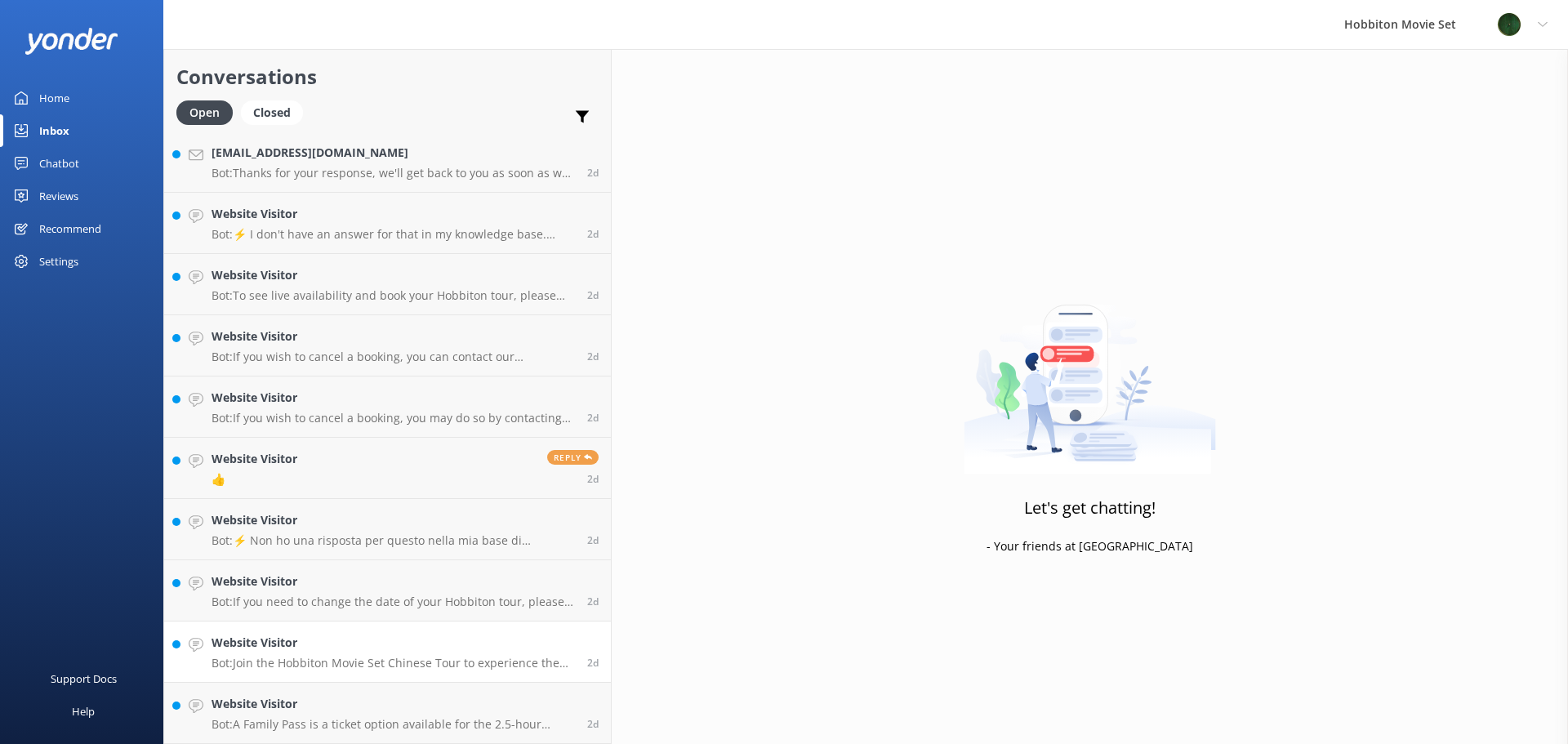
click at [237, 667] on p "Bot: Join the Hobbiton Movie Set Chinese Tour to experience the real Middle-ear…" at bounding box center [394, 663] width 364 height 15
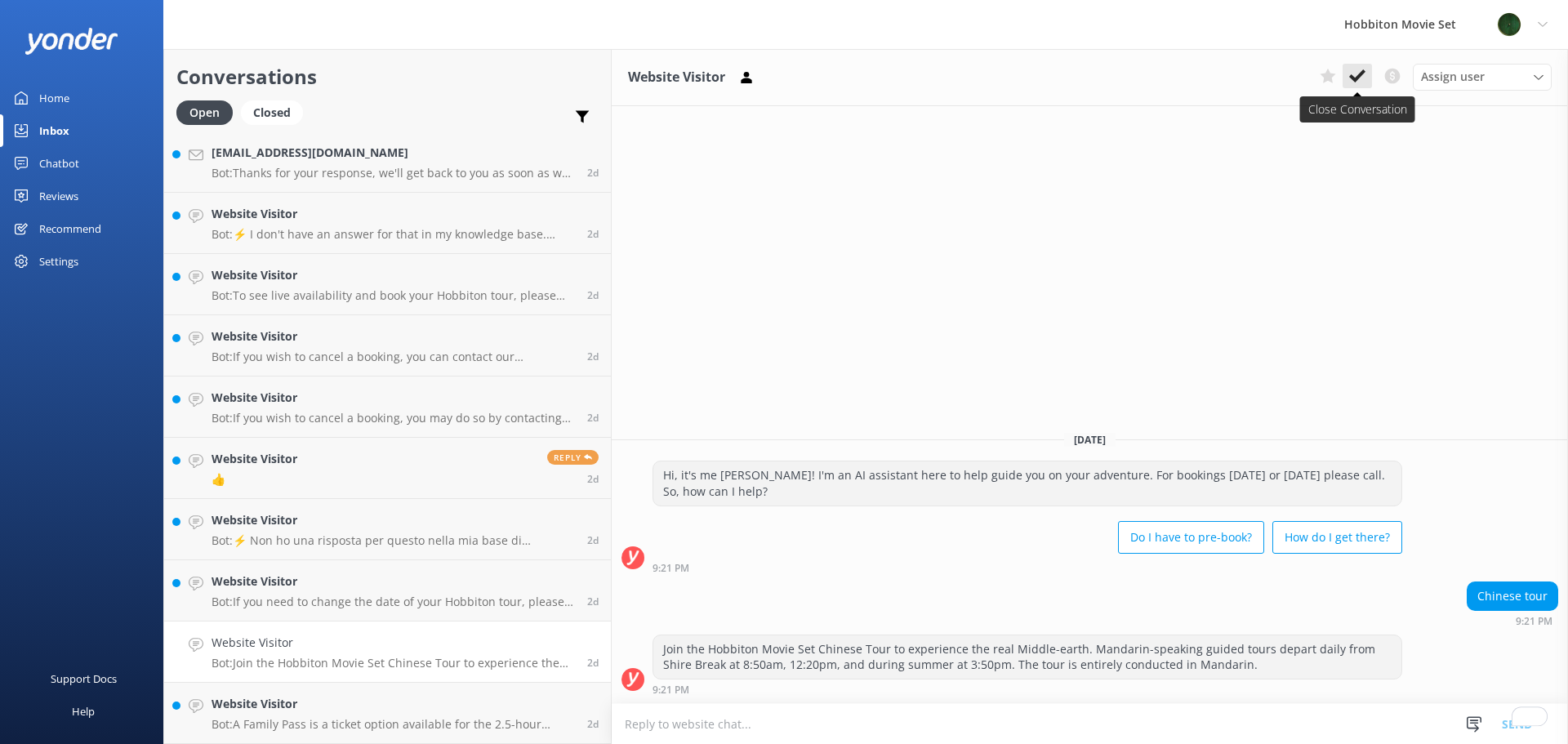
click at [1359, 72] on icon at bounding box center [1357, 76] width 16 height 16
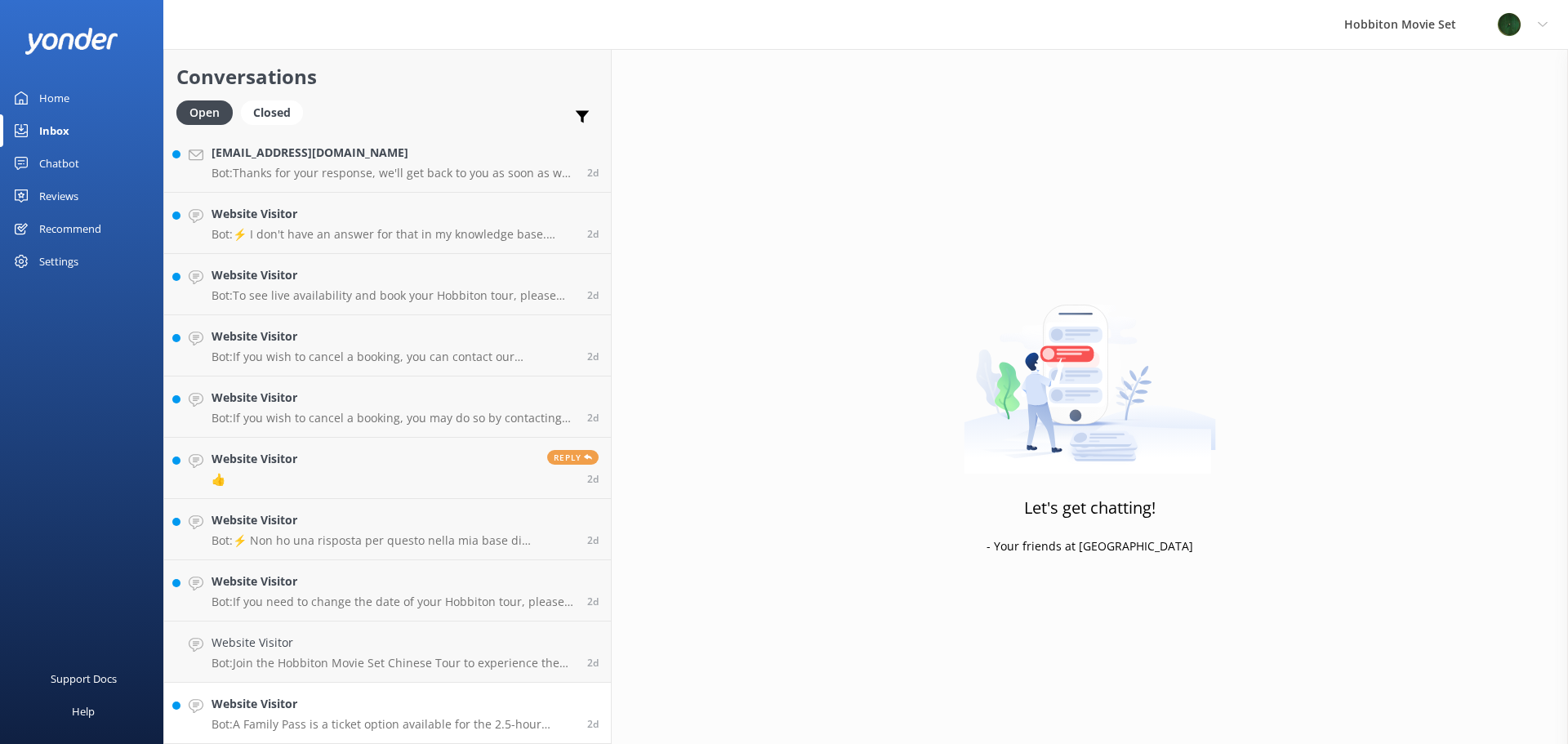
click at [287, 705] on h4 "Website Visitor" at bounding box center [394, 704] width 364 height 18
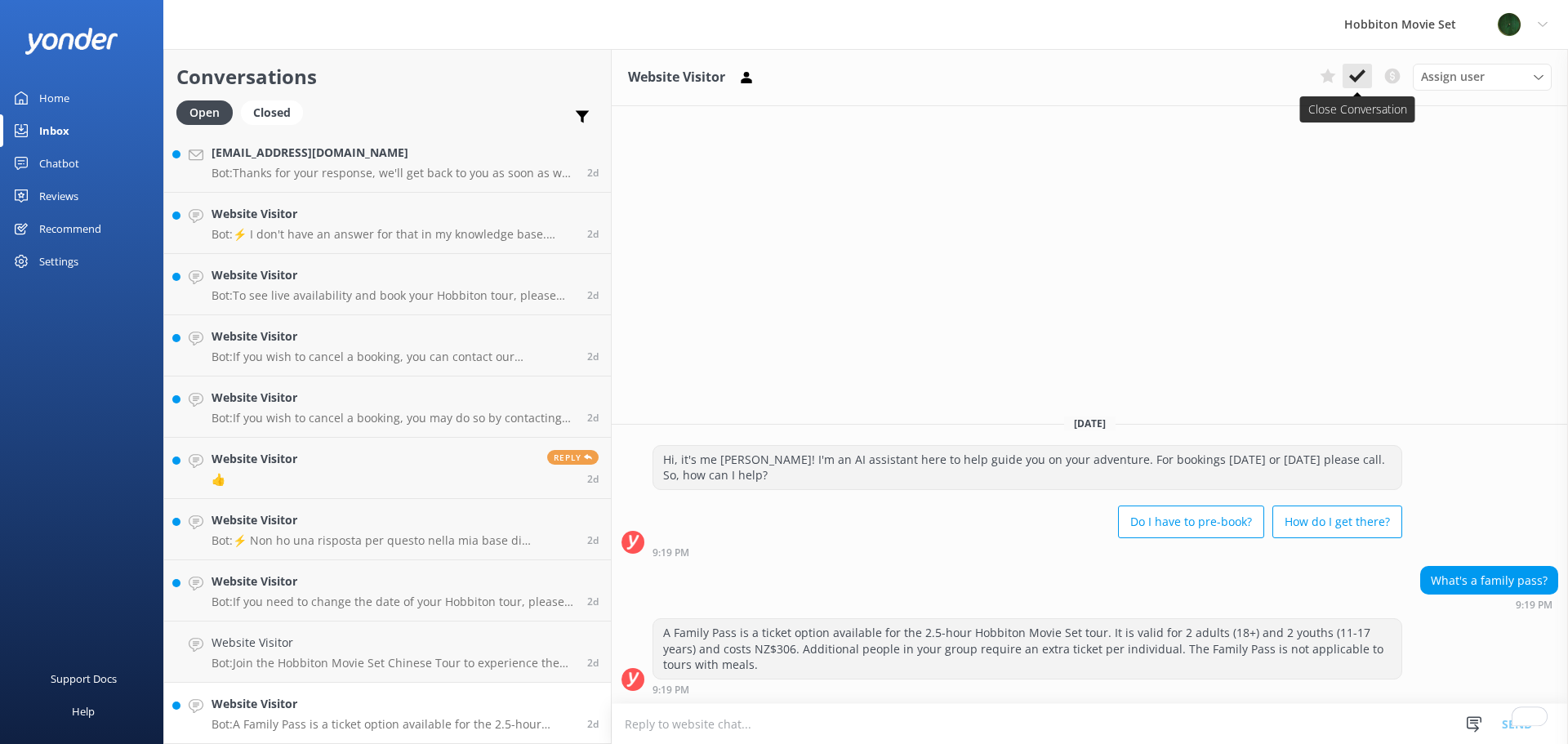
scroll to position [8277, 0]
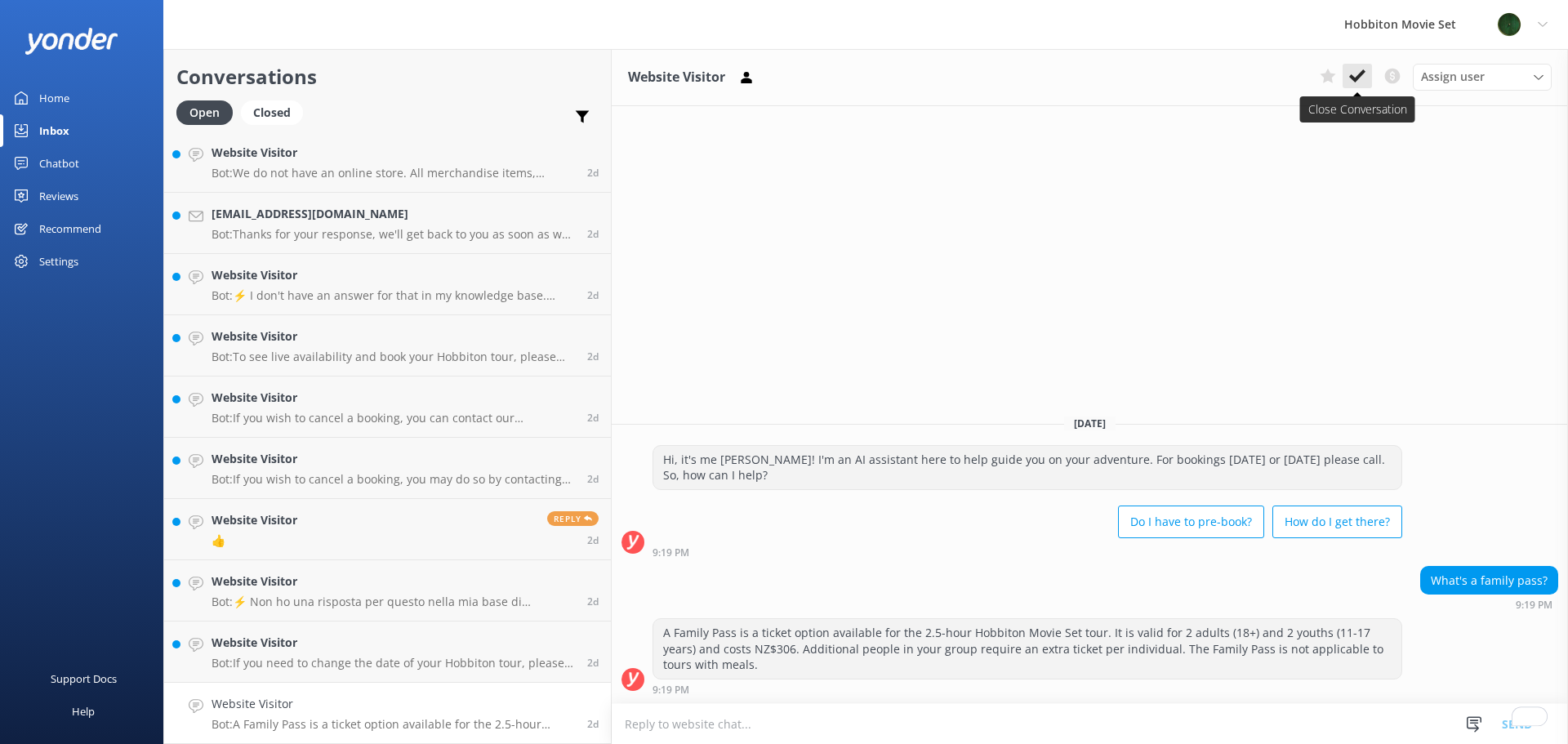
click at [1360, 73] on icon at bounding box center [1357, 76] width 16 height 16
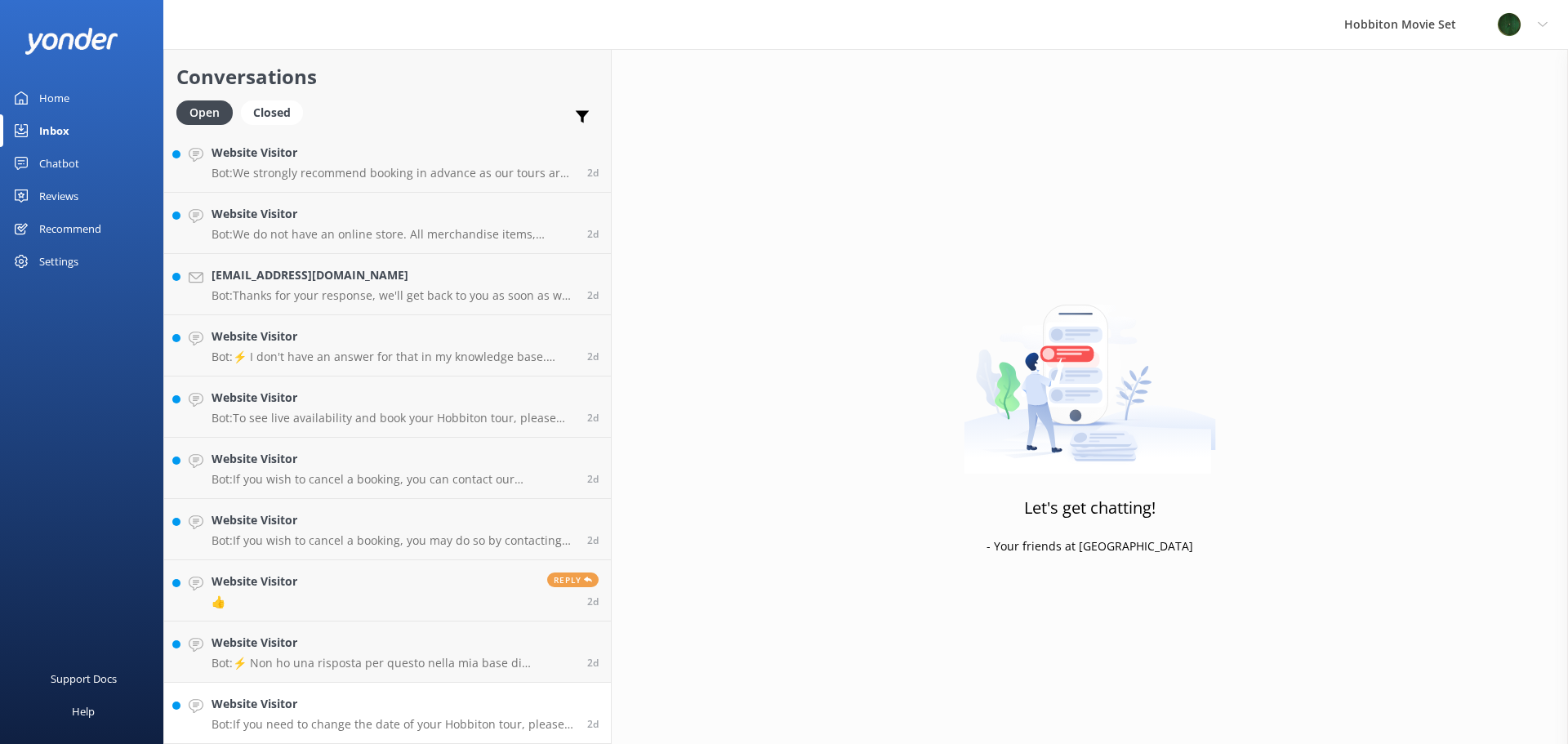
scroll to position [8216, 0]
click at [359, 726] on p "Bot: If you need to change the date of your Hobbiton tour, please contact our t…" at bounding box center [394, 724] width 364 height 15
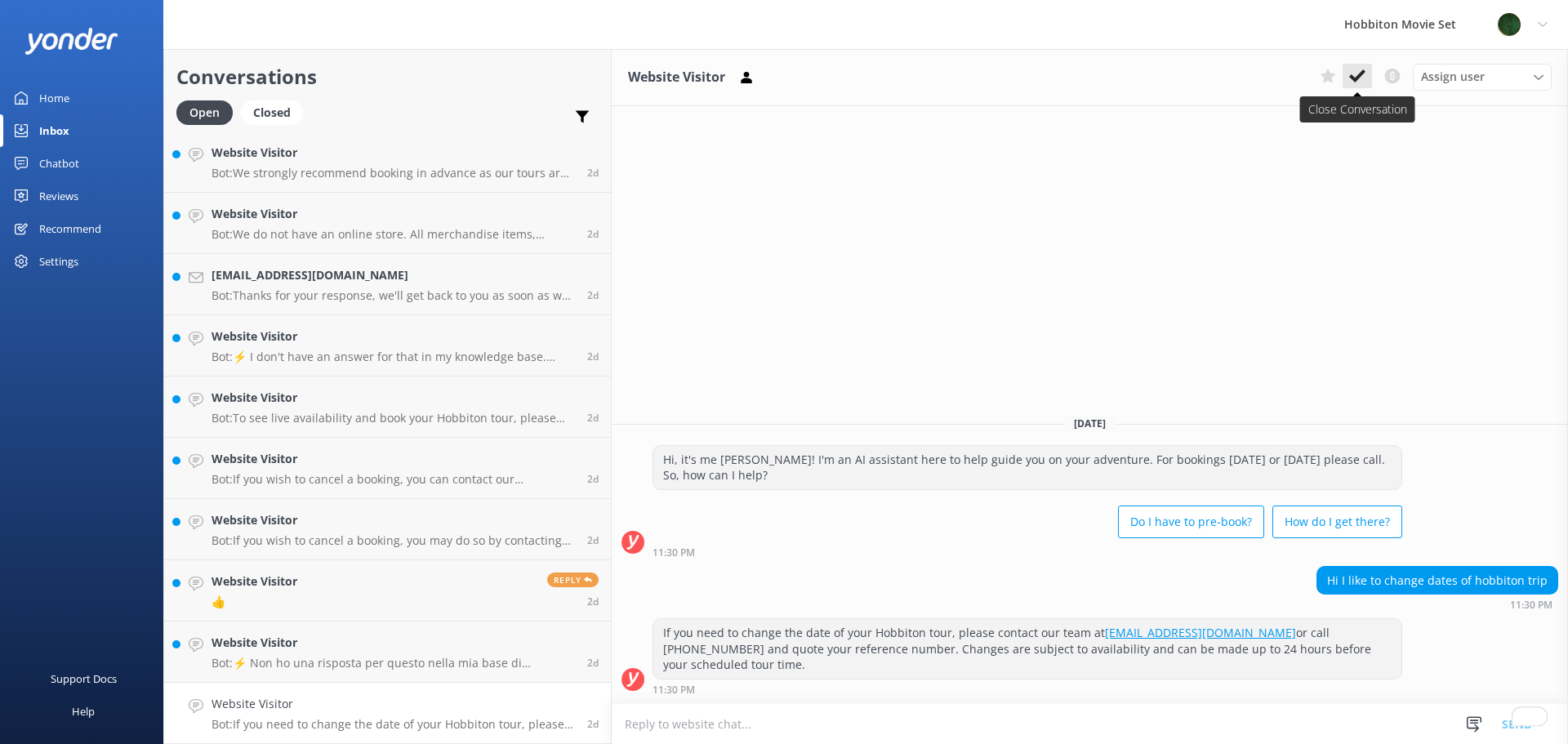
click at [1359, 83] on icon at bounding box center [1357, 76] width 16 height 16
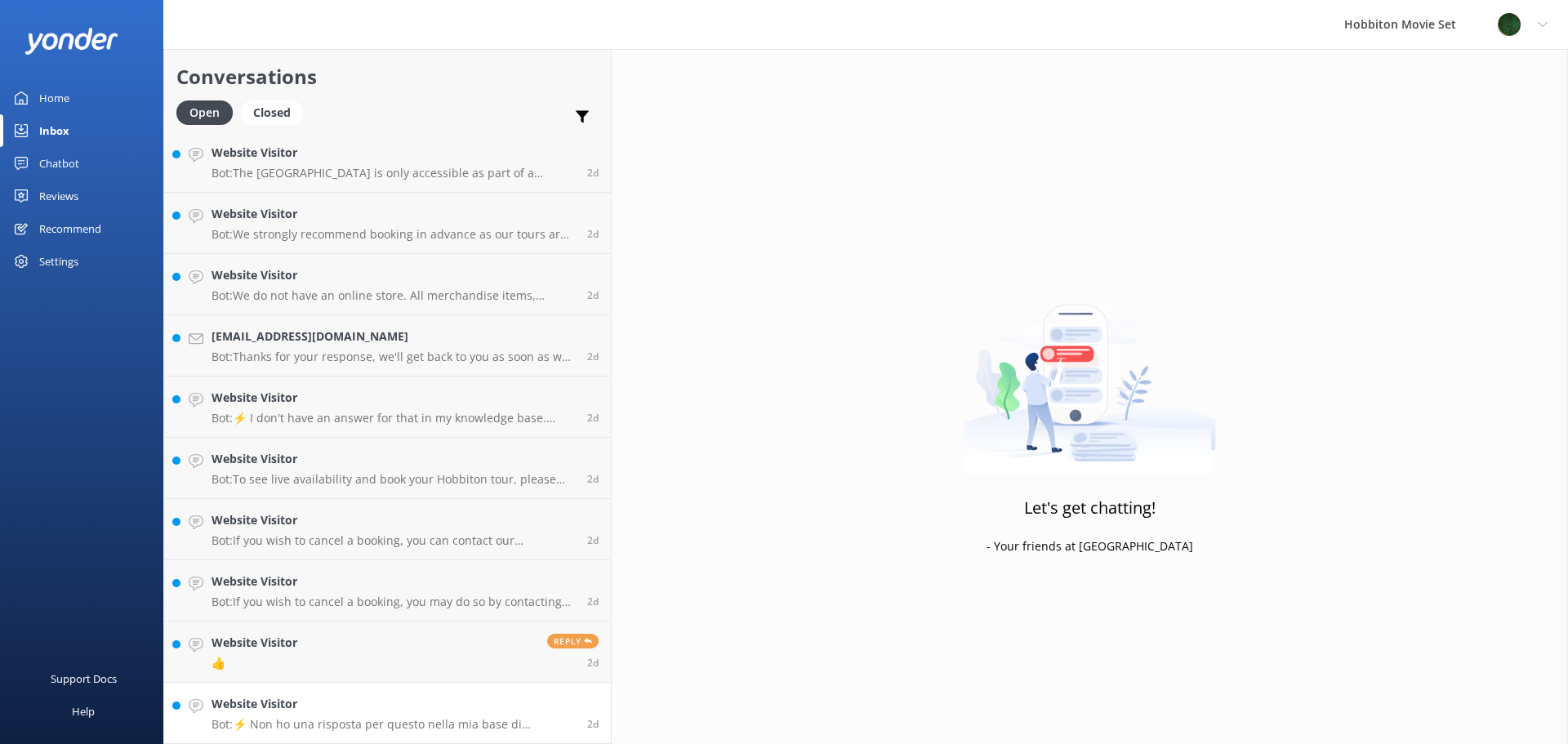
scroll to position [8154, 0]
click at [318, 710] on h4 "Website Visitor" at bounding box center [394, 704] width 364 height 18
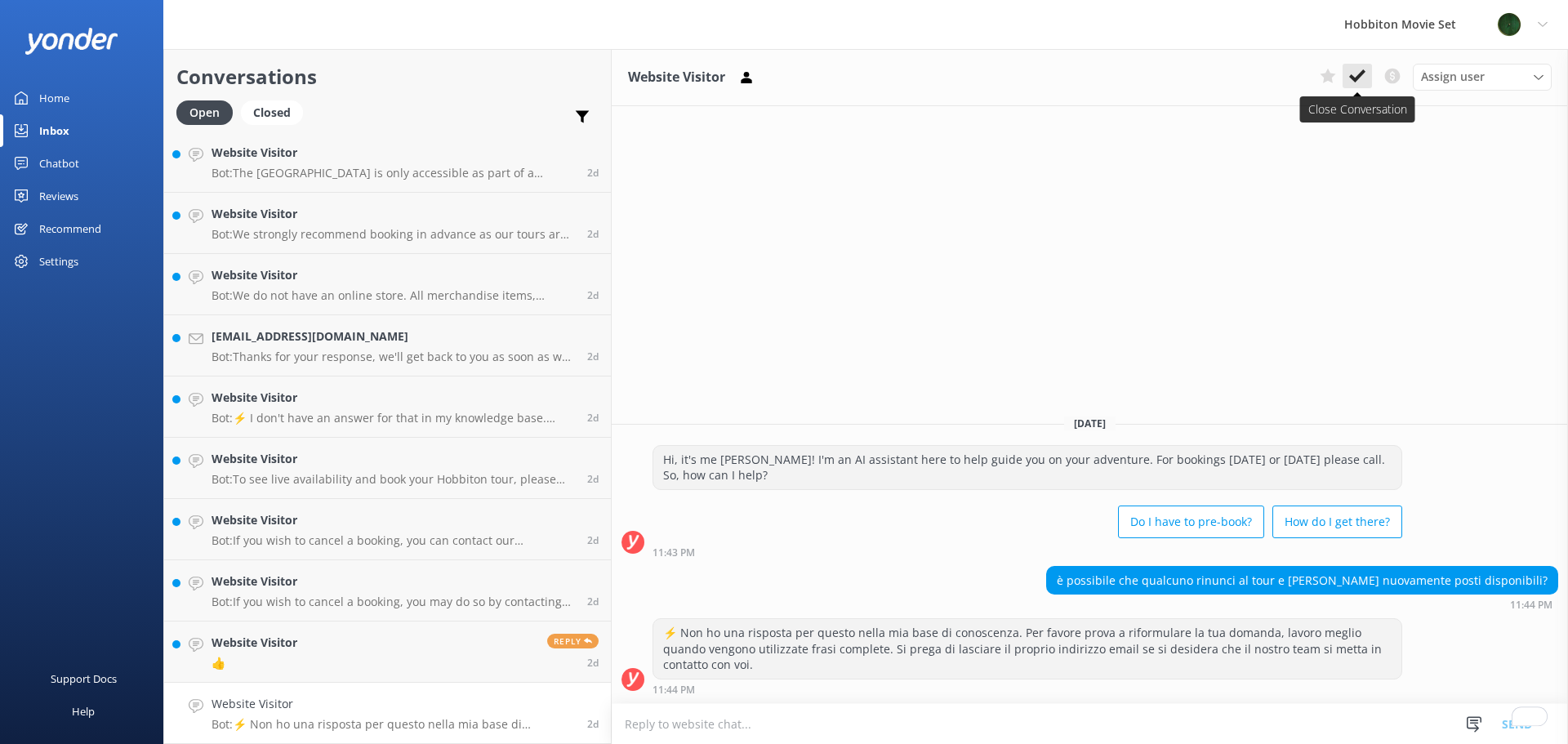
click at [1366, 78] on button at bounding box center [1357, 76] width 29 height 25
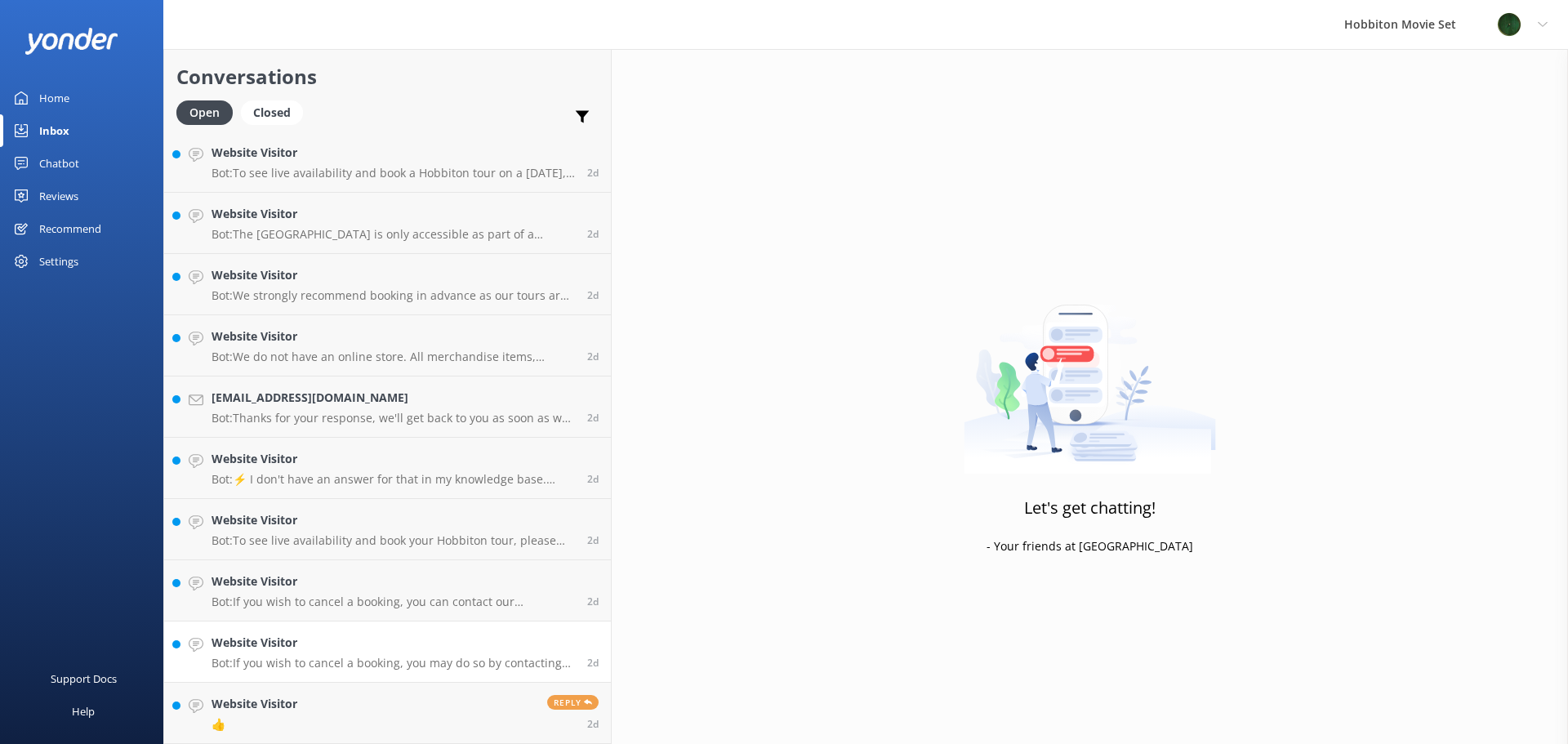
scroll to position [8093, 0]
click at [268, 700] on h4 "Website Visitor" at bounding box center [255, 704] width 86 height 18
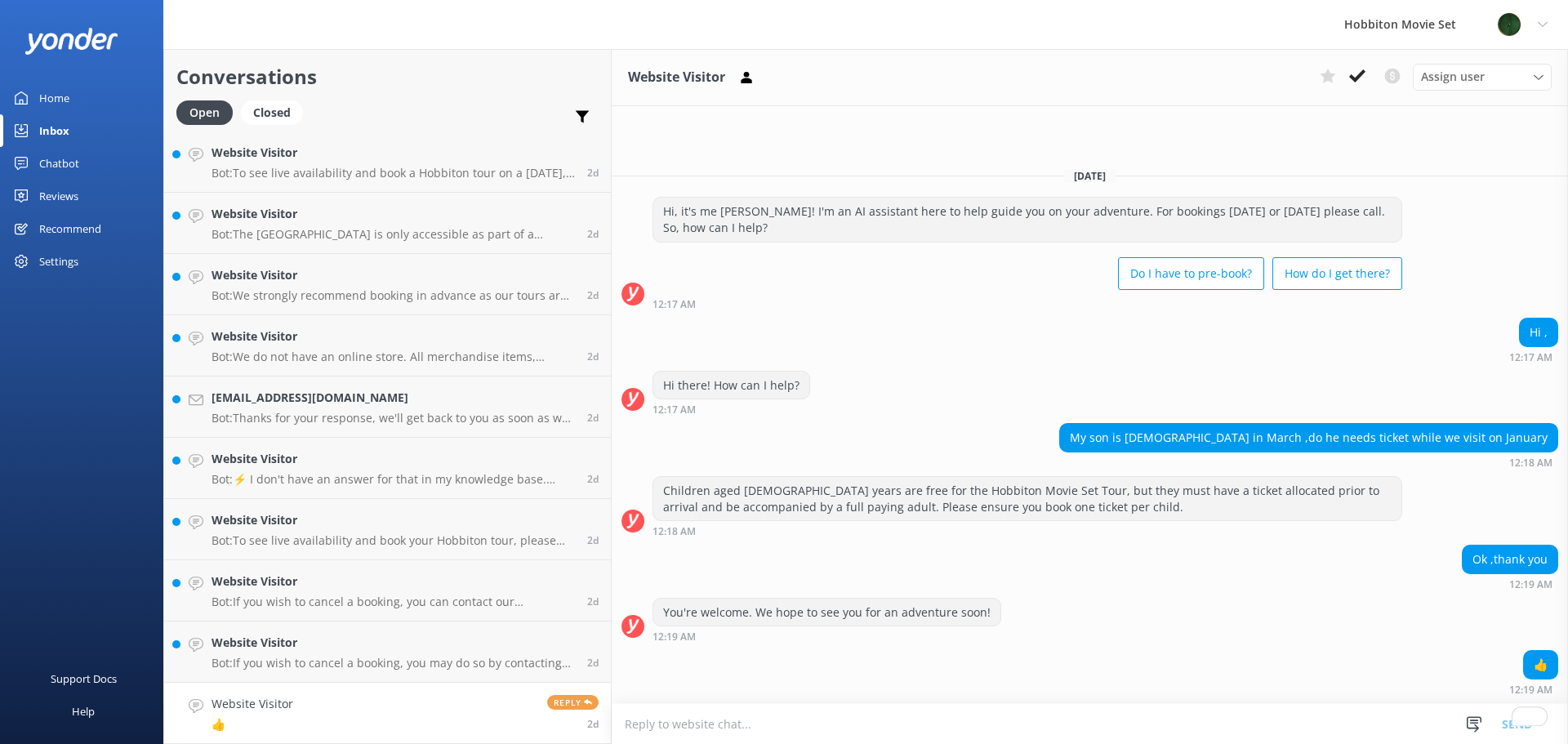
click at [1353, 84] on button at bounding box center [1357, 76] width 29 height 25
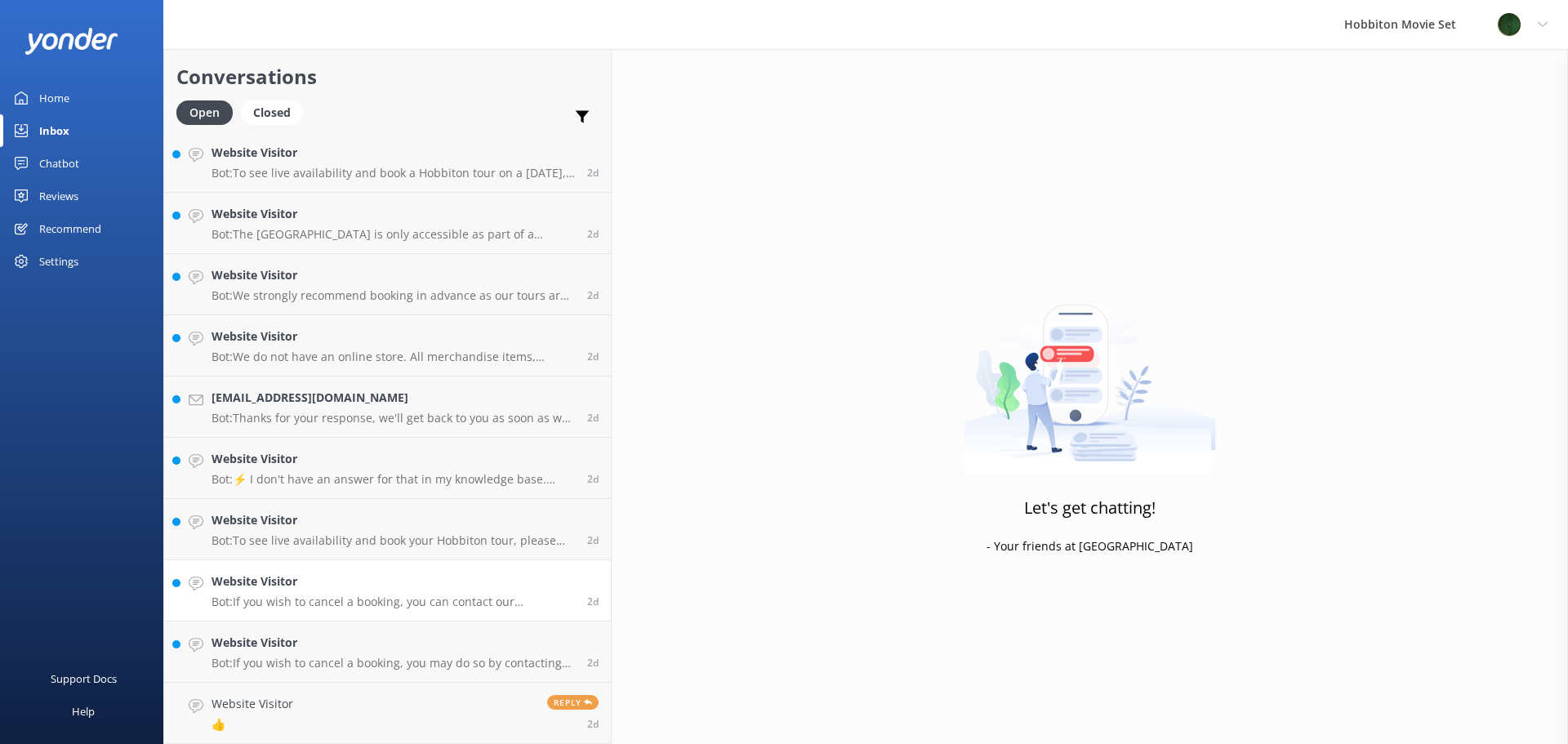
scroll to position [8031, 0]
click at [302, 710] on h4 "Website Visitor" at bounding box center [394, 704] width 364 height 18
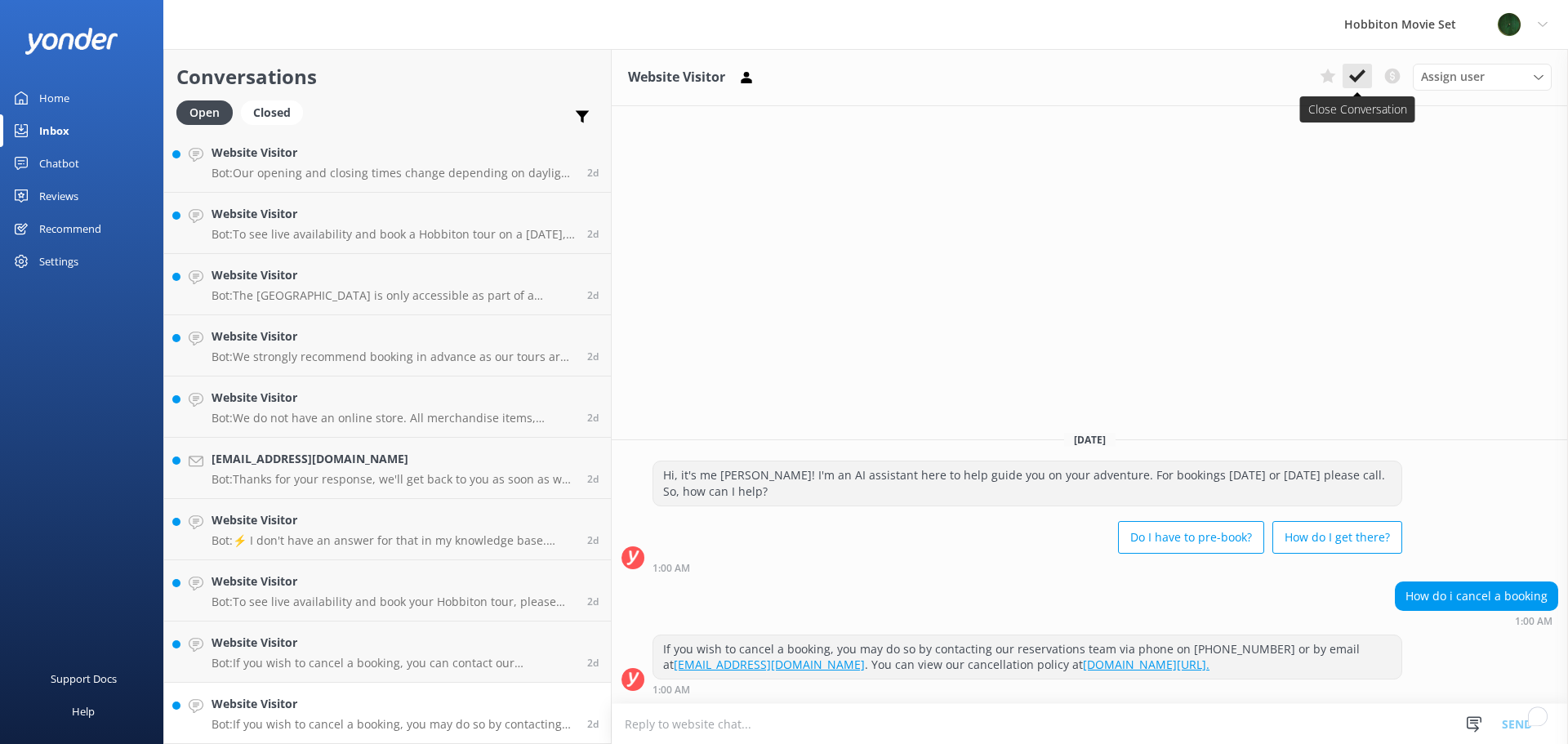
click at [1357, 76] on icon at bounding box center [1357, 76] width 16 height 16
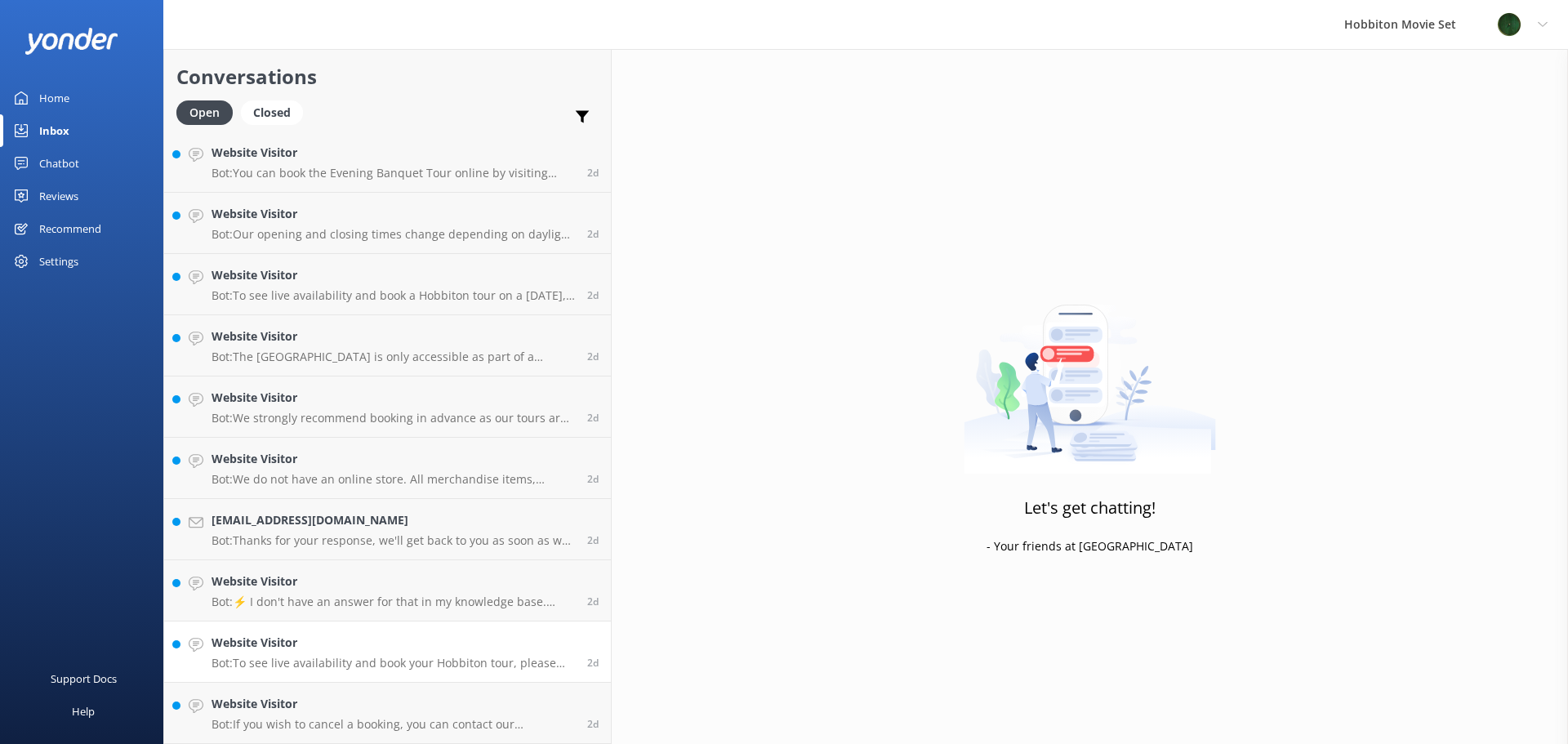
scroll to position [7970, 0]
click at [323, 710] on h4 "Website Visitor" at bounding box center [394, 704] width 364 height 18
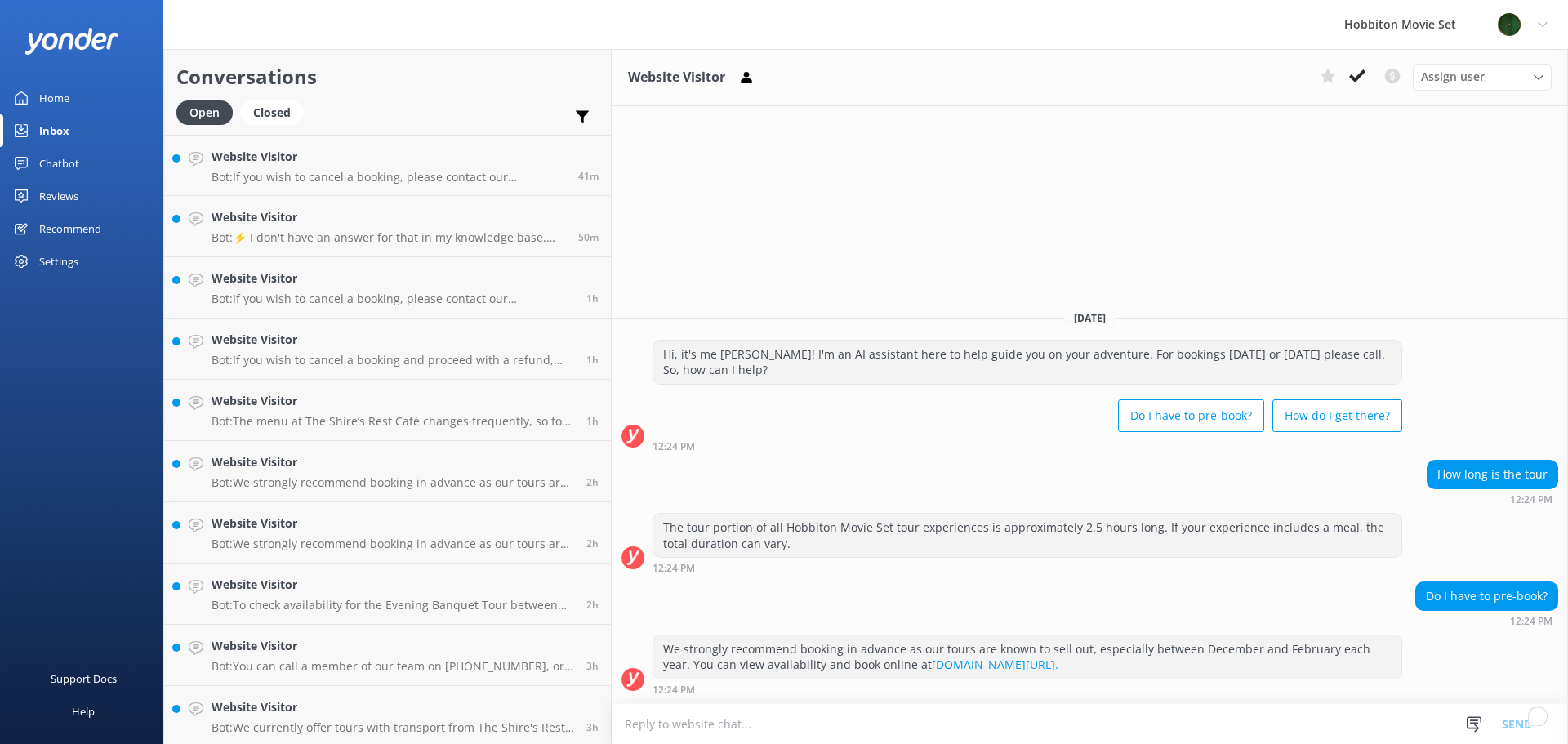
scroll to position [6560, 0]
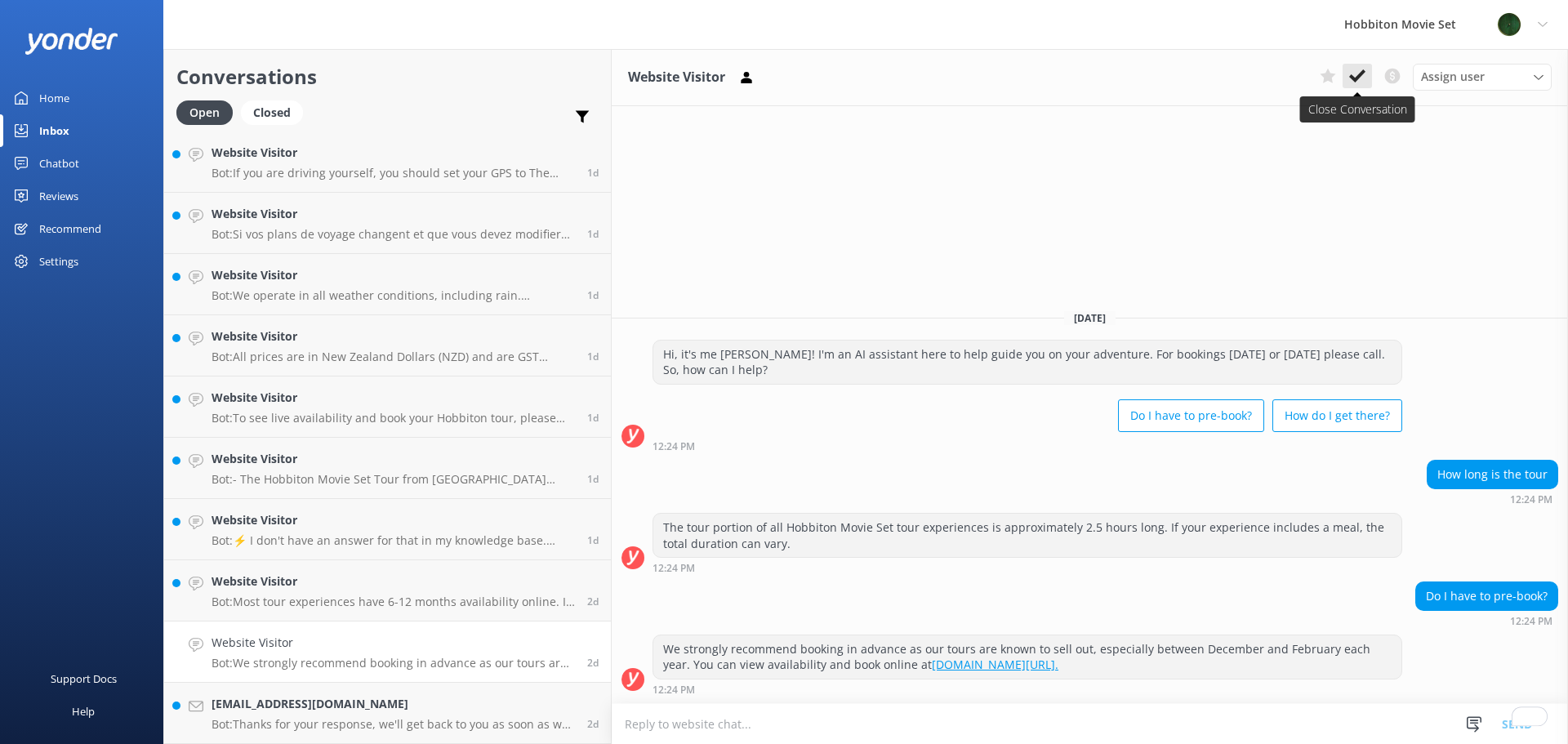
click at [1362, 75] on use at bounding box center [1357, 76] width 16 height 13
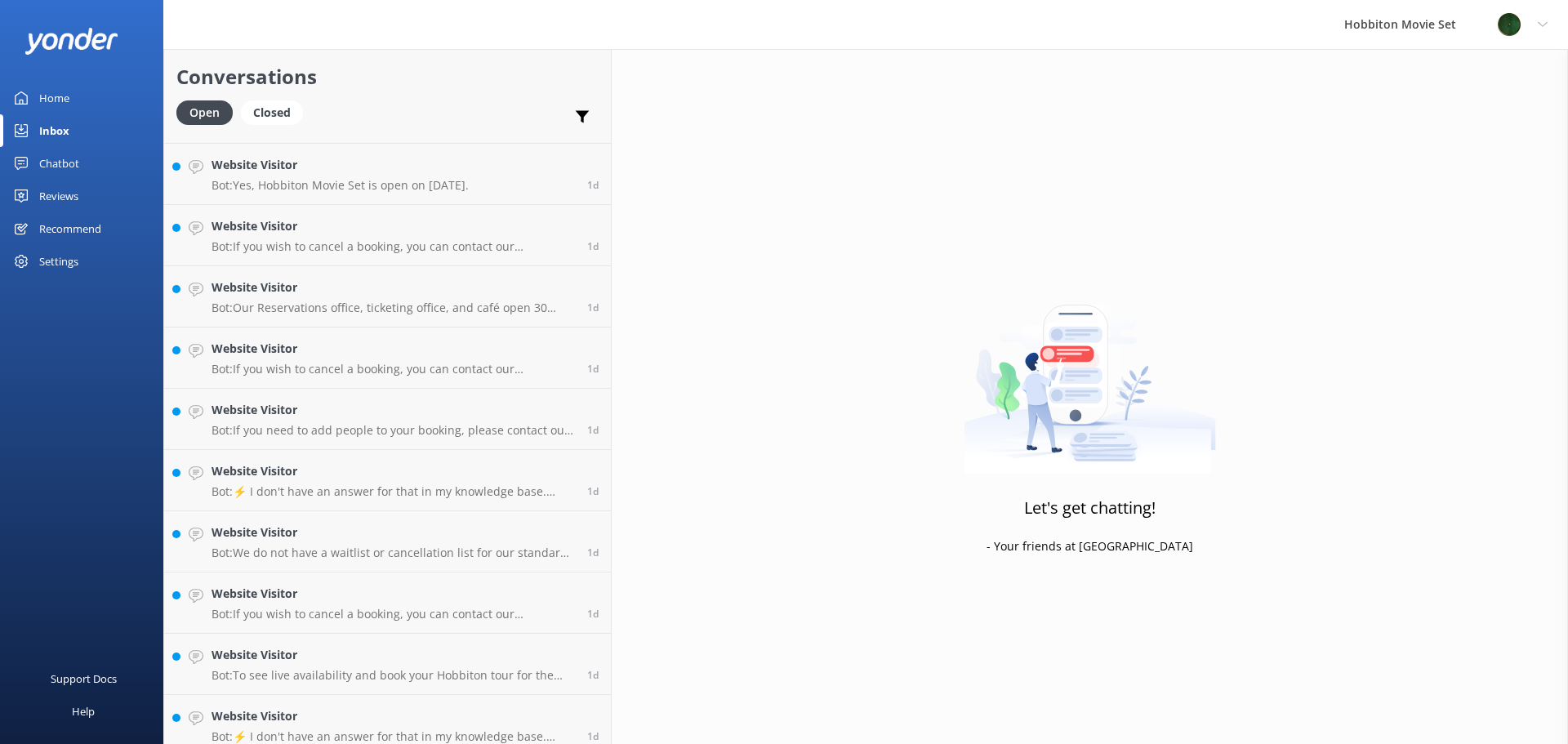
scroll to position [6499, 0]
